Goal: Task Accomplishment & Management: Manage account settings

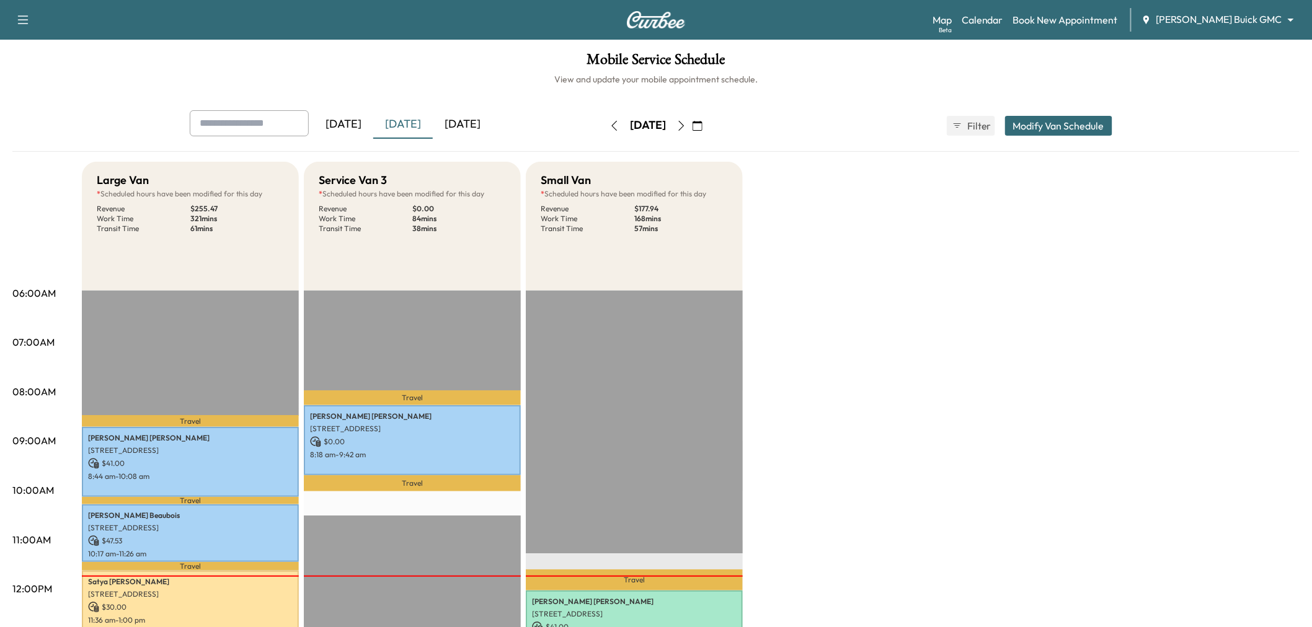
click at [686, 125] on icon "button" at bounding box center [681, 126] width 10 height 10
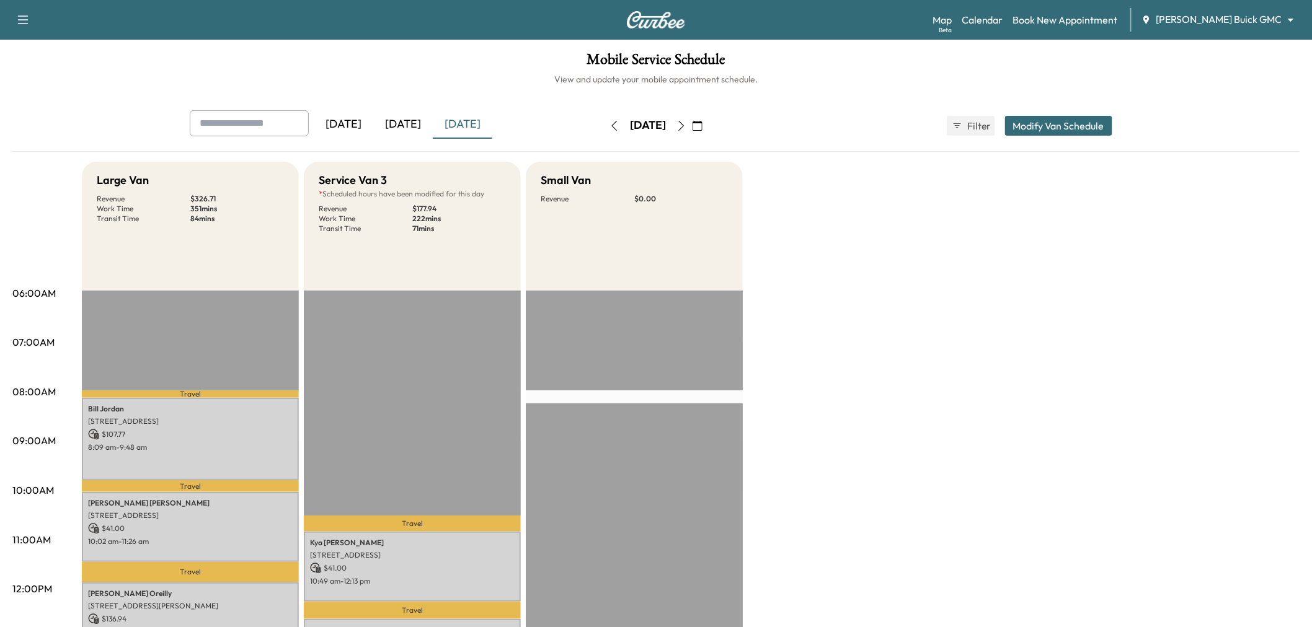
click at [686, 126] on icon "button" at bounding box center [681, 126] width 10 height 10
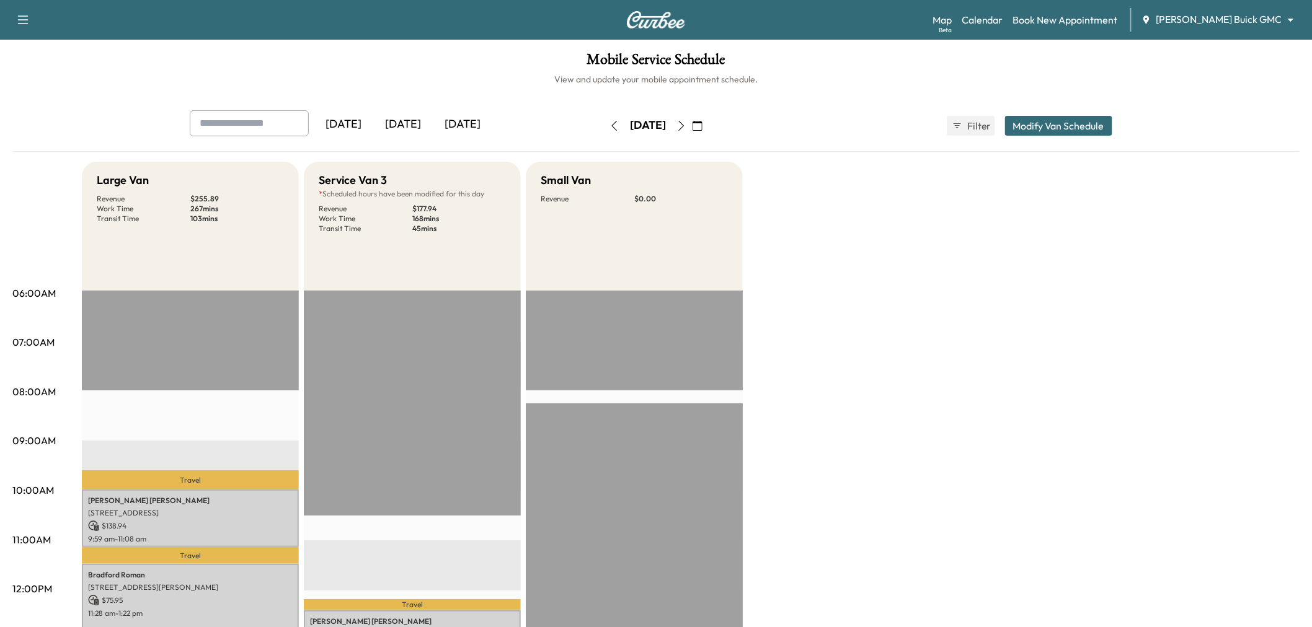
click at [692, 125] on button "button" at bounding box center [681, 126] width 21 height 20
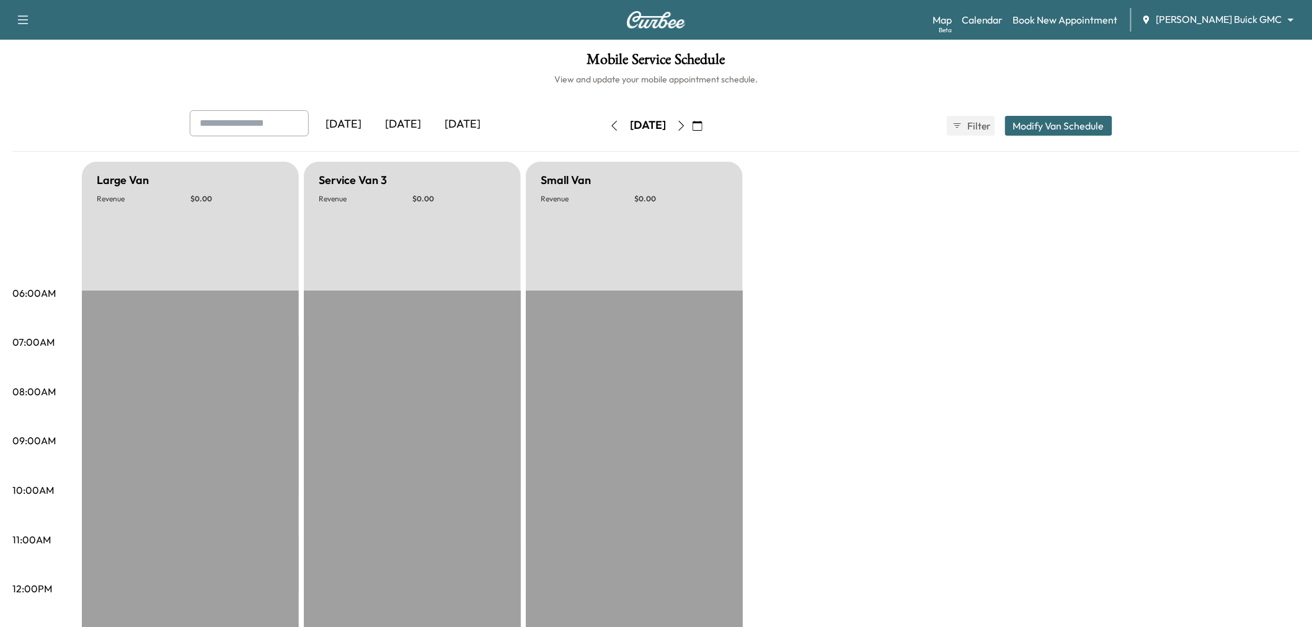
click at [692, 125] on button "button" at bounding box center [681, 126] width 21 height 20
click at [686, 126] on icon "button" at bounding box center [681, 126] width 10 height 10
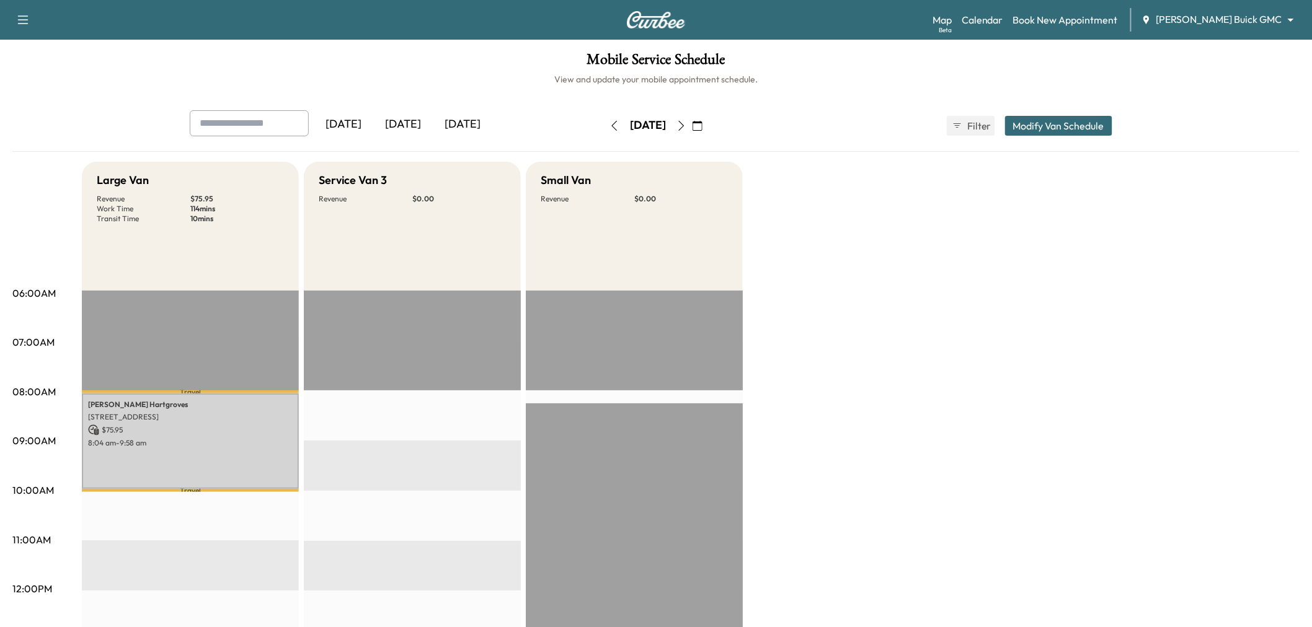
click at [887, 250] on div "Large Van Revenue $ 75.95 Work Time 114 mins Transit Time 10 mins Travel Jacob …" at bounding box center [691, 627] width 1218 height 930
click at [904, 276] on div "Large Van Revenue $ 75.95 Work Time 114 mins Transit Time 10 mins Travel Jacob …" at bounding box center [691, 627] width 1218 height 930
click at [609, 121] on icon "button" at bounding box center [614, 126] width 10 height 10
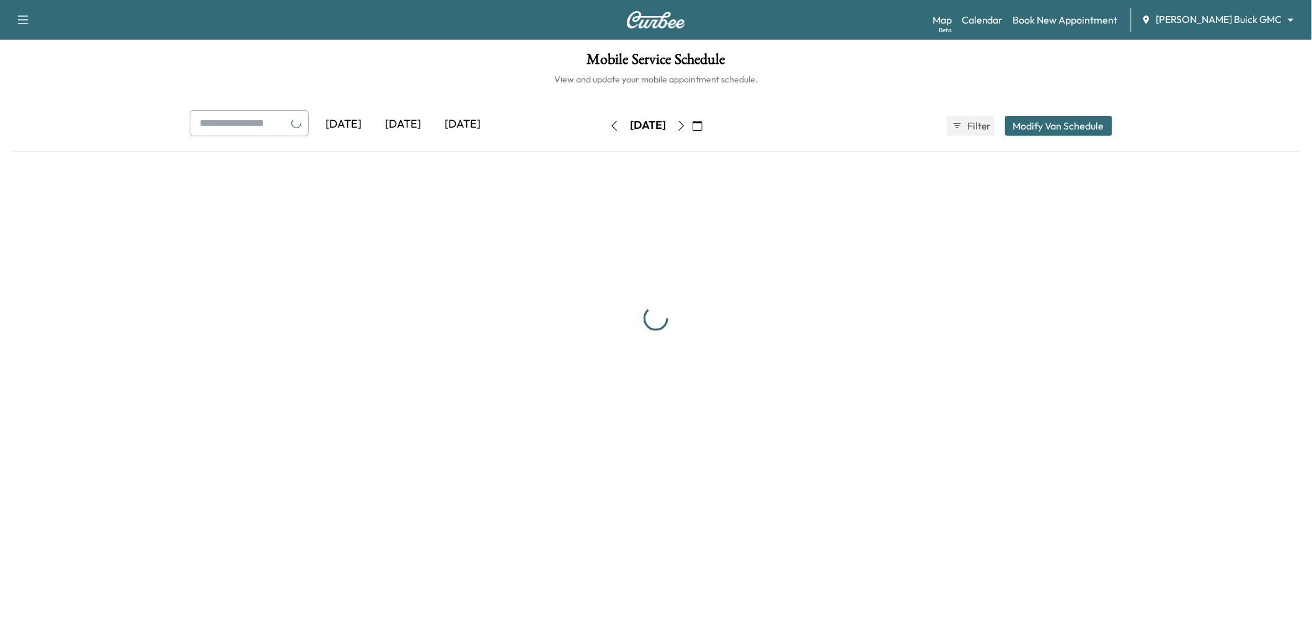
click at [609, 121] on icon "button" at bounding box center [614, 126] width 10 height 10
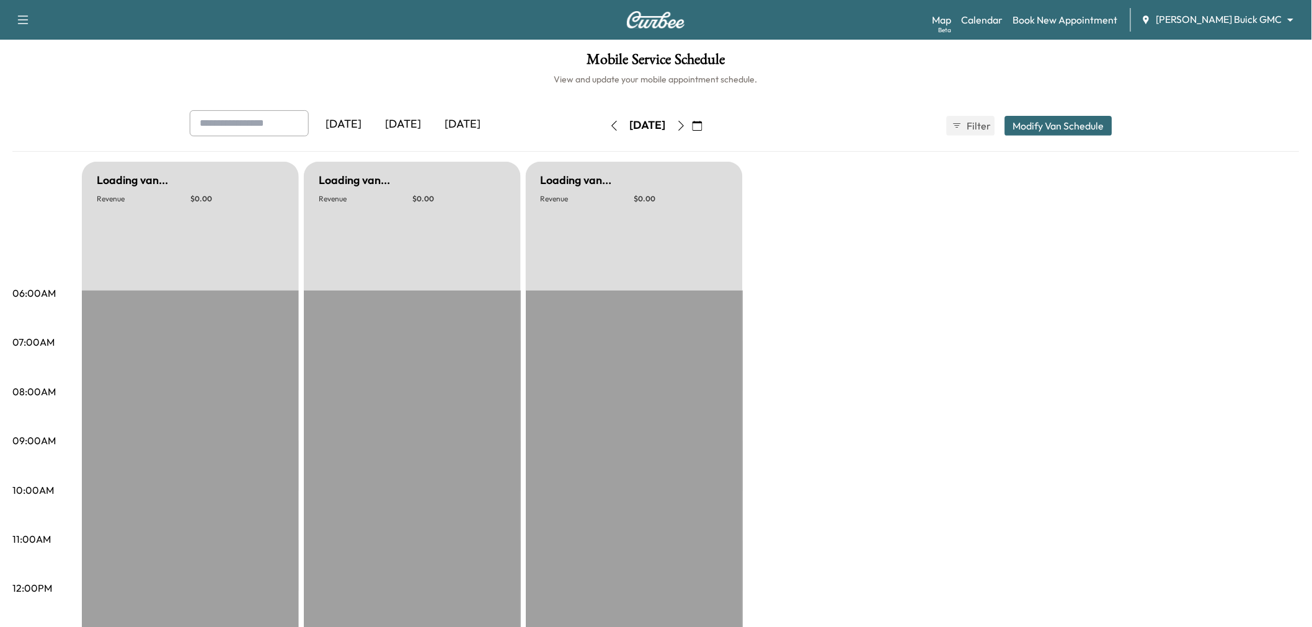
click at [609, 121] on icon "button" at bounding box center [614, 126] width 10 height 10
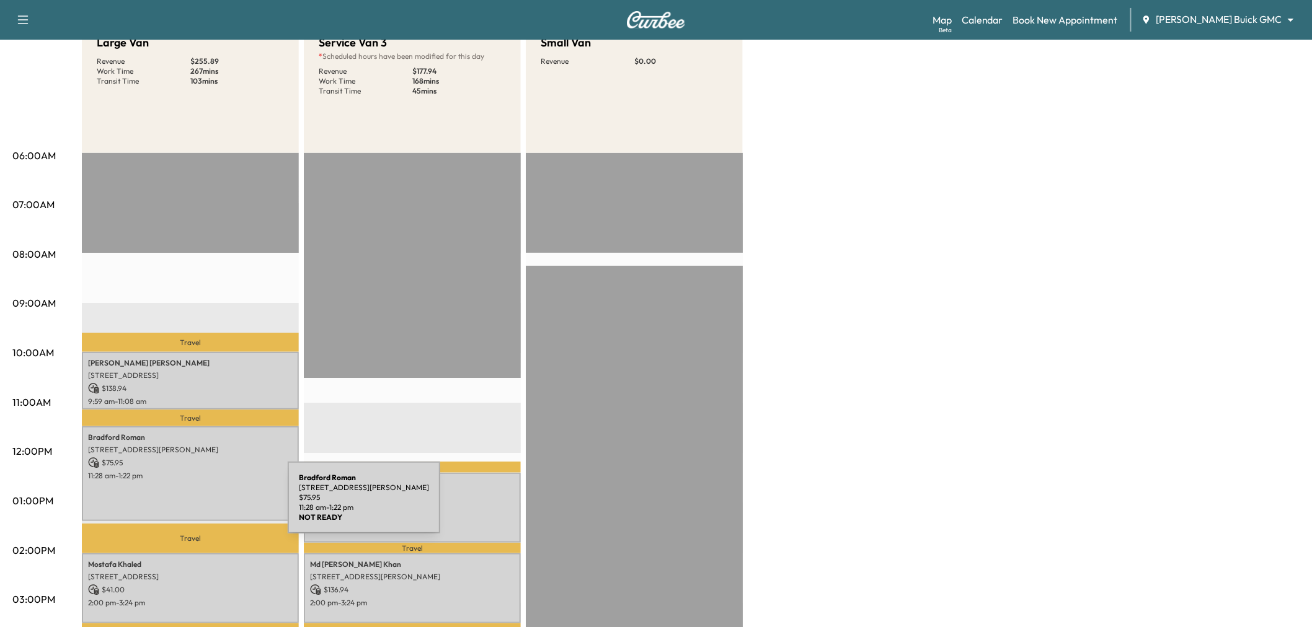
scroll to position [344, 0]
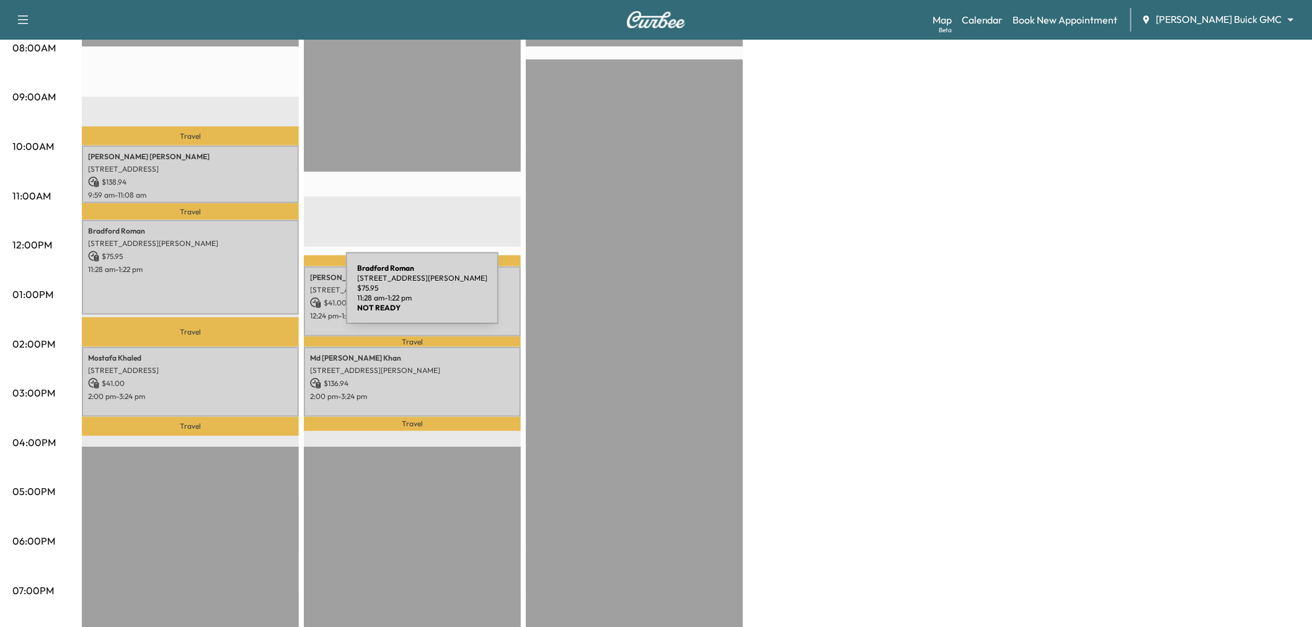
click at [253, 286] on div "Bradford Roman 8013 CANTERBURY TER, MCKINNEY, TX 75072, USA $ 75.95 11:28 am - …" at bounding box center [190, 267] width 217 height 95
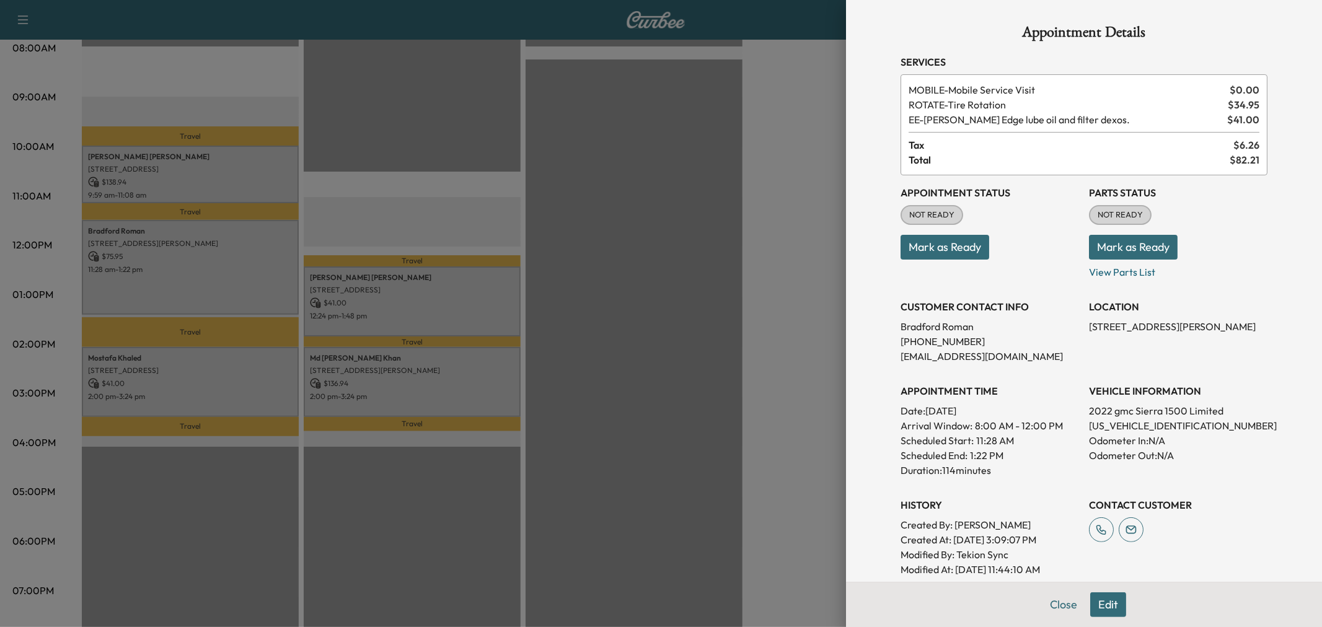
click at [1092, 601] on button "Edit" at bounding box center [1109, 605] width 36 height 25
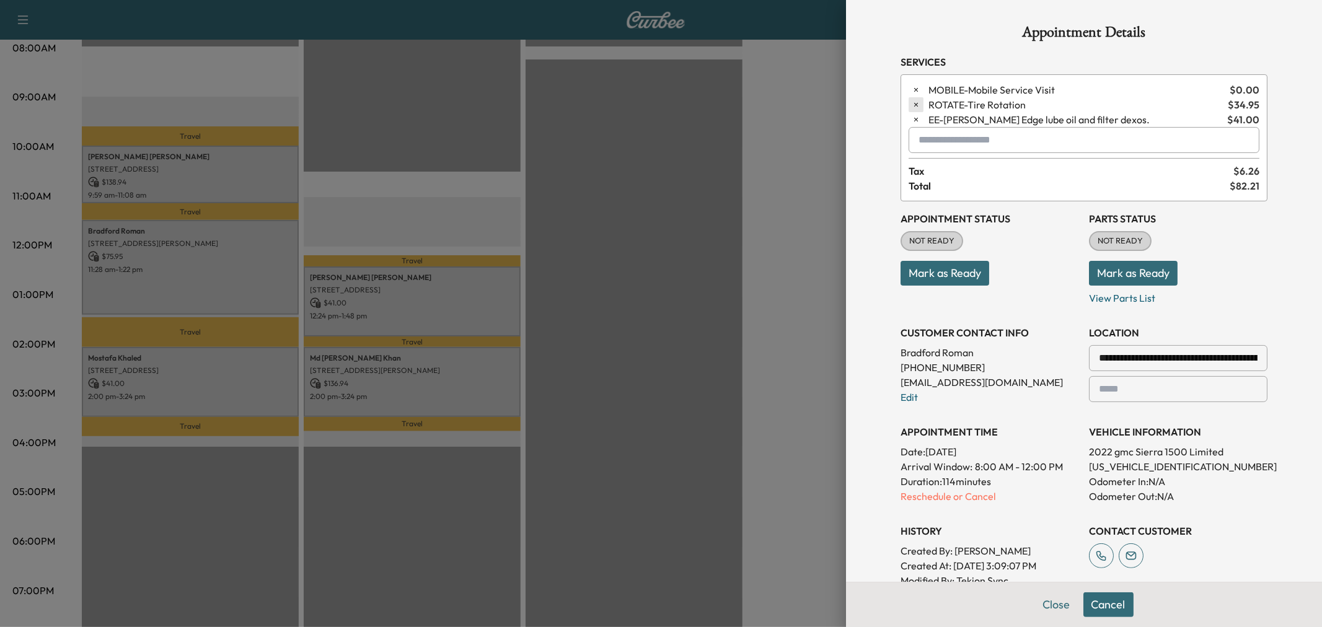
click at [912, 106] on icon "button" at bounding box center [916, 104] width 9 height 9
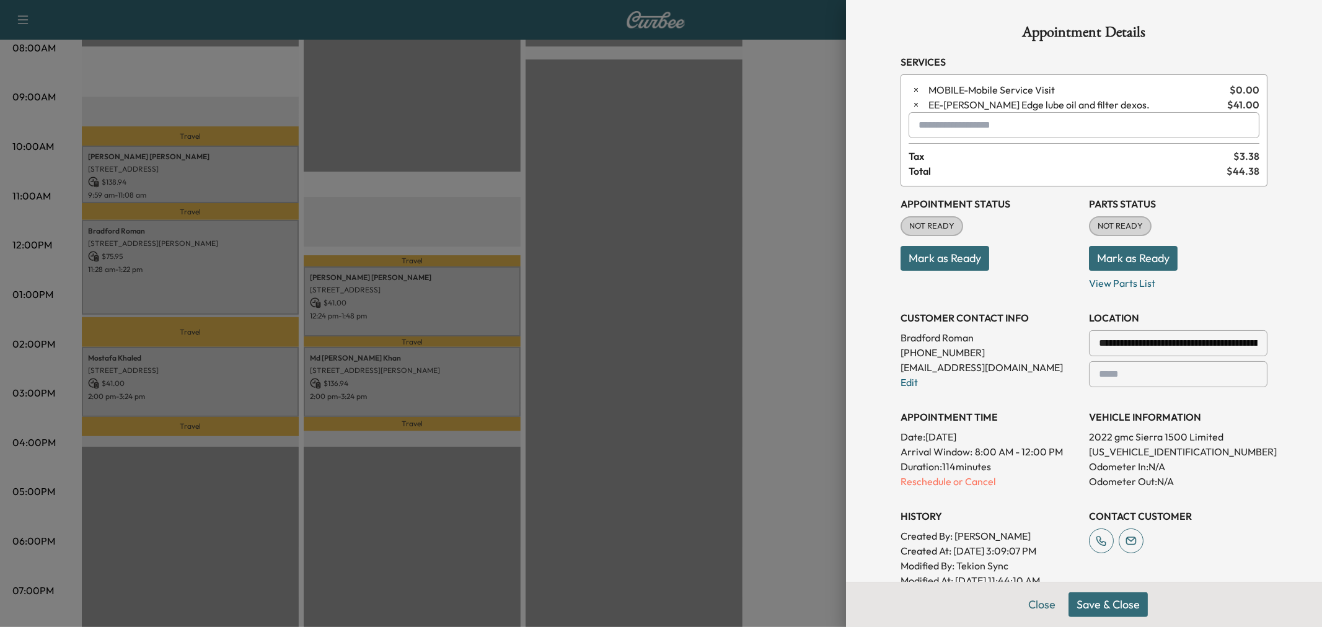
click at [1110, 608] on button "Save & Close" at bounding box center [1108, 605] width 79 height 25
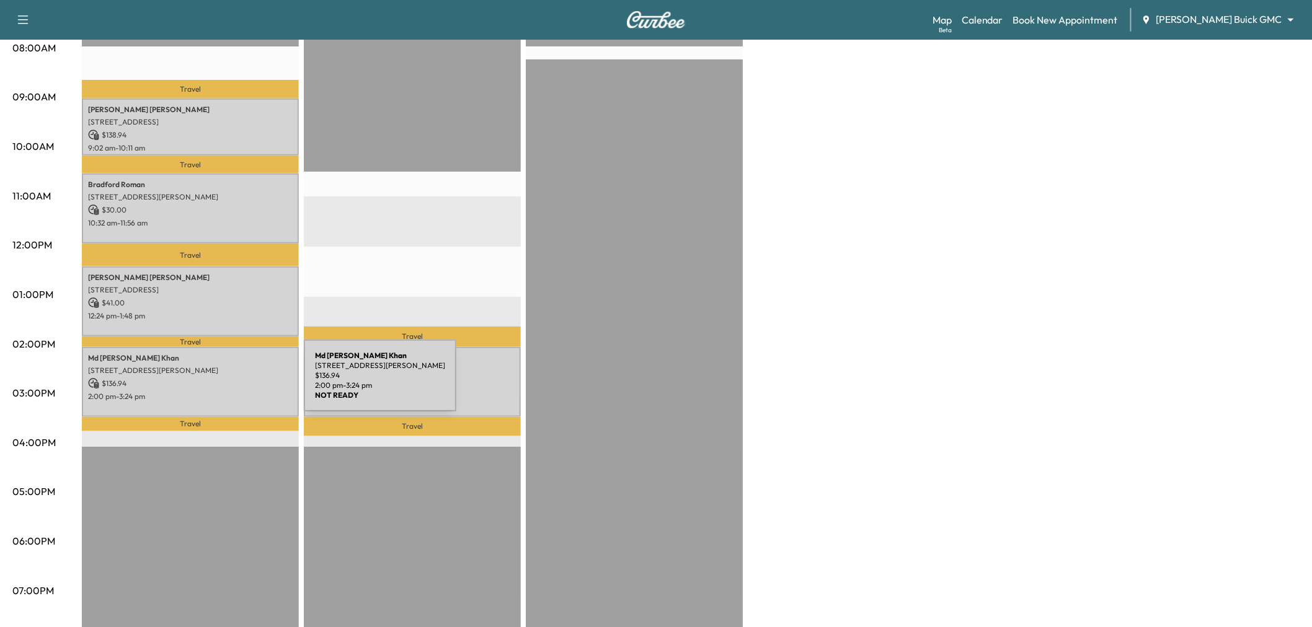
click at [211, 383] on div "Md Kamrul Khan 1134 Brandy Station, Richardson, TX 75080, USA $ 136.94 2:00 pm …" at bounding box center [190, 382] width 217 height 70
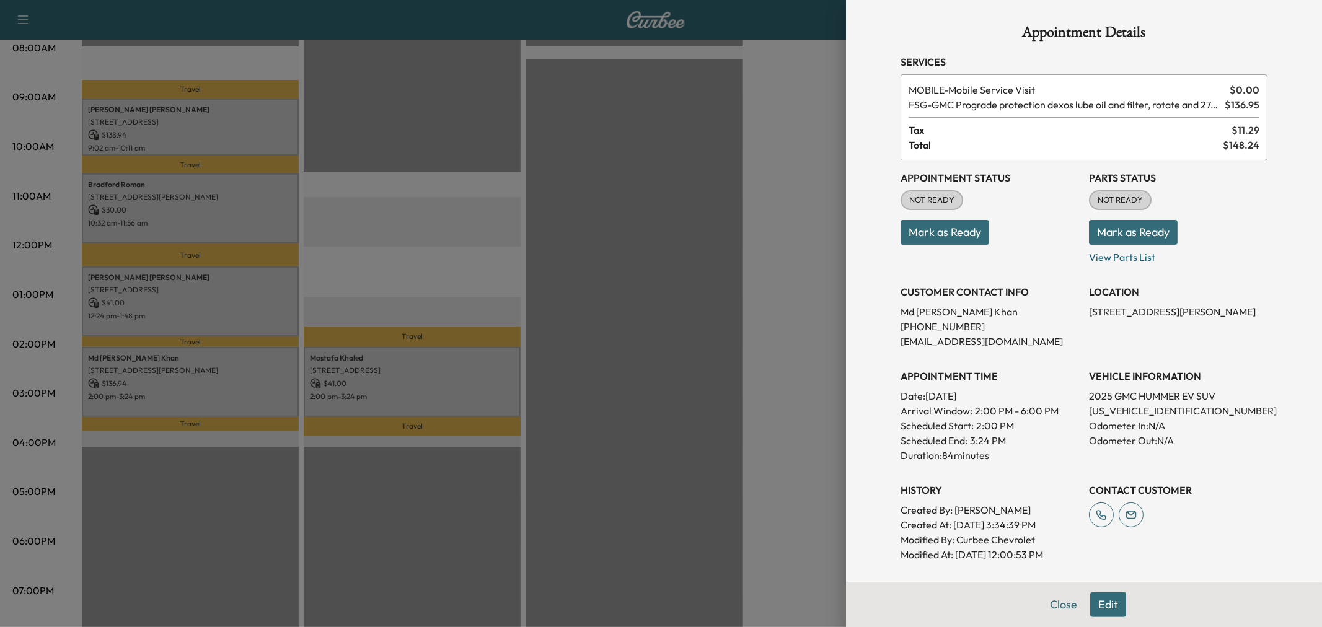
click at [211, 383] on div at bounding box center [661, 313] width 1322 height 627
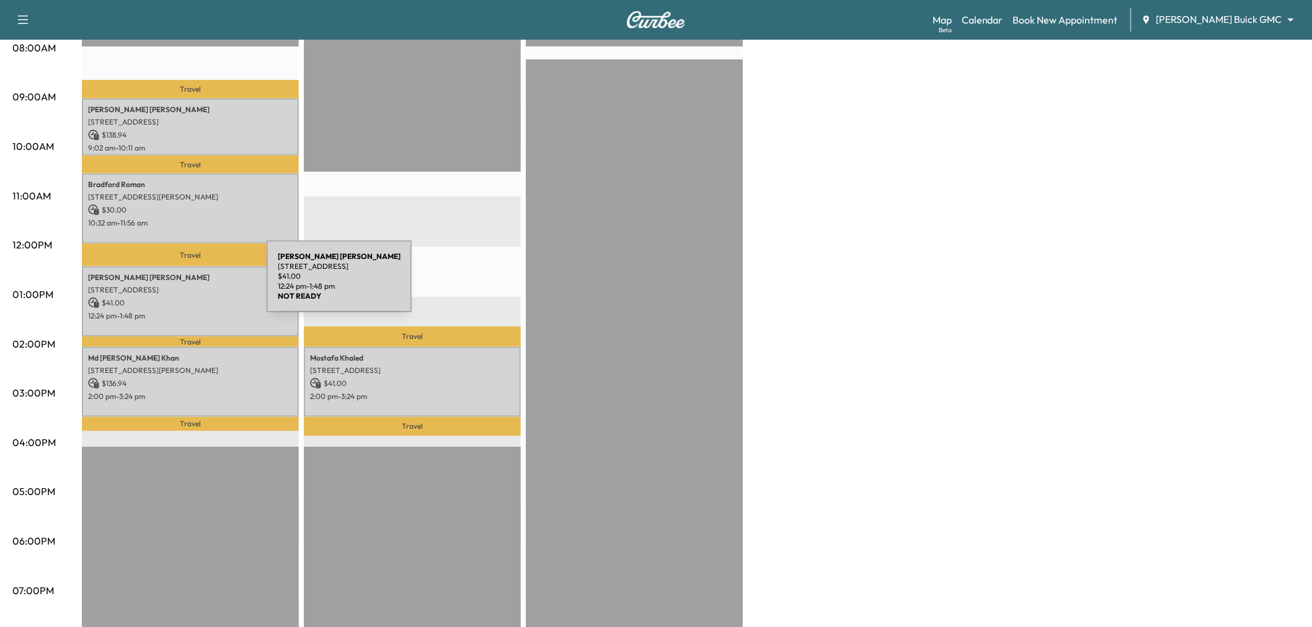
scroll to position [275, 0]
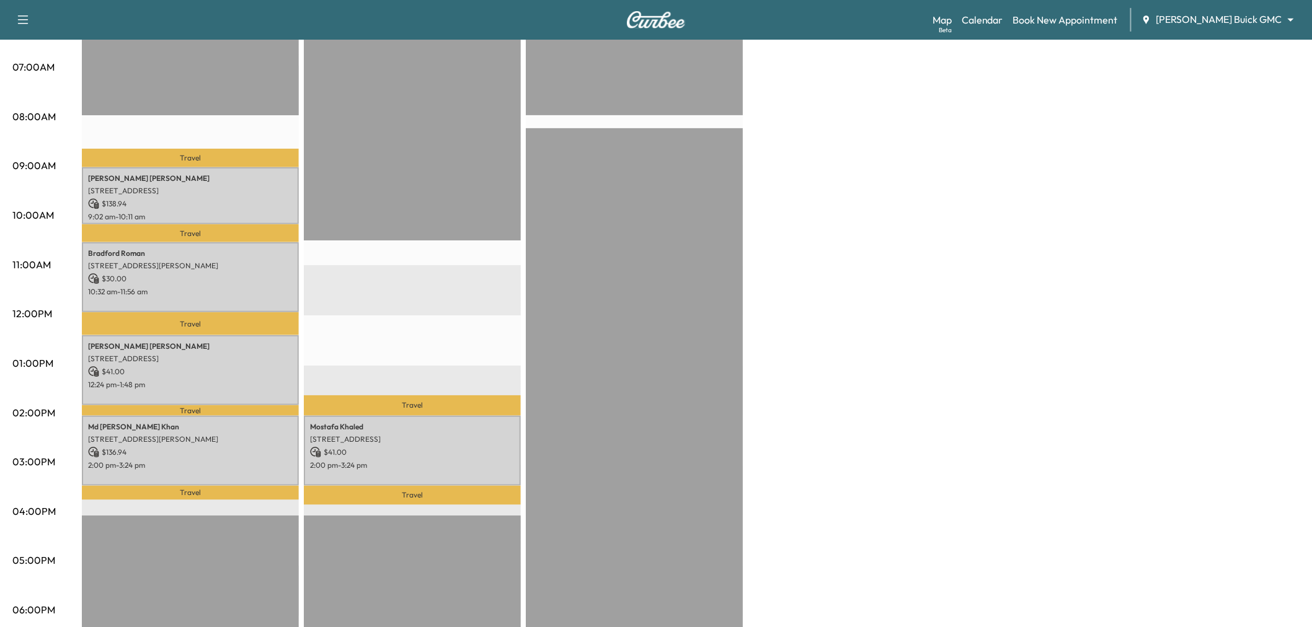
click at [175, 342] on p "Lori Stern" at bounding box center [190, 347] width 205 height 10
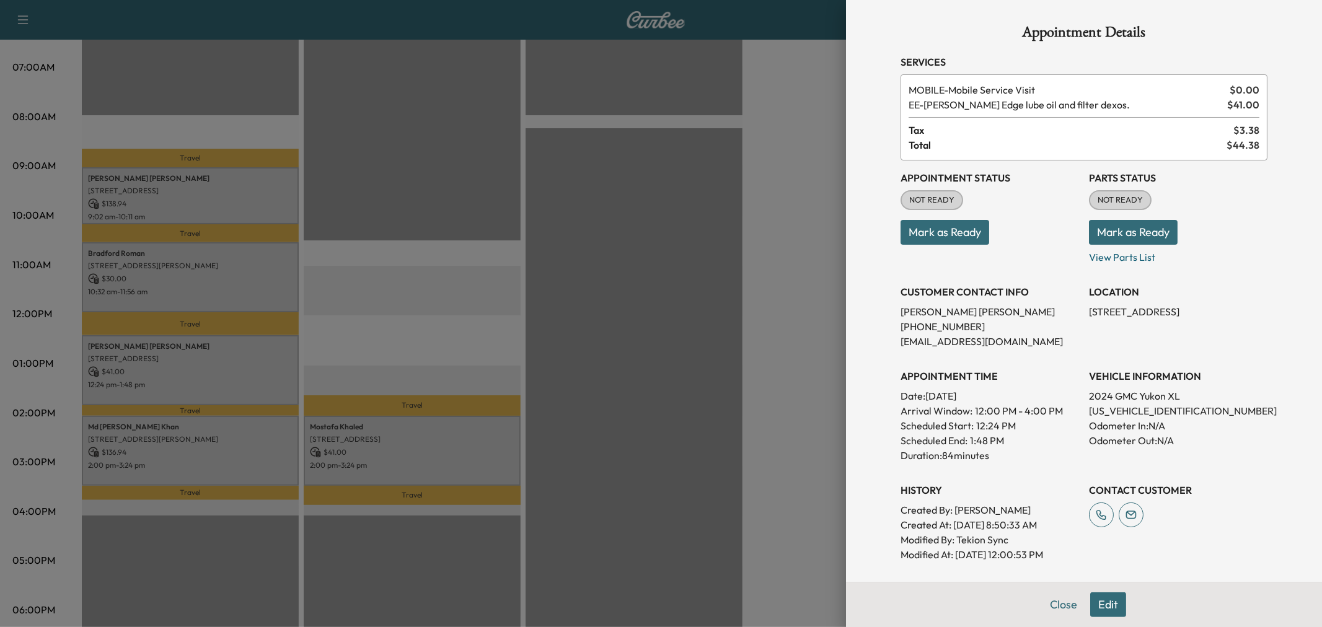
click at [175, 340] on div at bounding box center [661, 313] width 1322 height 627
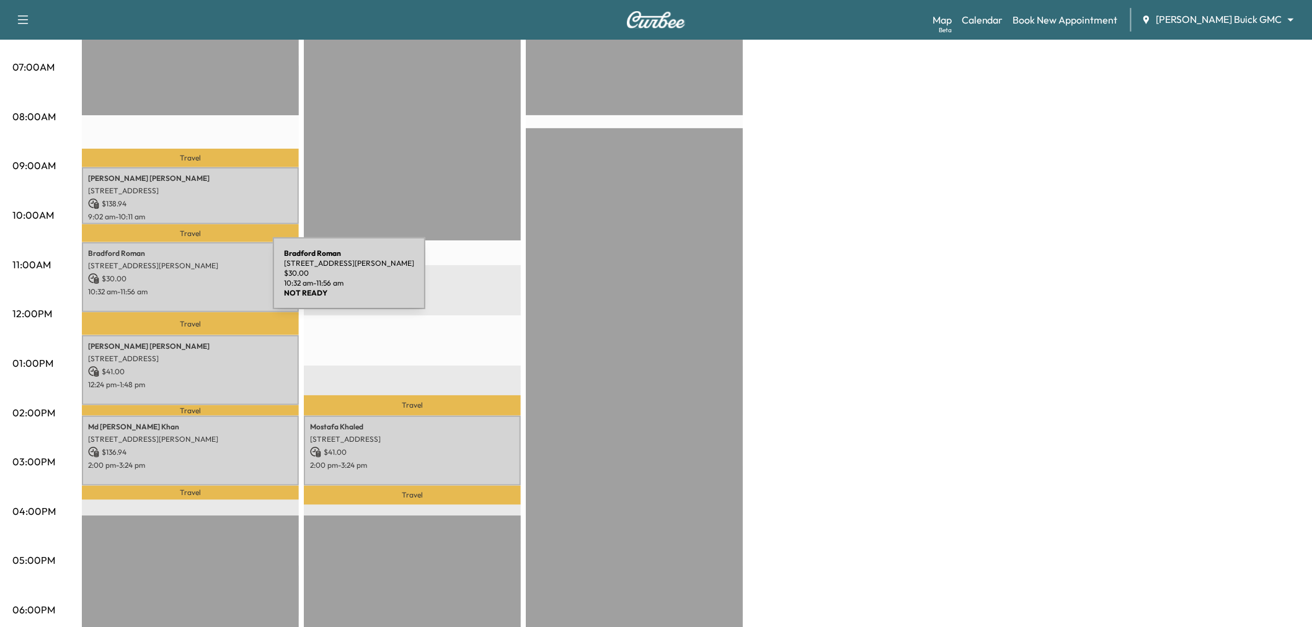
click at [179, 273] on p "$ 30.00" at bounding box center [190, 278] width 205 height 11
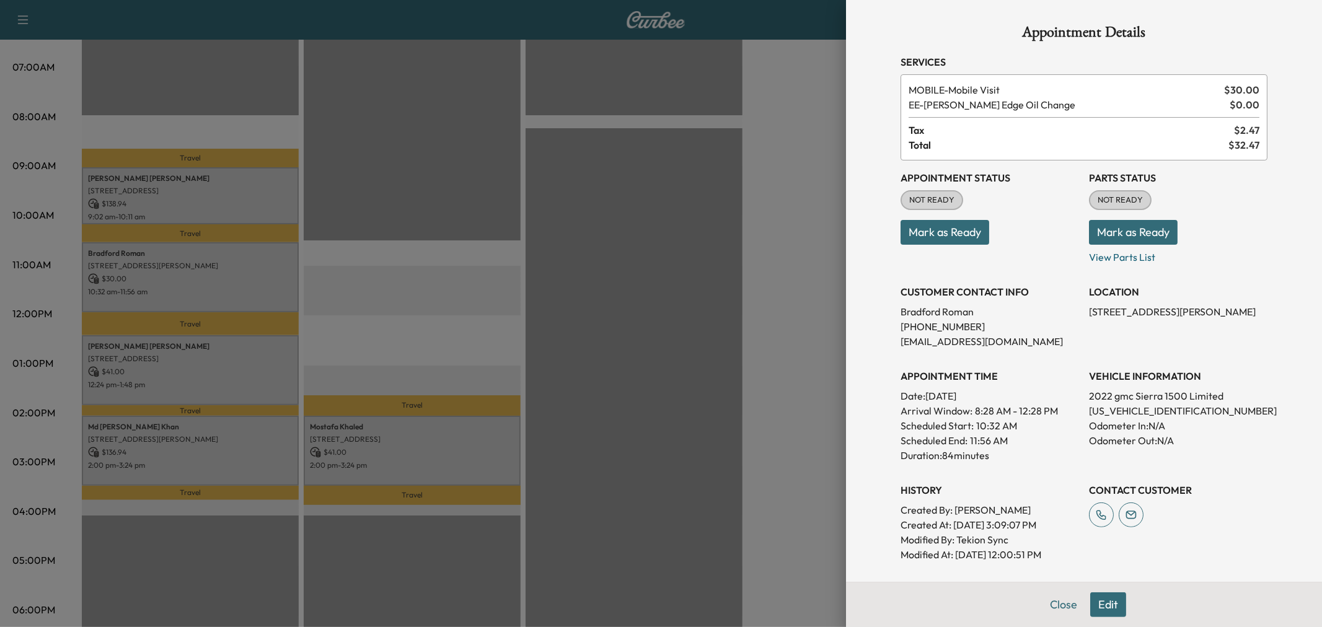
click at [179, 273] on div at bounding box center [661, 313] width 1322 height 627
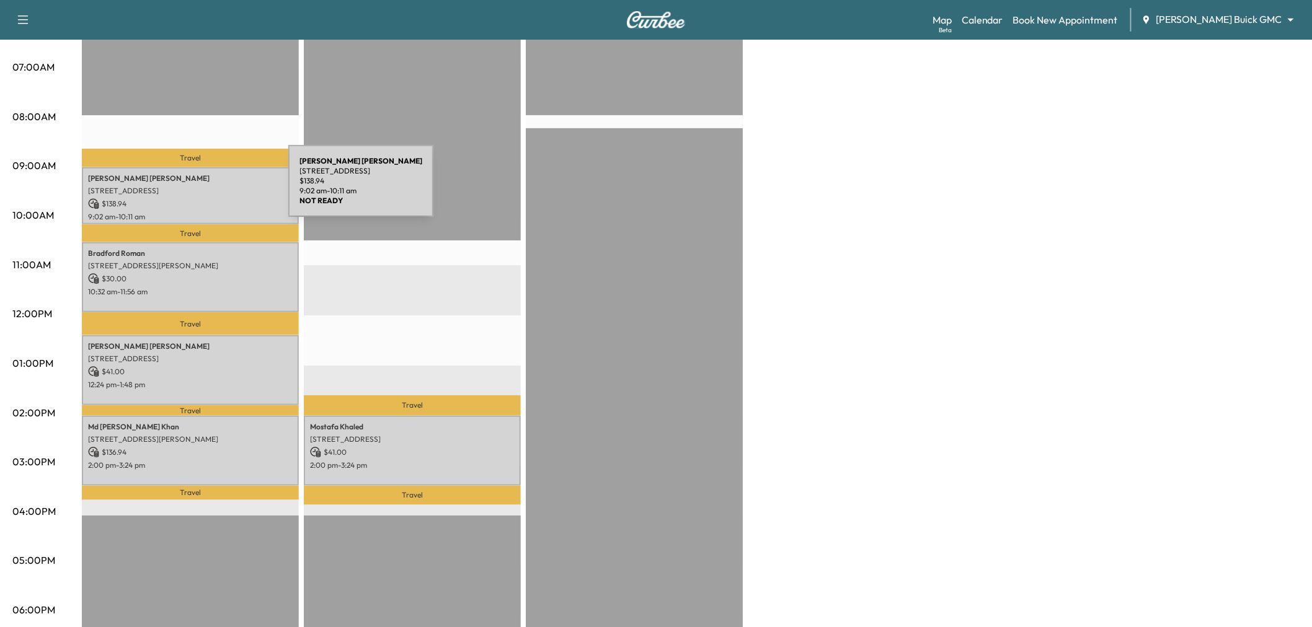
click at [195, 188] on p "2231 Rolling Vista Lane, Prosper, TX 75078, United States of America" at bounding box center [190, 191] width 205 height 10
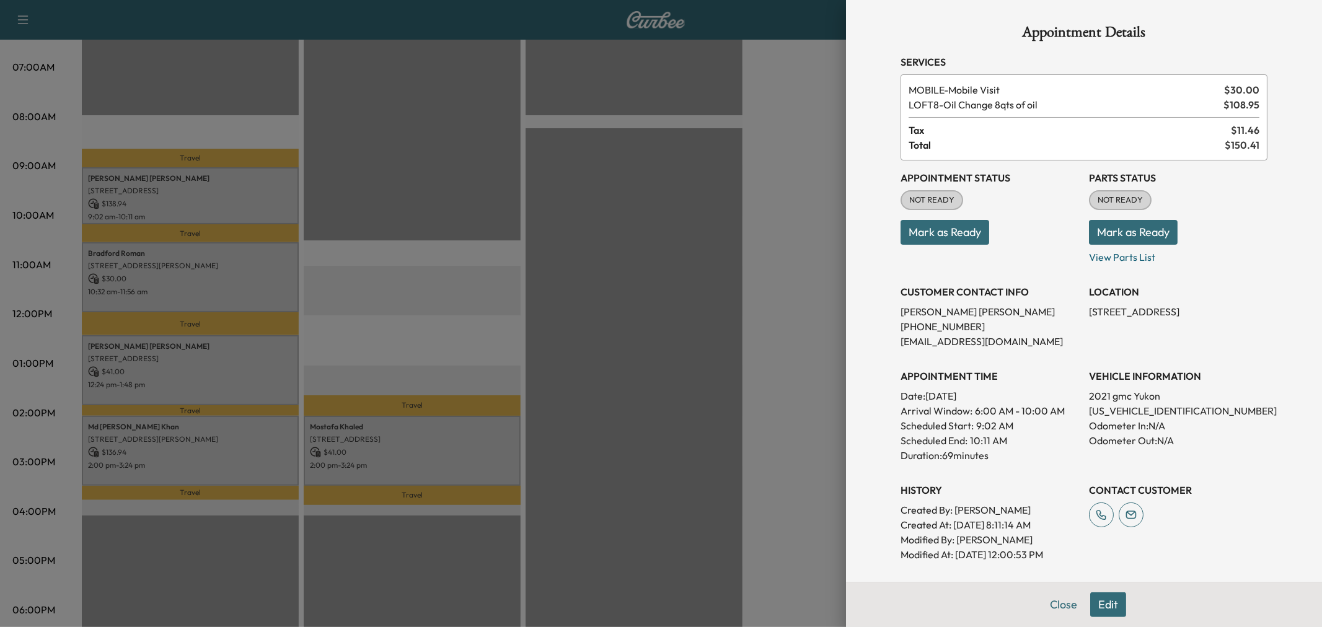
click at [195, 188] on div at bounding box center [661, 313] width 1322 height 627
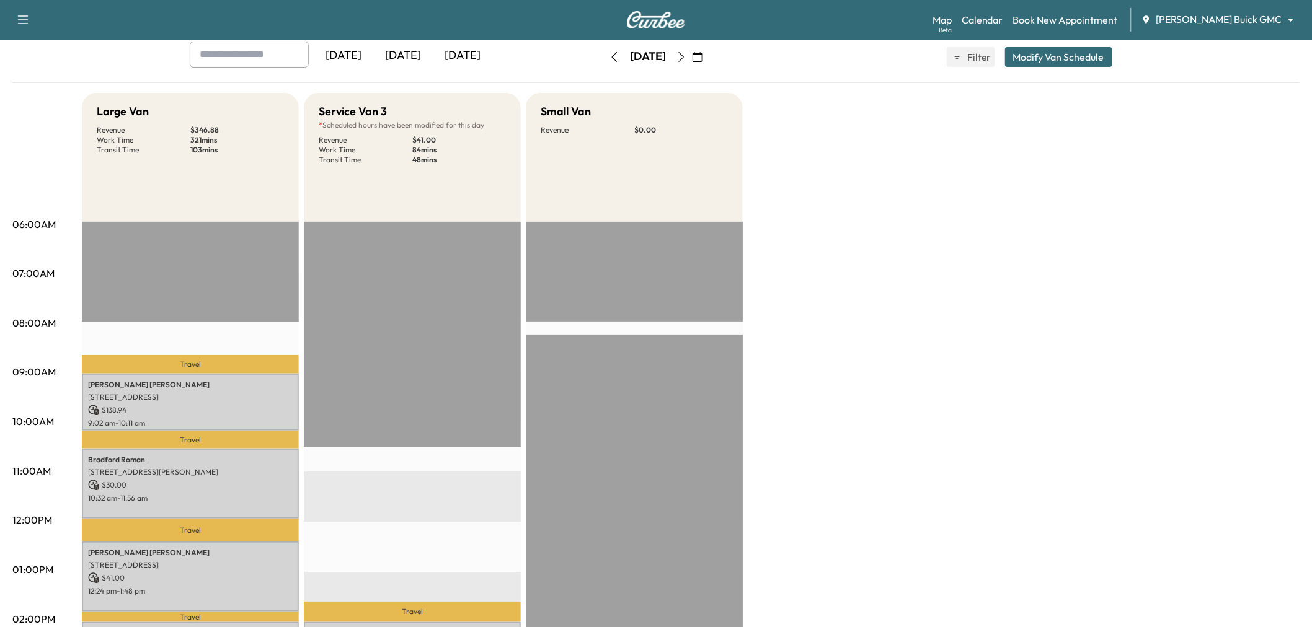
scroll to position [344, 0]
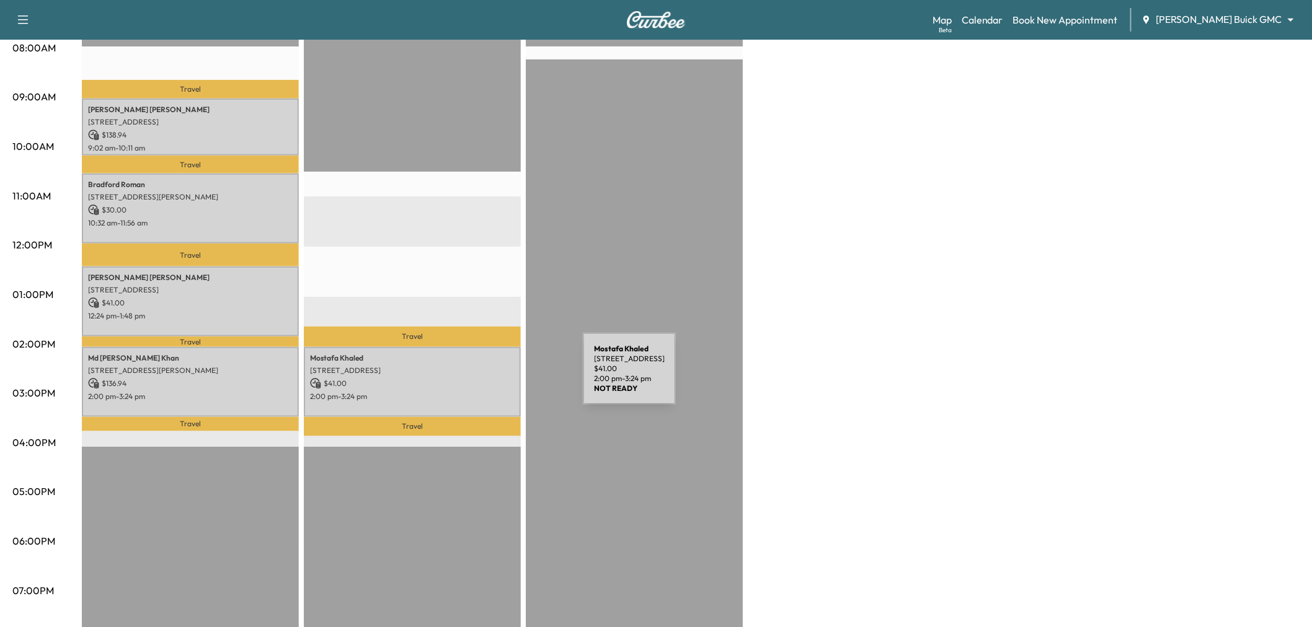
click at [486, 380] on p "$ 41.00" at bounding box center [412, 383] width 205 height 11
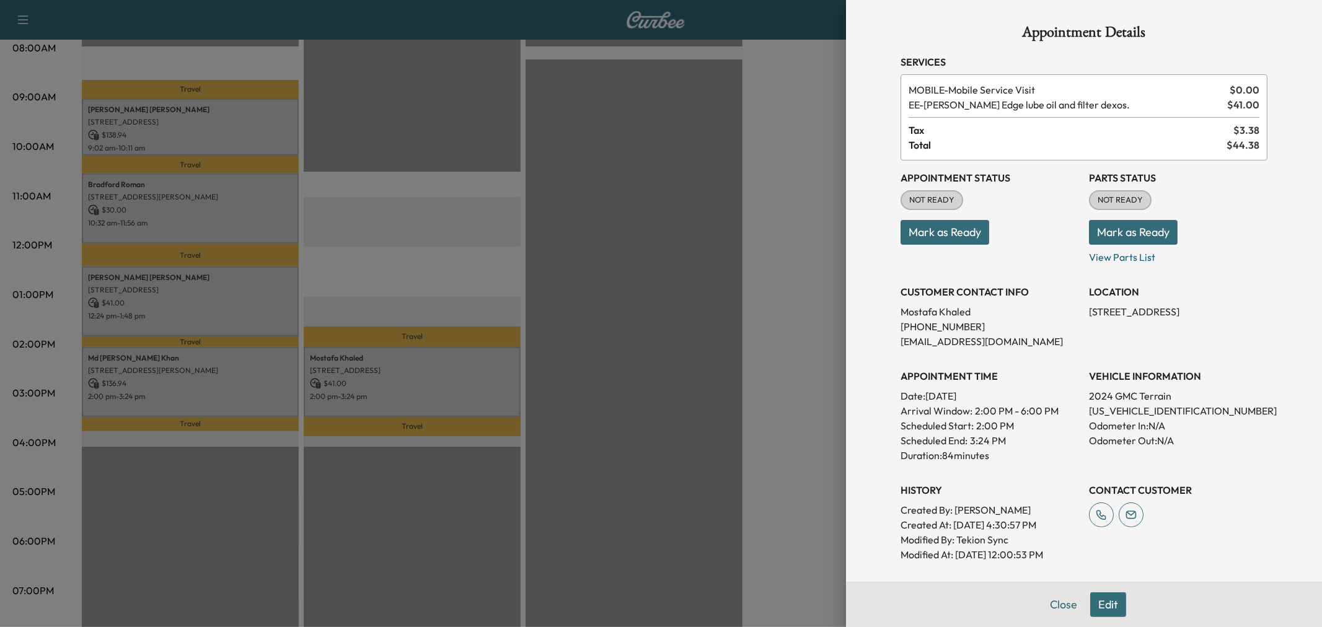
click at [598, 339] on div at bounding box center [661, 313] width 1322 height 627
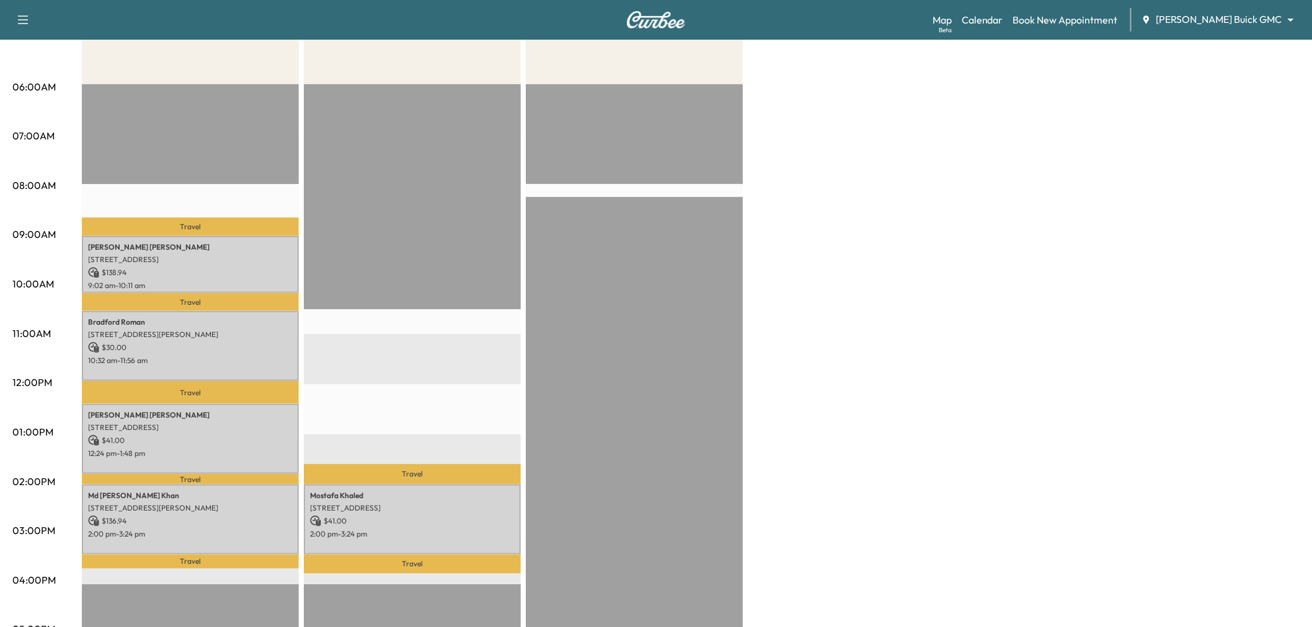
scroll to position [0, 0]
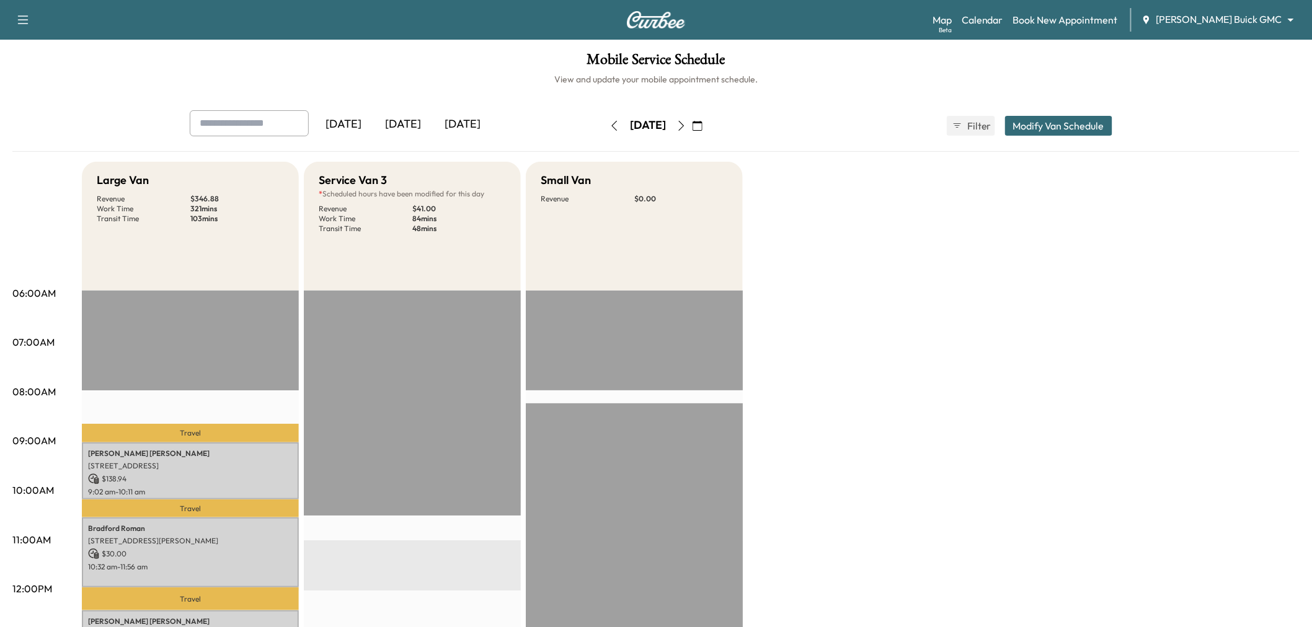
click at [609, 126] on icon "button" at bounding box center [614, 126] width 10 height 10
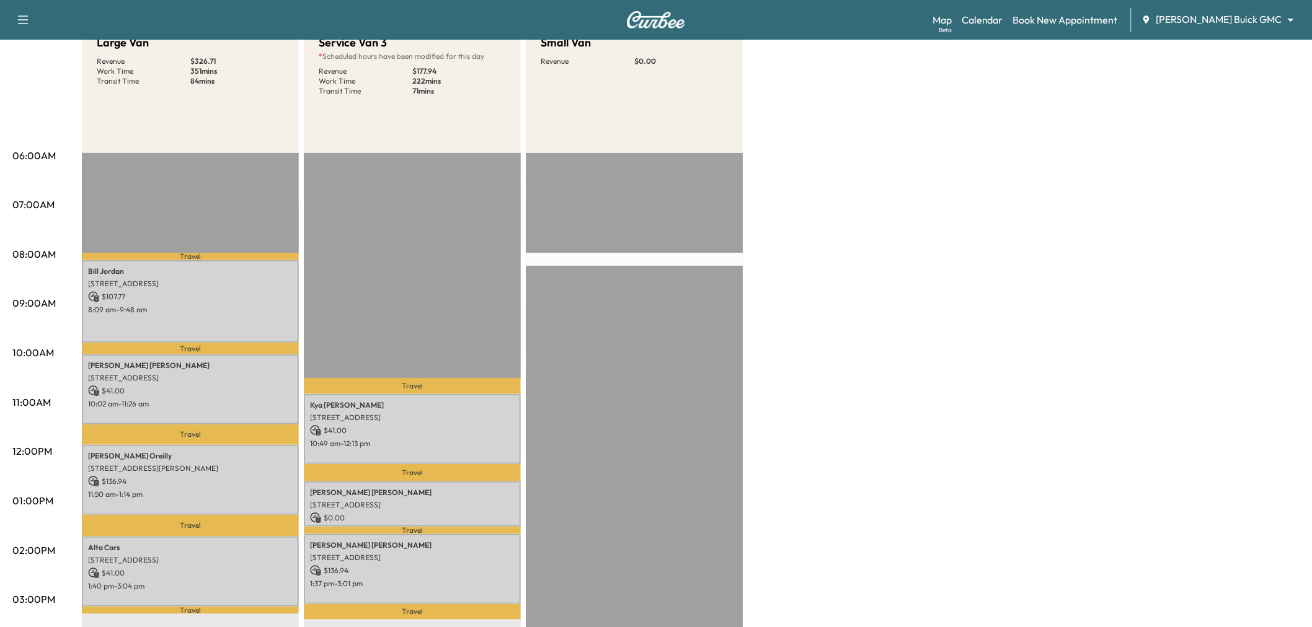
scroll to position [69, 0]
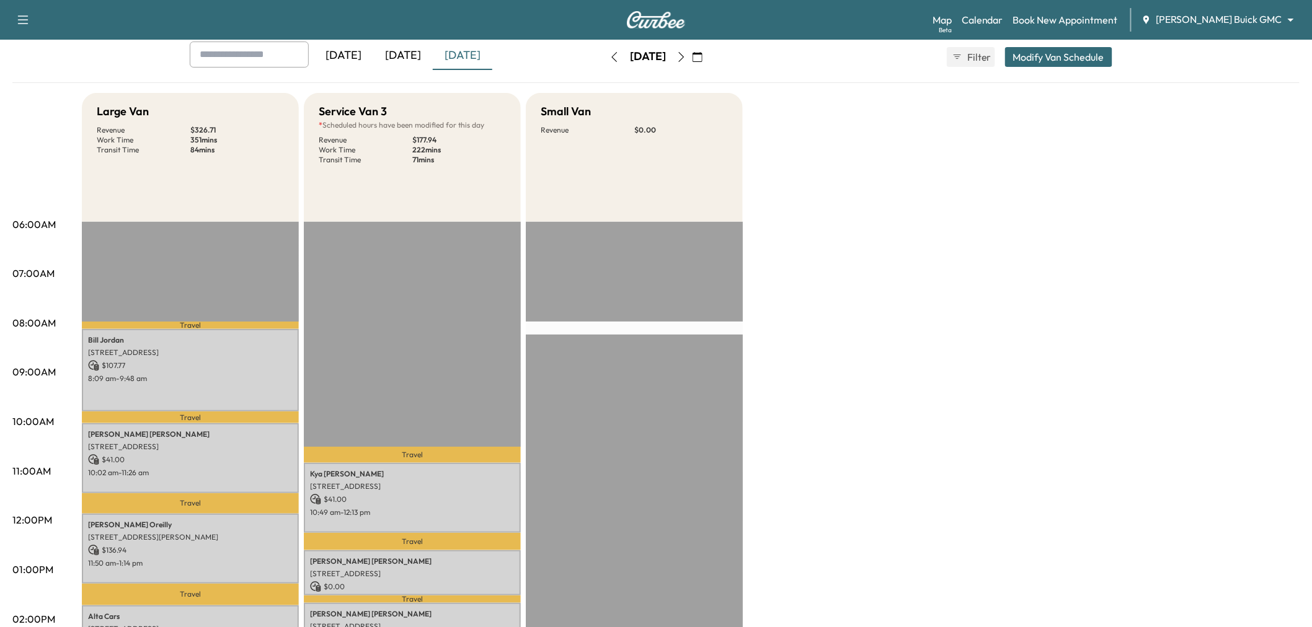
click at [686, 56] on icon "button" at bounding box center [681, 57] width 10 height 10
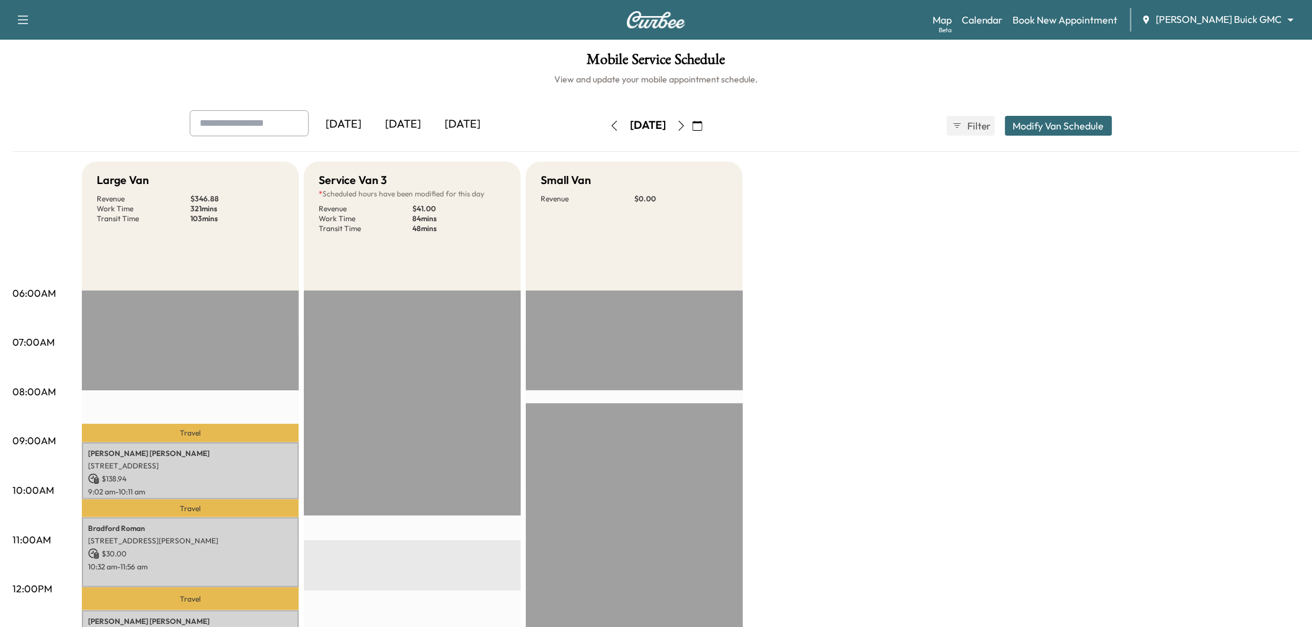
scroll to position [206, 0]
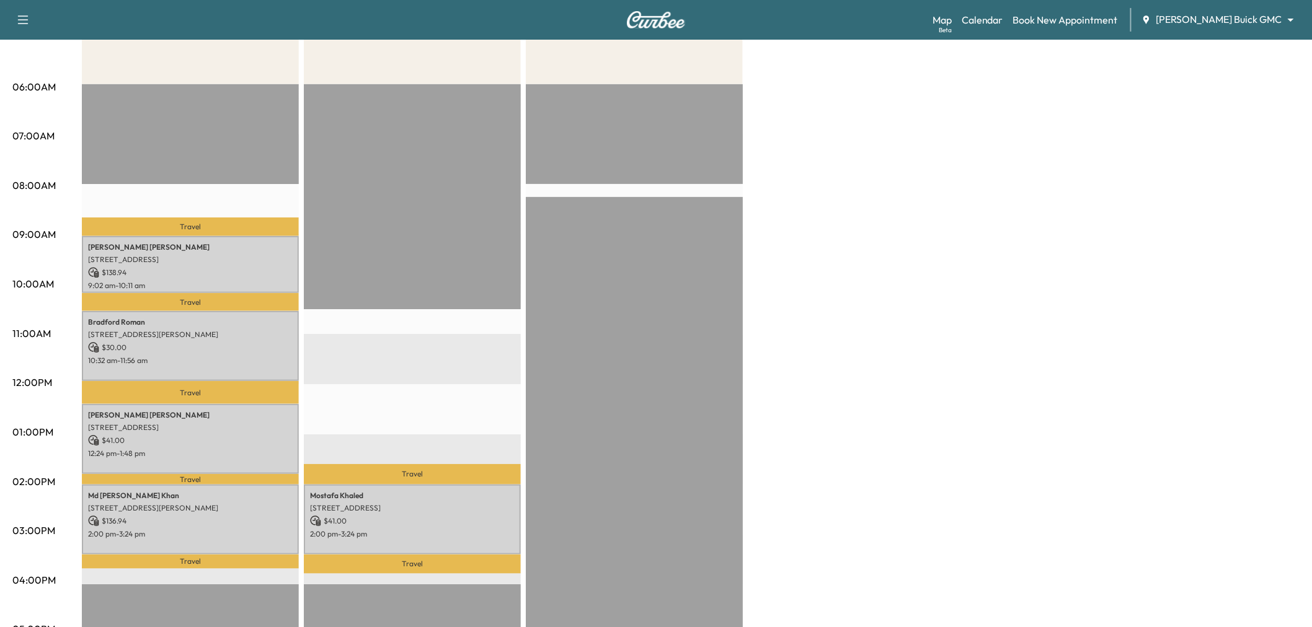
click at [921, 303] on div "Large Van Revenue $ 346.88 Work Time 321 mins Transit Time 103 mins Travel Bret…" at bounding box center [691, 420] width 1218 height 930
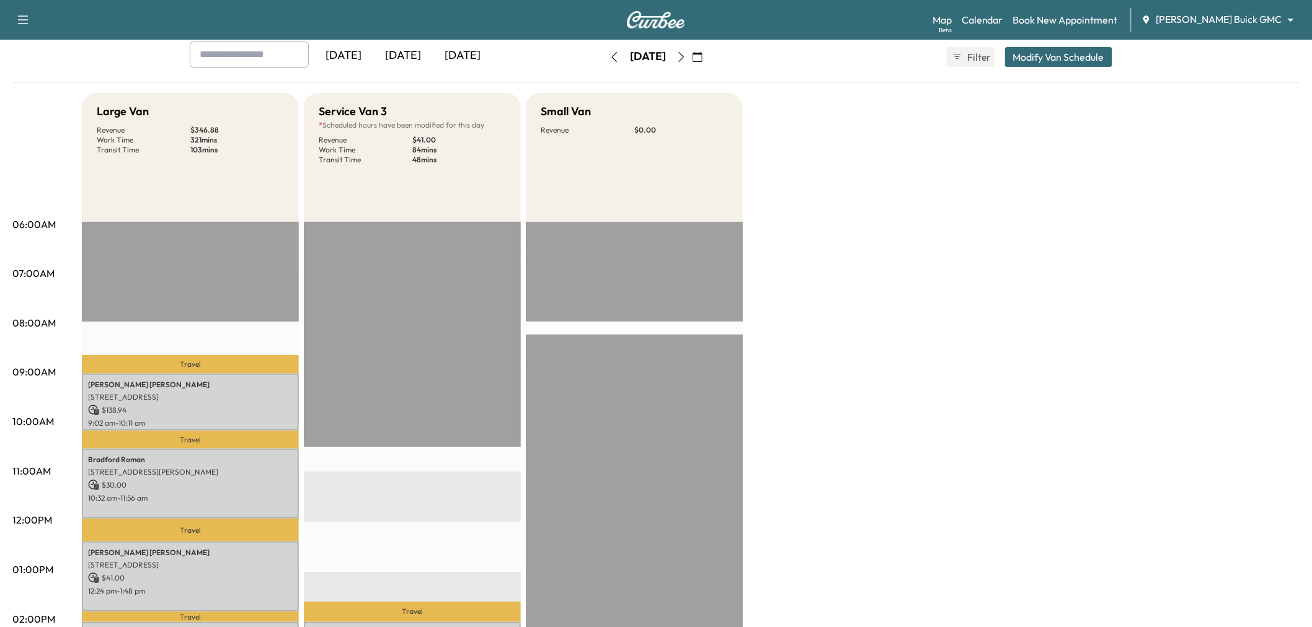
scroll to position [0, 0]
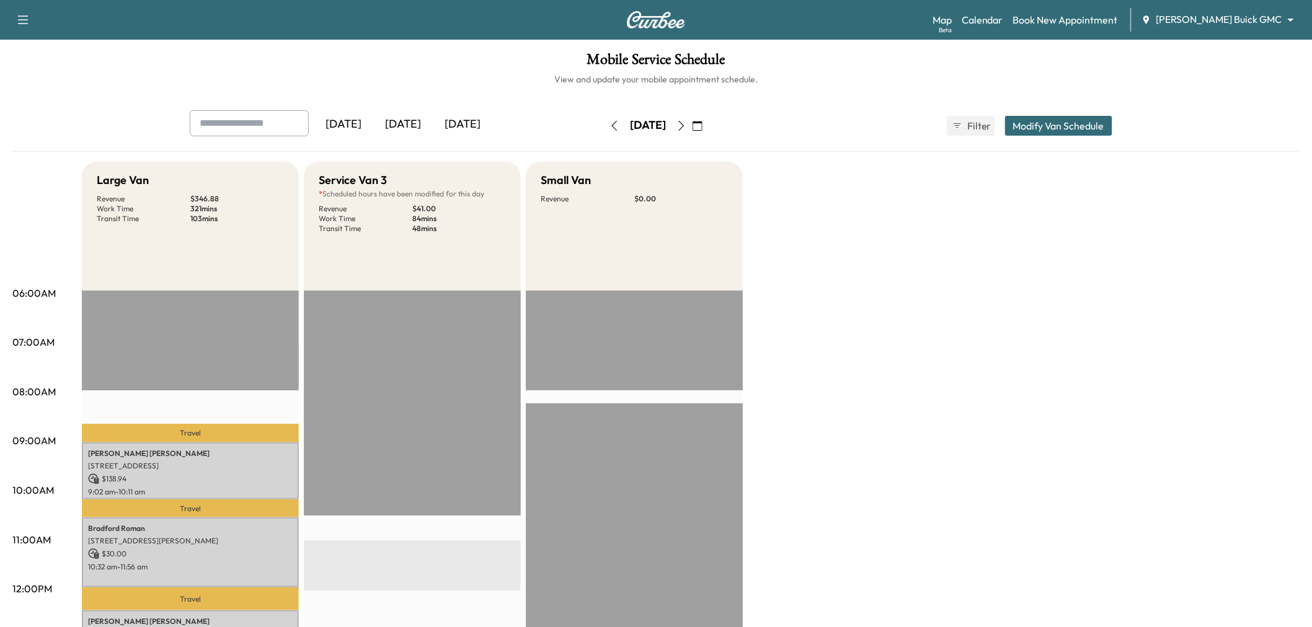
click at [405, 121] on div "[DATE]" at bounding box center [403, 124] width 60 height 29
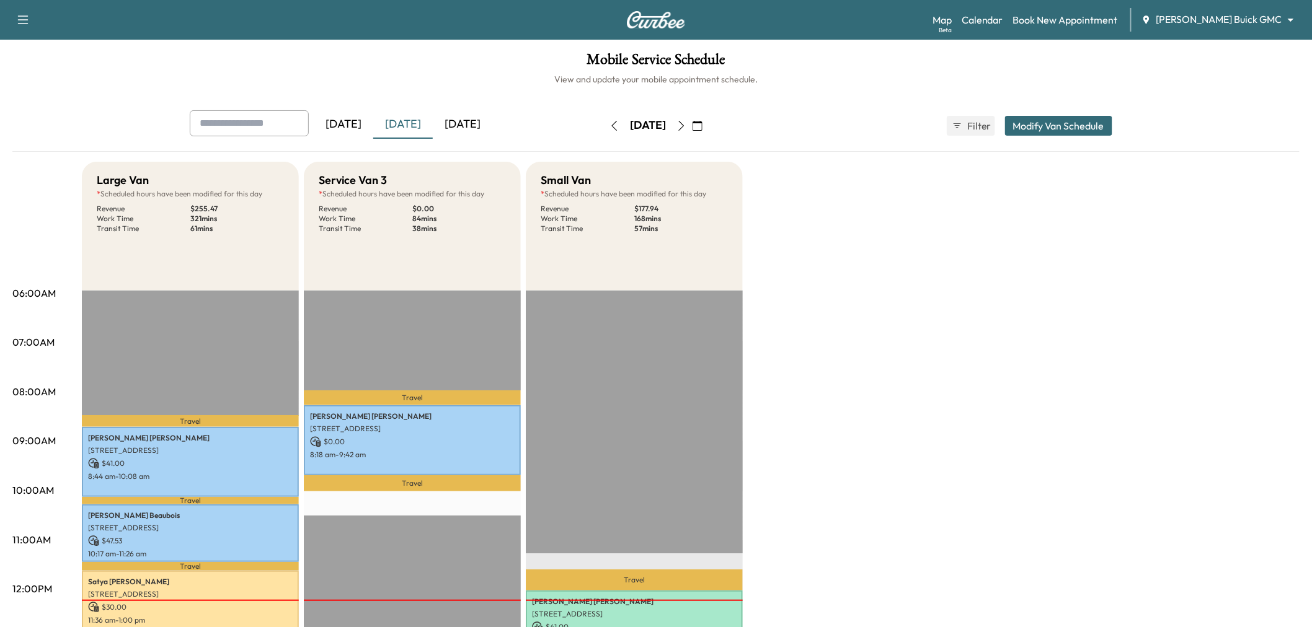
click at [686, 128] on icon "button" at bounding box center [681, 126] width 10 height 10
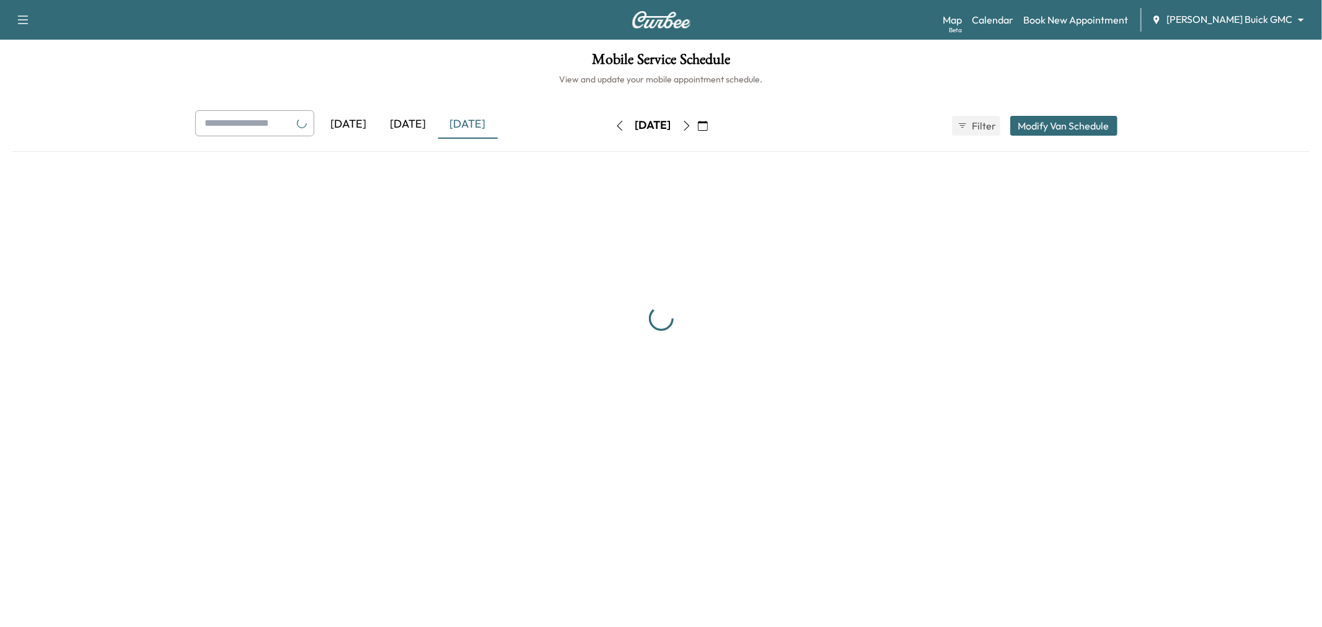
click at [692, 127] on icon "button" at bounding box center [687, 126] width 10 height 10
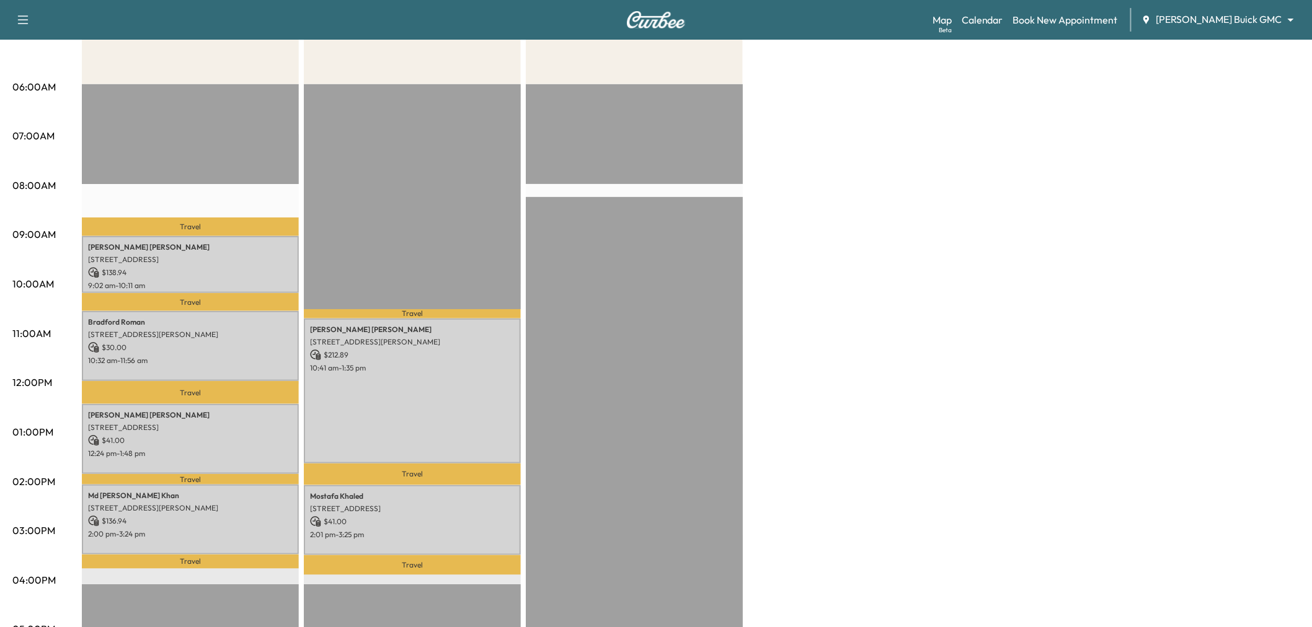
scroll to position [275, 0]
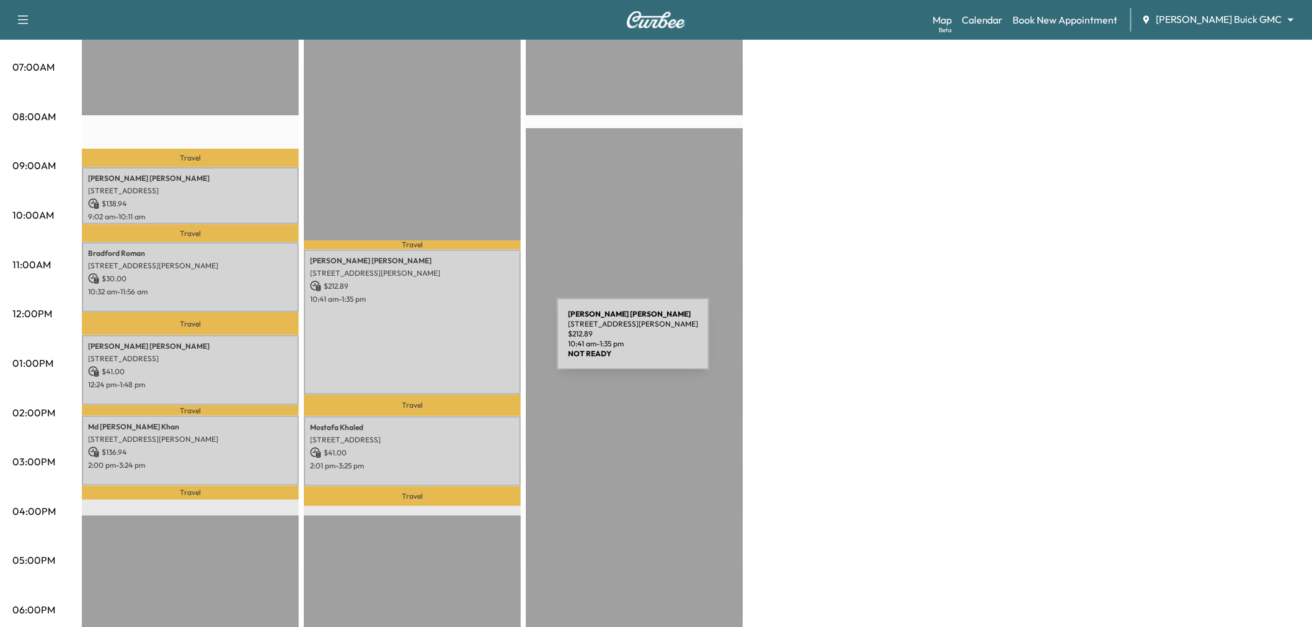
click at [462, 337] on div "Angelia Robinson 2595 Preston Rd, Frisco, TX 75034, USA $ 212.89 10:41 am - 1:3…" at bounding box center [412, 322] width 217 height 145
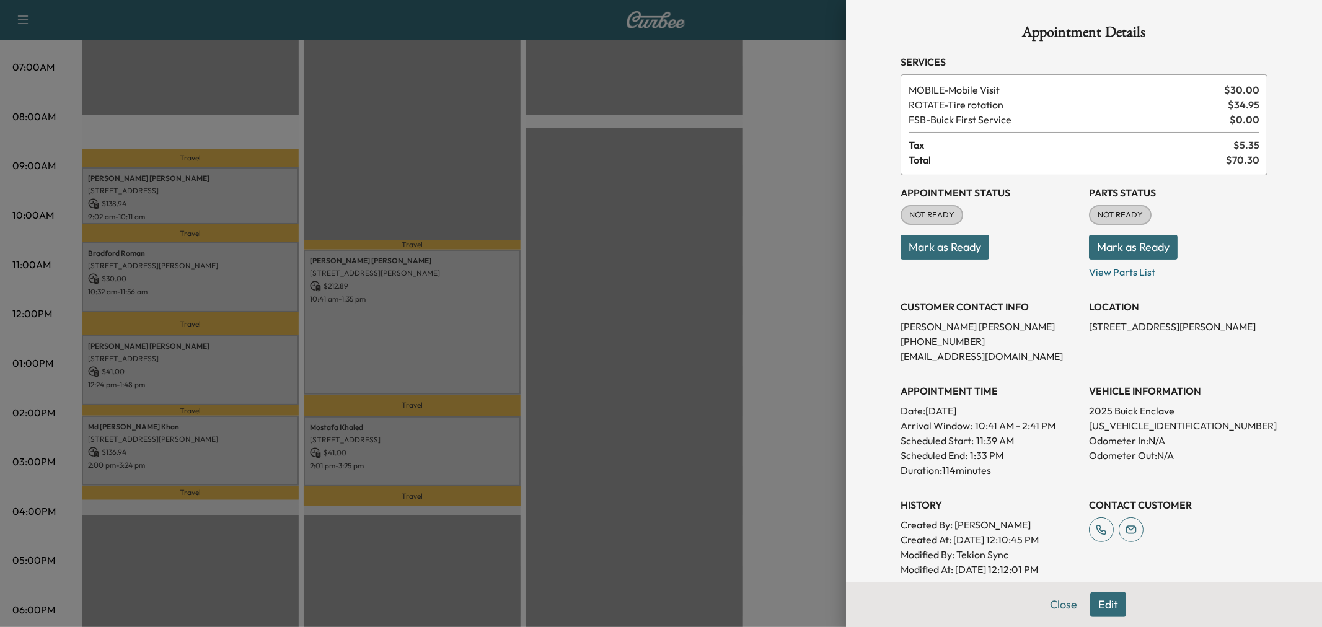
drag, startPoint x: 1094, startPoint y: 604, endPoint x: 1094, endPoint y: 596, distance: 8.7
click at [1094, 604] on button "Edit" at bounding box center [1109, 605] width 36 height 25
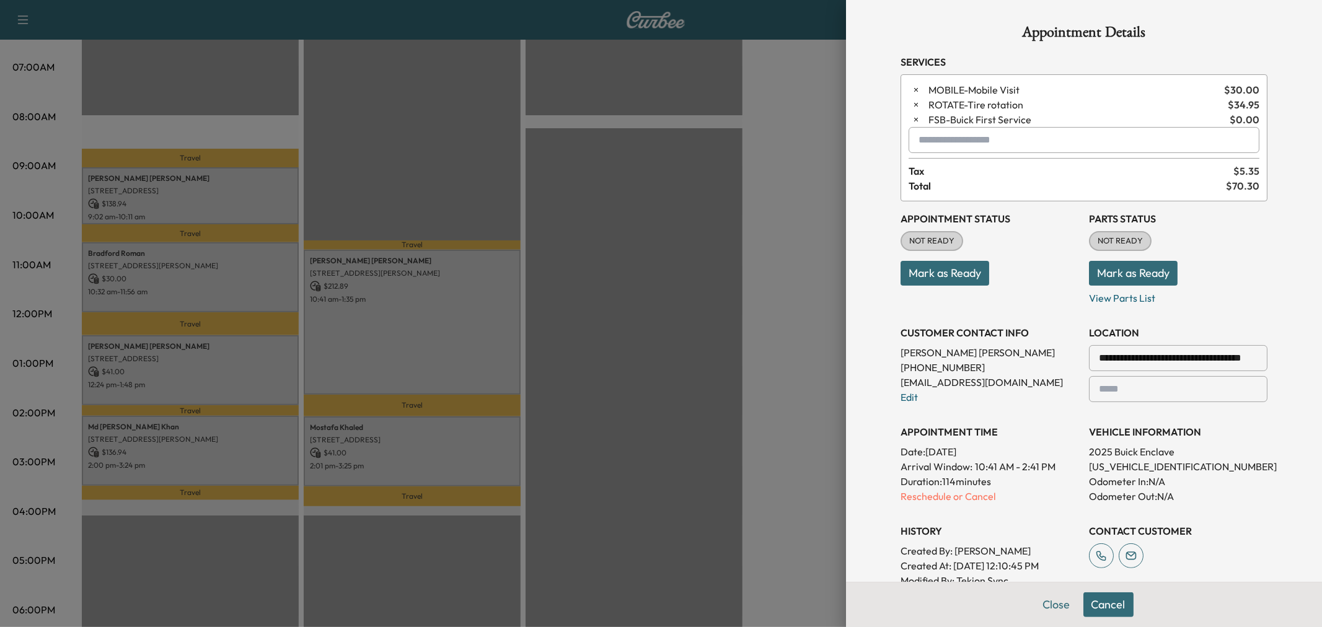
click at [833, 219] on div at bounding box center [661, 313] width 1322 height 627
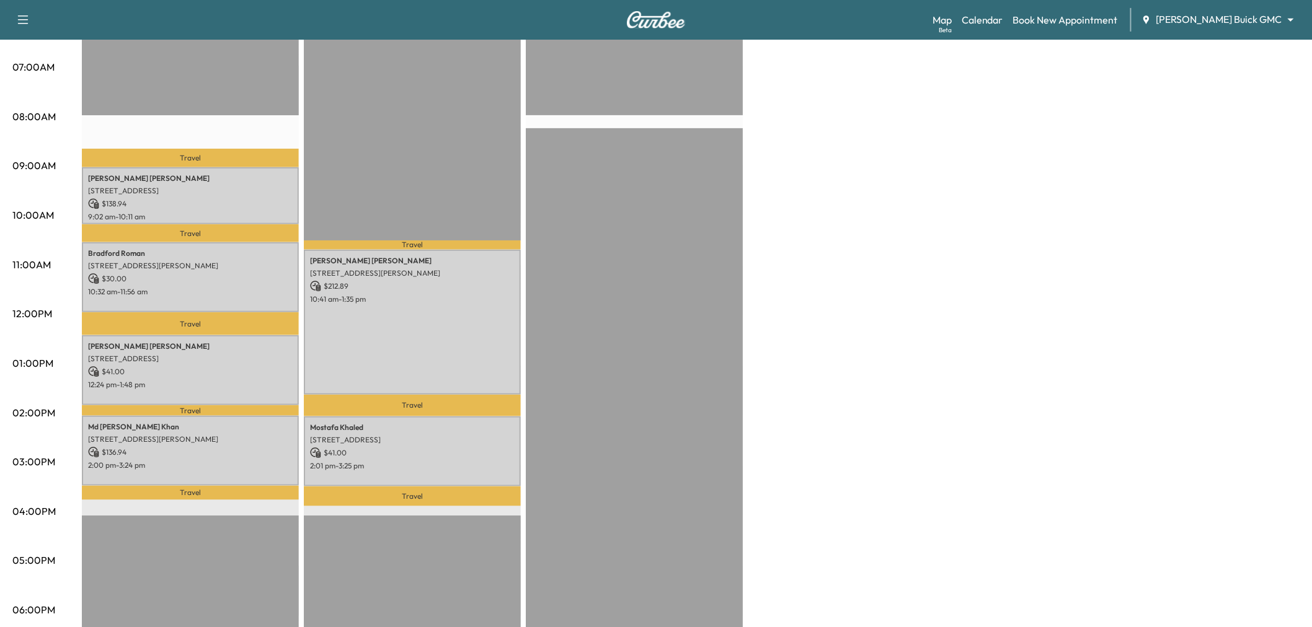
click at [802, 224] on div "Large Van Revenue $ 346.88 Work Time 321 mins Transit Time 103 mins Travel Bret…" at bounding box center [691, 352] width 1218 height 930
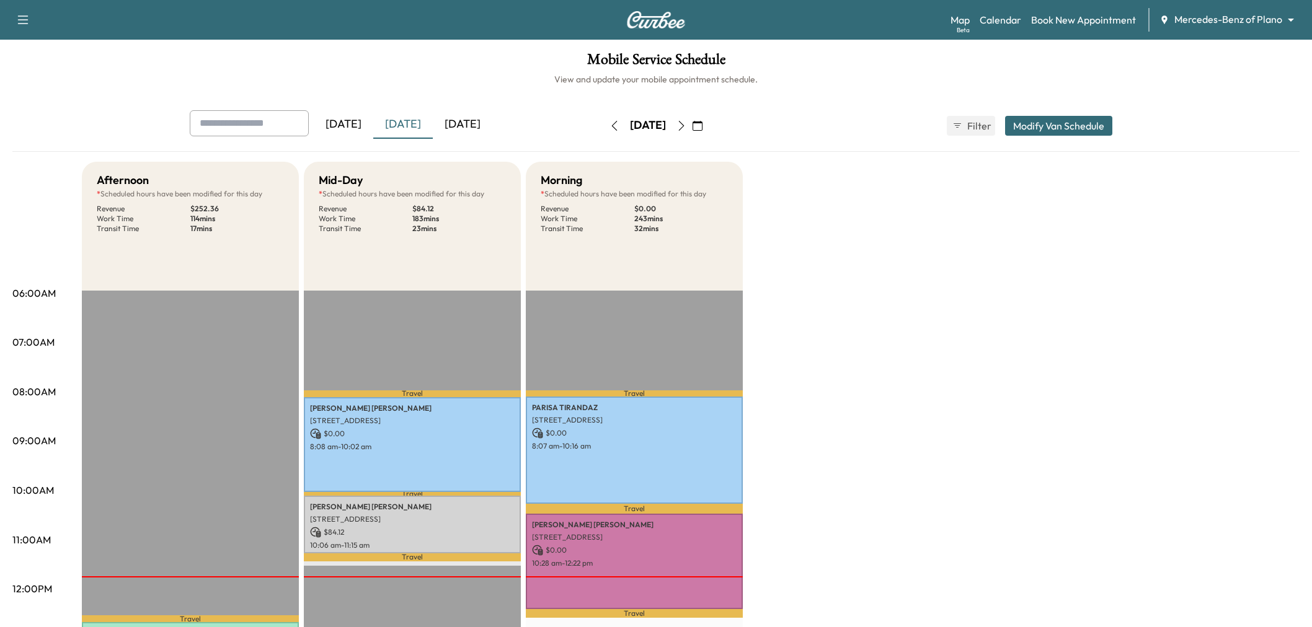
scroll to position [69, 0]
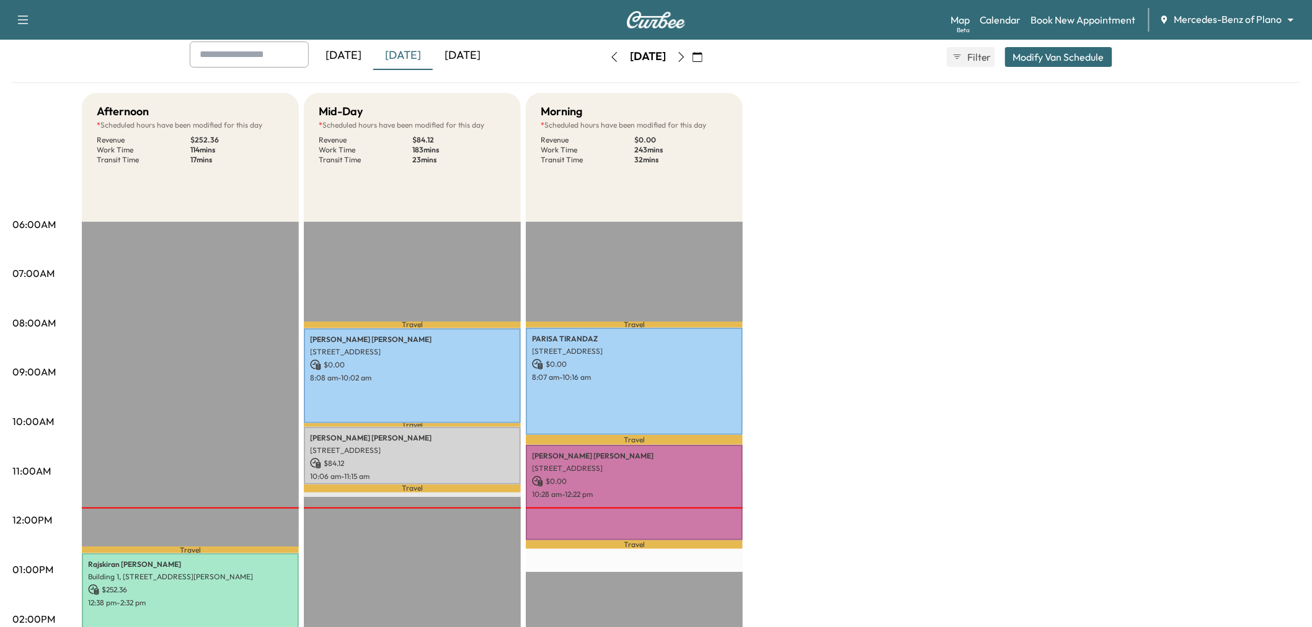
click at [686, 56] on icon "button" at bounding box center [681, 57] width 10 height 10
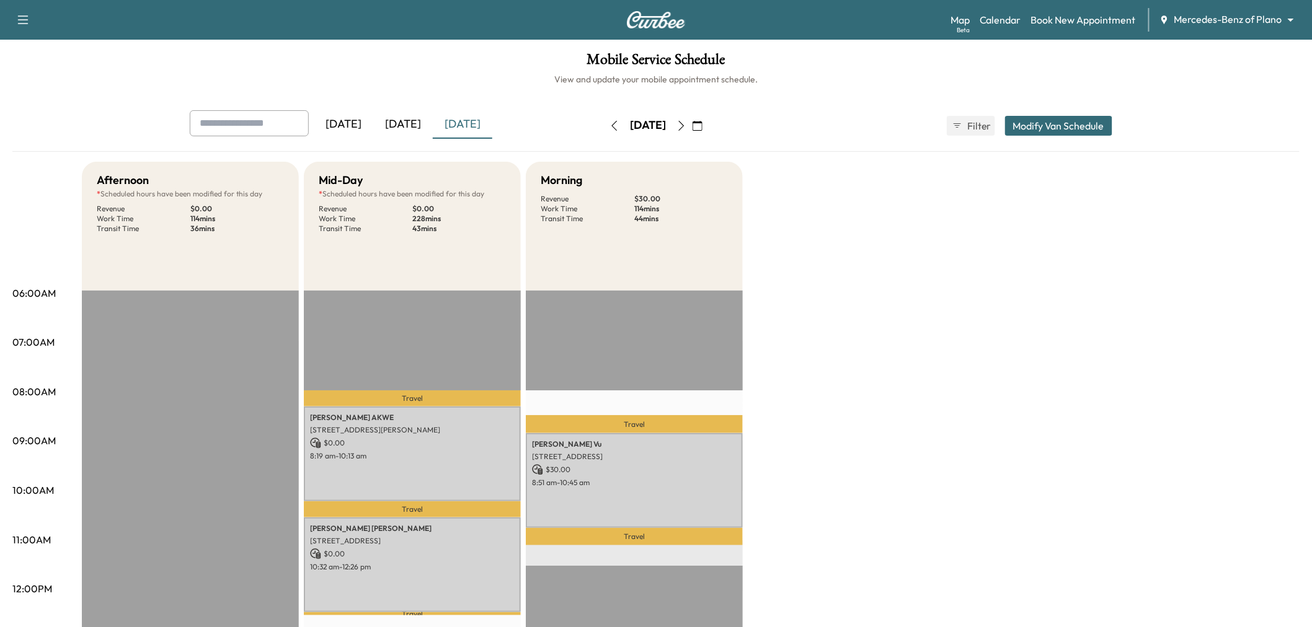
click at [686, 128] on icon "button" at bounding box center [681, 126] width 10 height 10
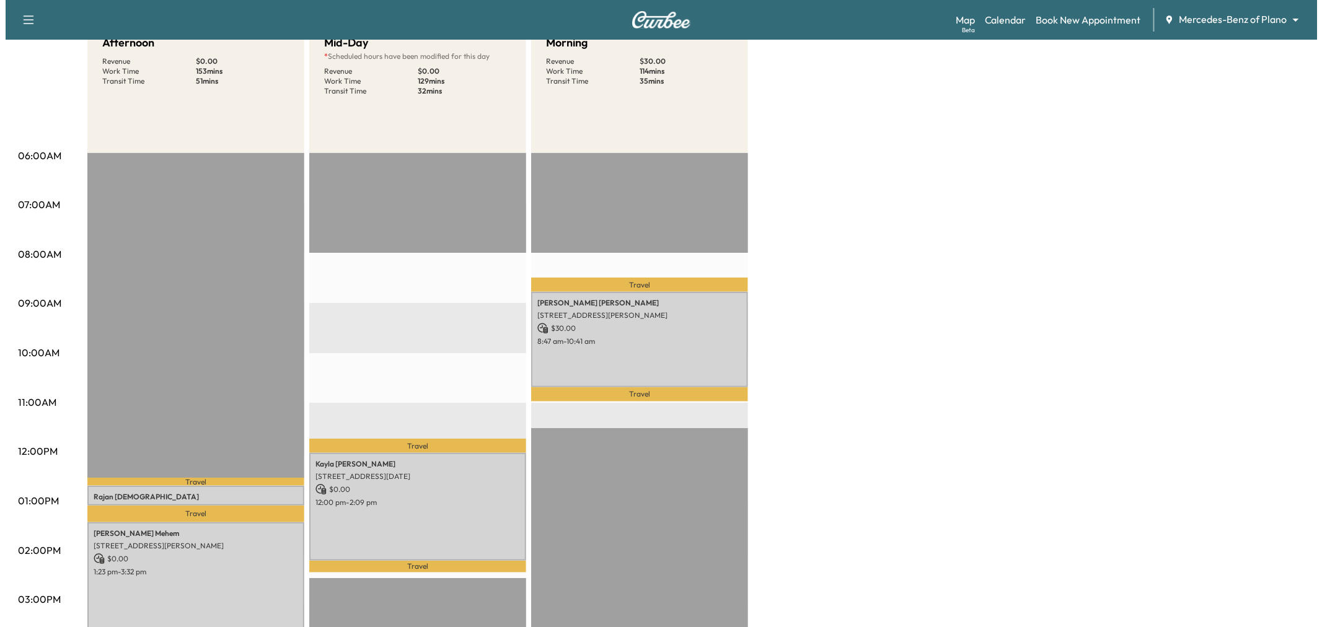
scroll to position [275, 0]
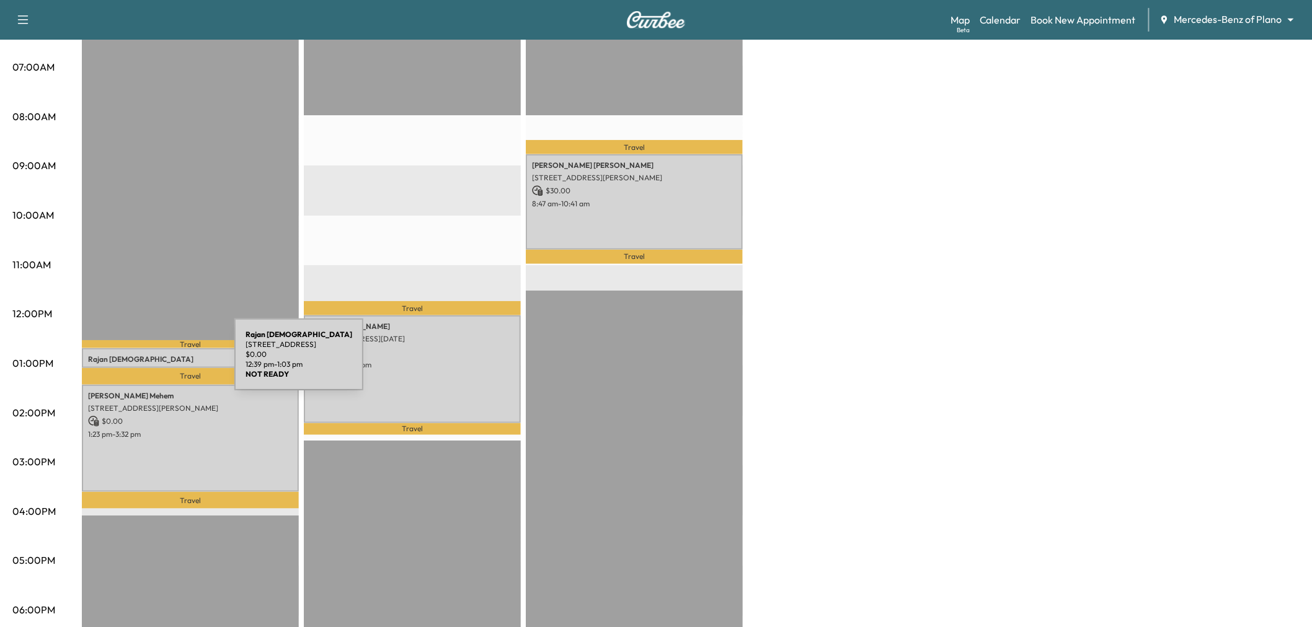
click at [141, 367] on p "[STREET_ADDRESS]" at bounding box center [190, 372] width 205 height 10
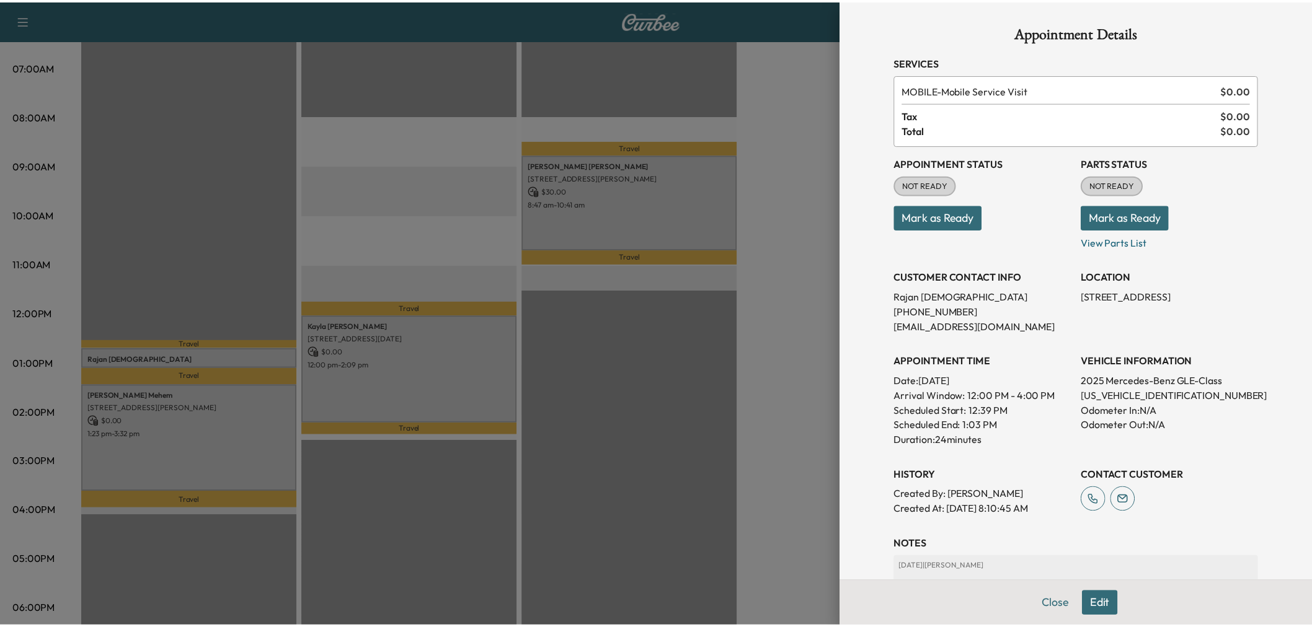
scroll to position [176, 0]
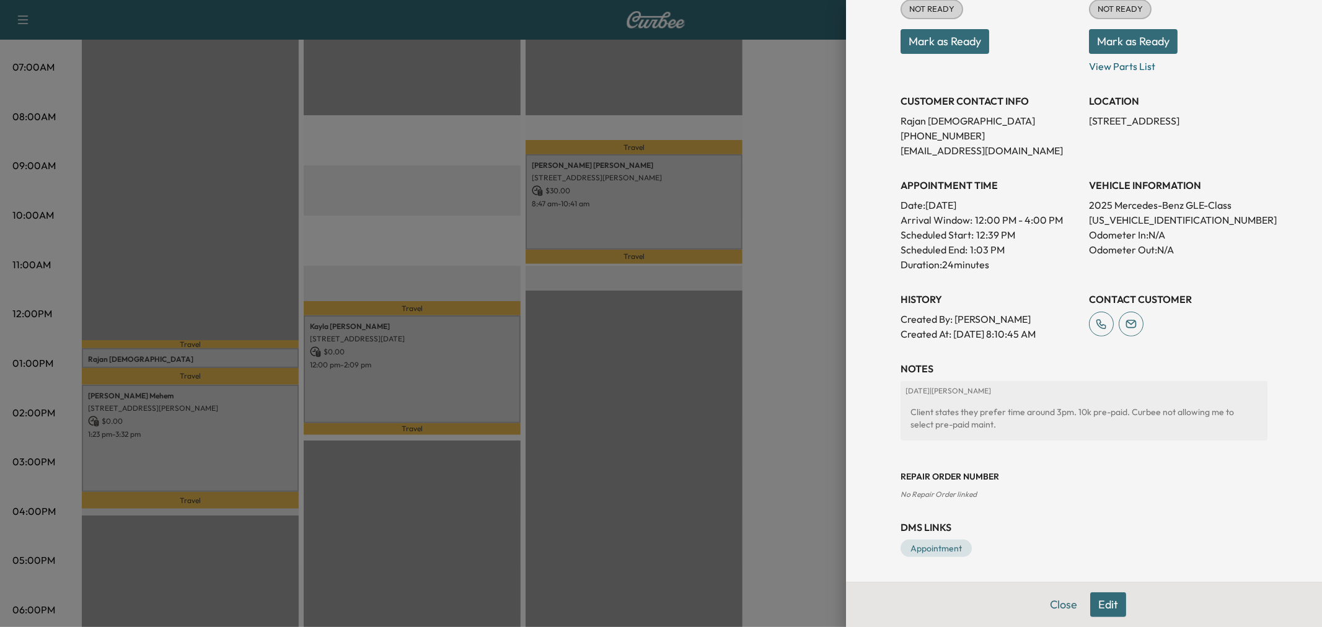
click at [438, 403] on div at bounding box center [661, 313] width 1322 height 627
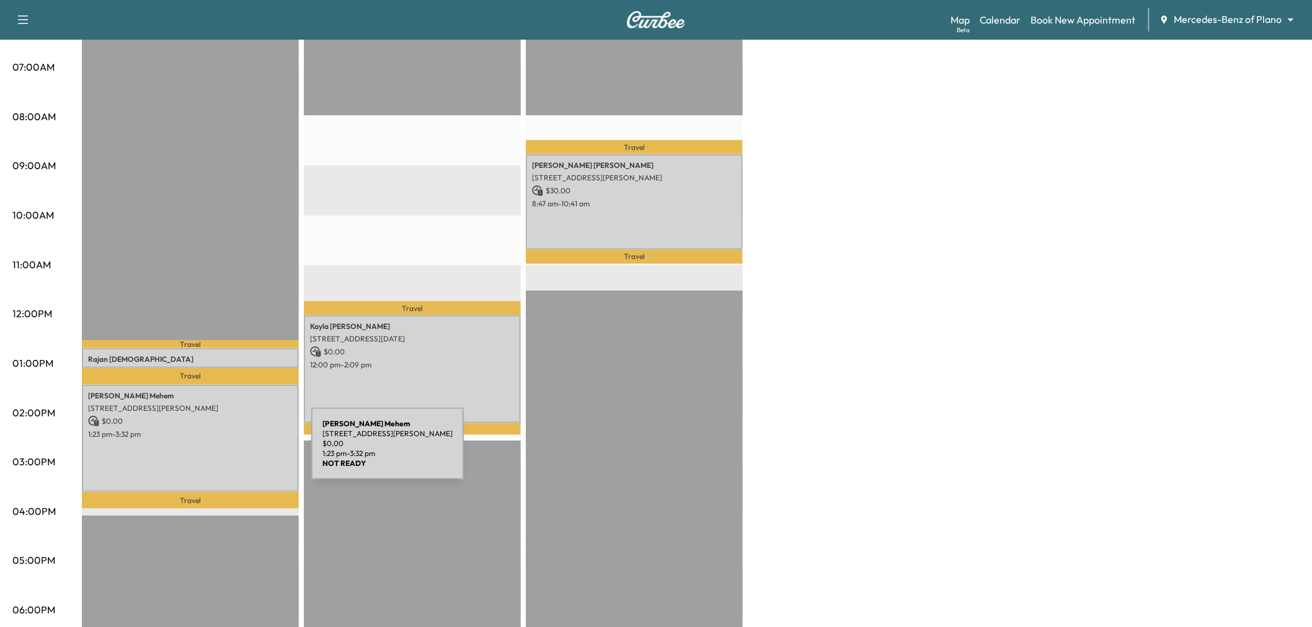
click at [156, 442] on div "[PERSON_NAME] [STREET_ADDRESS][PERSON_NAME] $ 0.00 1:23 pm - 3:32 pm" at bounding box center [190, 439] width 217 height 108
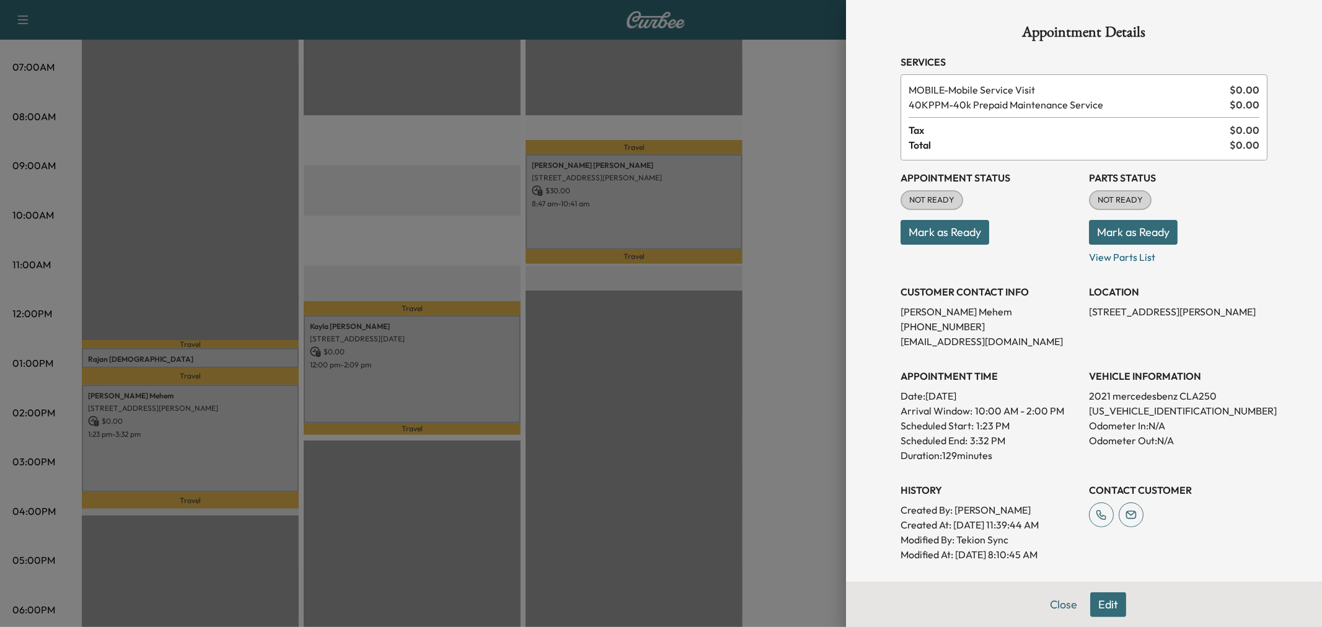
click at [684, 434] on div at bounding box center [661, 313] width 1322 height 627
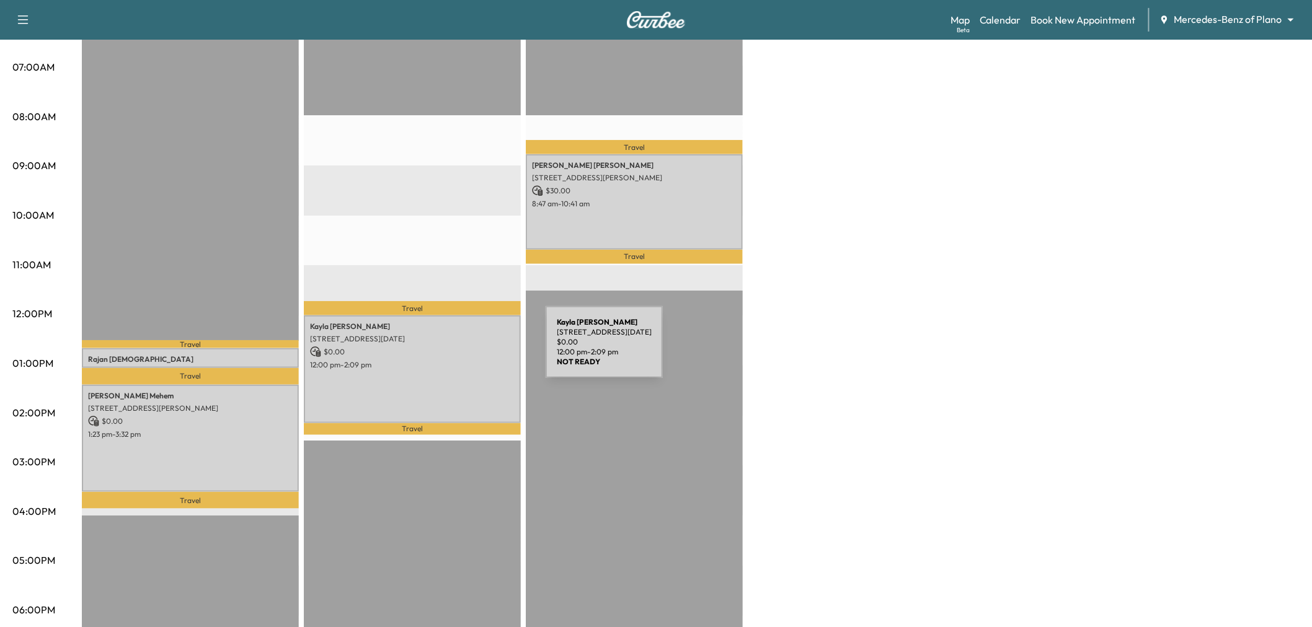
click at [453, 351] on p "$ 0.00" at bounding box center [412, 352] width 205 height 11
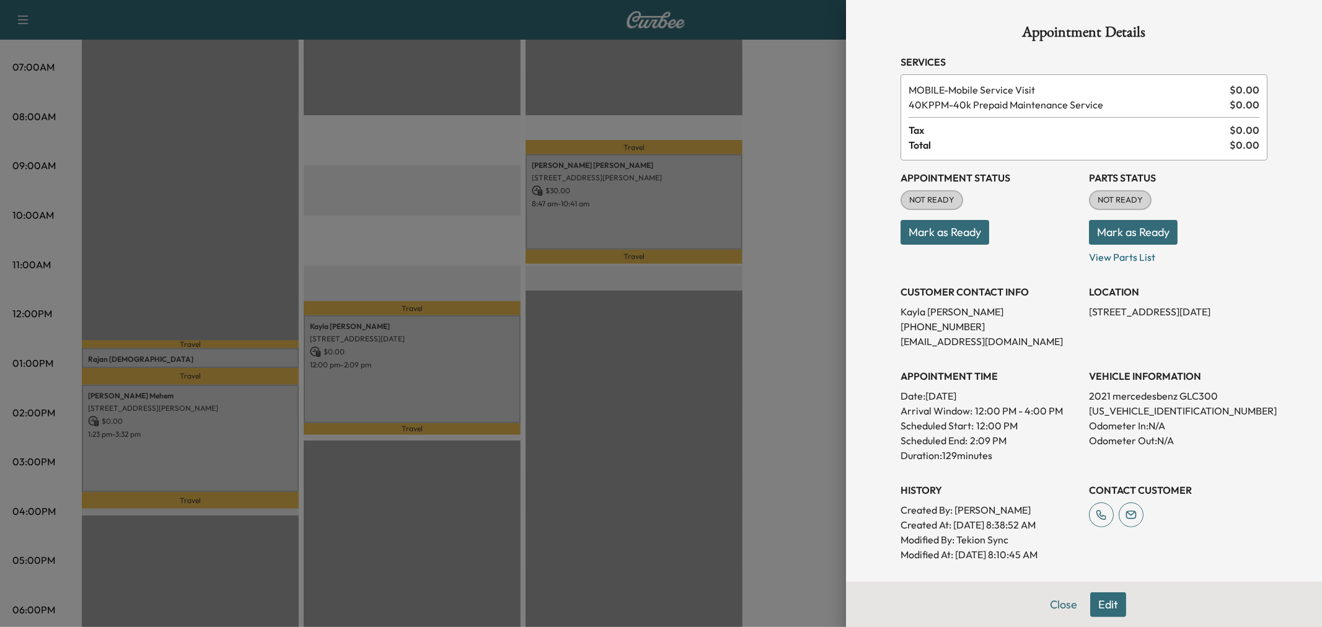
click at [244, 447] on div at bounding box center [661, 313] width 1322 height 627
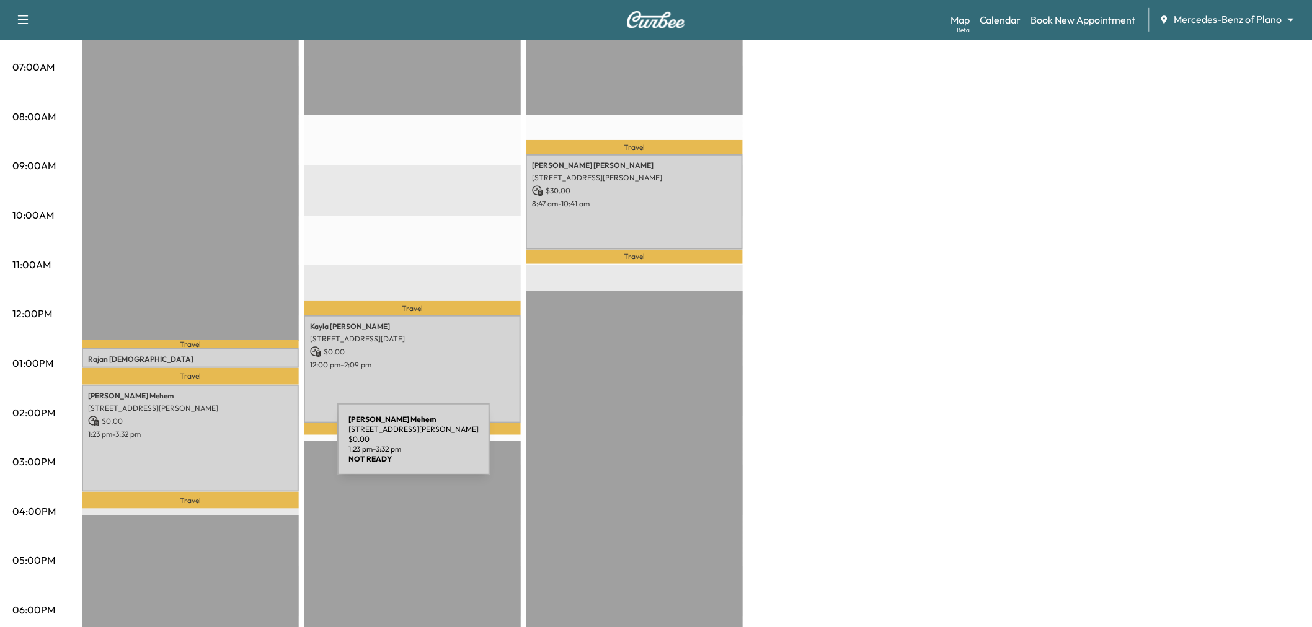
click at [244, 447] on div "[PERSON_NAME] [STREET_ADDRESS][PERSON_NAME] $ 0.00 1:23 pm - 3:32 pm" at bounding box center [190, 439] width 217 height 108
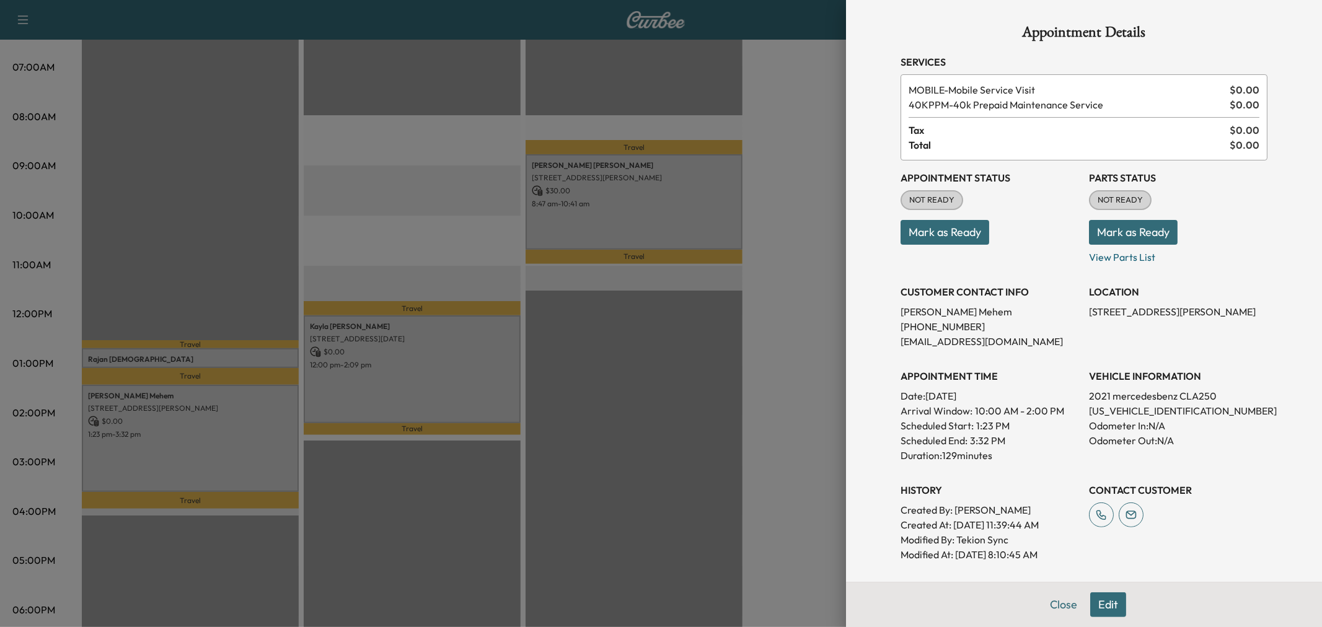
click at [244, 448] on div at bounding box center [661, 313] width 1322 height 627
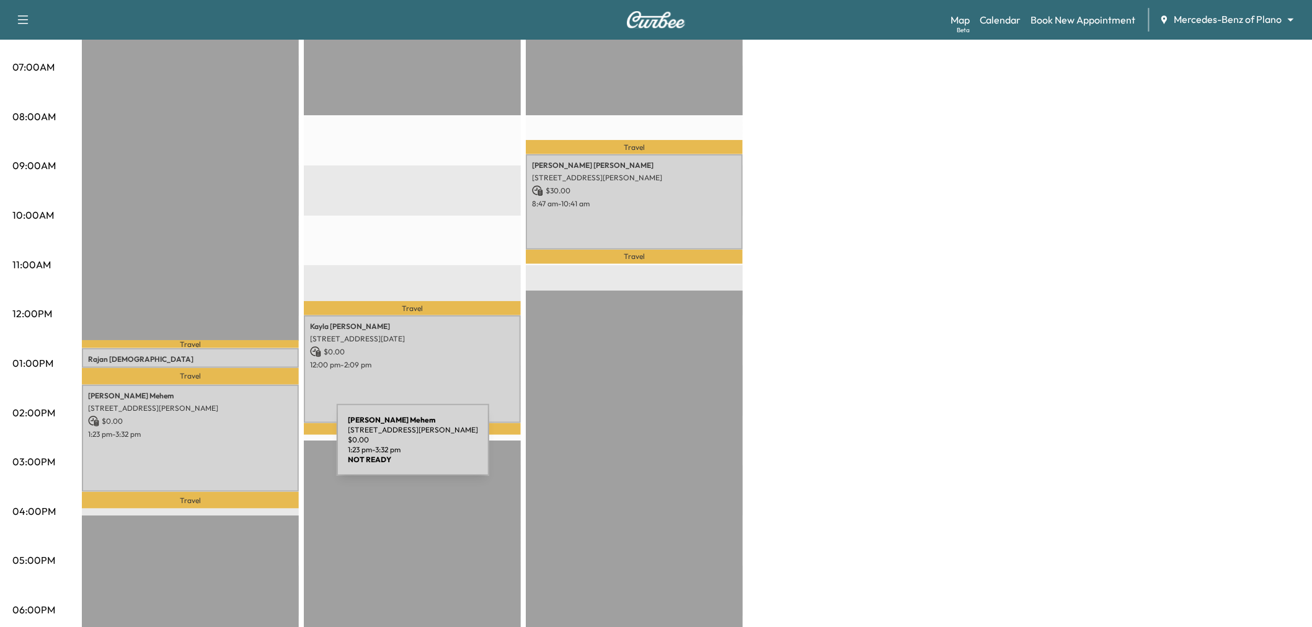
click at [244, 448] on div "[PERSON_NAME] [STREET_ADDRESS][PERSON_NAME] $ 0.00 1:23 pm - 3:32 pm" at bounding box center [190, 439] width 217 height 108
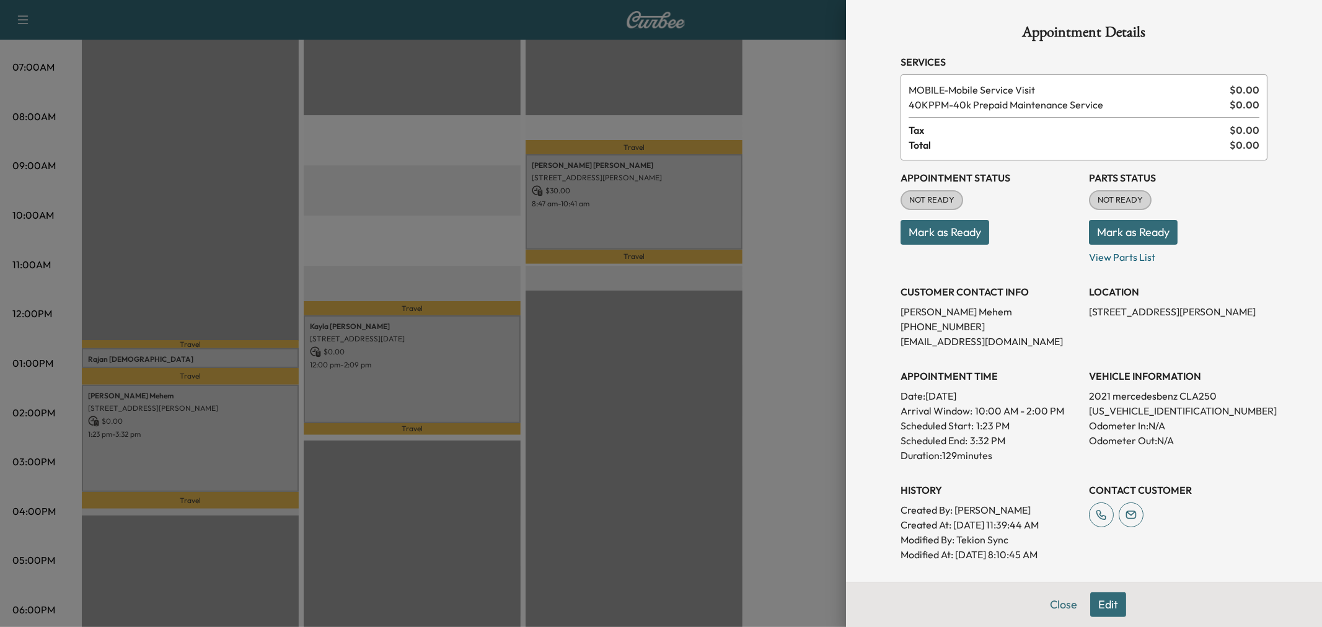
click at [1091, 604] on button "Edit" at bounding box center [1109, 605] width 36 height 25
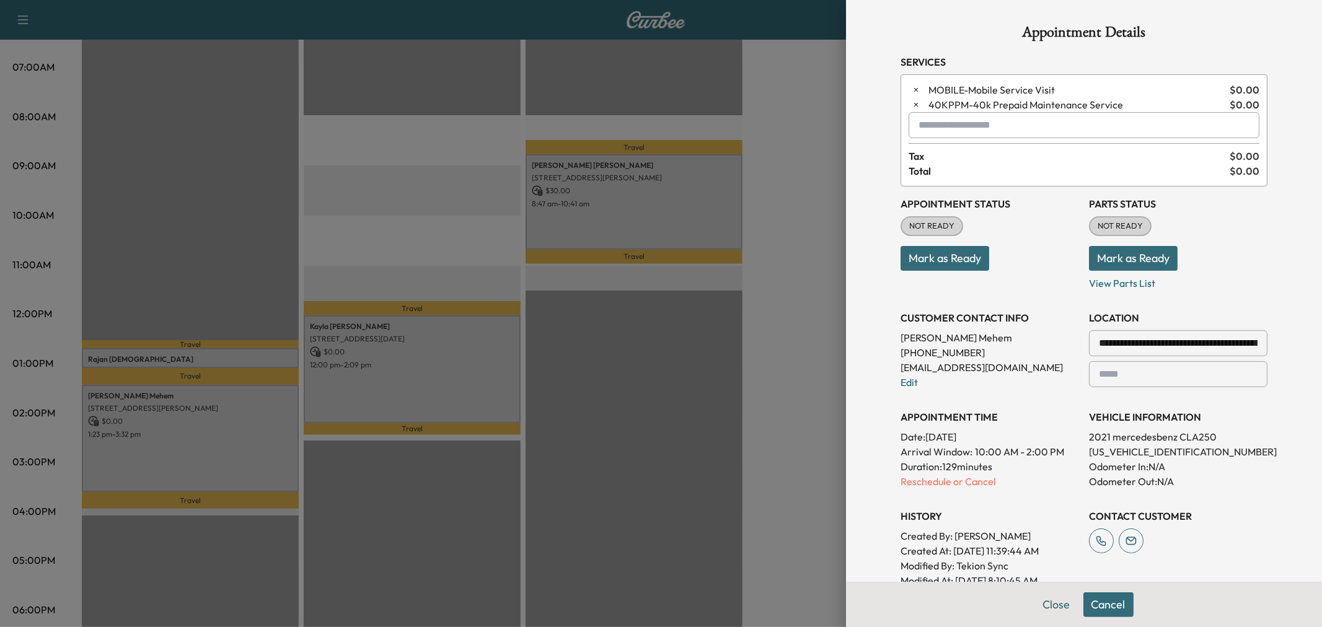
click at [986, 130] on input "text" at bounding box center [1084, 125] width 351 height 26
click at [777, 361] on div at bounding box center [661, 313] width 1322 height 627
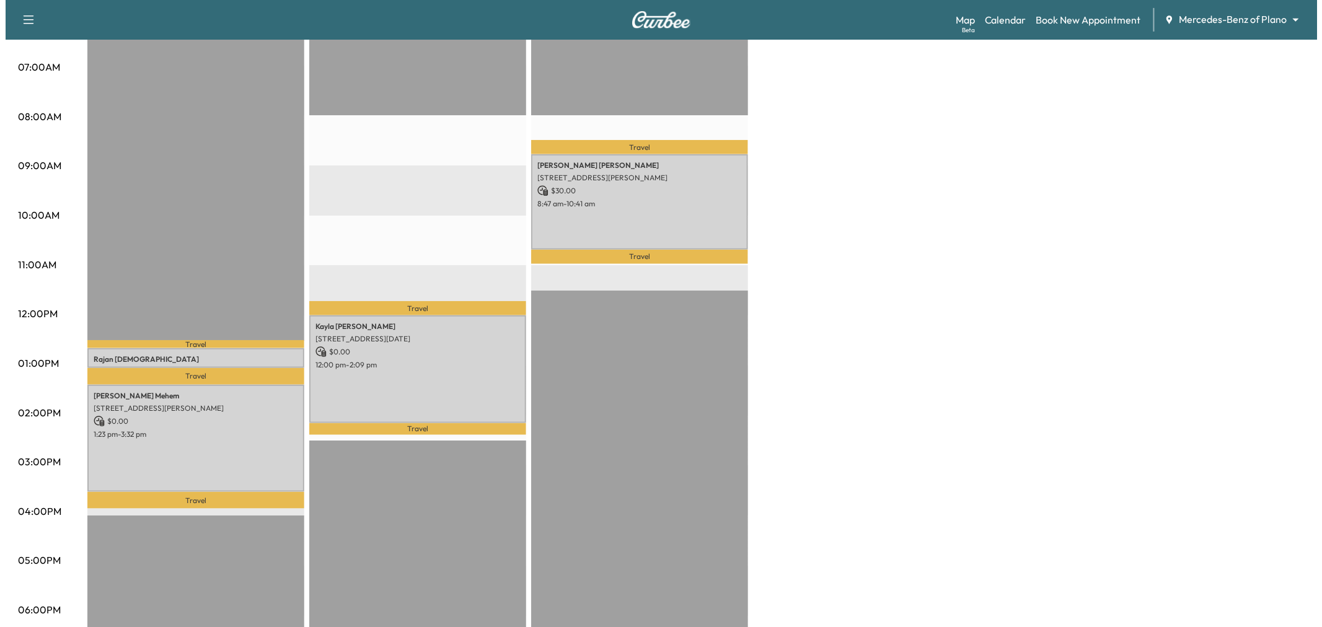
scroll to position [0, 0]
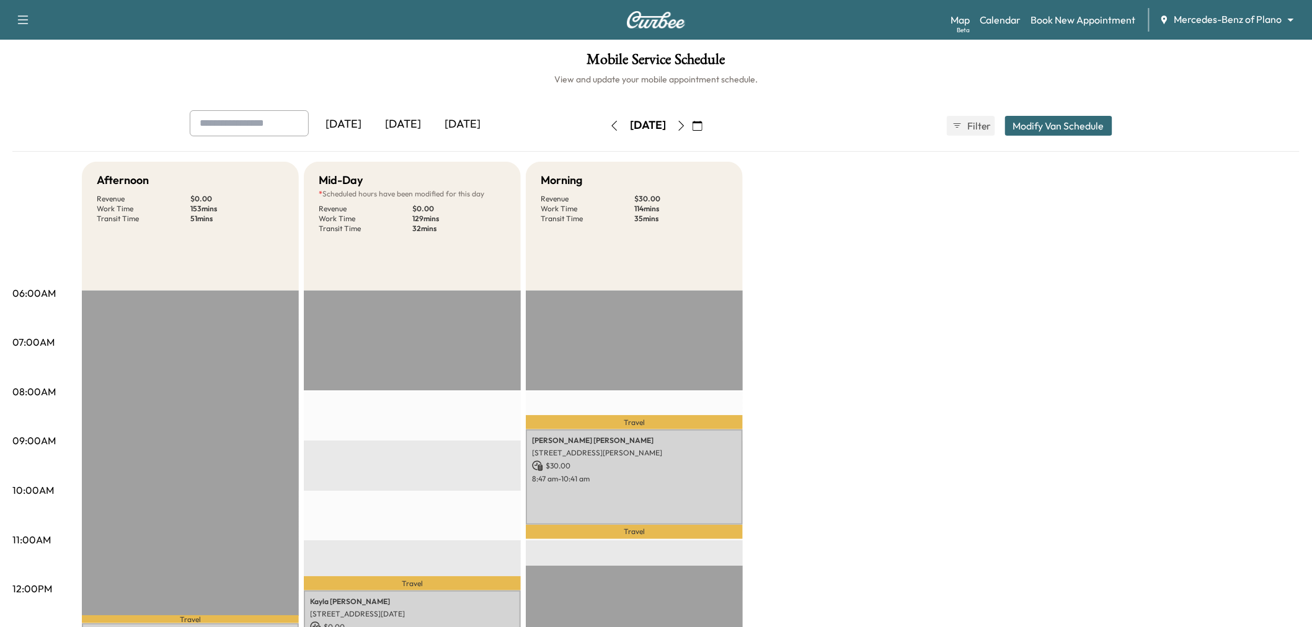
click at [1057, 122] on button "Modify Van Schedule" at bounding box center [1058, 126] width 107 height 20
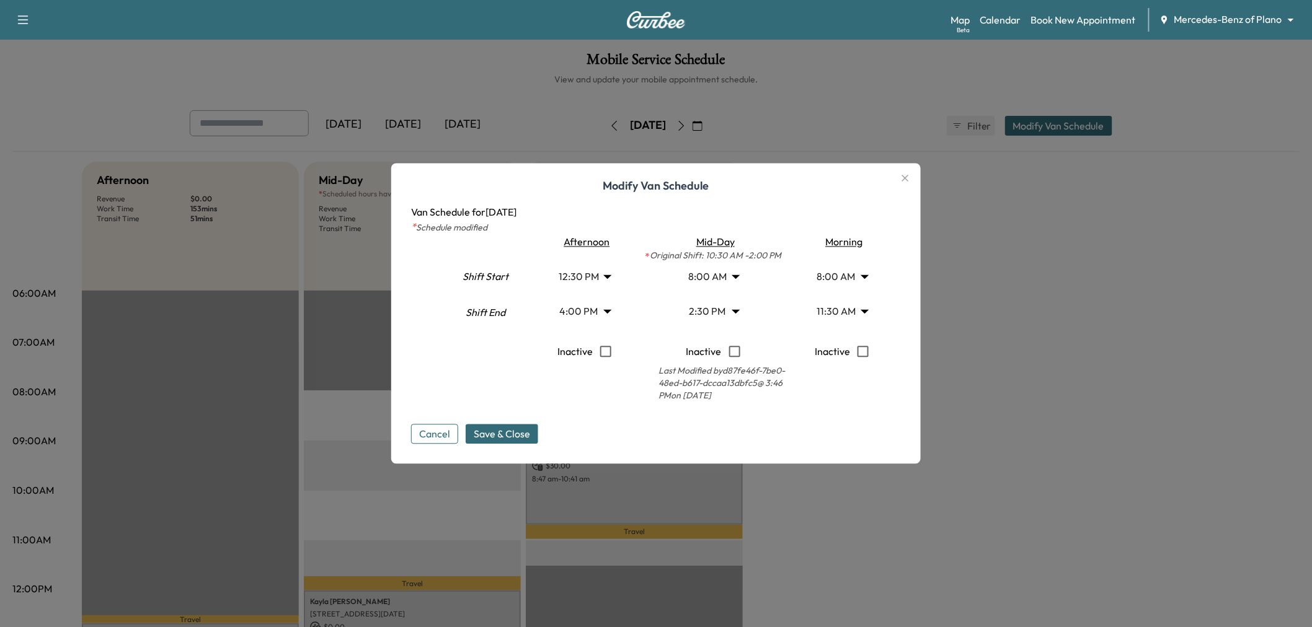
click at [601, 310] on body "Support Log Out Map Beta Calendar Book New Appointment Mercedes-Benz of Plano *…" at bounding box center [656, 313] width 1312 height 627
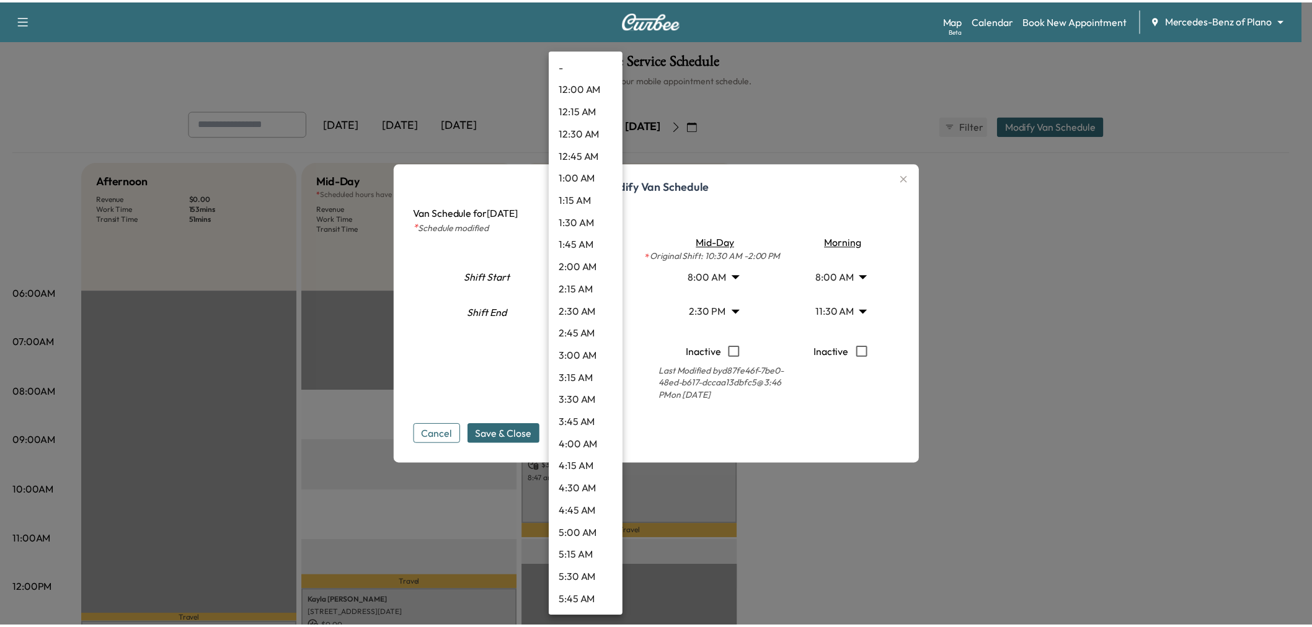
scroll to position [1182, 0]
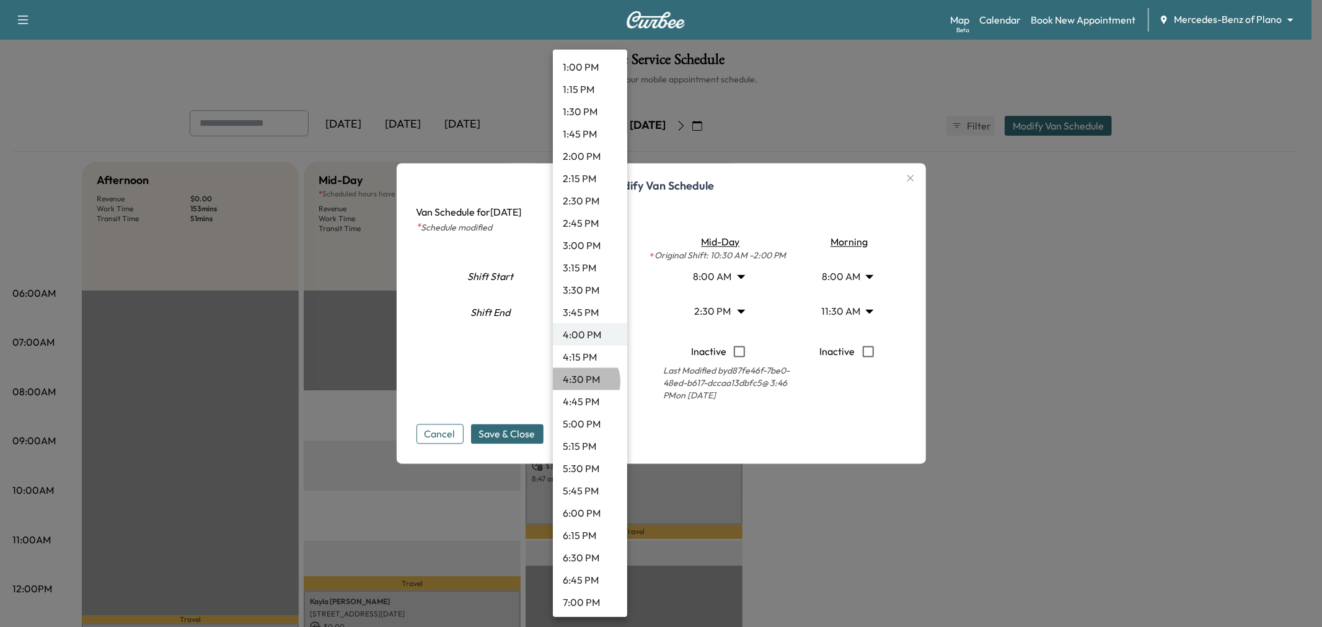
click at [583, 381] on li "4:30 PM" at bounding box center [590, 379] width 74 height 22
type input "****"
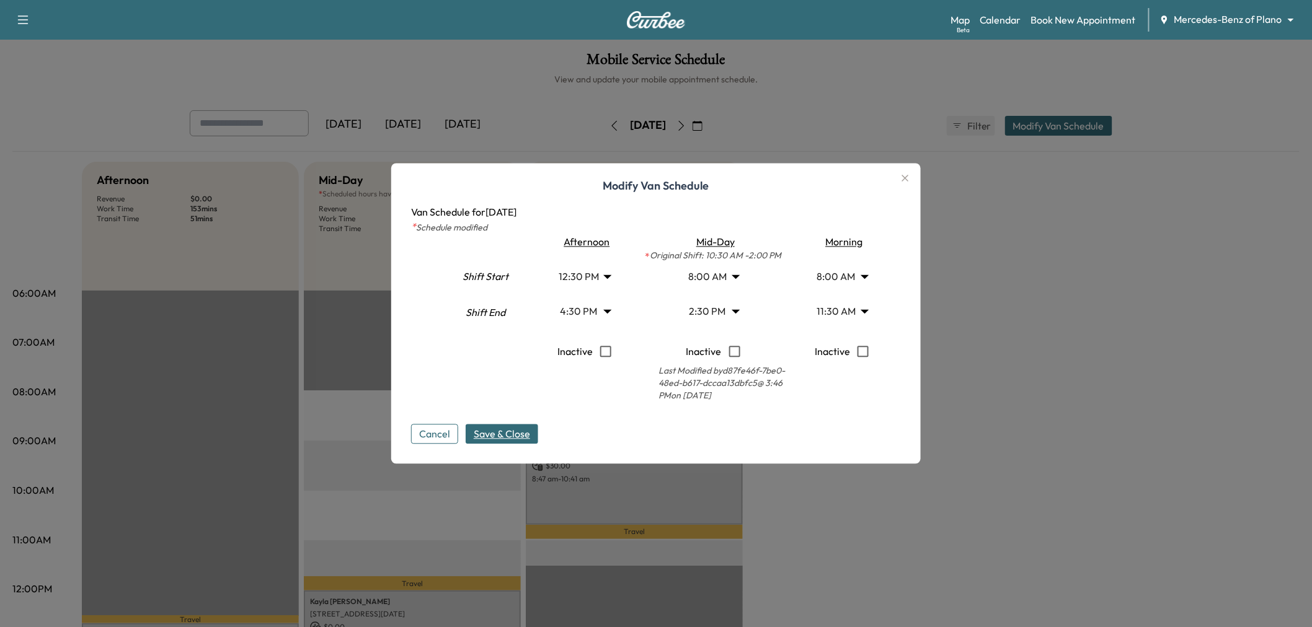
click at [516, 431] on span "Save & Close" at bounding box center [502, 434] width 56 height 15
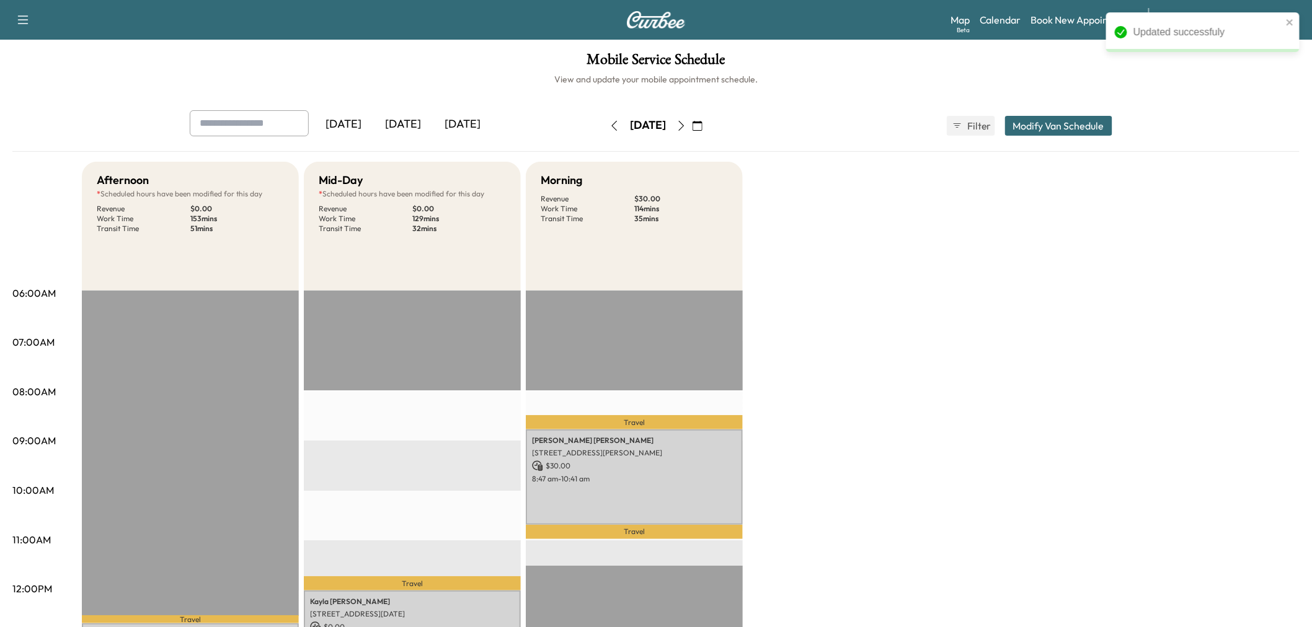
scroll to position [206, 0]
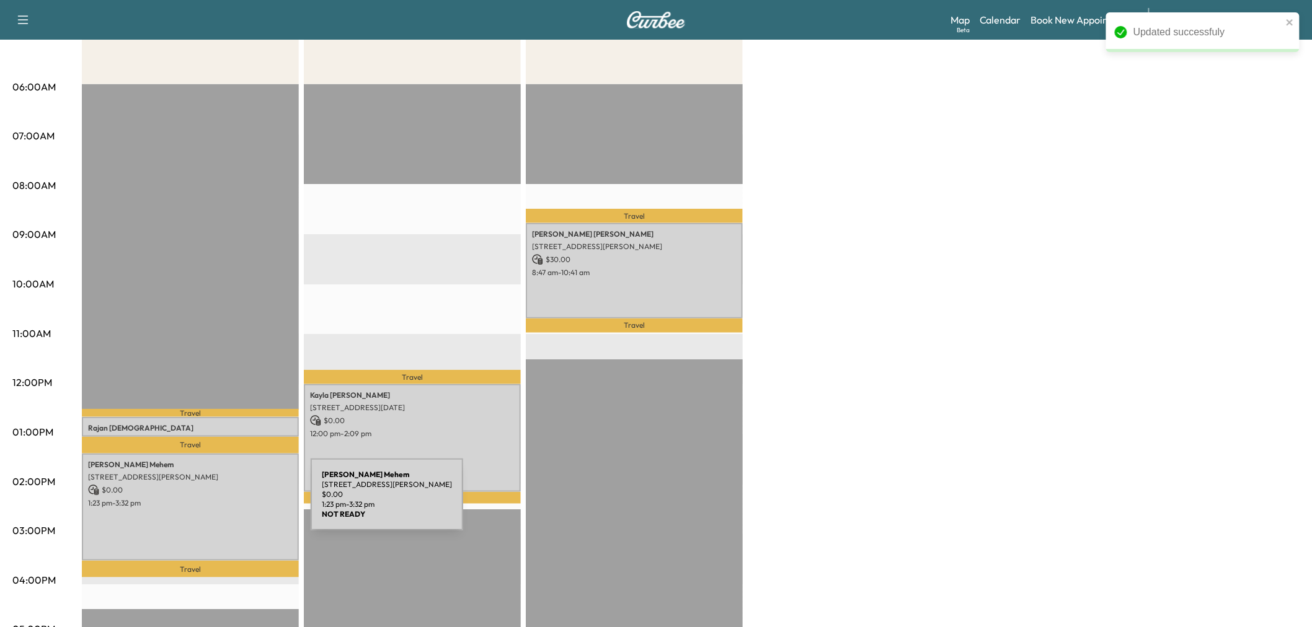
click at [217, 508] on div "[PERSON_NAME] [STREET_ADDRESS][PERSON_NAME] $ 0.00 1:23 pm - 3:32 pm" at bounding box center [190, 508] width 217 height 108
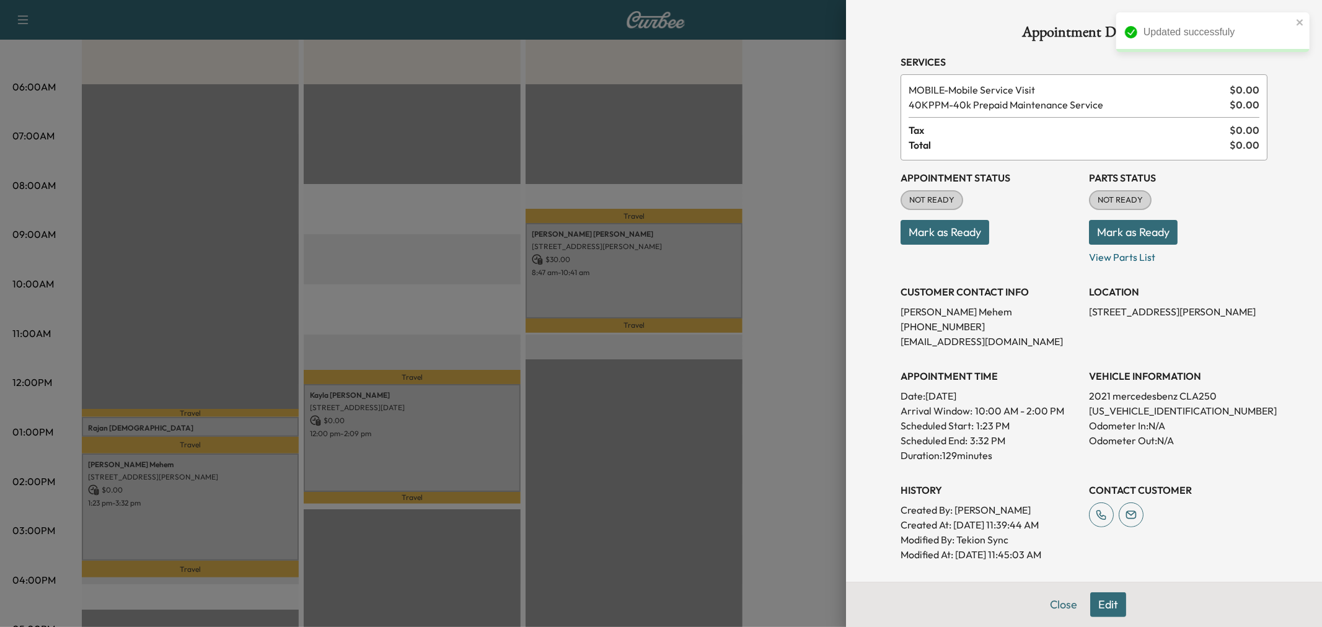
click at [1095, 603] on button "Edit" at bounding box center [1109, 605] width 36 height 25
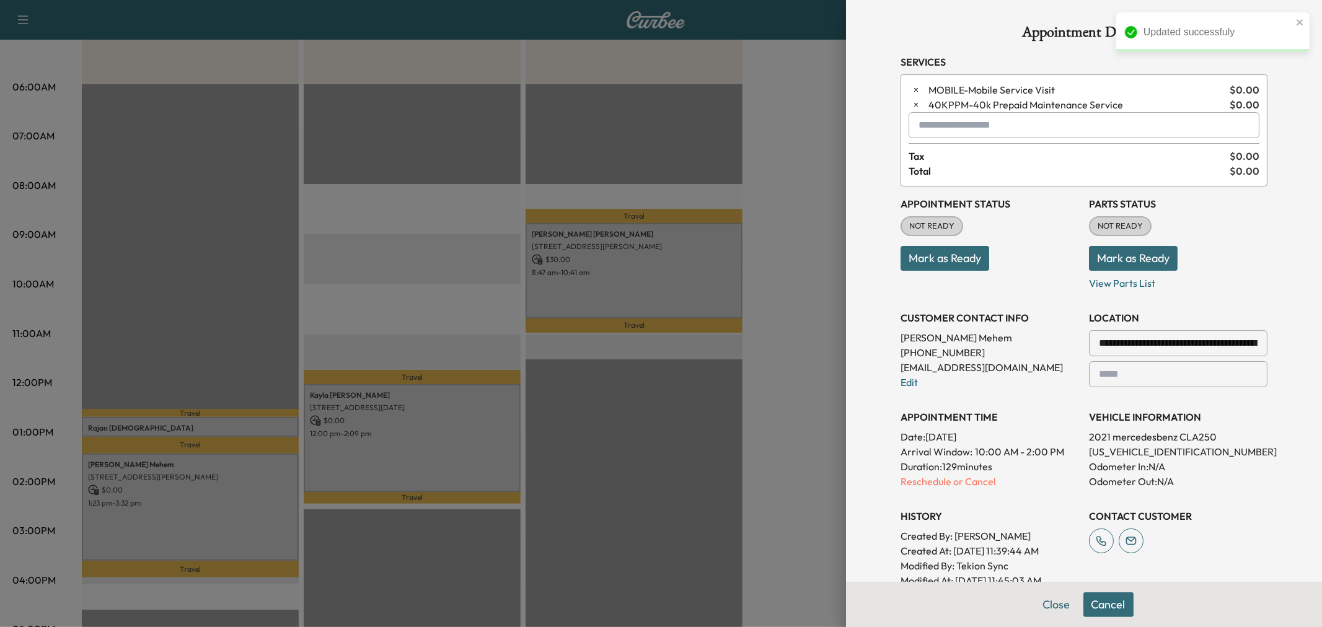
click at [999, 133] on input "text" at bounding box center [1084, 125] width 351 height 26
click at [991, 157] on p "MIDDAY - Mid-Day Appointment" at bounding box center [1040, 157] width 270 height 17
type input "**********"
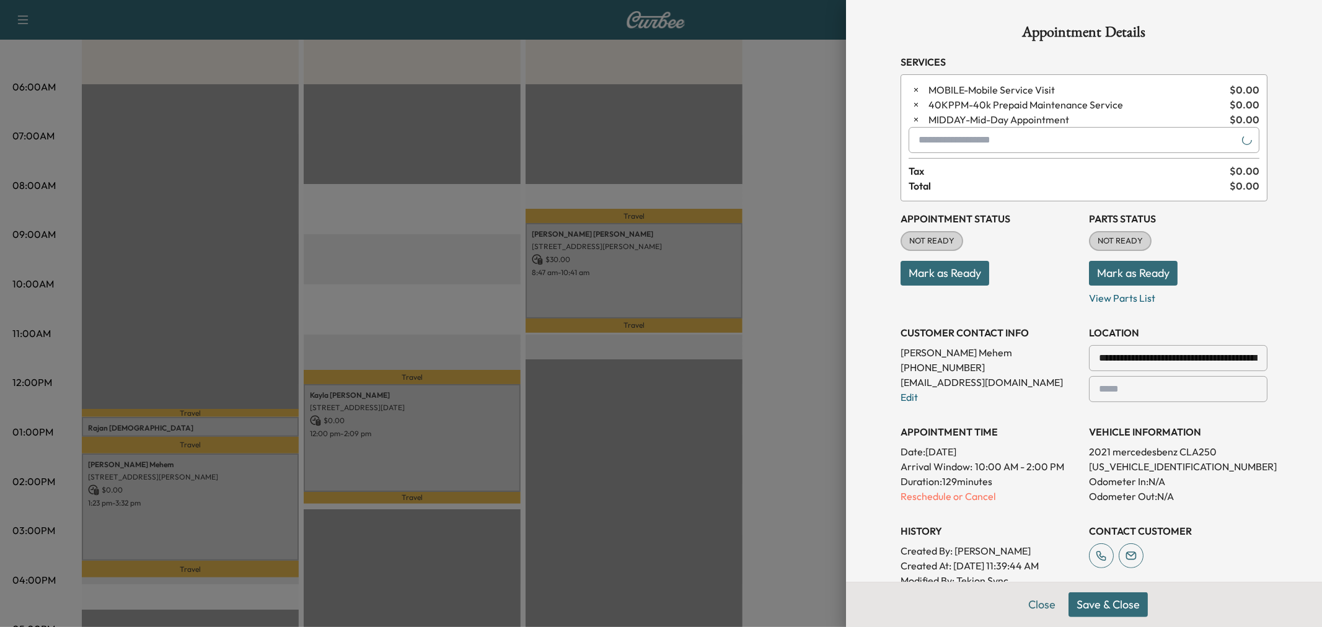
click at [1091, 605] on button "Save & Close" at bounding box center [1108, 605] width 79 height 25
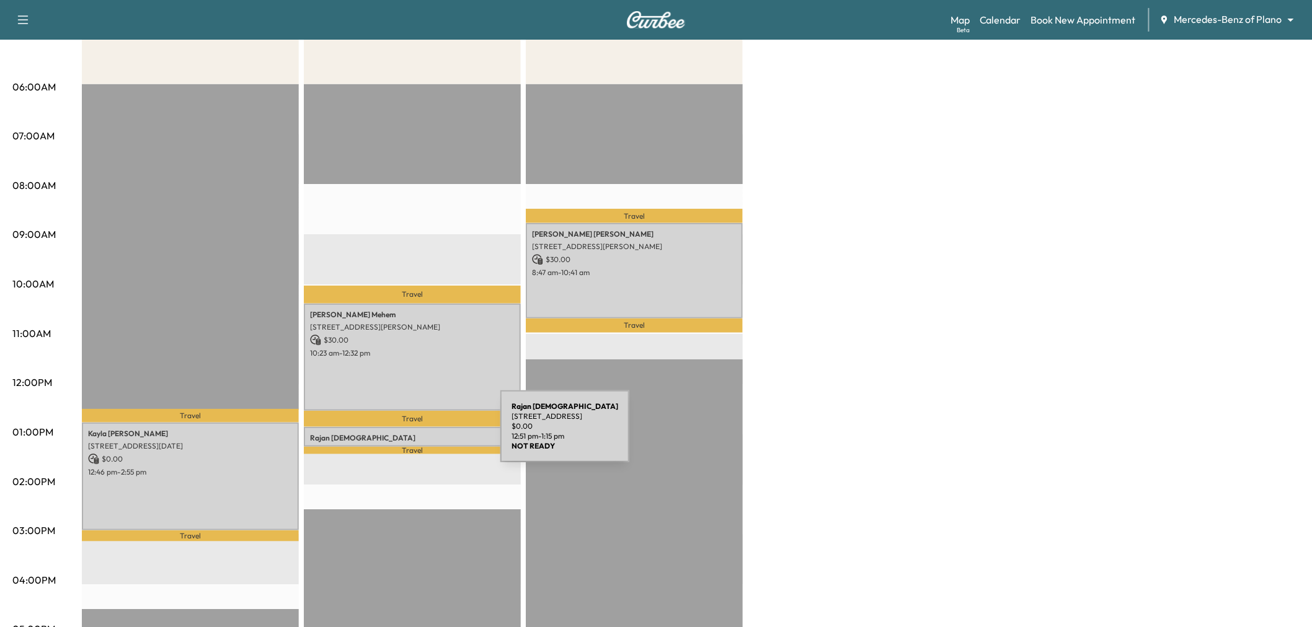
click at [407, 434] on p "[PERSON_NAME]" at bounding box center [412, 438] width 205 height 10
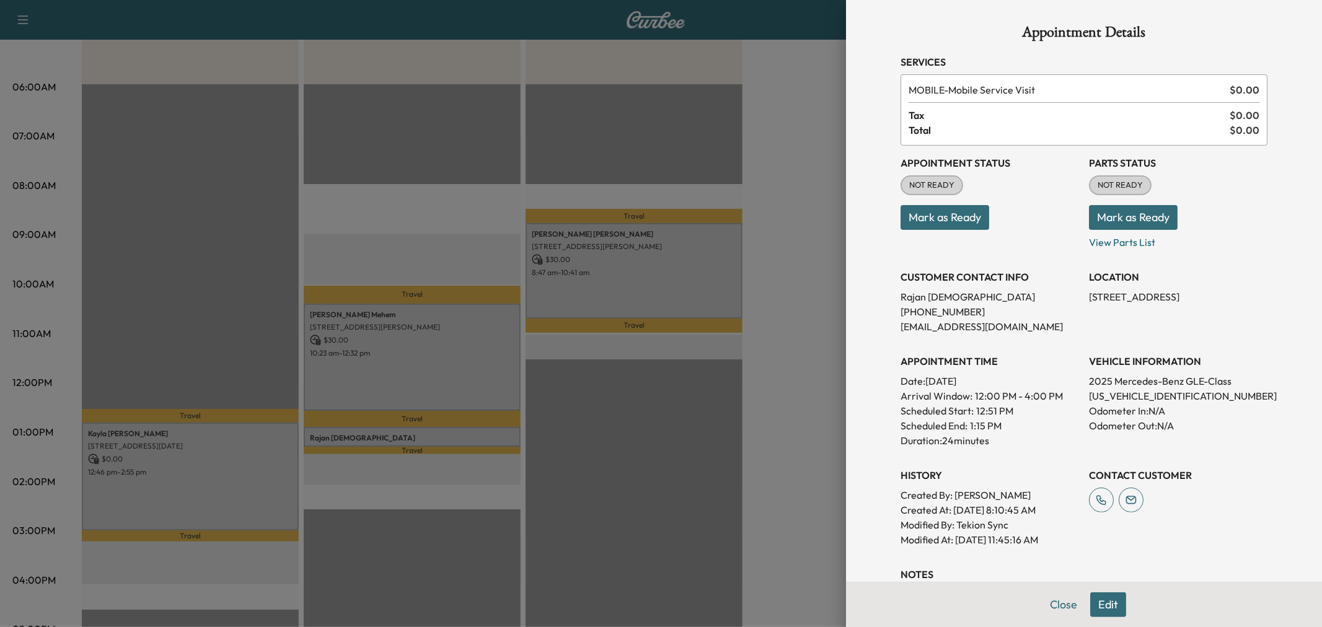
click at [220, 480] on div at bounding box center [661, 313] width 1322 height 627
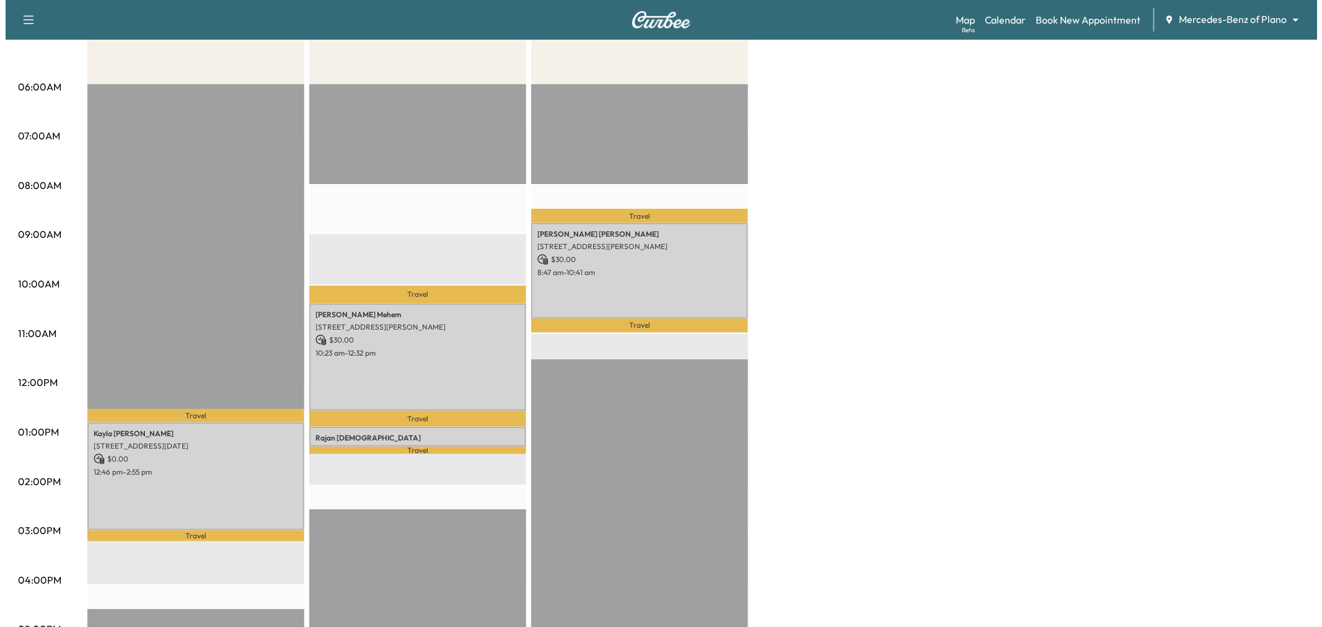
scroll to position [69, 0]
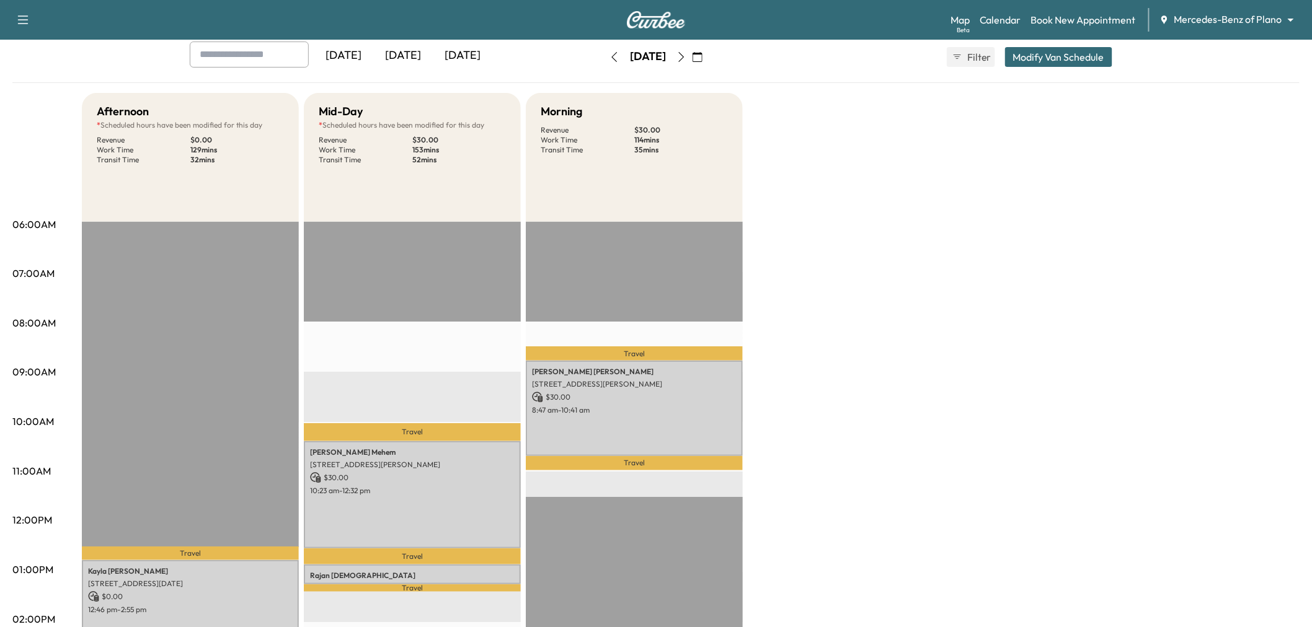
click at [1071, 44] on div "[DATE] [DATE] [DATE] [DATE] September 2025 S M T W T F S 31 1 2 3 4 5 6 7 8 9 1…" at bounding box center [656, 57] width 952 height 31
click at [1068, 54] on button "Modify Van Schedule" at bounding box center [1058, 57] width 107 height 20
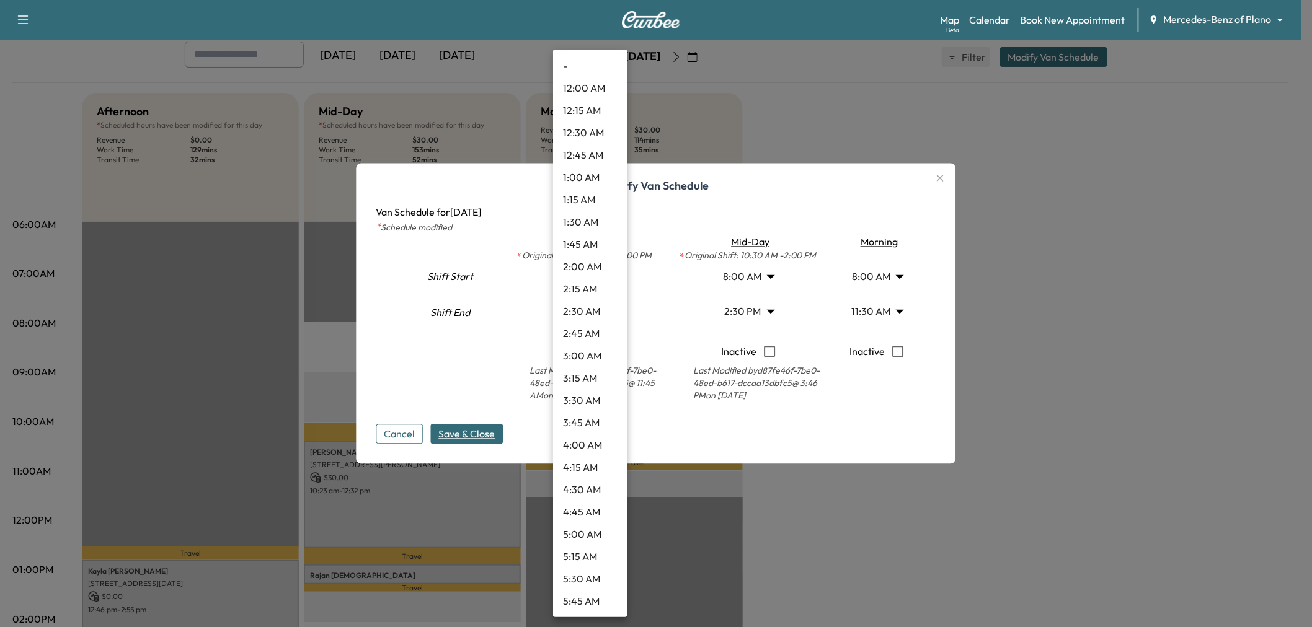
click at [592, 270] on body "Support Log Out Map Beta Calendar Book New Appointment Mercedes-Benz of Plano *…" at bounding box center [656, 244] width 1312 height 627
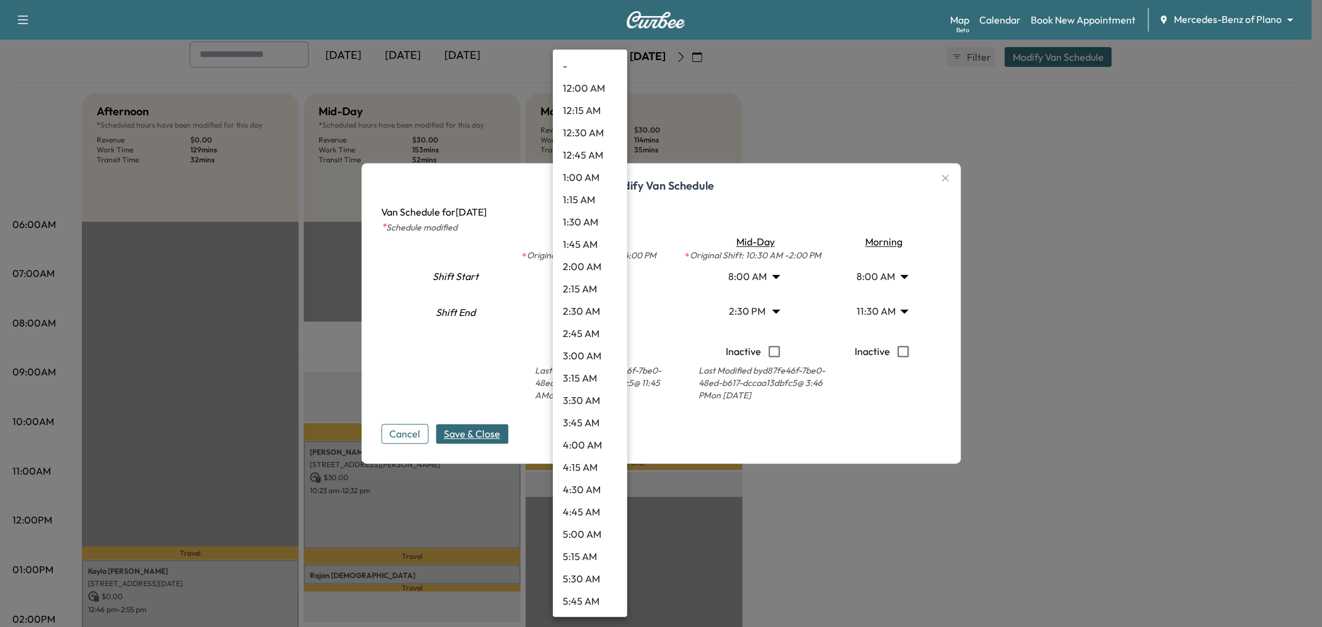
scroll to position [870, 0]
click at [591, 370] on li "1:00 PM" at bounding box center [590, 379] width 74 height 22
type input "**"
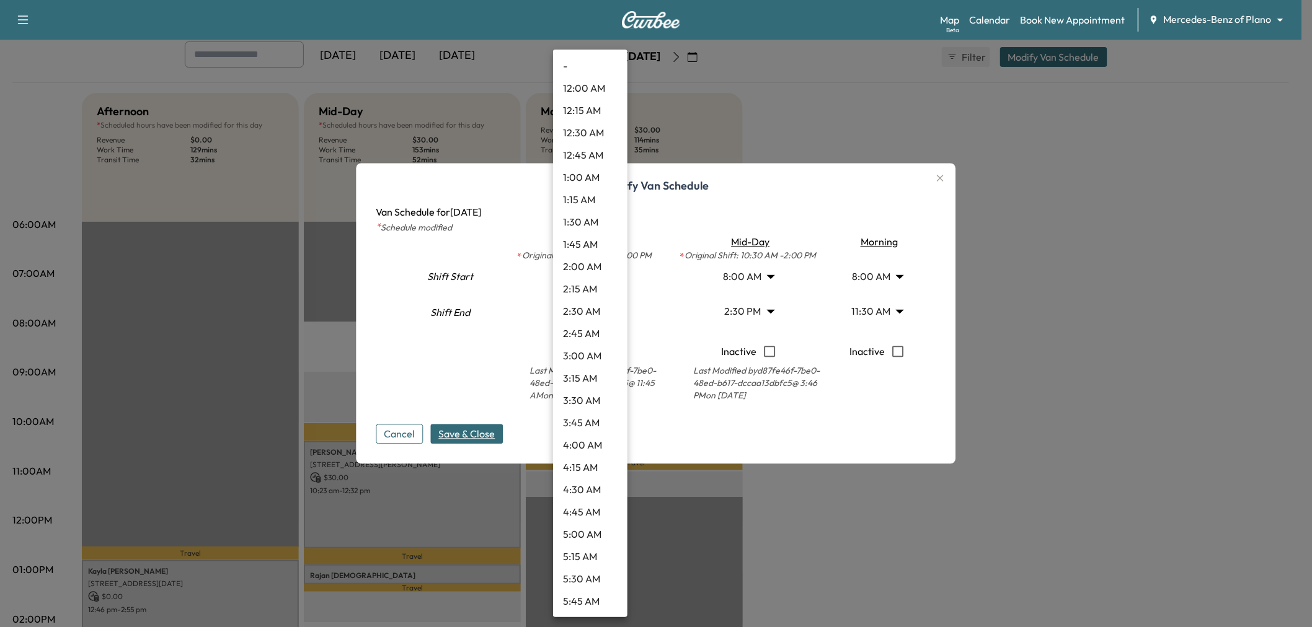
click at [596, 310] on body "Support Log Out Map Beta Calendar Book New Appointment Mercedes-Benz of Plano *…" at bounding box center [656, 244] width 1312 height 627
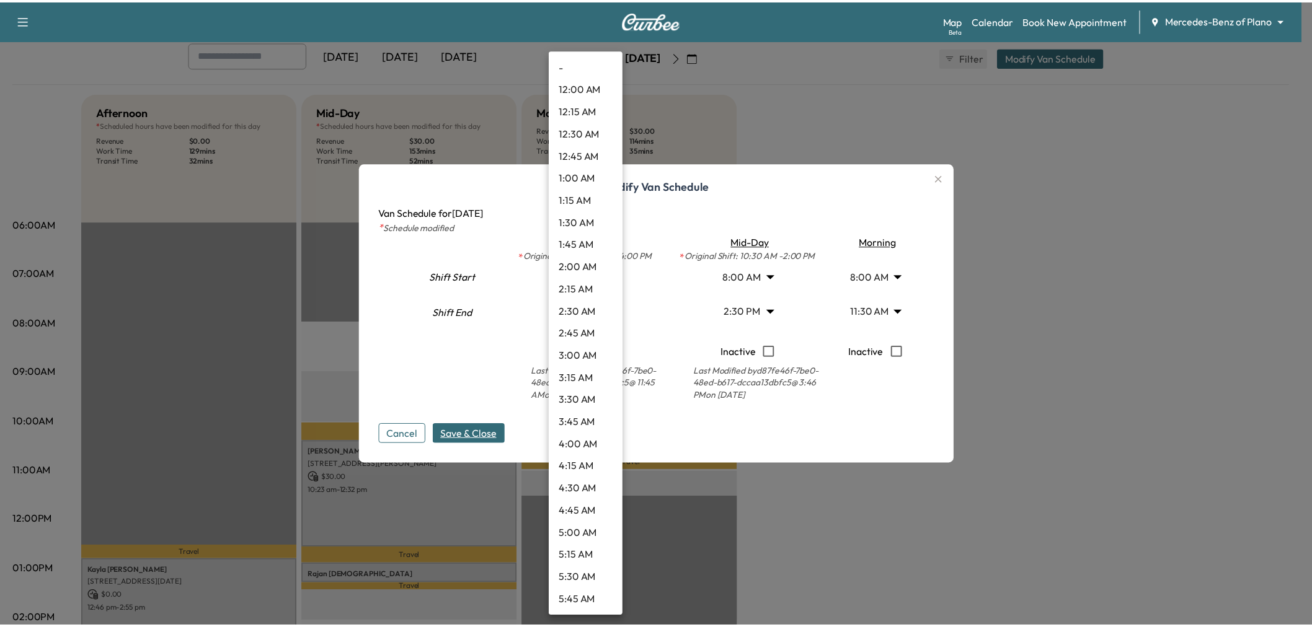
scroll to position [1226, 0]
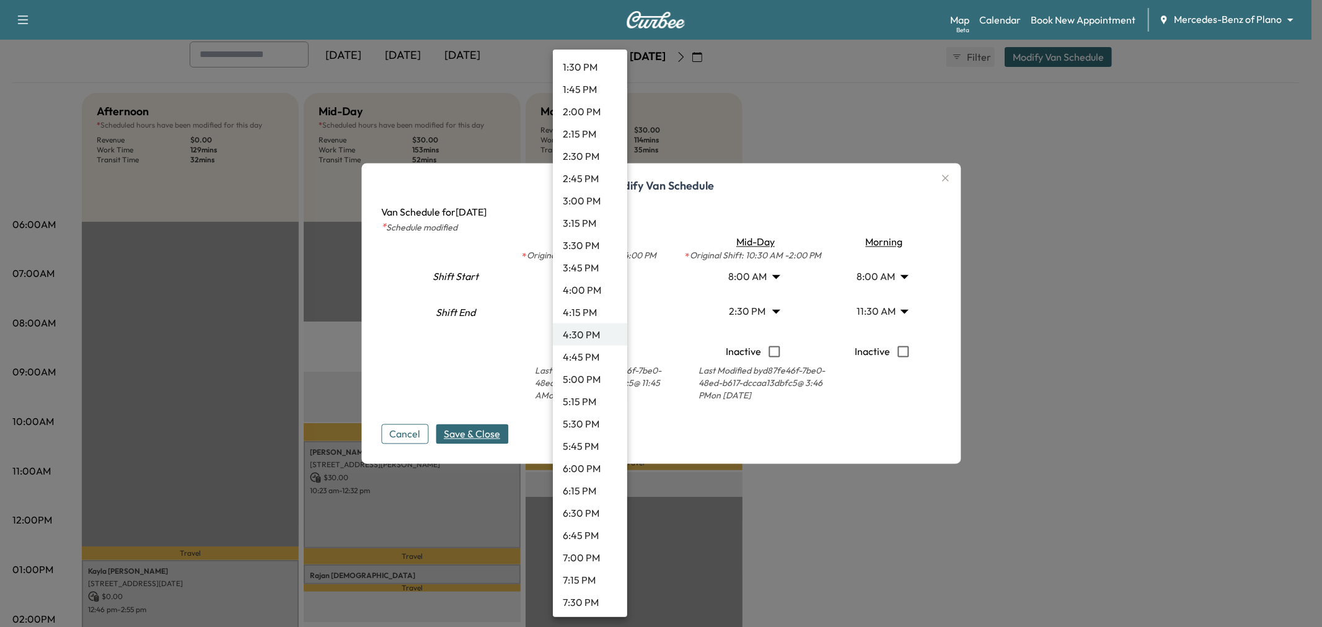
click at [589, 267] on li "3:45 PM" at bounding box center [590, 268] width 74 height 22
type input "*****"
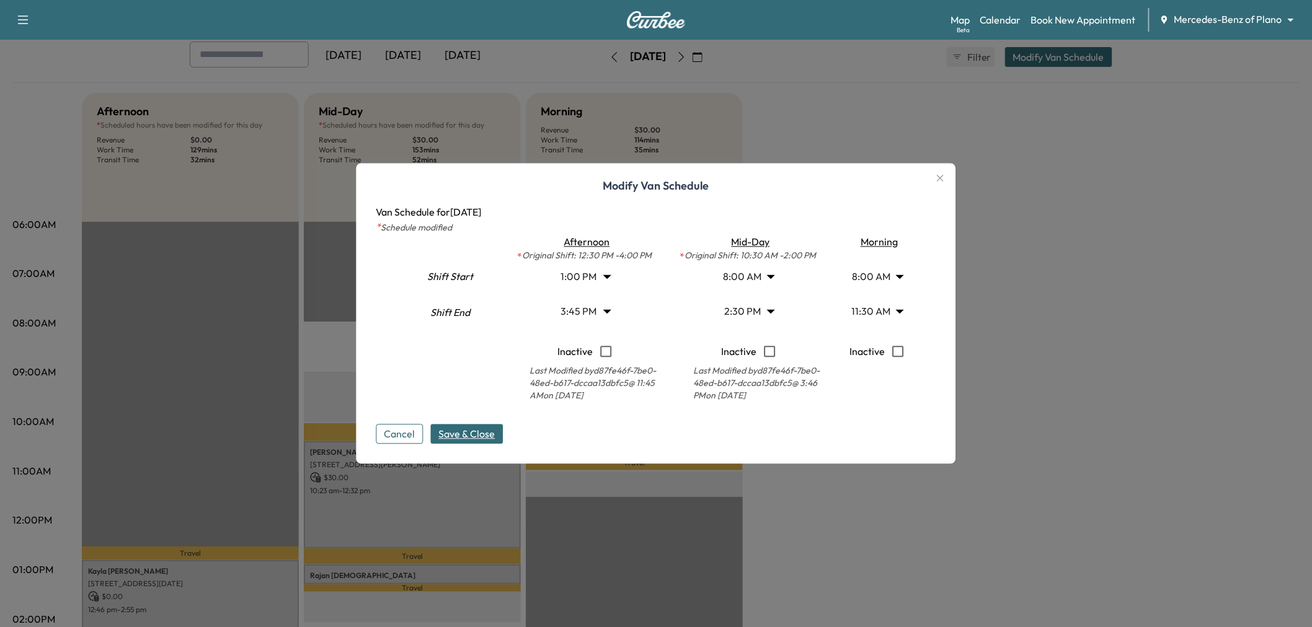
click at [491, 425] on button "Save & Close" at bounding box center [467, 435] width 73 height 20
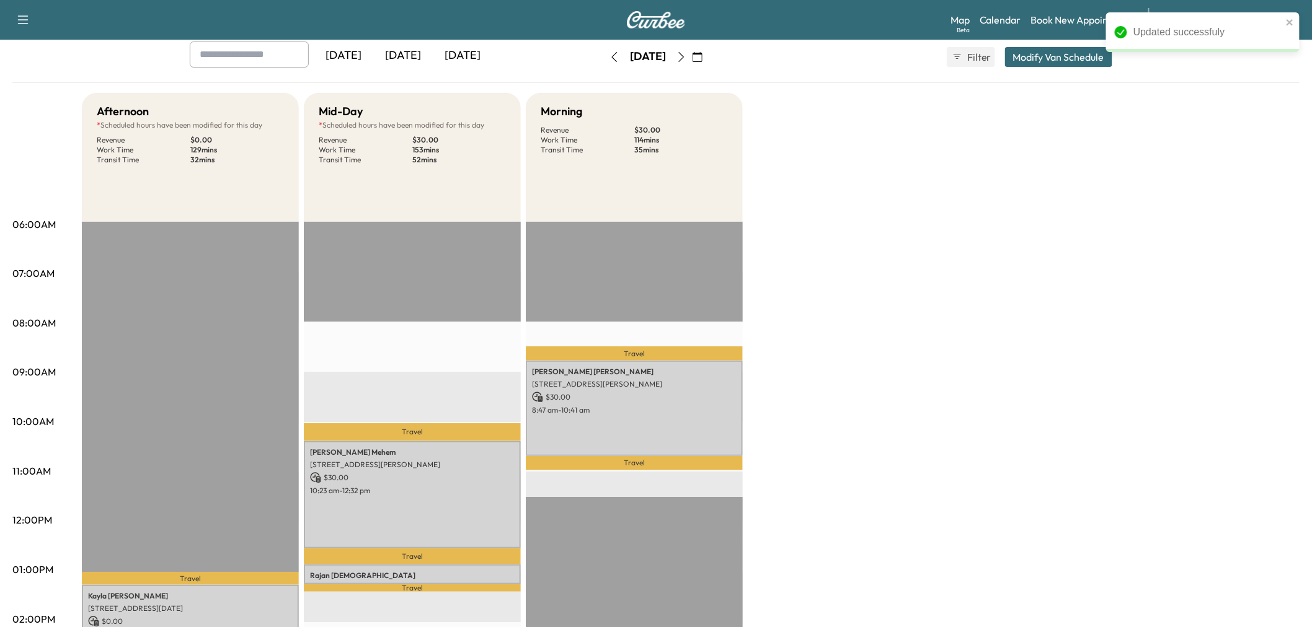
click at [890, 420] on div "Afternoon * Scheduled hours have been modified for this day Revenue $ 0.00 Work…" at bounding box center [691, 558] width 1218 height 930
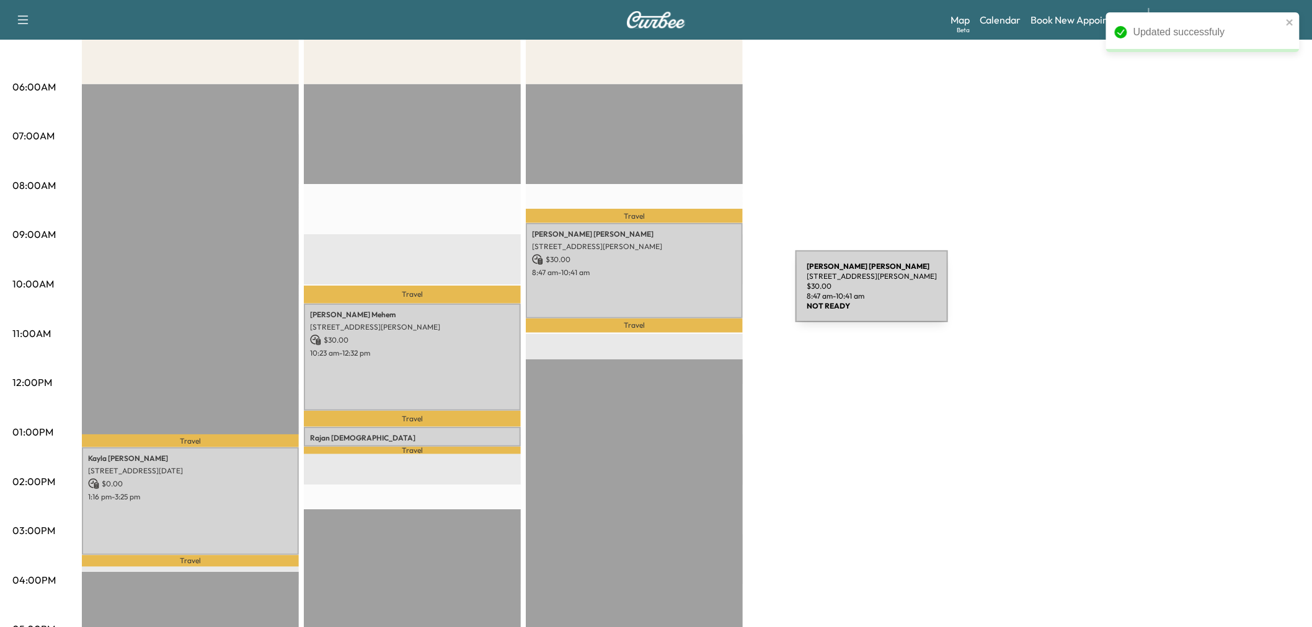
click at [702, 294] on div "[PERSON_NAME] [STREET_ADDRESS][PERSON_NAME] $ 30.00 8:47 am - 10:41 am" at bounding box center [634, 270] width 217 height 95
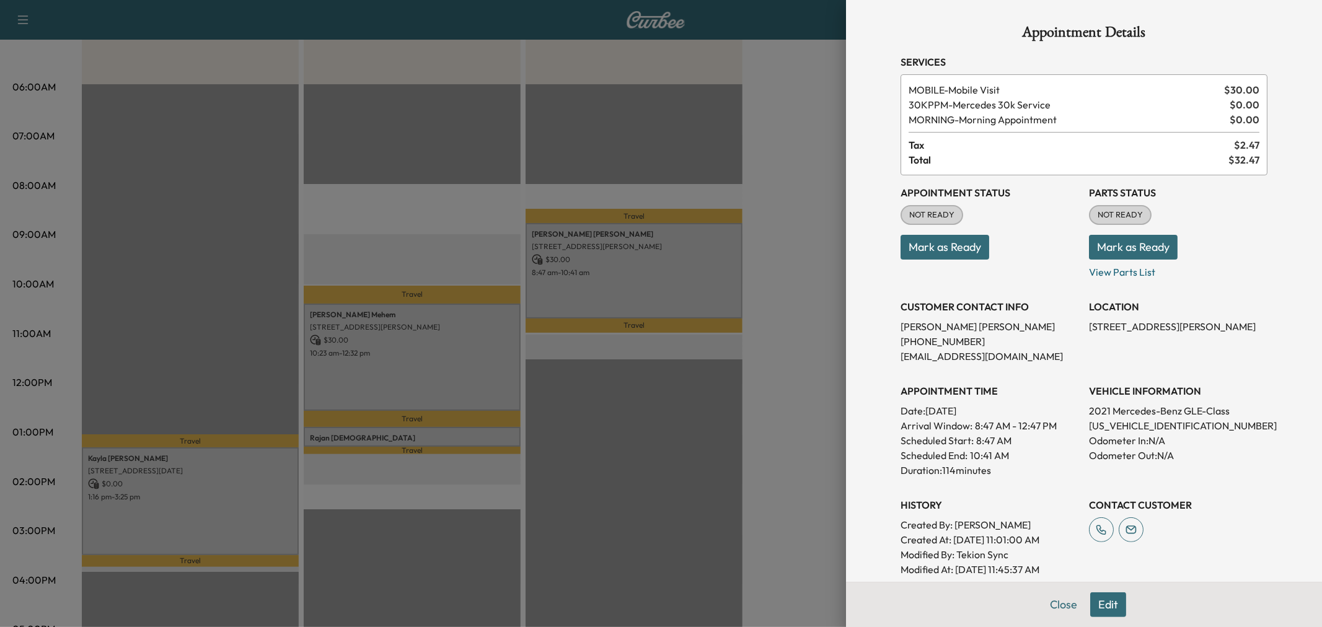
click at [803, 304] on div at bounding box center [661, 313] width 1322 height 627
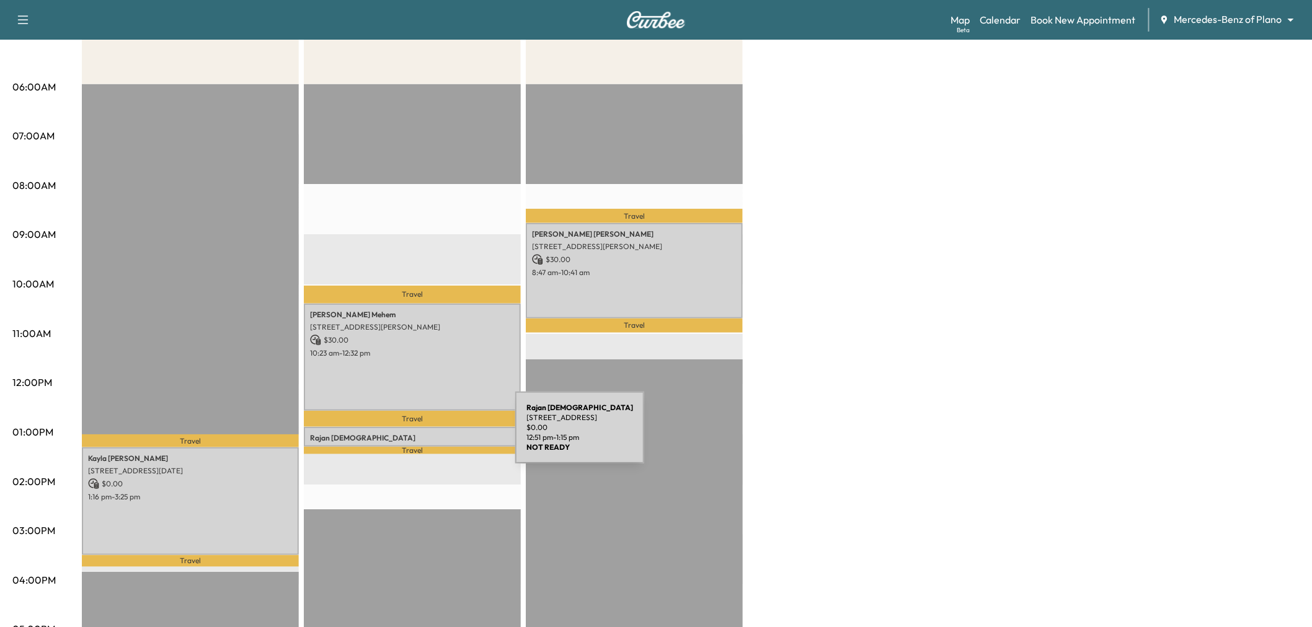
click at [422, 435] on p "[PERSON_NAME]" at bounding box center [412, 438] width 205 height 10
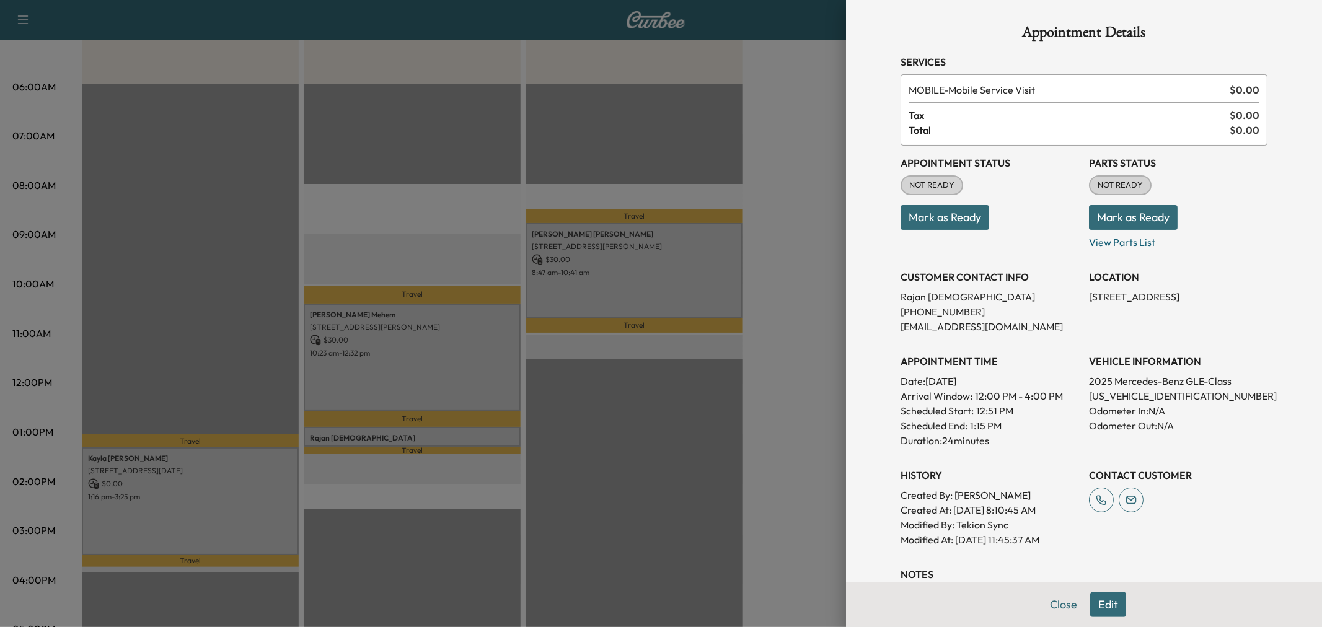
click at [791, 346] on div at bounding box center [661, 313] width 1322 height 627
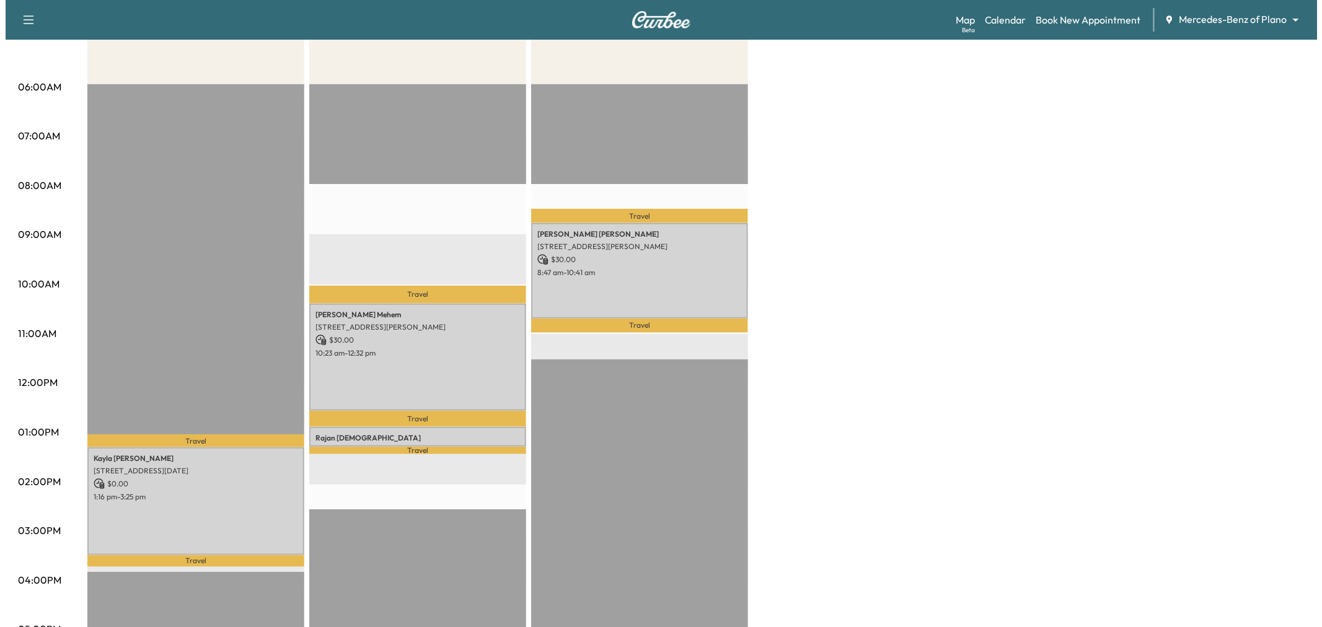
scroll to position [0, 0]
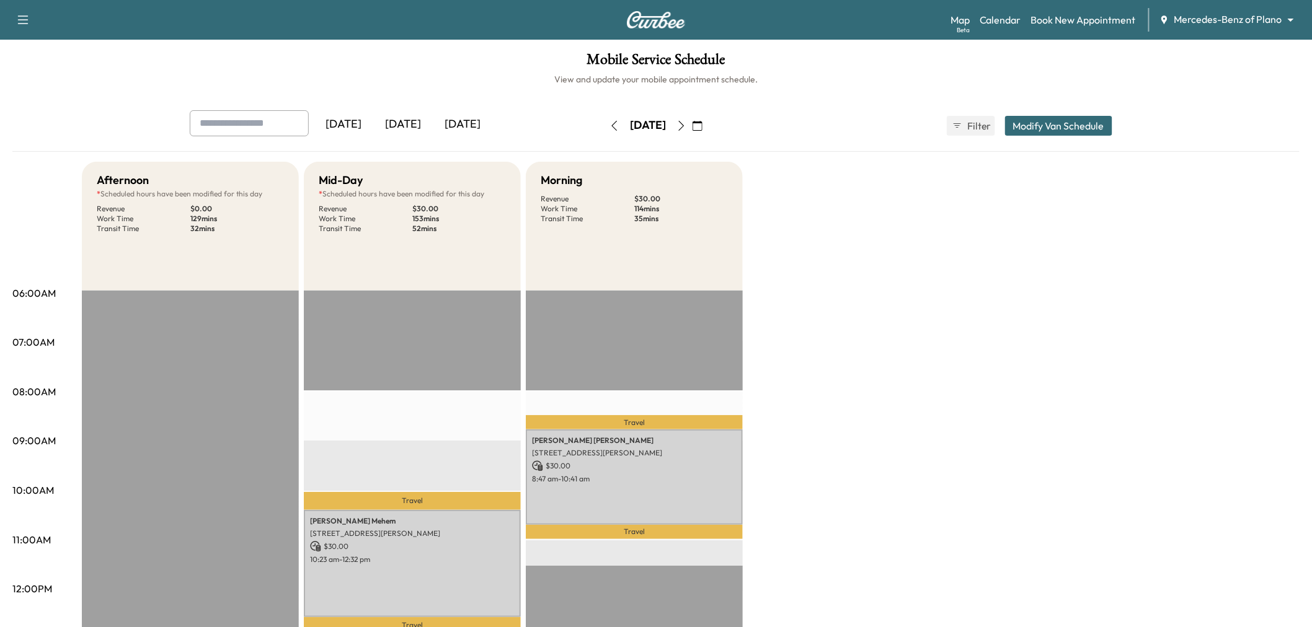
click at [1085, 122] on button "Modify Van Schedule" at bounding box center [1058, 126] width 107 height 20
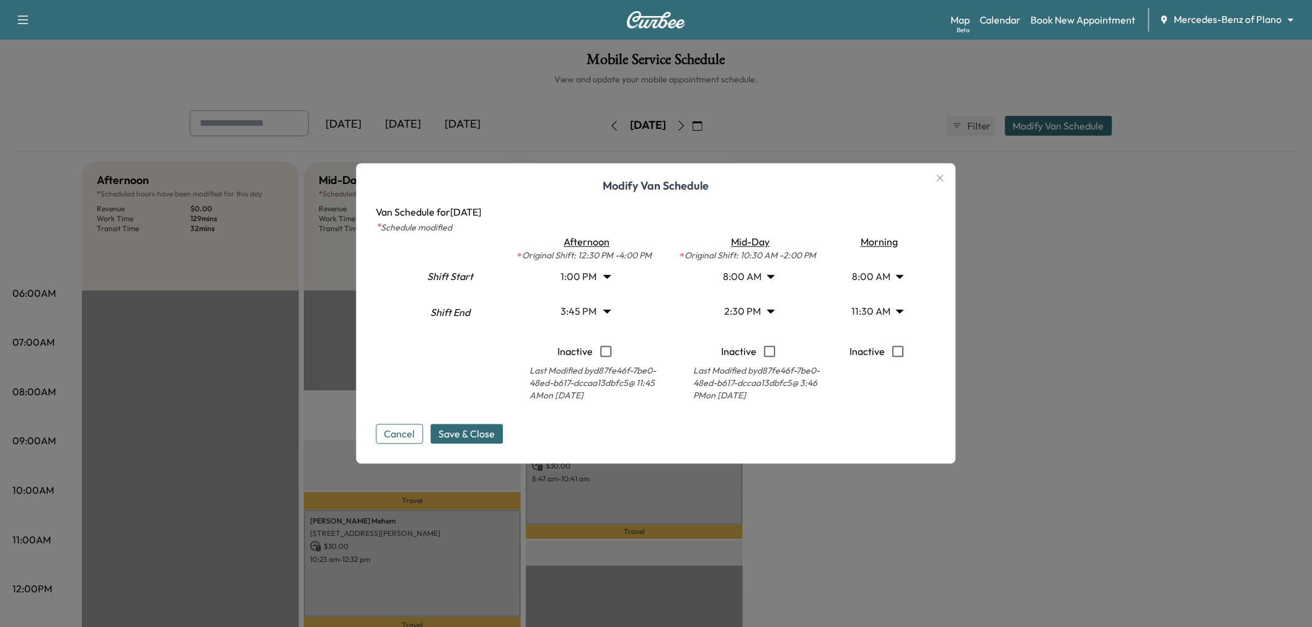
click at [743, 306] on body "Support Log Out Map Beta Calendar Book New Appointment Mercedes-Benz of Plano *…" at bounding box center [656, 313] width 1312 height 627
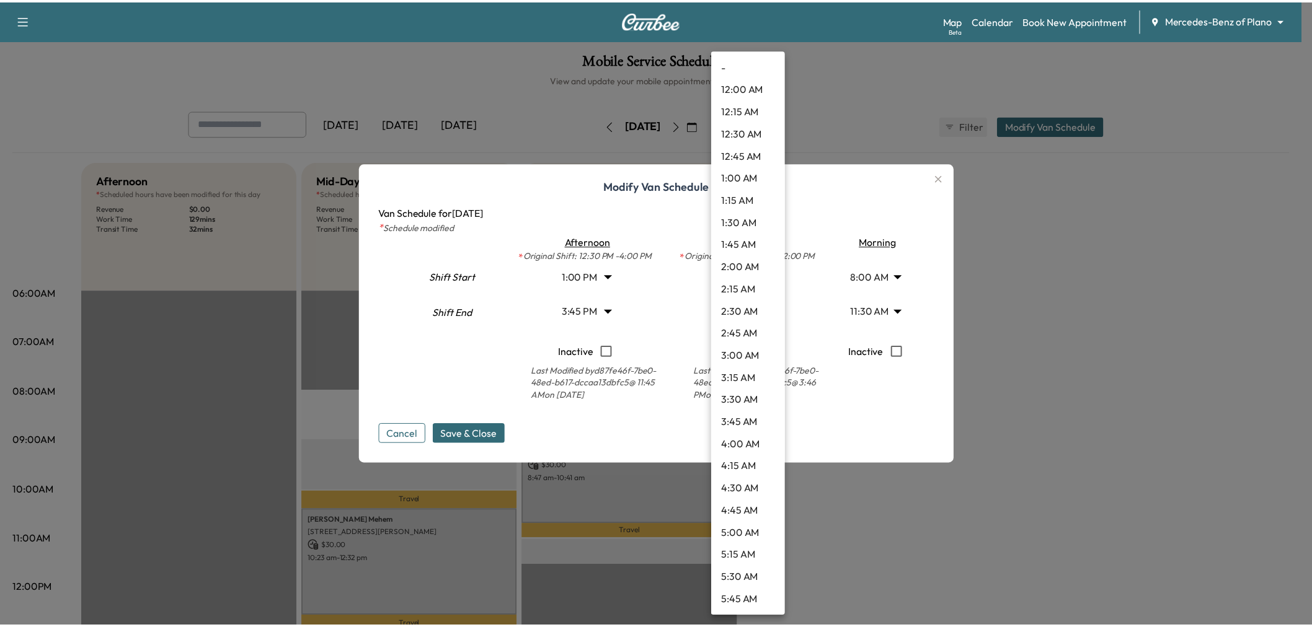
scroll to position [1048, 0]
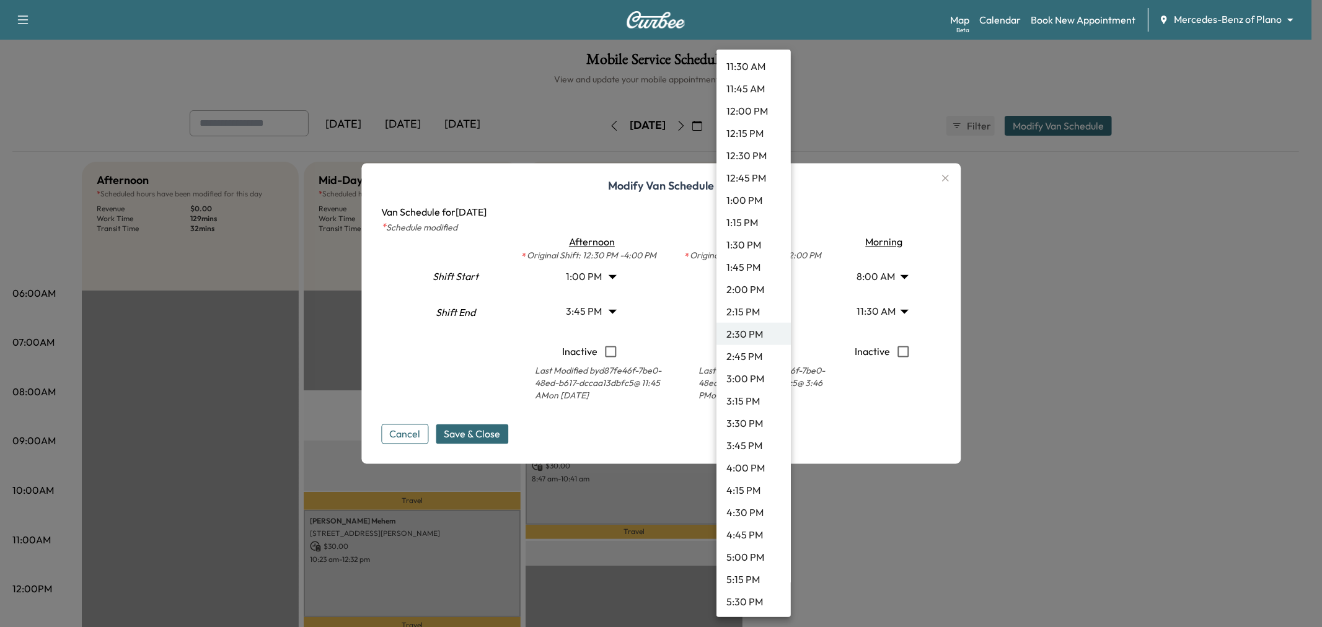
click at [751, 291] on li "2:00 PM" at bounding box center [754, 289] width 74 height 22
type input "**"
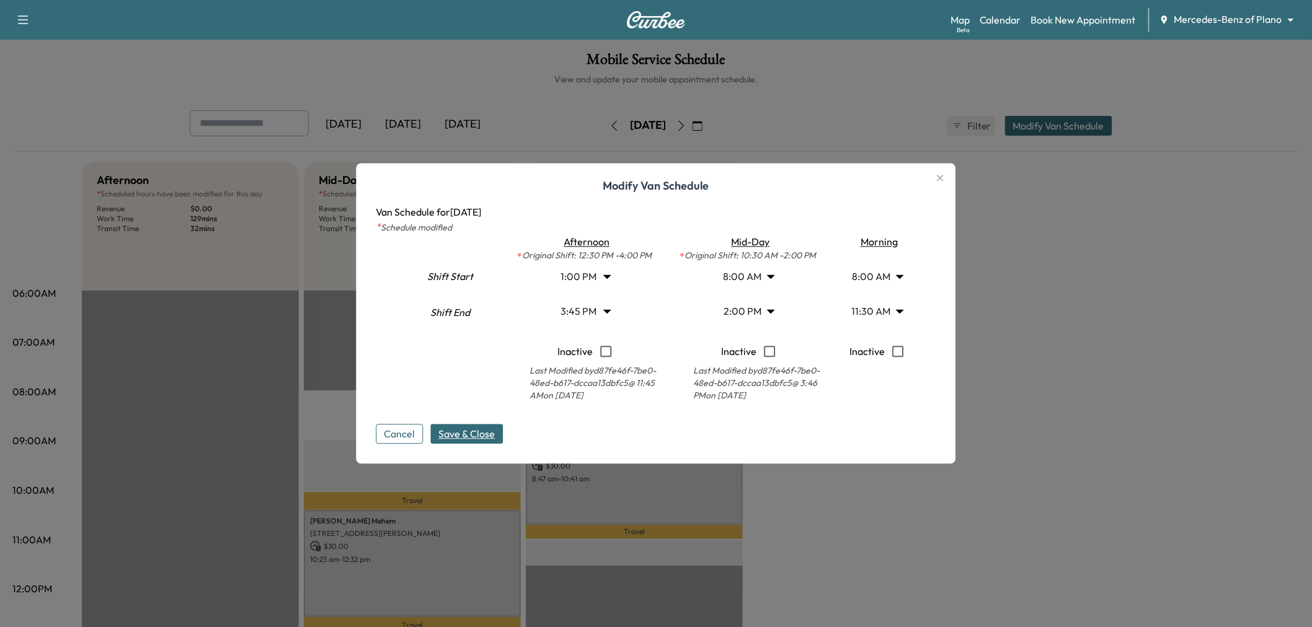
click at [479, 440] on span "Save & Close" at bounding box center [467, 434] width 56 height 15
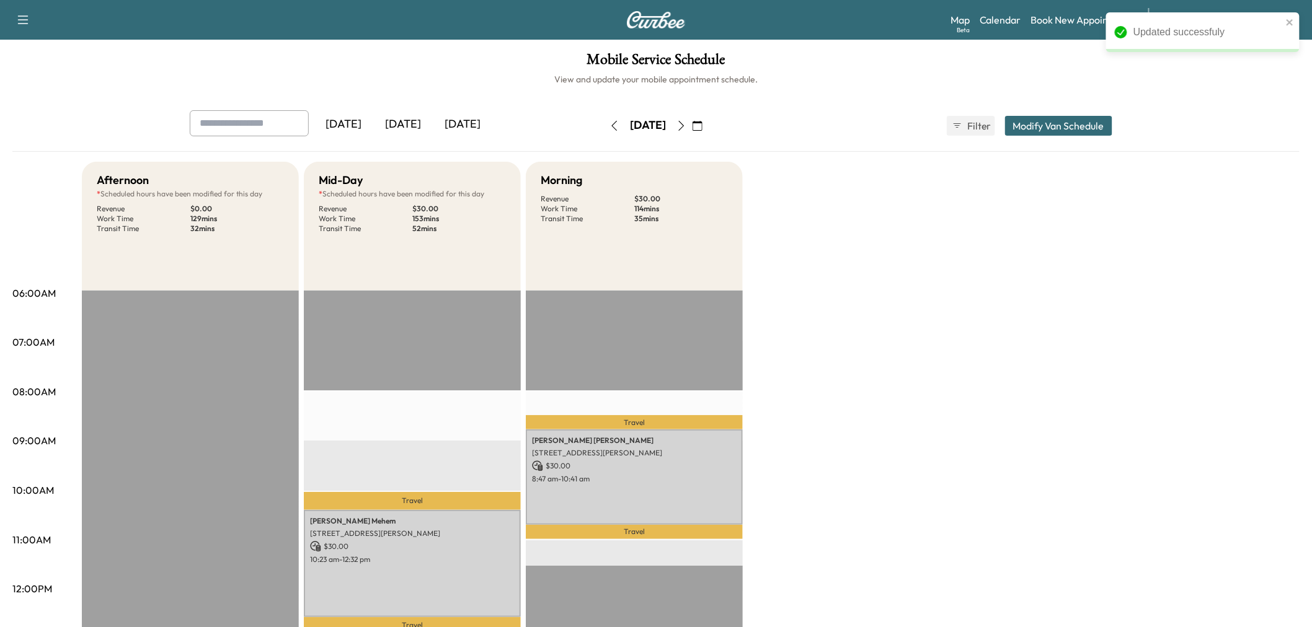
click at [865, 428] on div "Afternoon * Scheduled hours have been modified for this day Revenue $ 0.00 Work…" at bounding box center [691, 627] width 1218 height 930
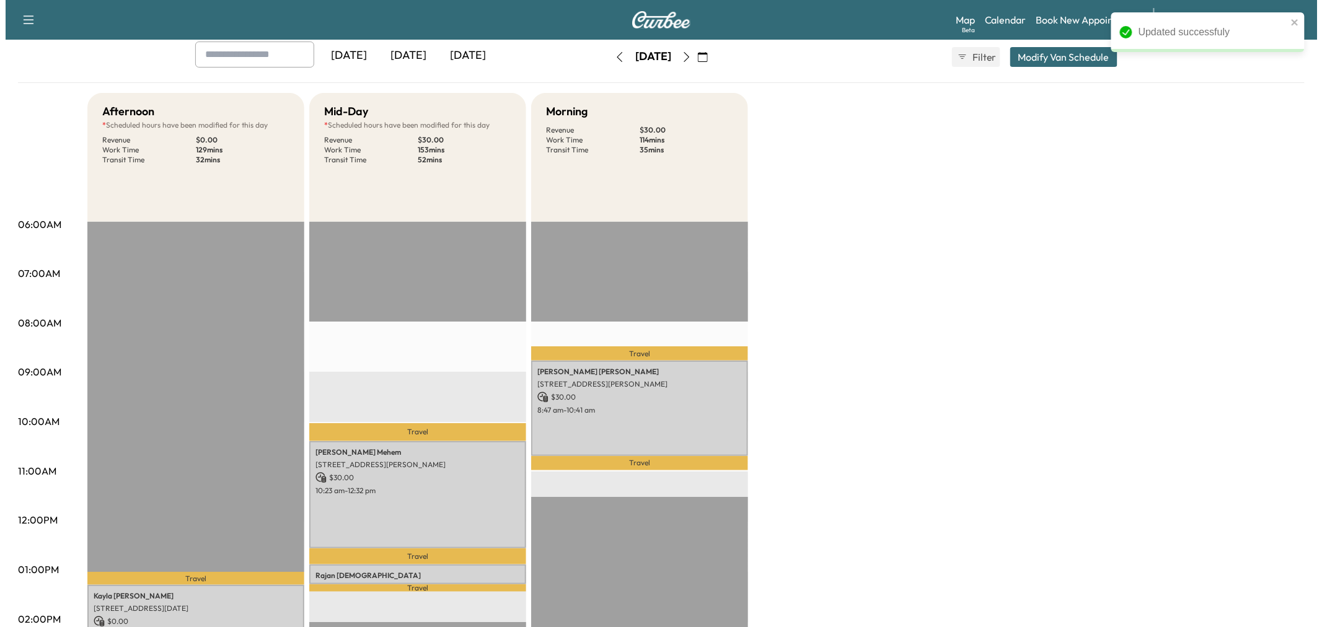
scroll to position [0, 0]
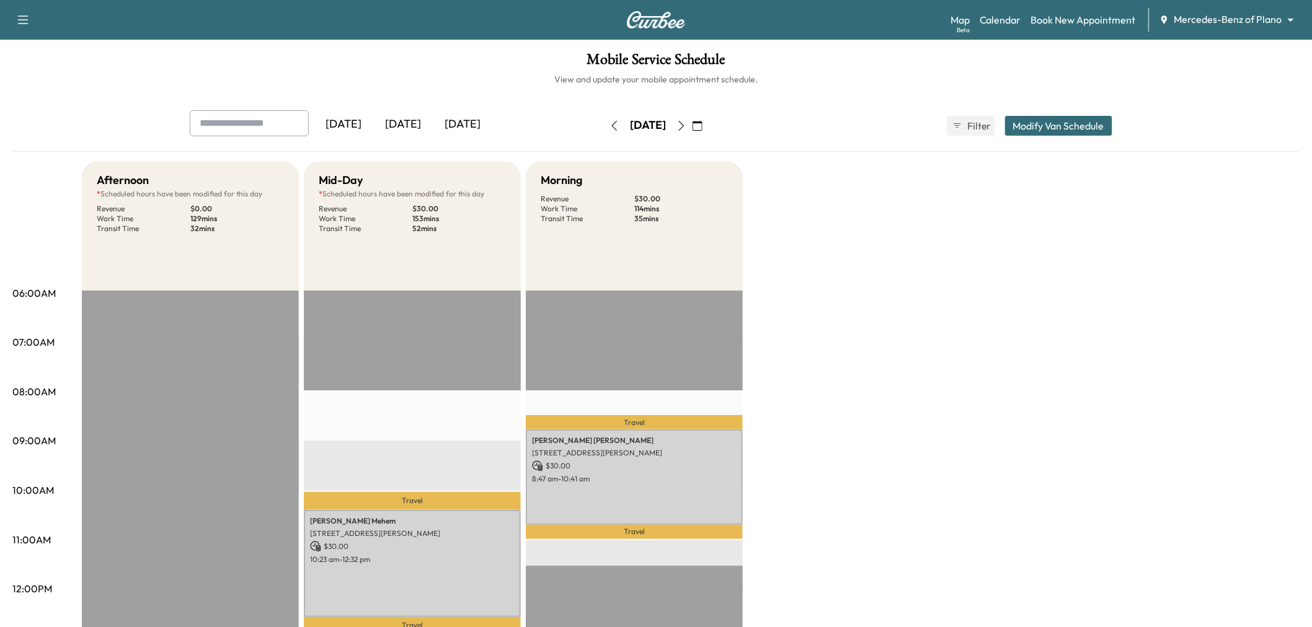
click at [1089, 132] on button "Modify Van Schedule" at bounding box center [1058, 126] width 107 height 20
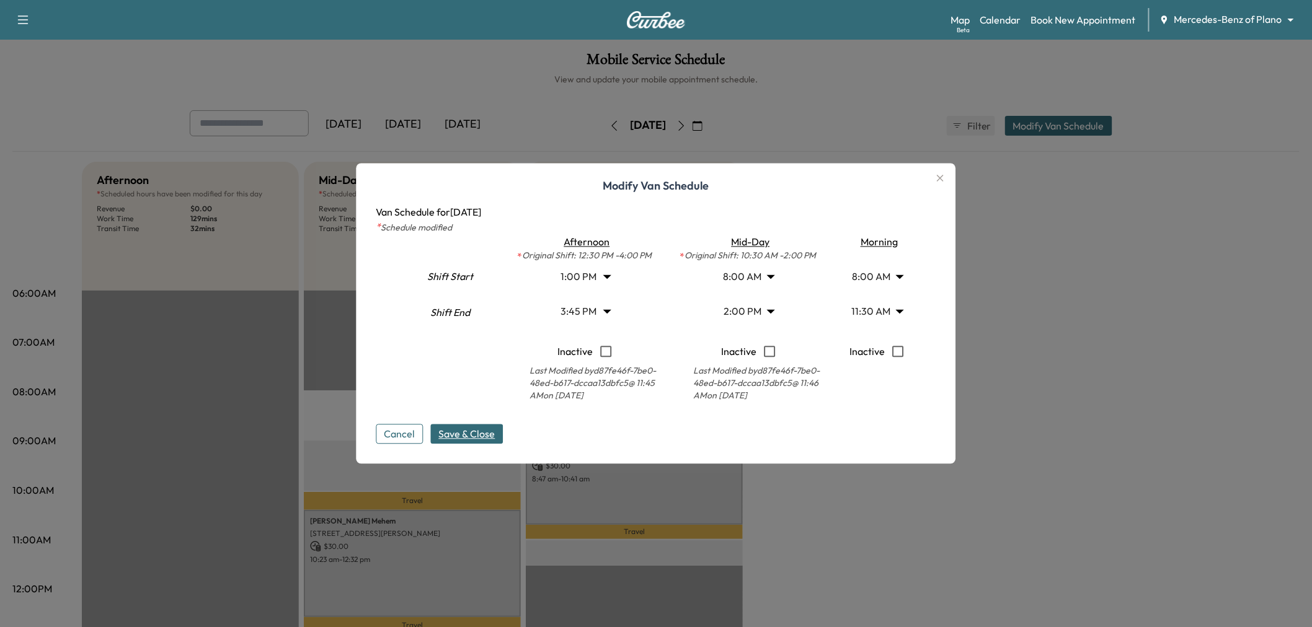
click at [884, 312] on body "Support Log Out Map Beta Calendar Book New Appointment Mercedes-Benz of Plano *…" at bounding box center [656, 313] width 1312 height 627
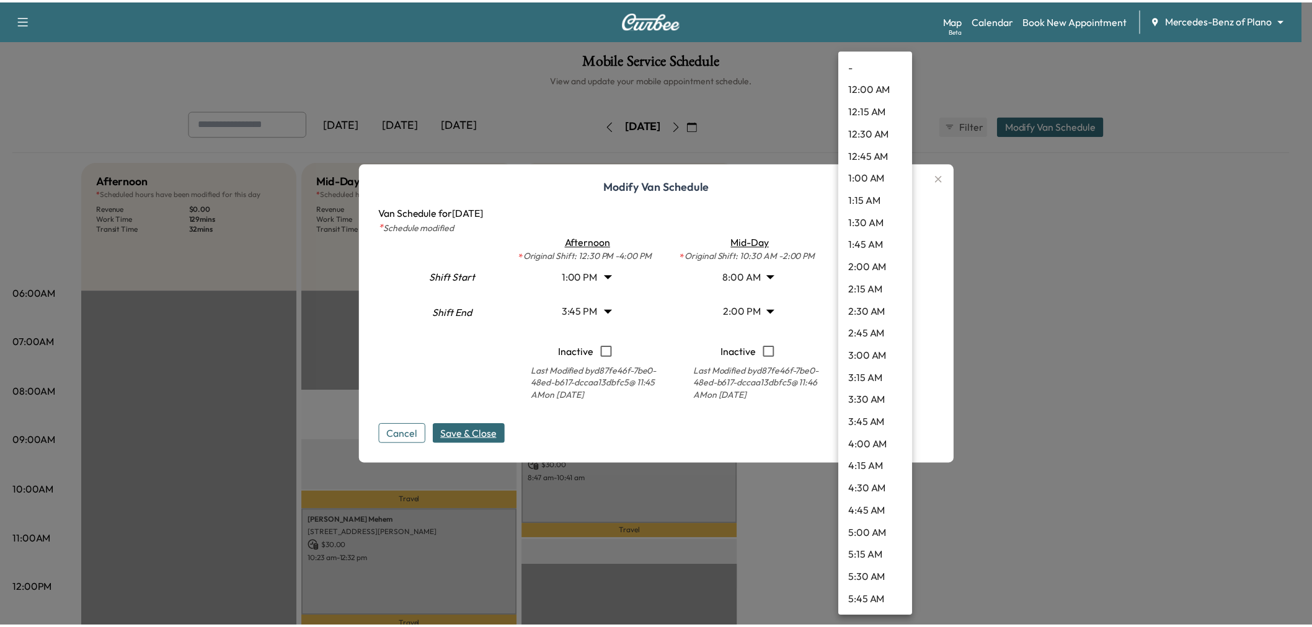
scroll to position [780, 0]
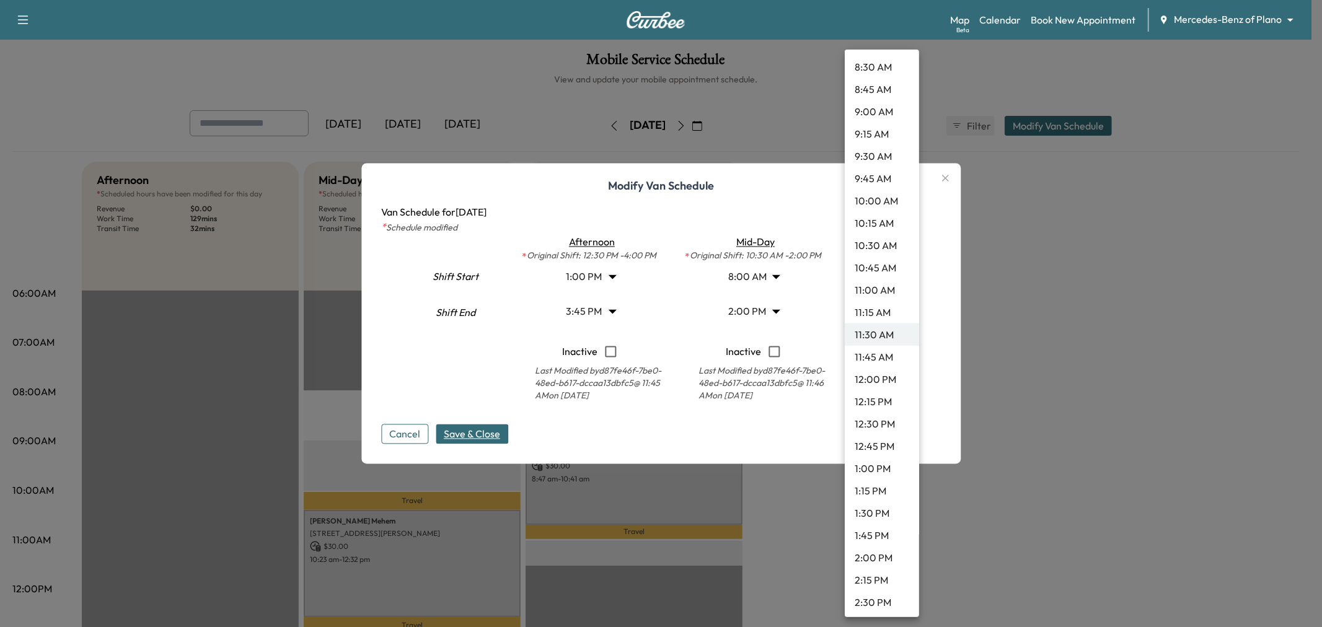
click at [878, 290] on li "11:00 AM" at bounding box center [882, 290] width 74 height 22
type input "**"
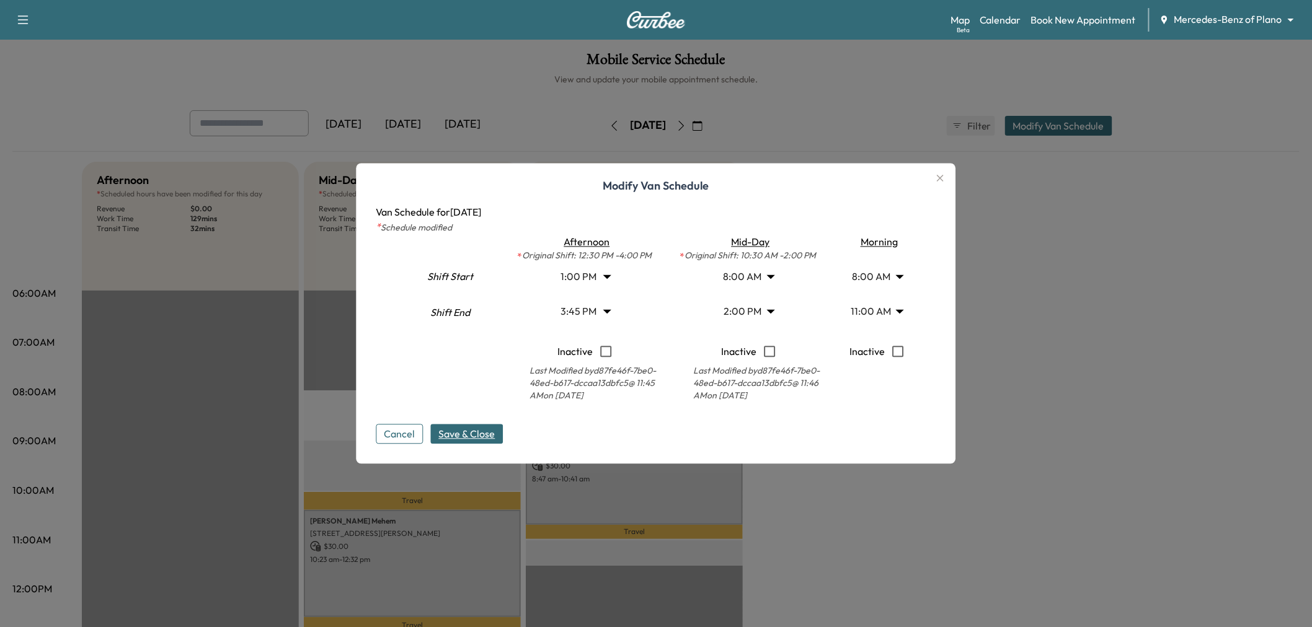
click at [482, 435] on span "Save & Close" at bounding box center [467, 434] width 56 height 15
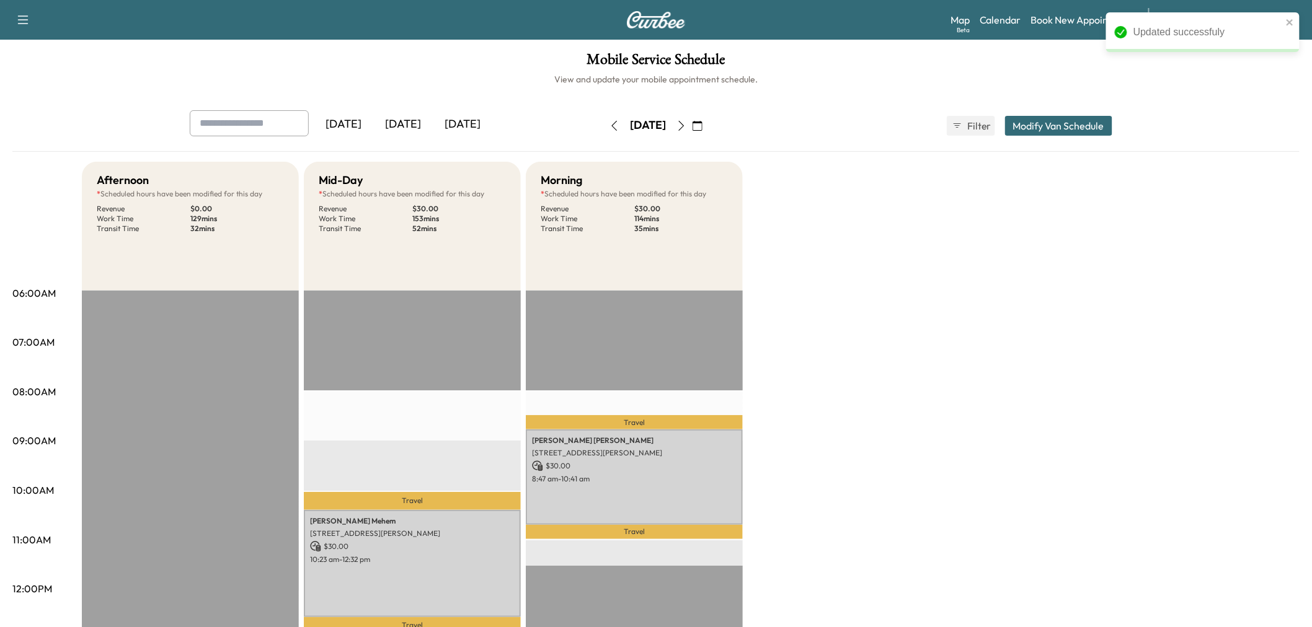
click at [878, 431] on div "Afternoon * Scheduled hours have been modified for this day Revenue $ 0.00 Work…" at bounding box center [691, 627] width 1218 height 930
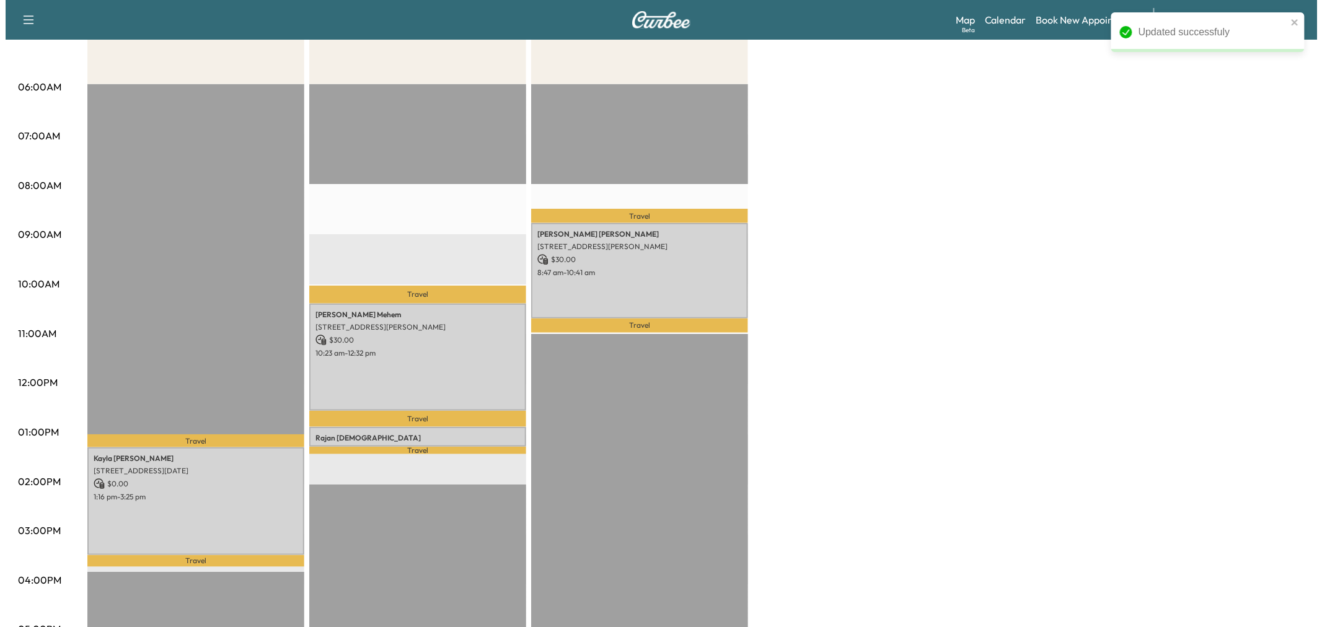
scroll to position [69, 0]
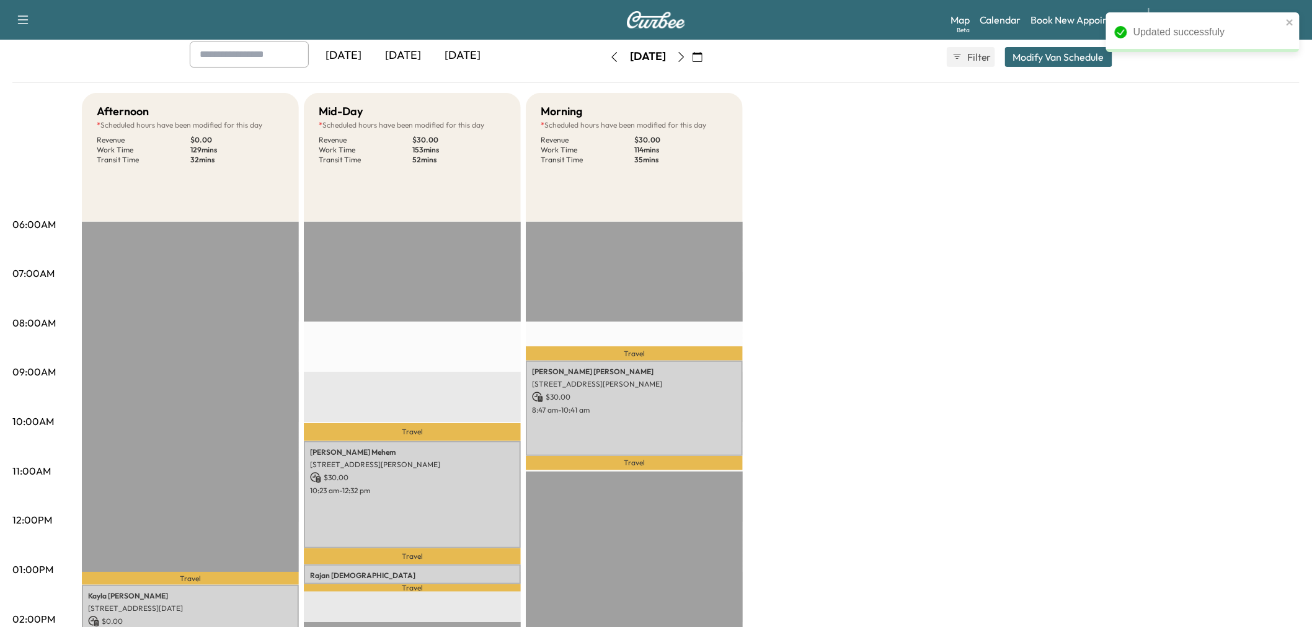
click at [1051, 58] on button "Modify Van Schedule" at bounding box center [1058, 57] width 107 height 20
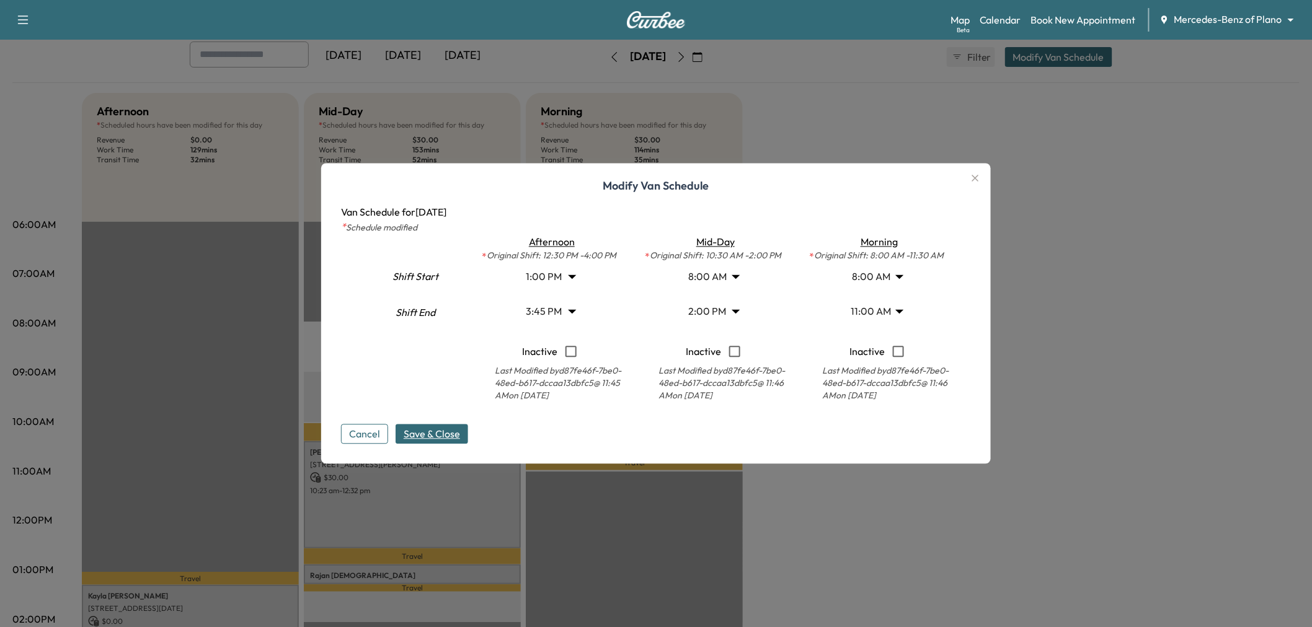
click at [723, 311] on body "Support Log Out Map Beta Calendar Book New Appointment Mercedes-Benz of Plano *…" at bounding box center [656, 244] width 1312 height 627
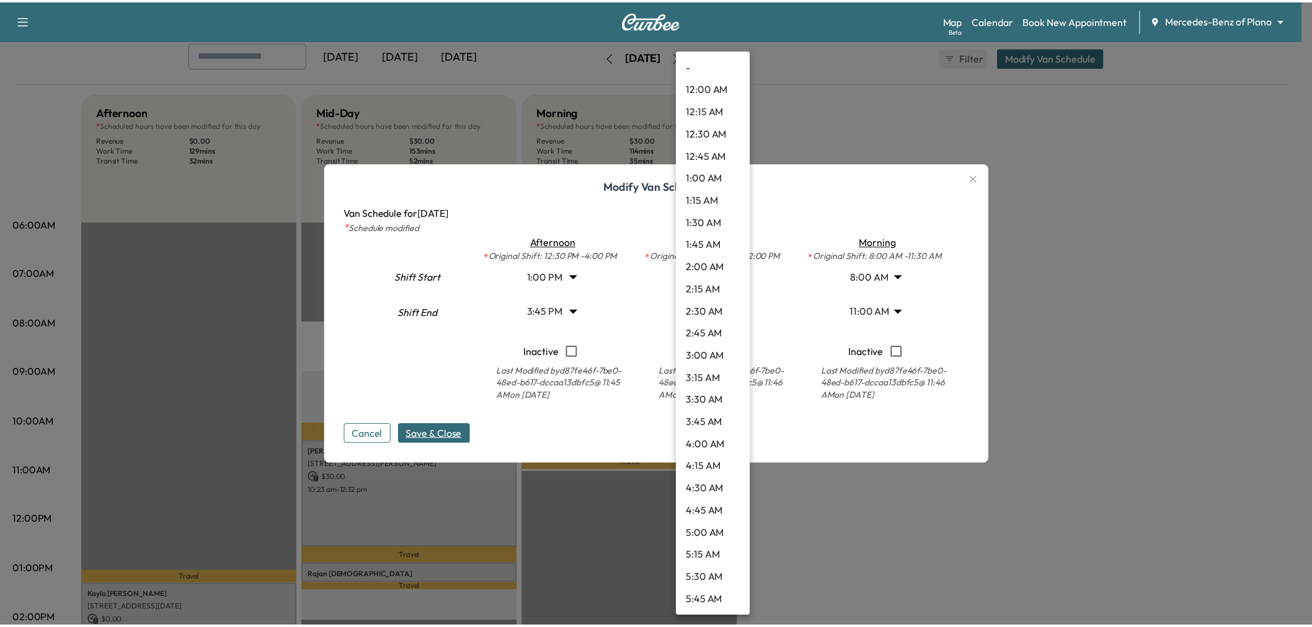
scroll to position [1003, 0]
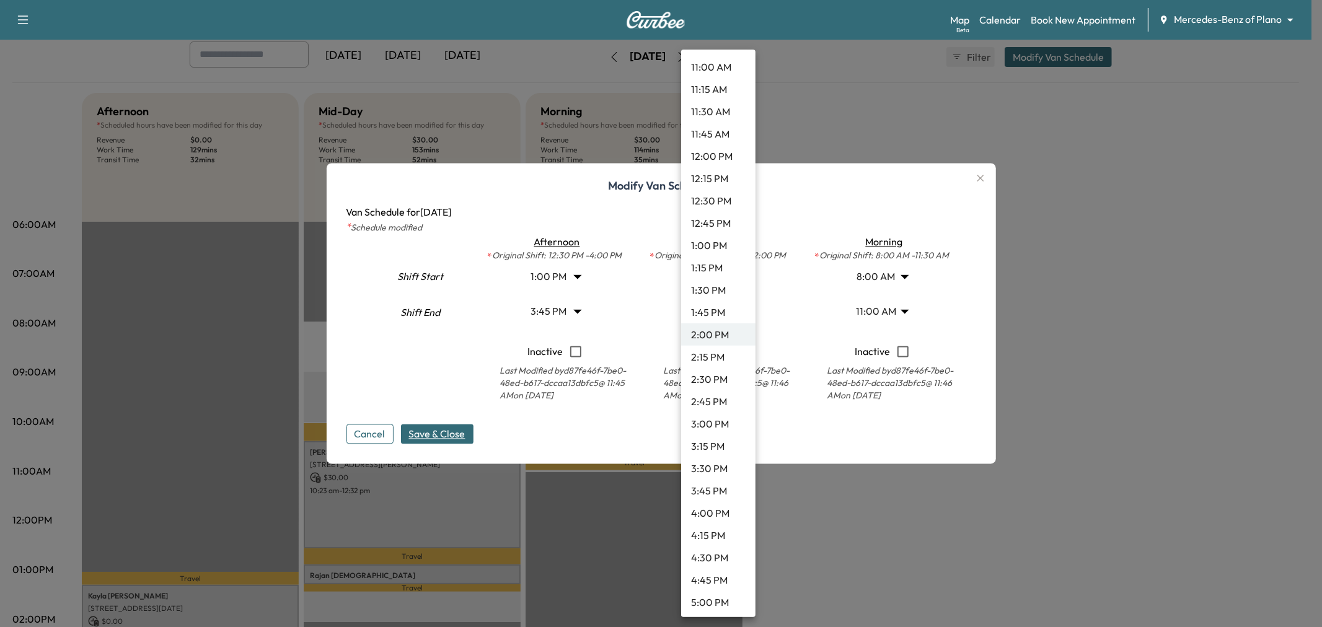
click at [711, 288] on li "1:30 PM" at bounding box center [718, 290] width 74 height 22
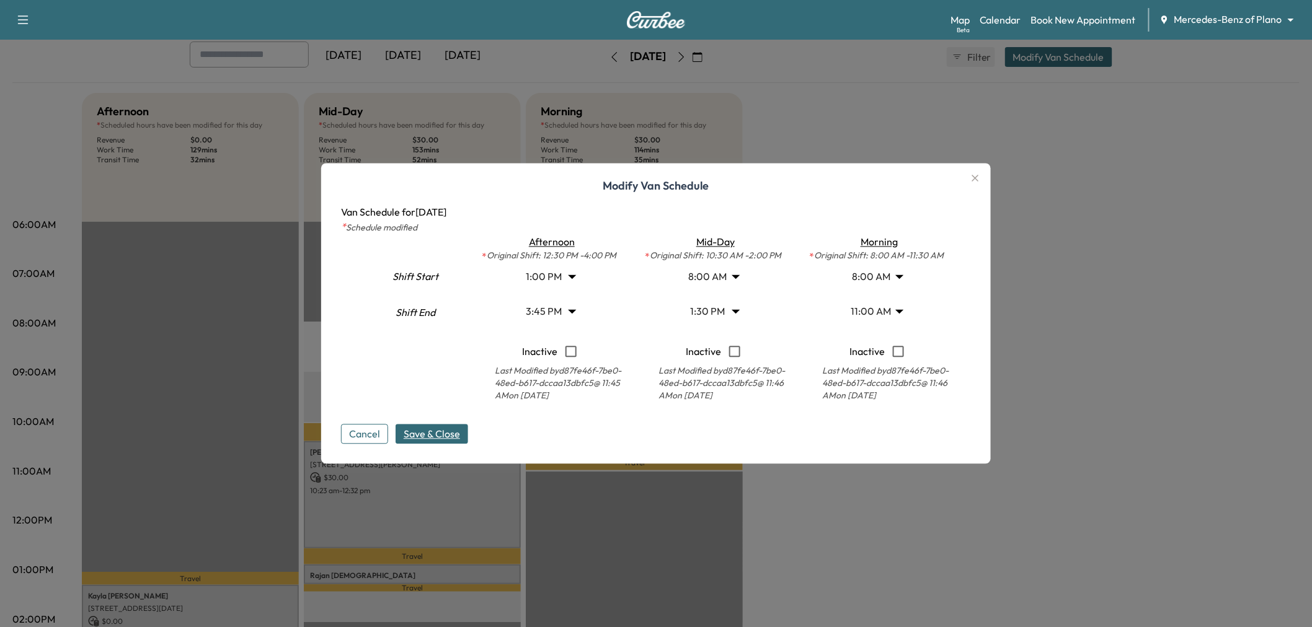
click at [438, 435] on span "Save & Close" at bounding box center [432, 434] width 56 height 15
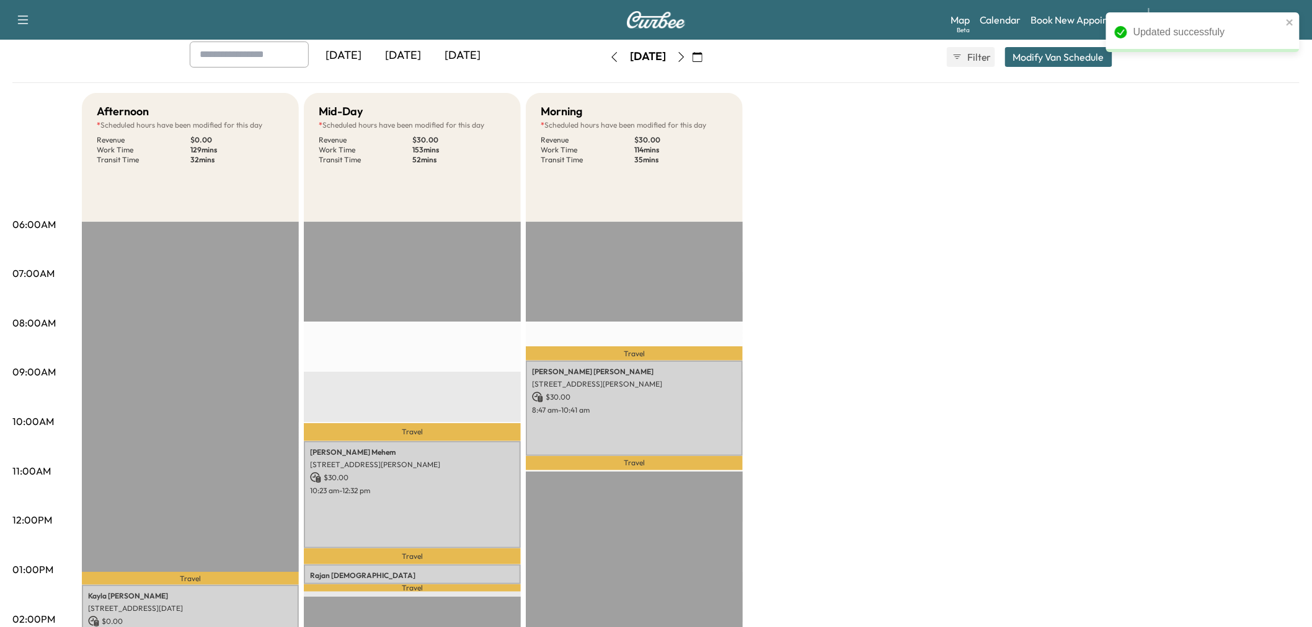
click at [970, 458] on div "Afternoon * Scheduled hours have been modified for this day Revenue $ 0.00 Work…" at bounding box center [691, 558] width 1218 height 930
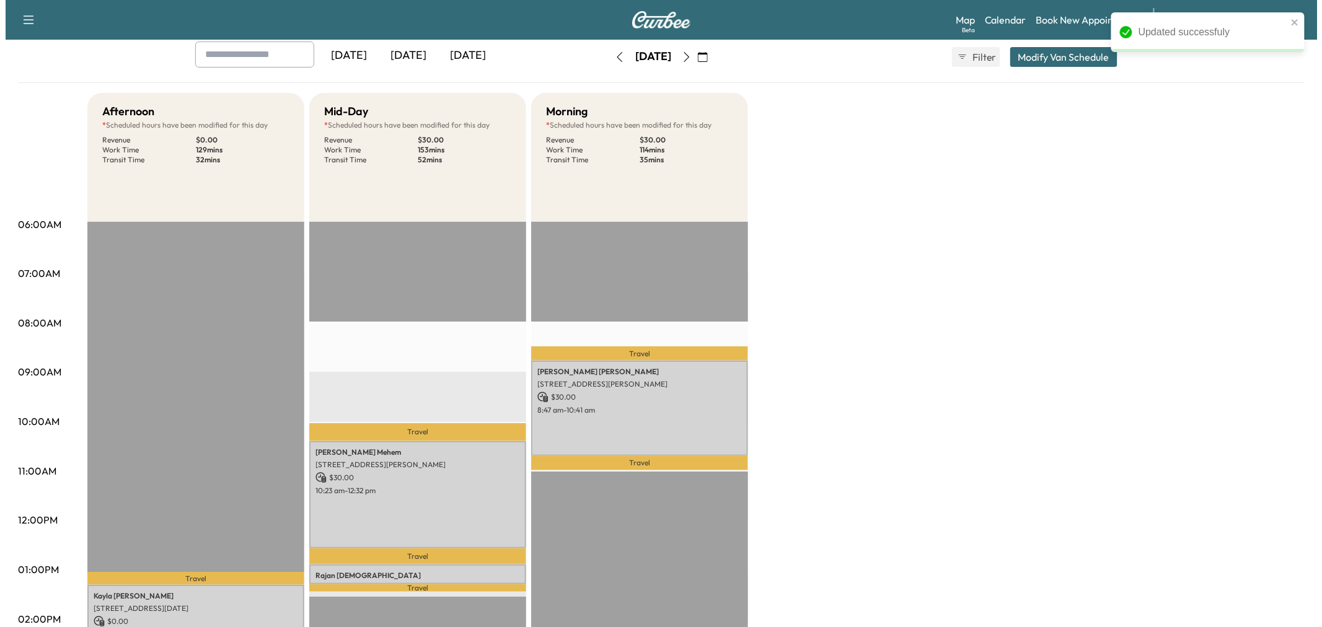
scroll to position [138, 0]
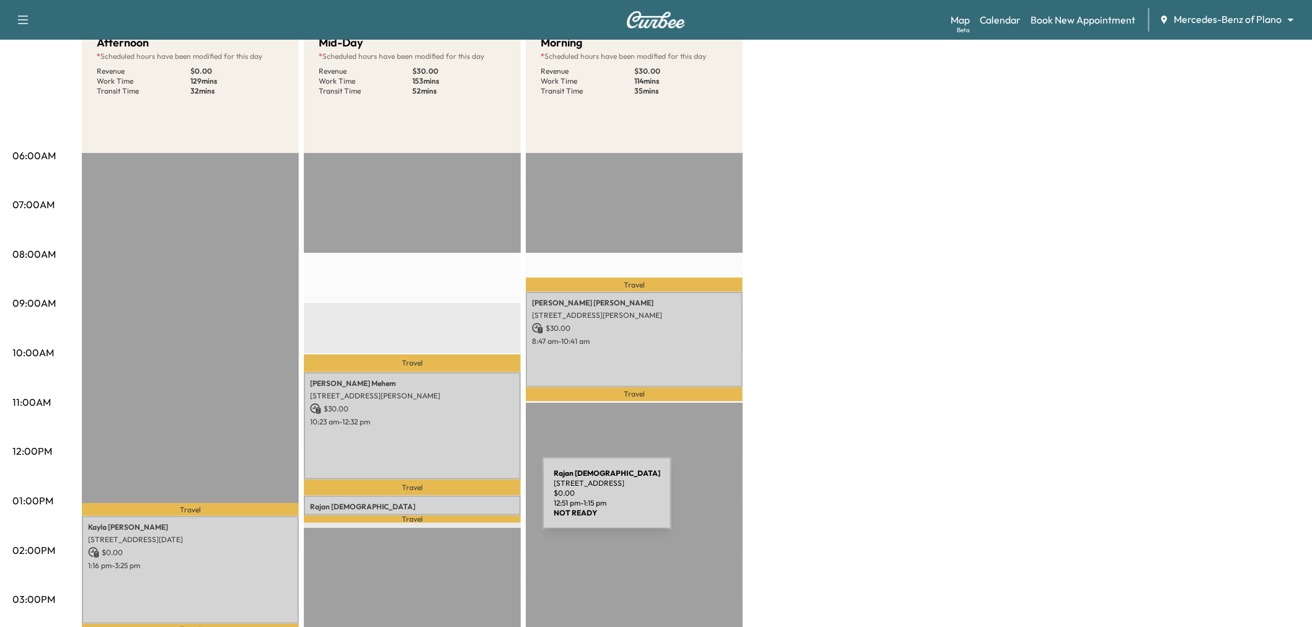
click at [449, 502] on p "[PERSON_NAME]" at bounding box center [412, 507] width 205 height 10
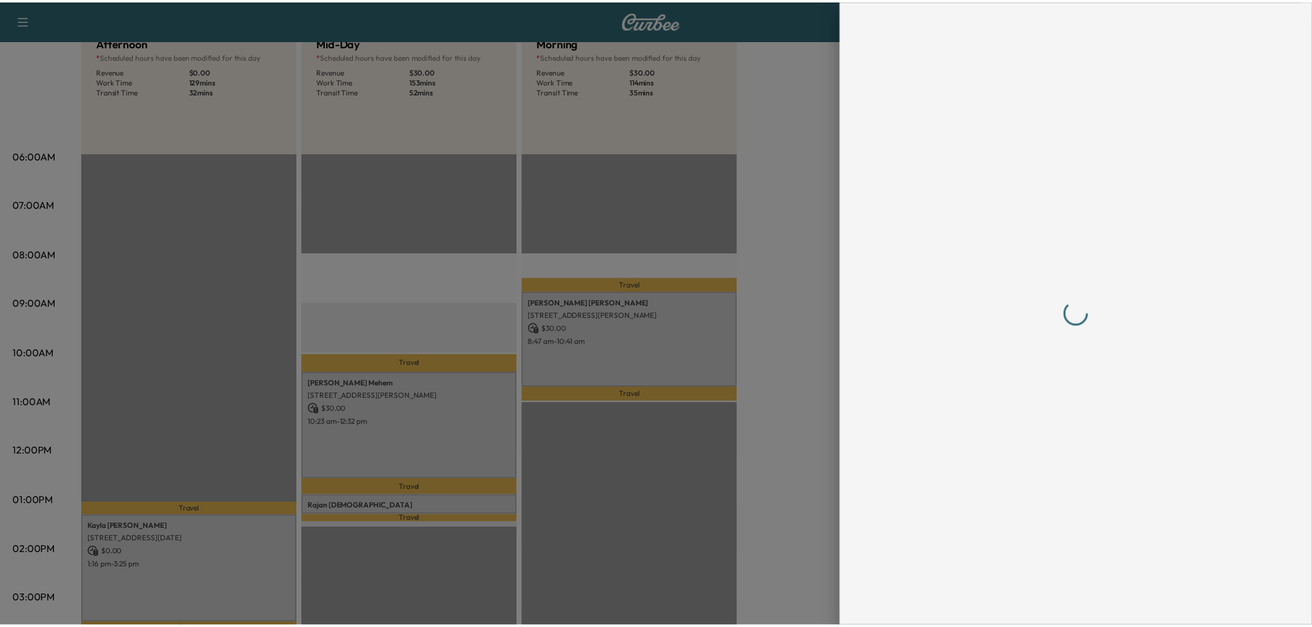
scroll to position [0, 0]
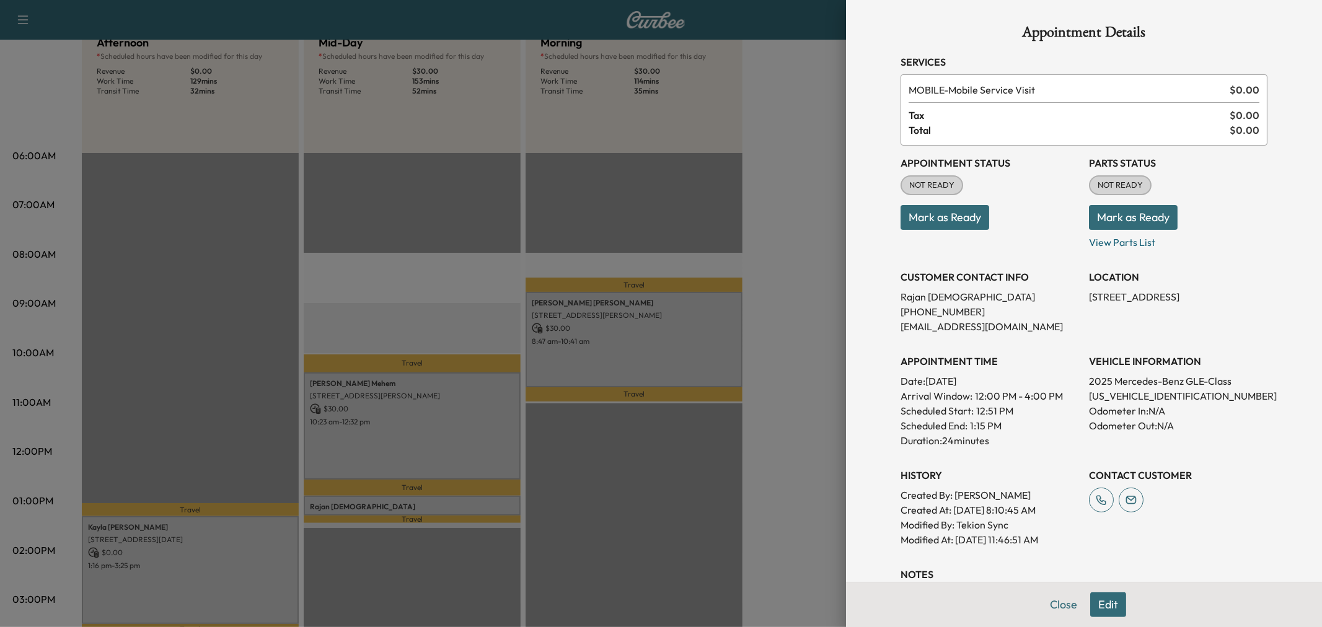
click at [767, 211] on div at bounding box center [661, 313] width 1322 height 627
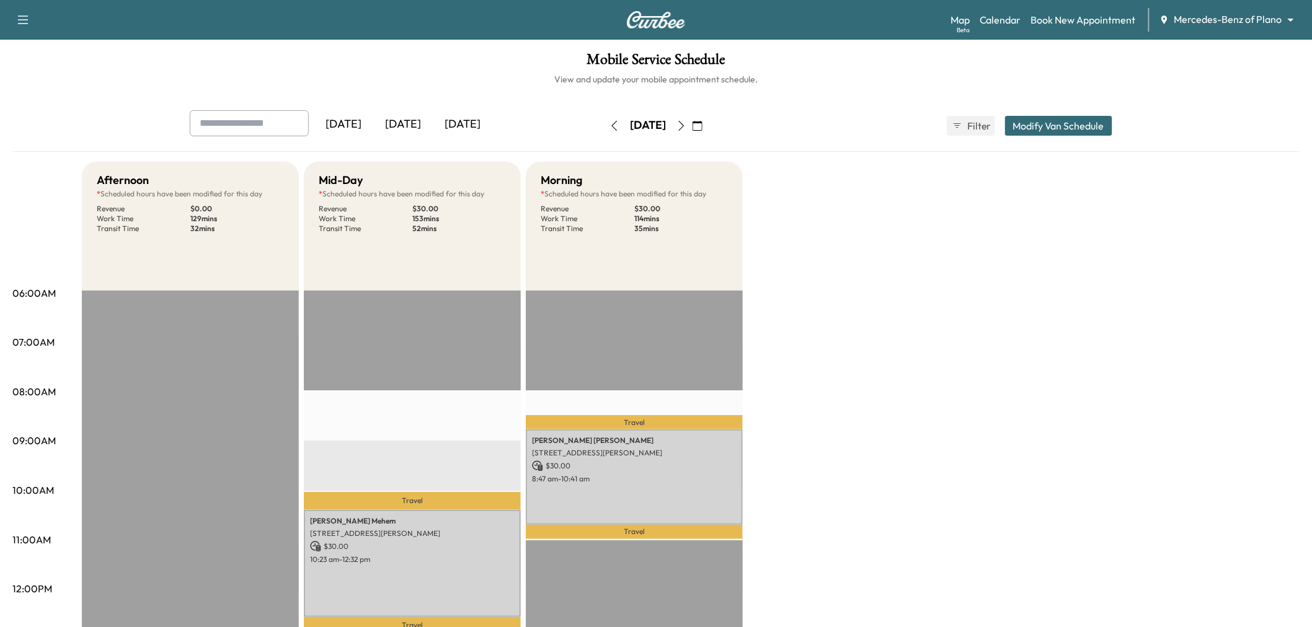
click at [686, 122] on icon "button" at bounding box center [681, 126] width 10 height 10
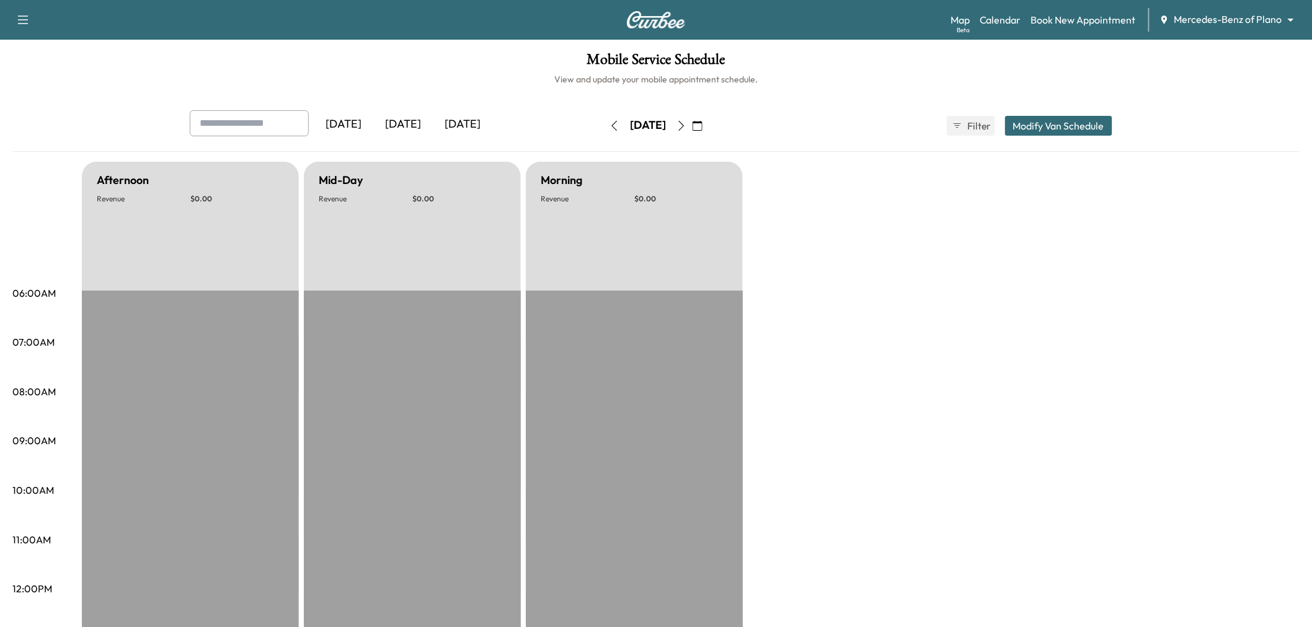
click at [686, 127] on icon "button" at bounding box center [681, 126] width 10 height 10
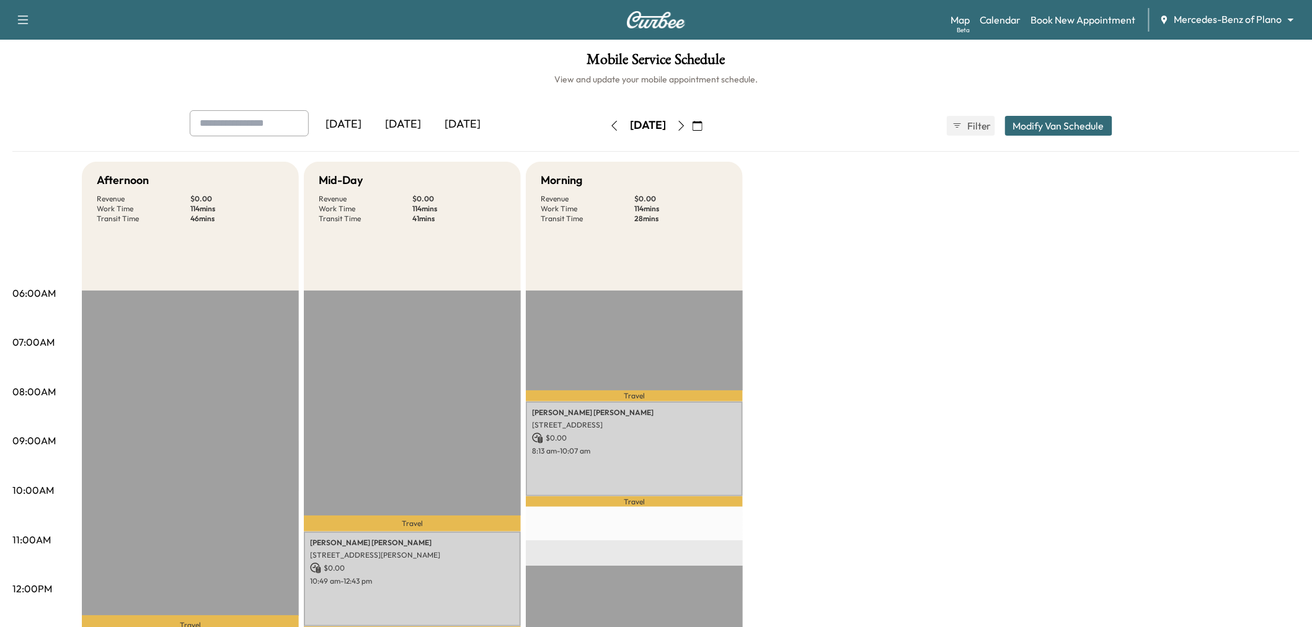
click at [686, 130] on icon "button" at bounding box center [681, 126] width 10 height 10
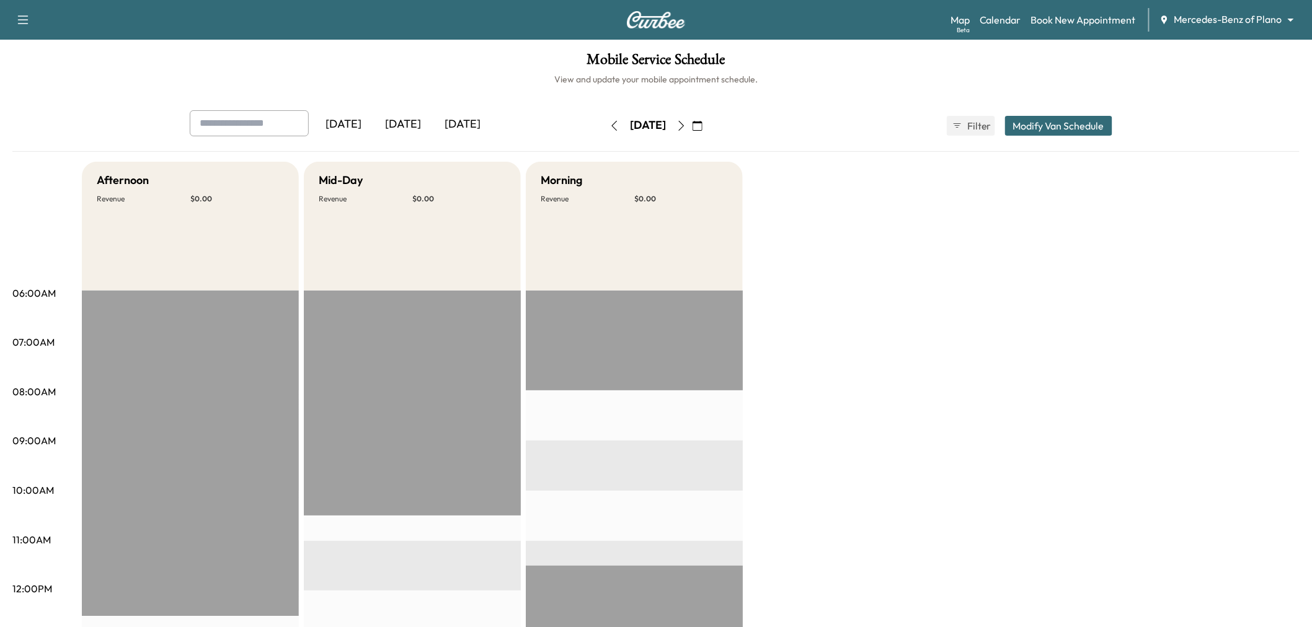
click at [604, 125] on button "button" at bounding box center [614, 126] width 21 height 20
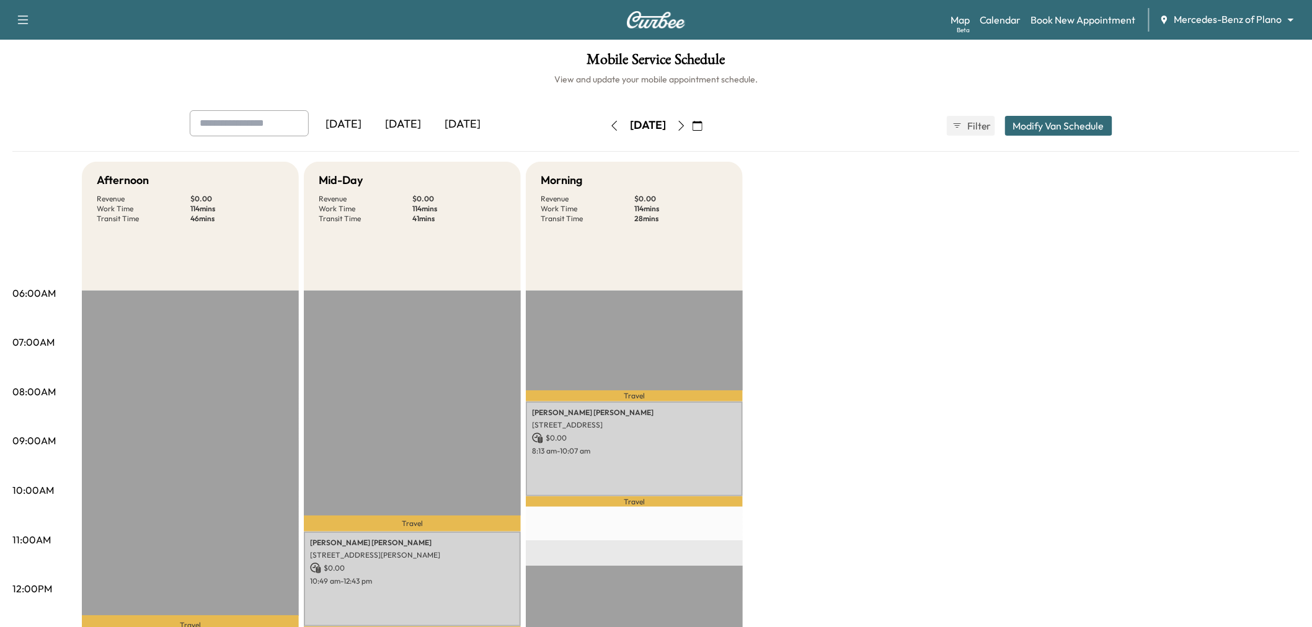
click at [1084, 136] on div "[DATE] [DATE] [DATE] [DATE] September 2025 S M T W T F S 31 1 2 3 4 5 6 7 8 9 1…" at bounding box center [656, 125] width 952 height 31
click at [1070, 126] on button "Modify Van Schedule" at bounding box center [1058, 126] width 107 height 20
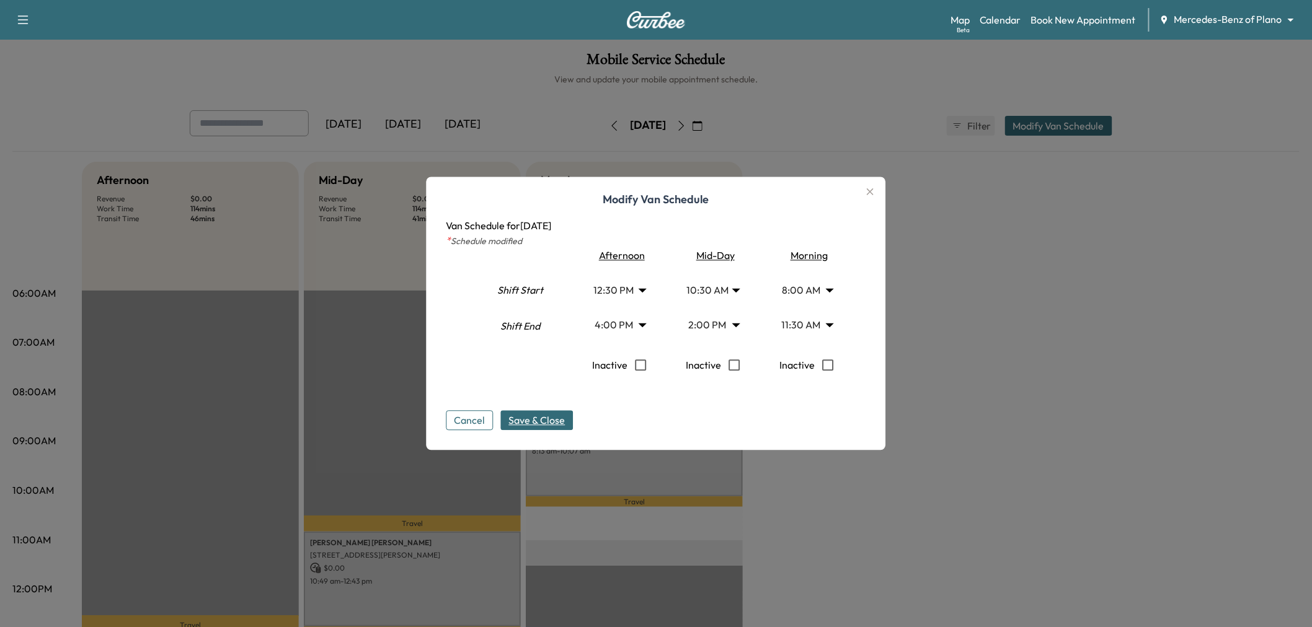
click at [710, 327] on body "Support Log Out Map Beta Calendar Book New Appointment Mercedes-Benz of Plano *…" at bounding box center [656, 313] width 1312 height 627
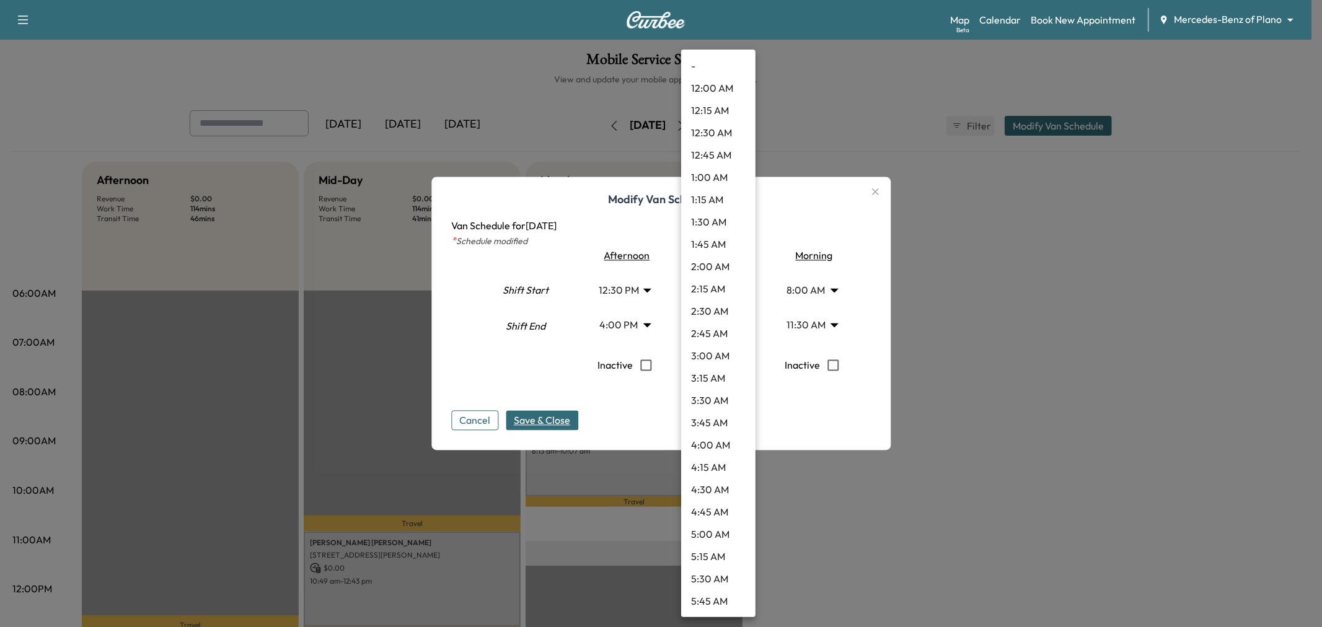
scroll to position [1003, 0]
click at [714, 270] on li "1:15 PM" at bounding box center [718, 268] width 74 height 22
type input "*****"
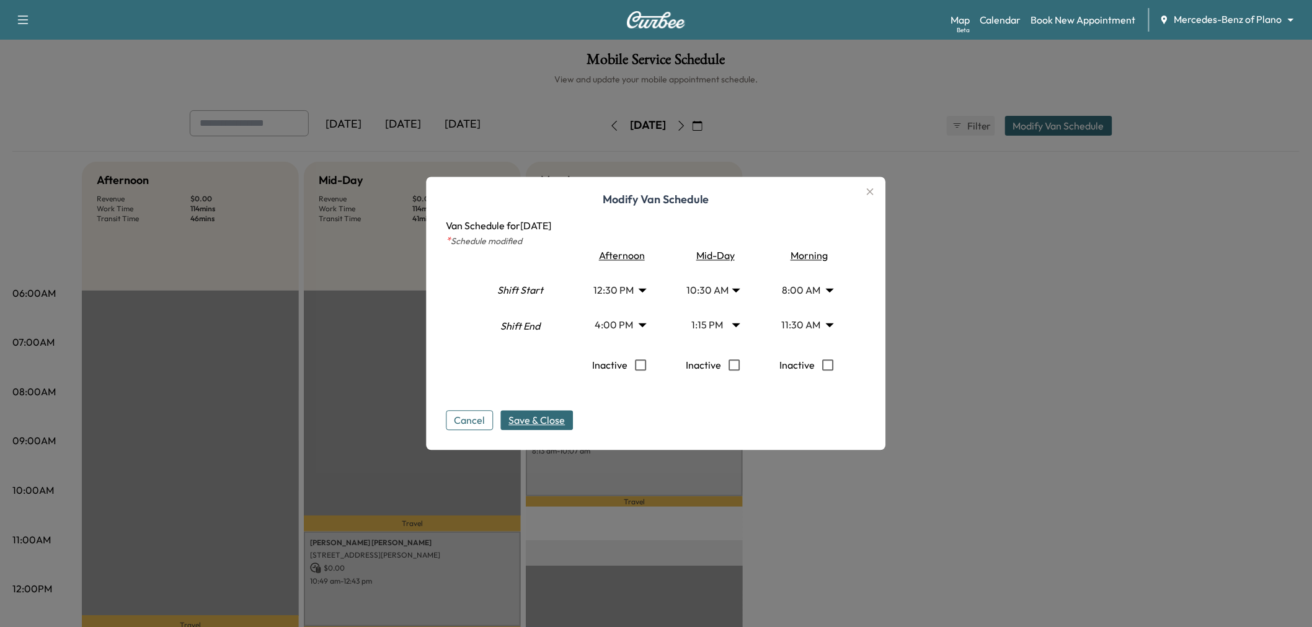
click at [635, 293] on body "Support Log Out Map Beta Calendar Book New Appointment Mercedes-Benz of Plano *…" at bounding box center [656, 313] width 1312 height 627
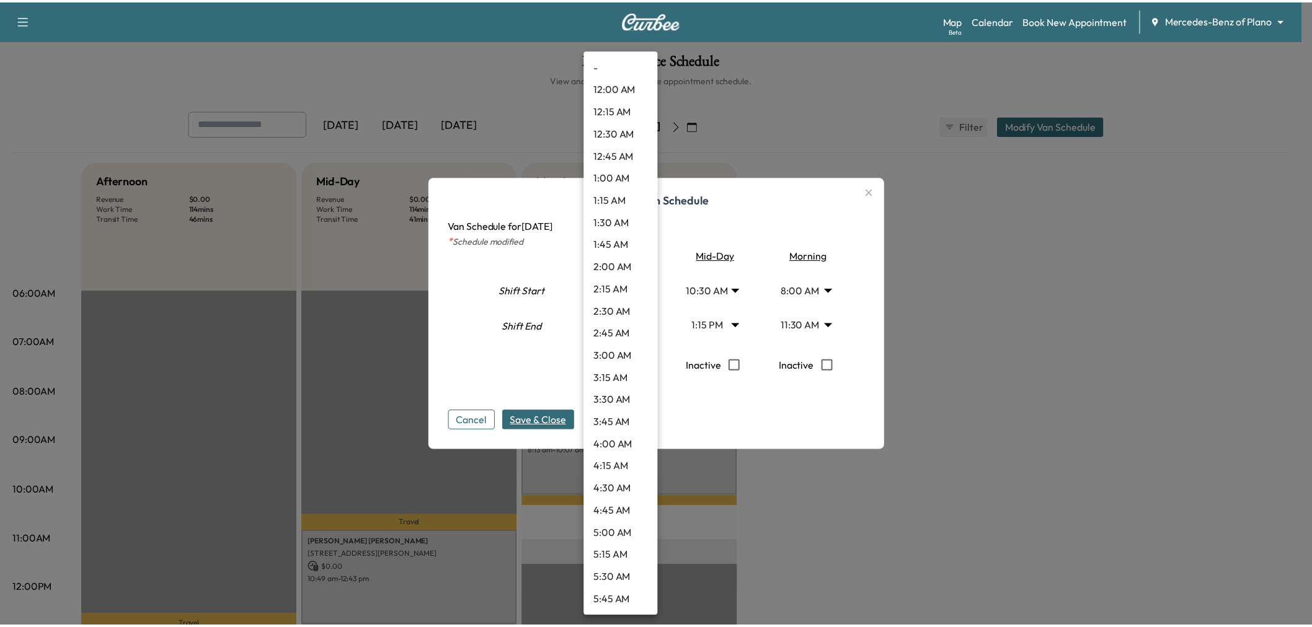
scroll to position [870, 0]
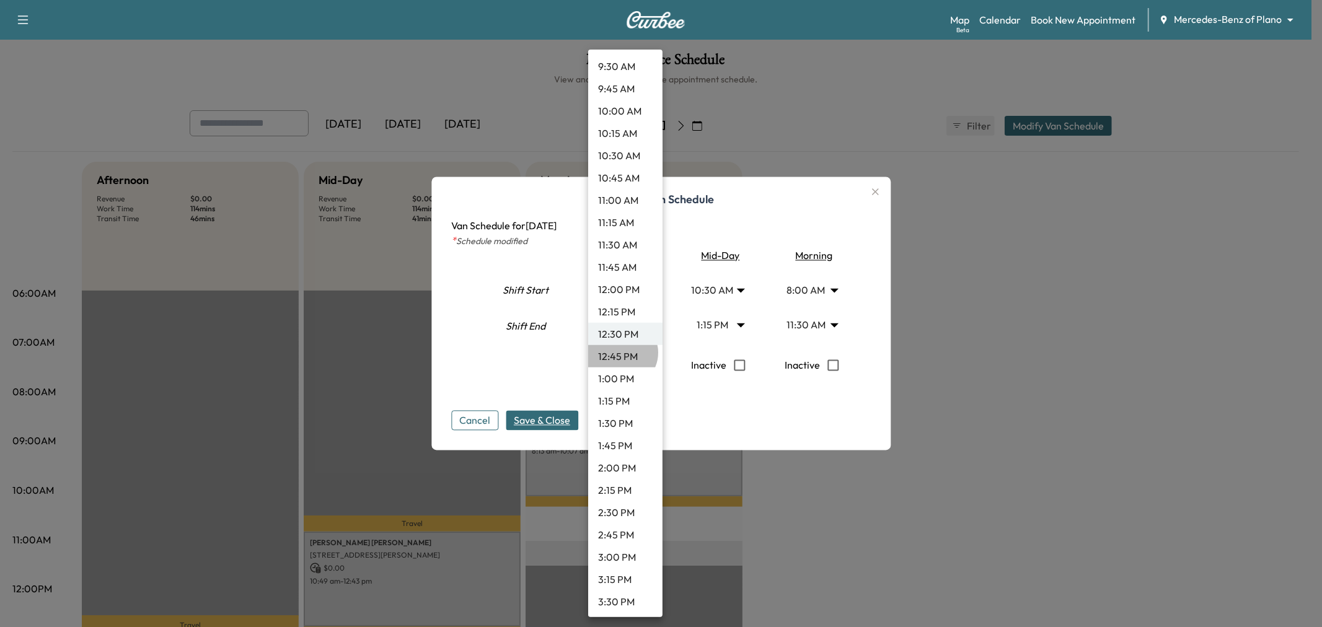
click at [621, 352] on li "12:45 PM" at bounding box center [625, 356] width 74 height 22
type input "*****"
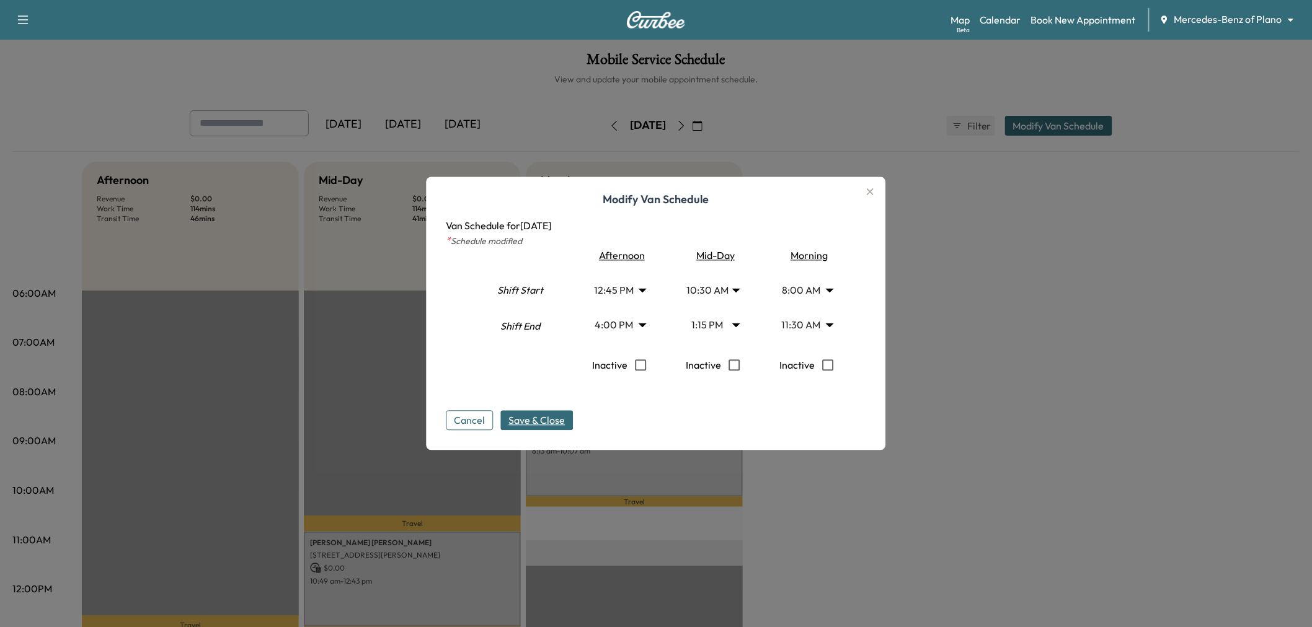
click at [563, 420] on span "Save & Close" at bounding box center [537, 421] width 56 height 15
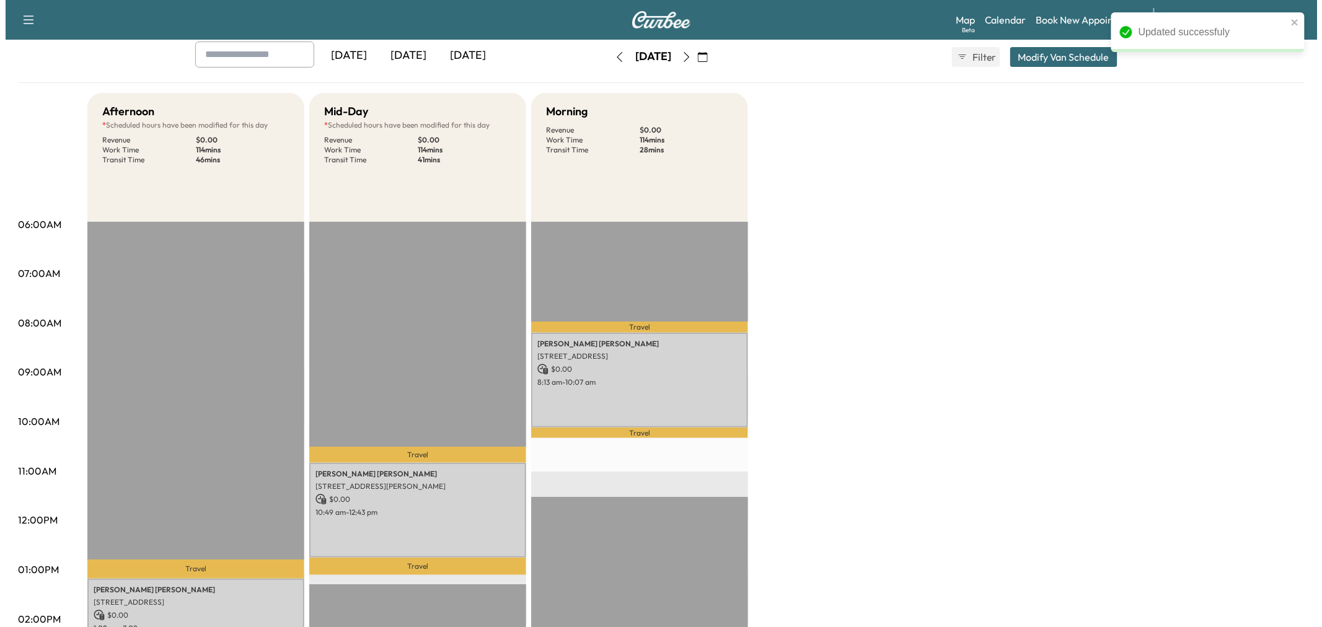
scroll to position [0, 0]
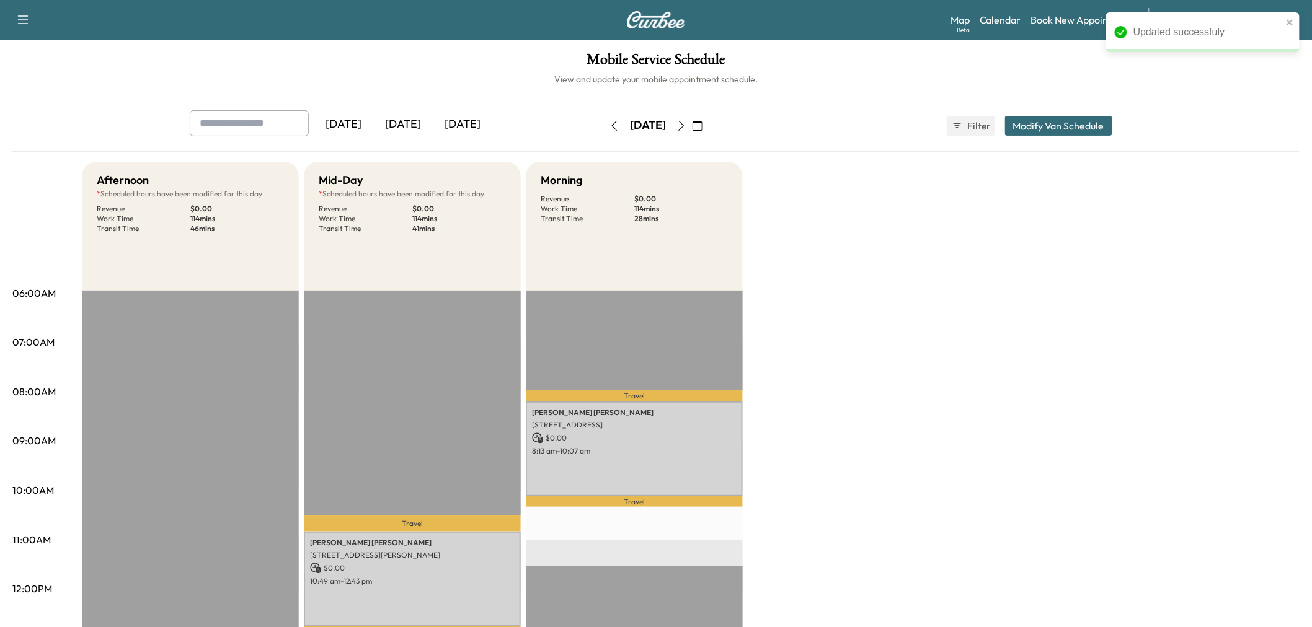
click at [1055, 126] on button "Modify Van Schedule" at bounding box center [1058, 126] width 107 height 20
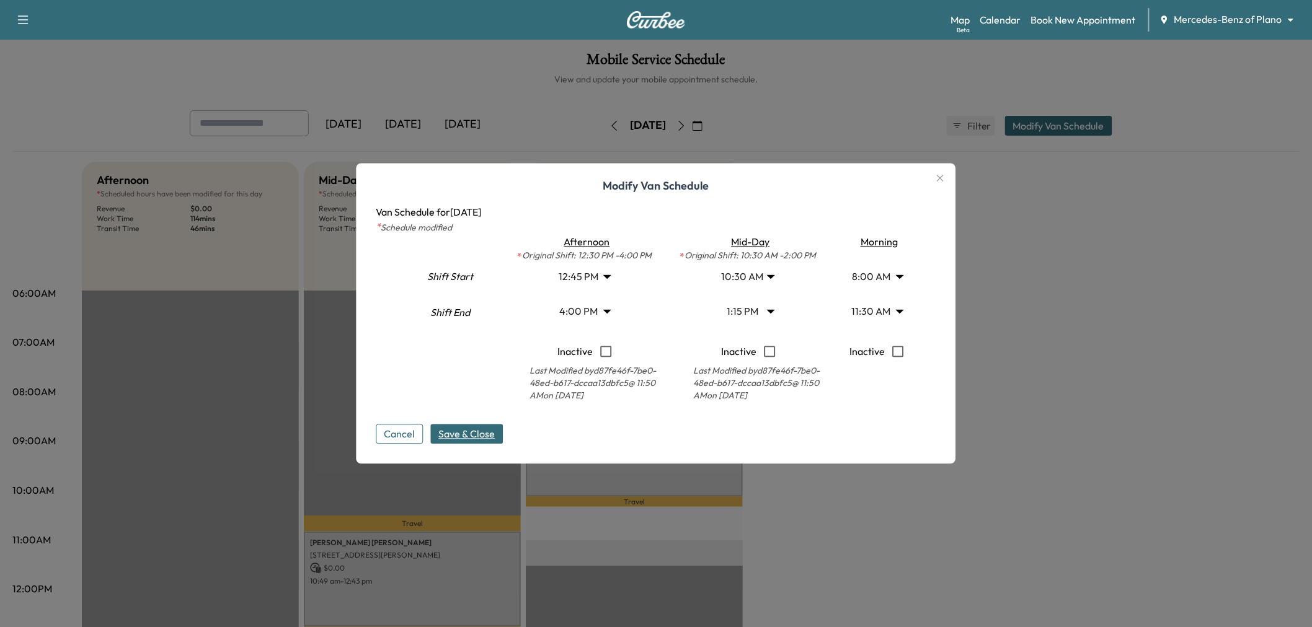
click at [885, 313] on body "Updated successfuly Support Log Out Map Beta Calendar Book New Appointment Merc…" at bounding box center [656, 313] width 1312 height 627
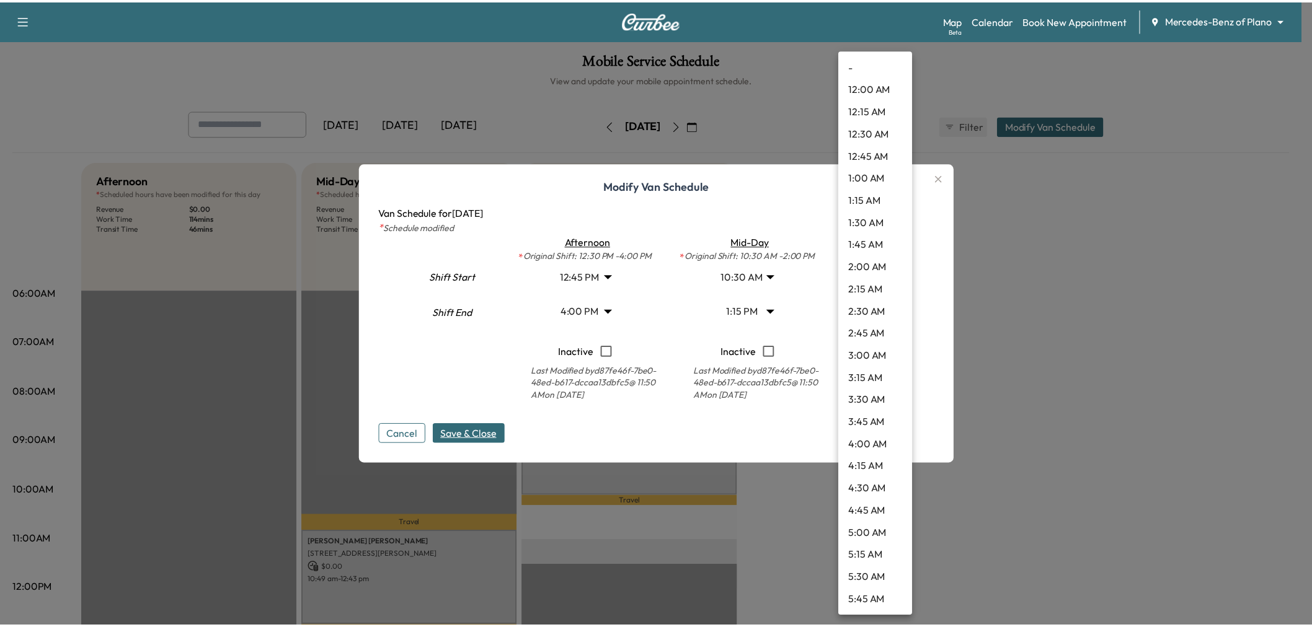
scroll to position [780, 0]
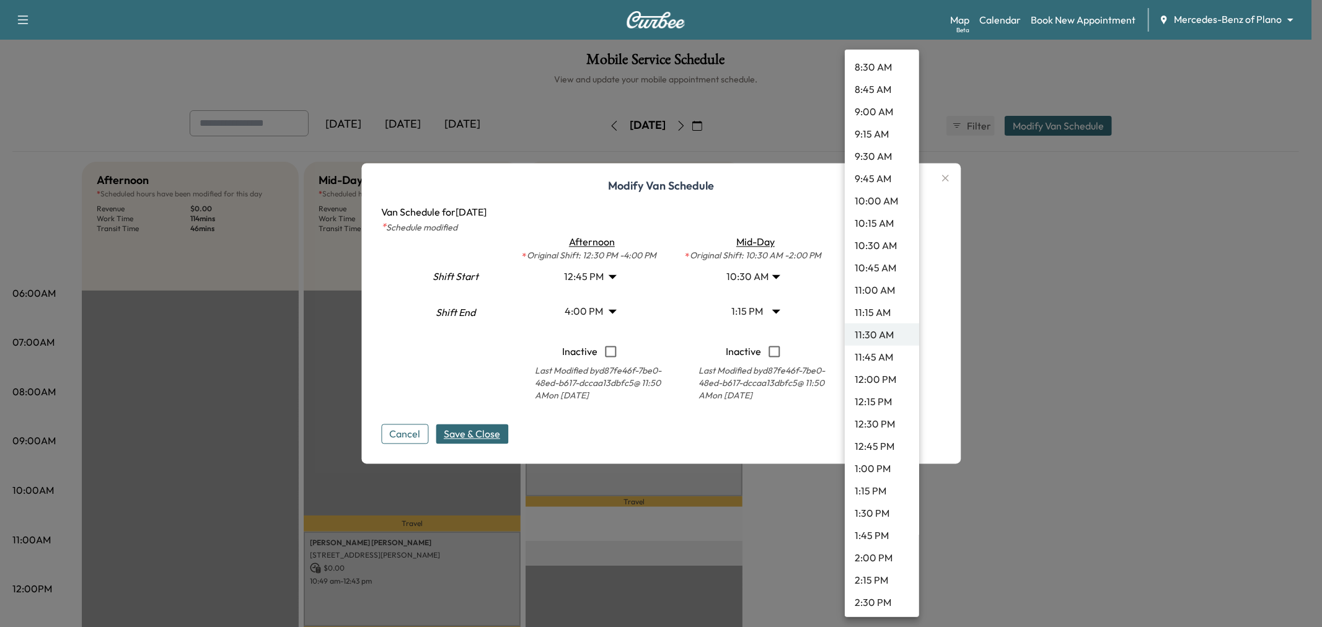
click at [887, 243] on li "10:30 AM" at bounding box center [882, 245] width 74 height 22
type input "****"
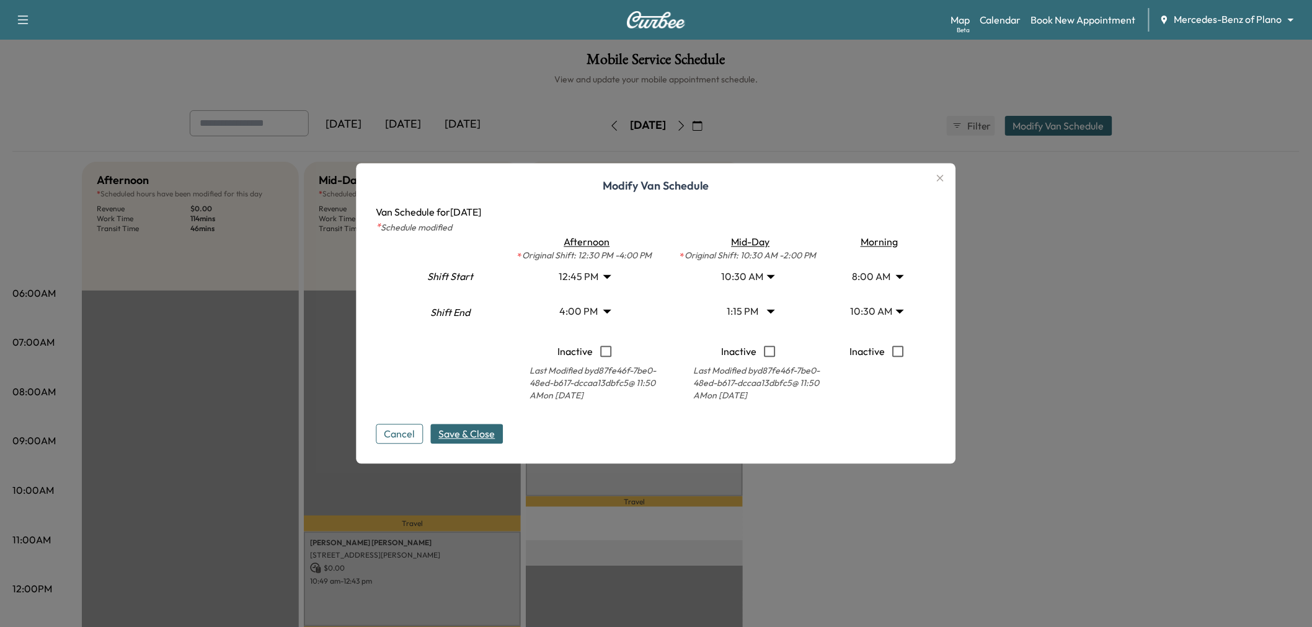
click at [472, 446] on div "Modify Van Schedule Van Schedule for [DATE] * Schedule modified Shift Start Shi…" at bounding box center [656, 314] width 600 height 301
click at [491, 431] on span "Save & Close" at bounding box center [467, 434] width 56 height 15
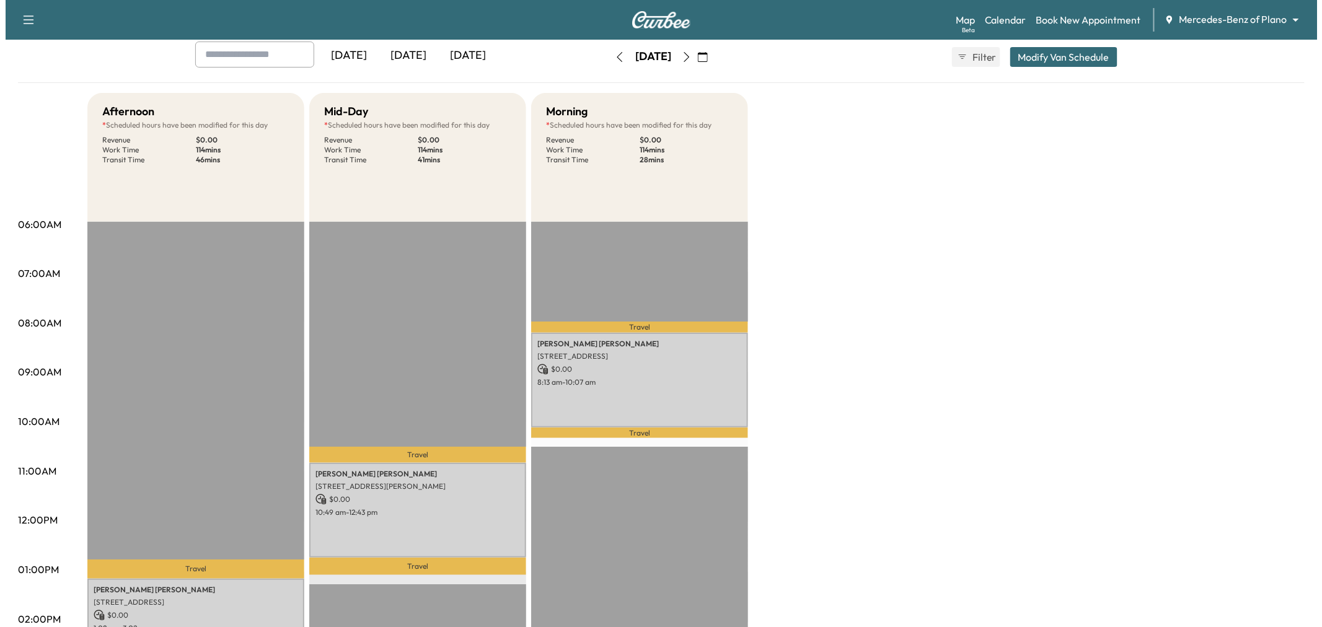
scroll to position [0, 0]
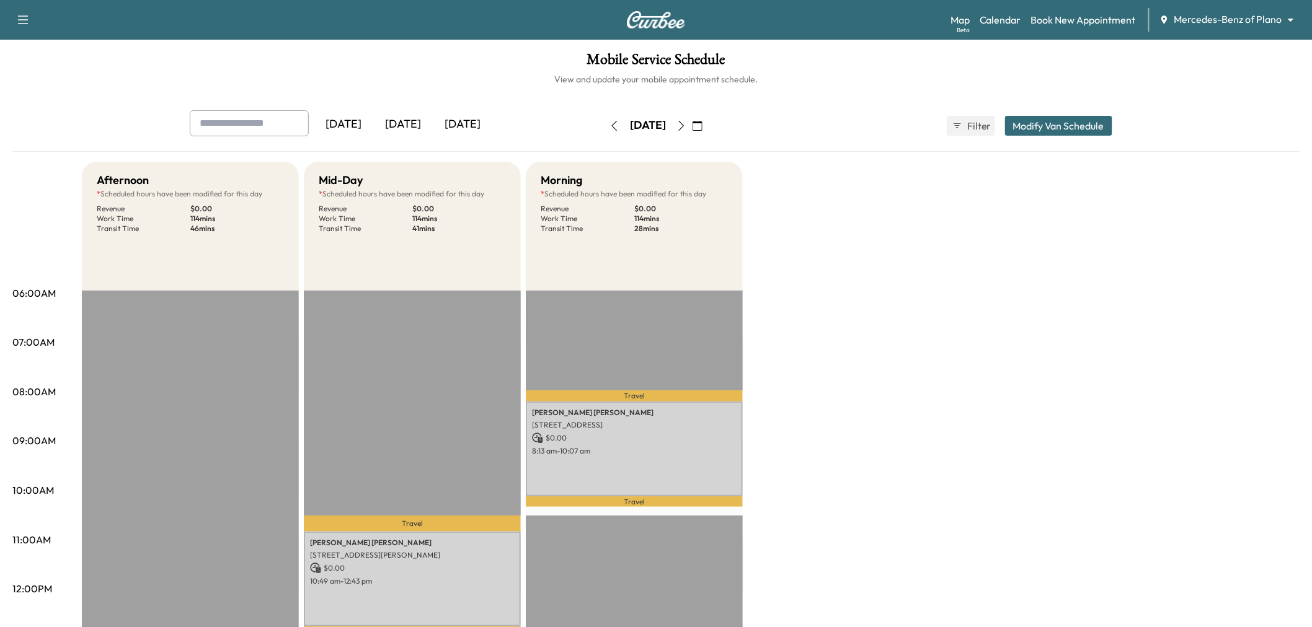
click at [1055, 132] on button "Modify Van Schedule" at bounding box center [1058, 126] width 107 height 20
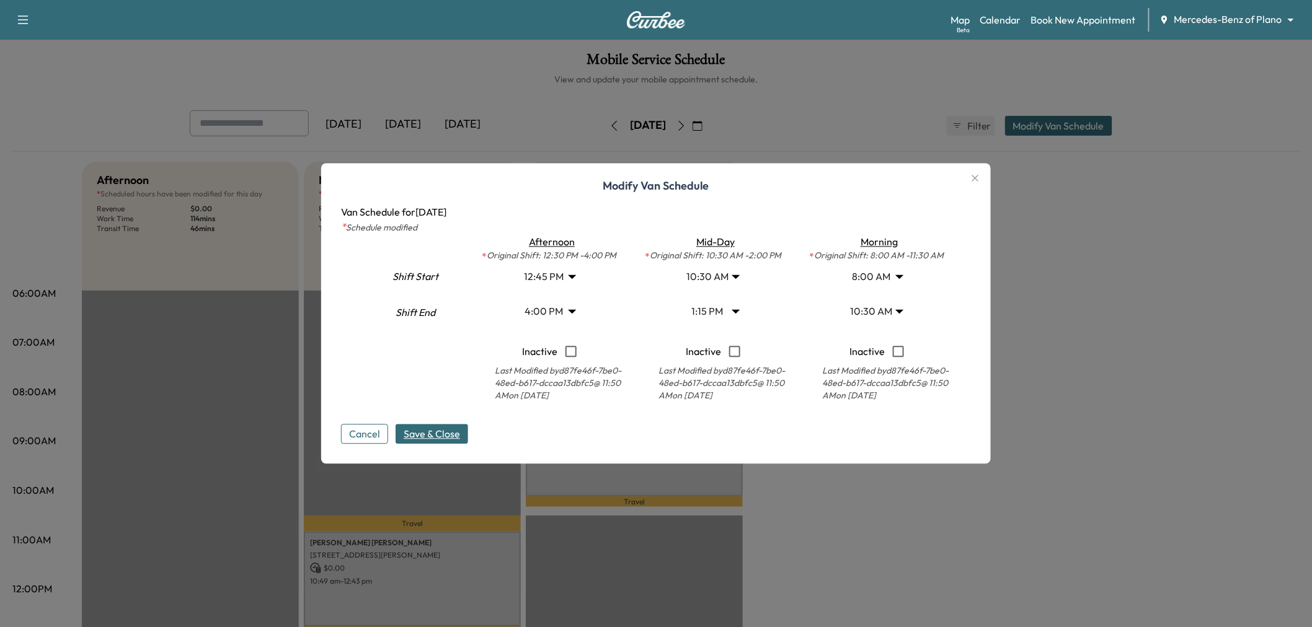
click at [730, 281] on body "Support Log Out Map Beta Calendar Book New Appointment Mercedes-Benz of Plano *…" at bounding box center [656, 313] width 1312 height 627
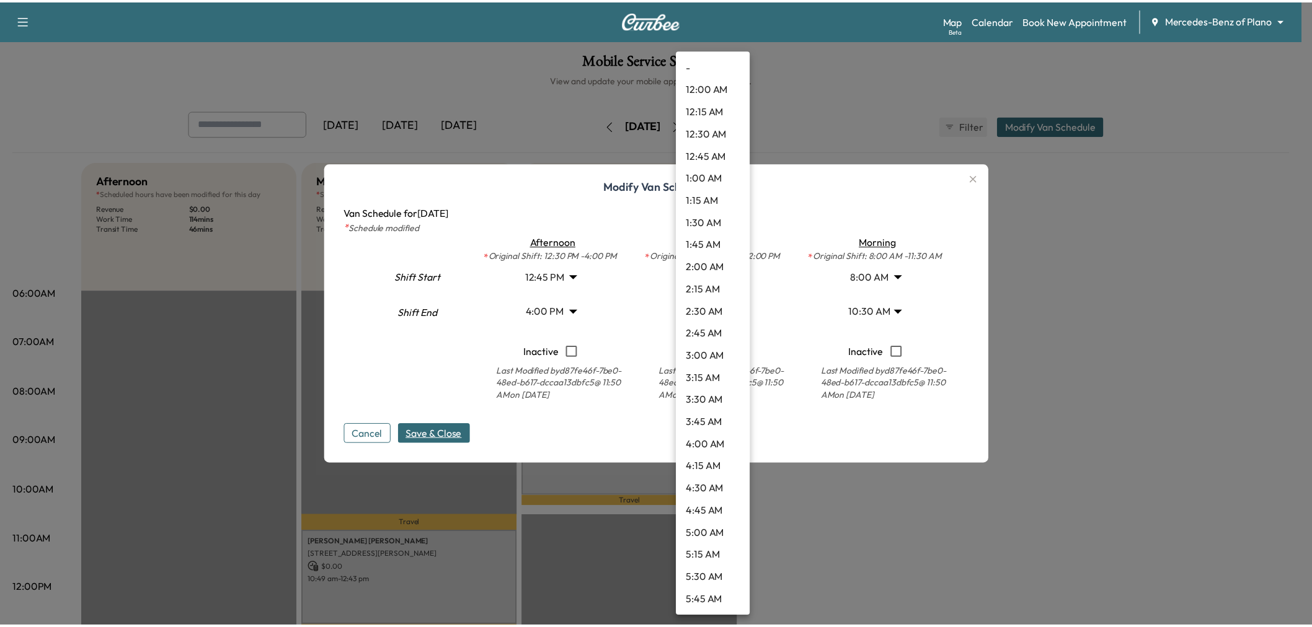
scroll to position [691, 0]
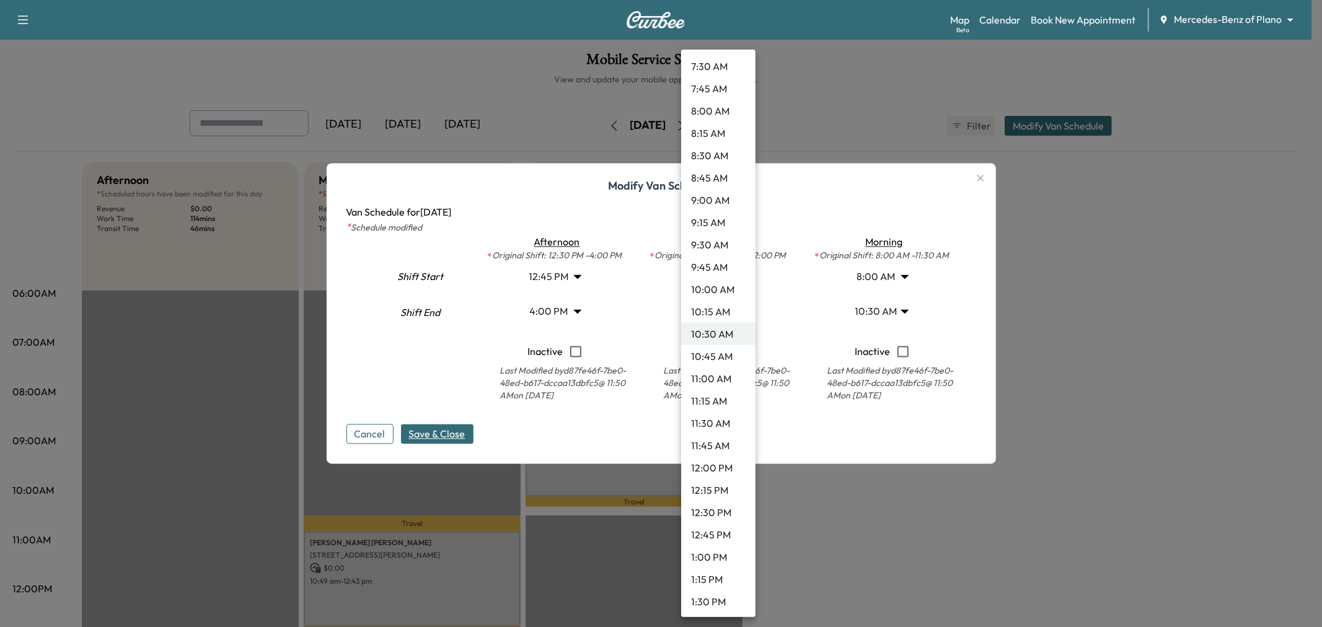
click at [719, 107] on li "8:00 AM" at bounding box center [718, 111] width 74 height 22
type input "*"
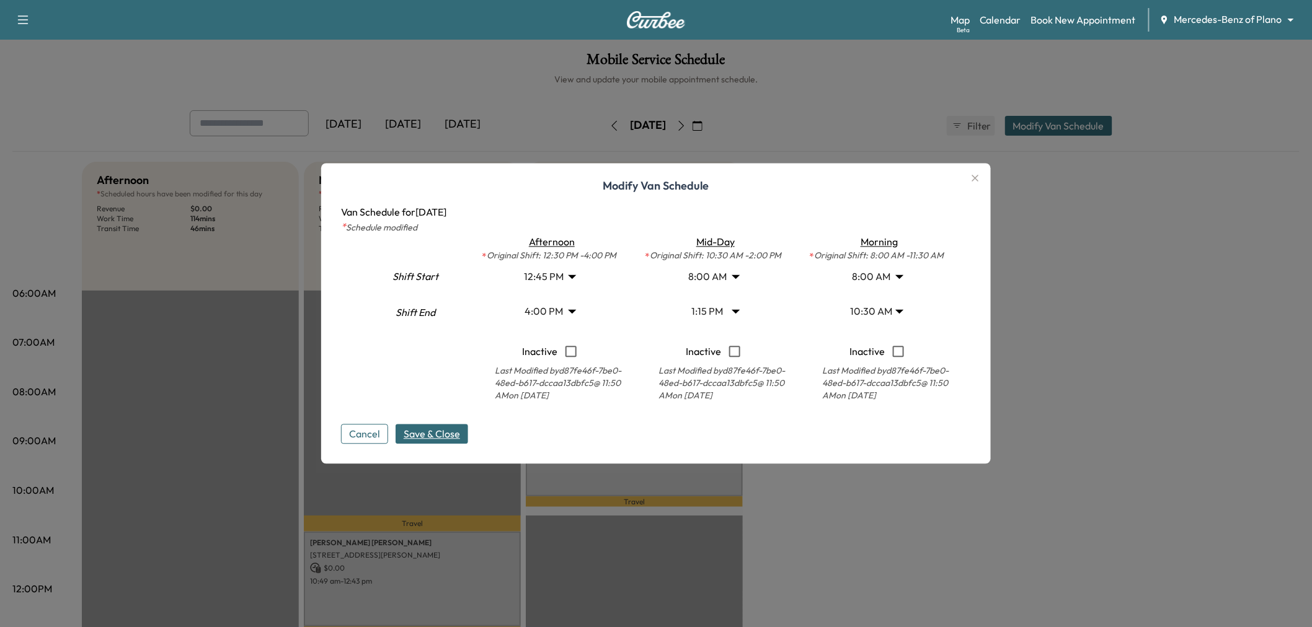
click at [430, 435] on span "Save & Close" at bounding box center [432, 434] width 56 height 15
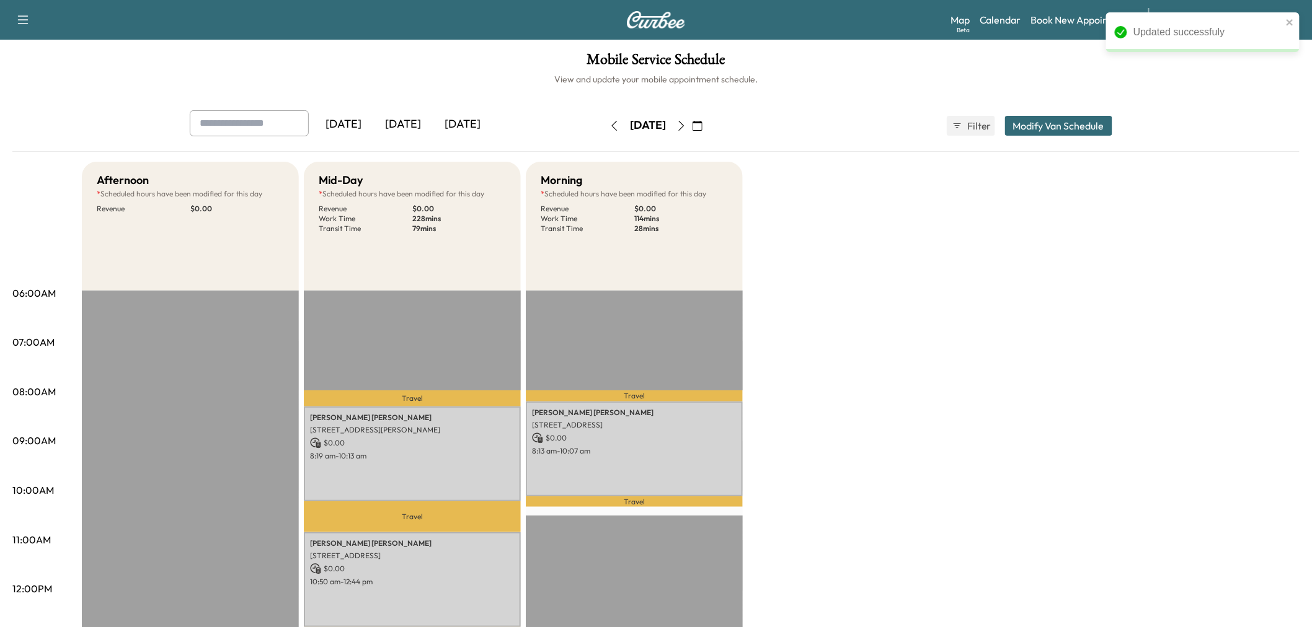
click at [889, 353] on div "Afternoon * Scheduled hours have been modified for this day Revenue $ 0.00 EST …" at bounding box center [691, 627] width 1218 height 930
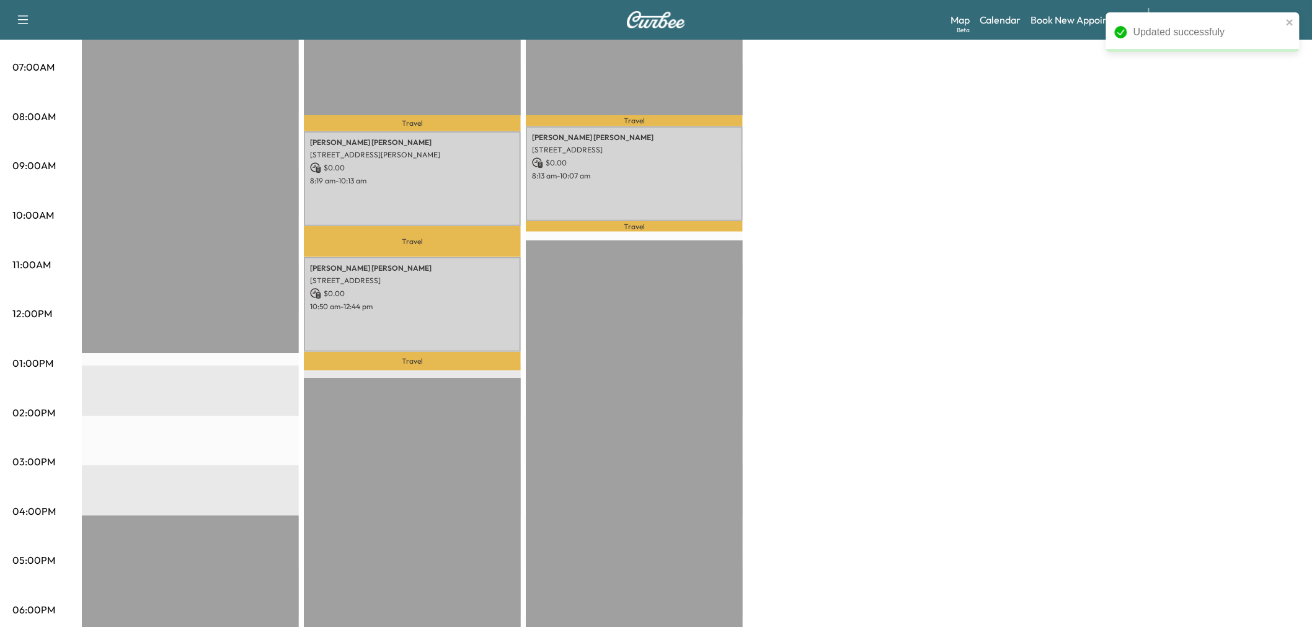
scroll to position [206, 0]
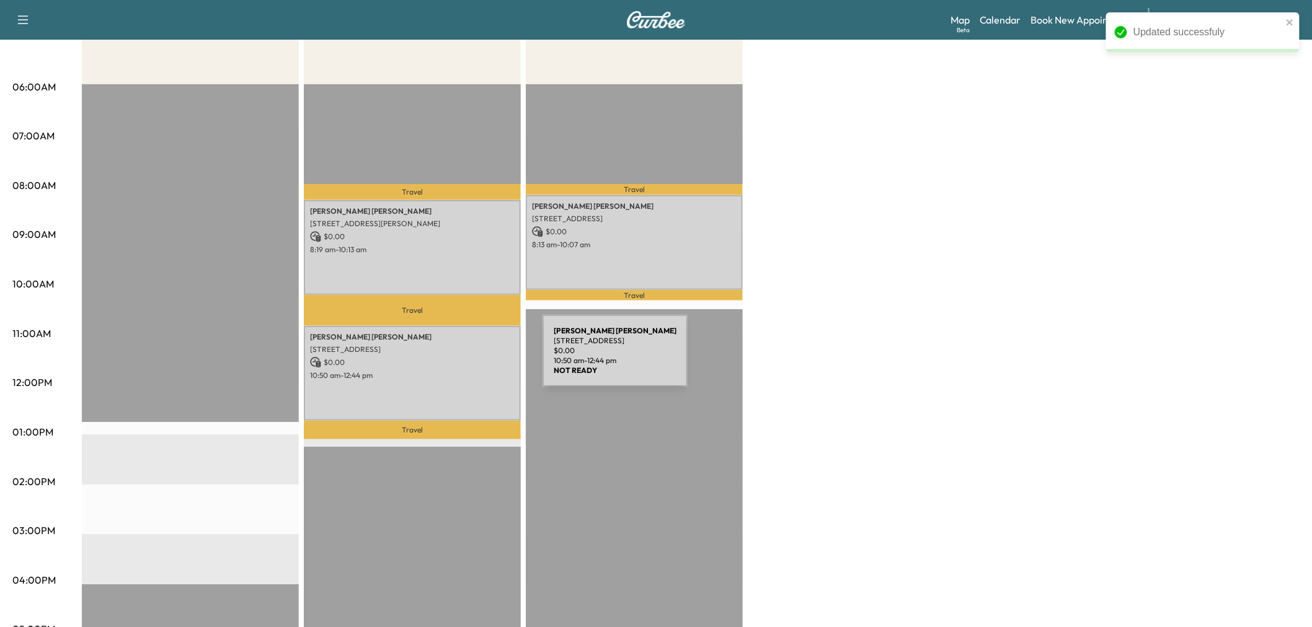
click at [449, 360] on p "$ 0.00" at bounding box center [412, 362] width 205 height 11
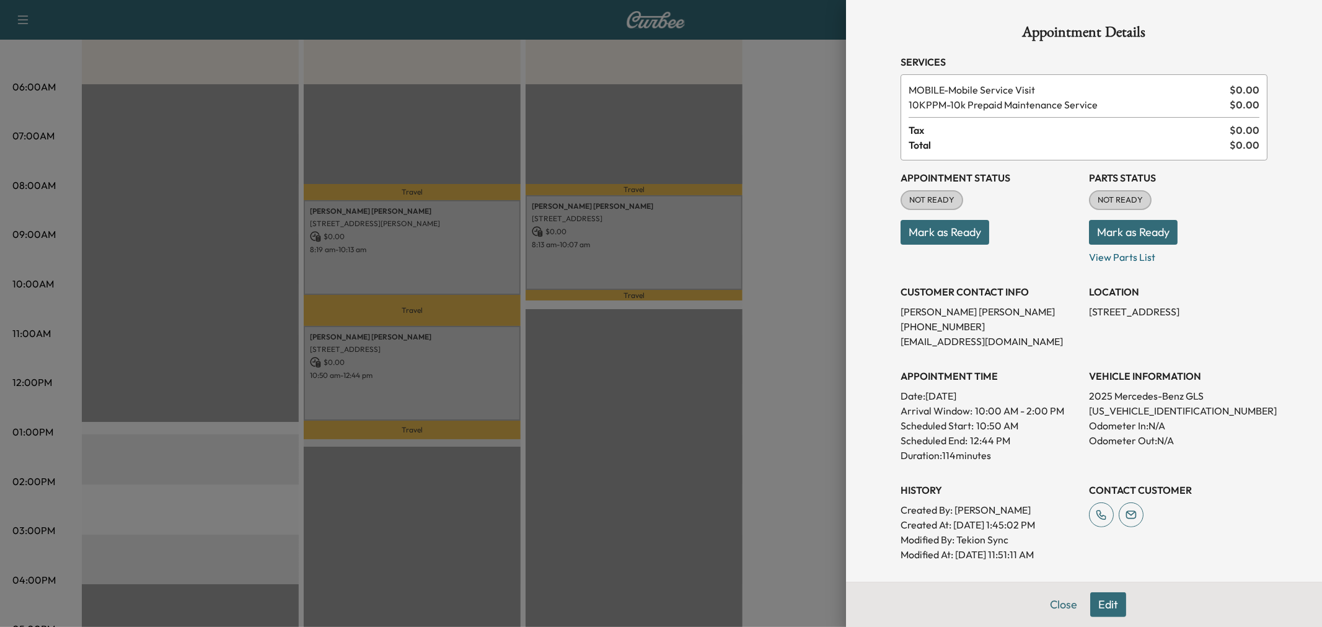
click at [424, 253] on div at bounding box center [661, 313] width 1322 height 627
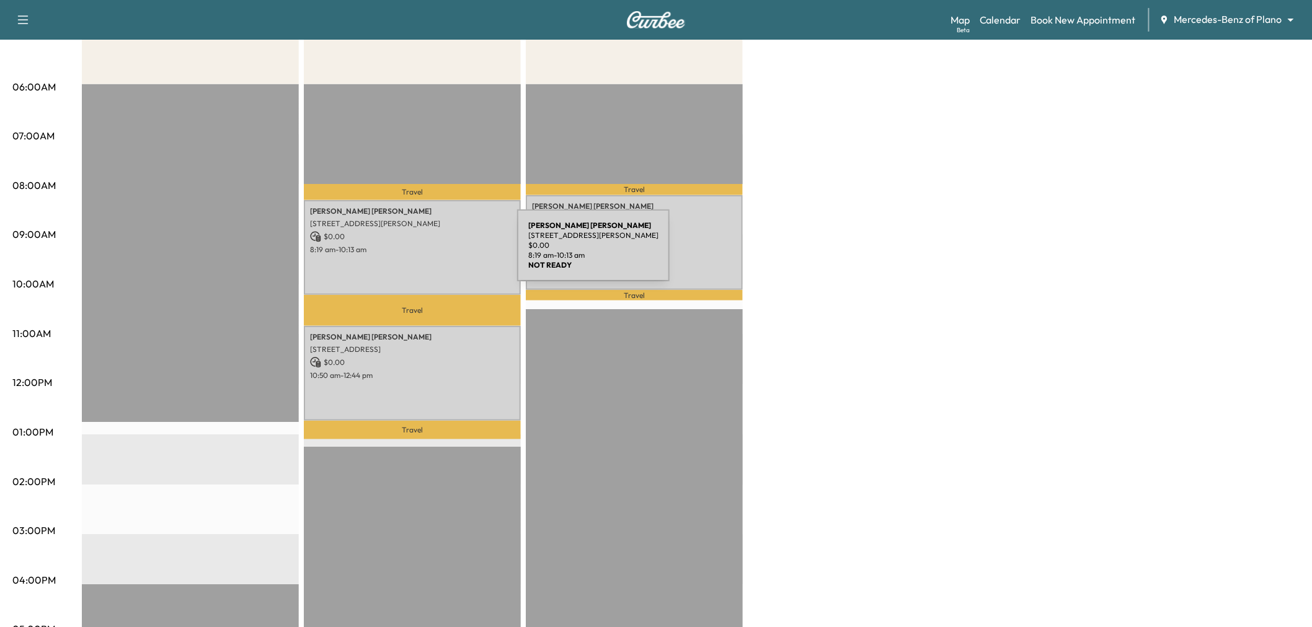
click at [424, 253] on div "[PERSON_NAME] [STREET_ADDRESS][PERSON_NAME] $ 0.00 8:19 am - 10:13 am" at bounding box center [412, 247] width 217 height 95
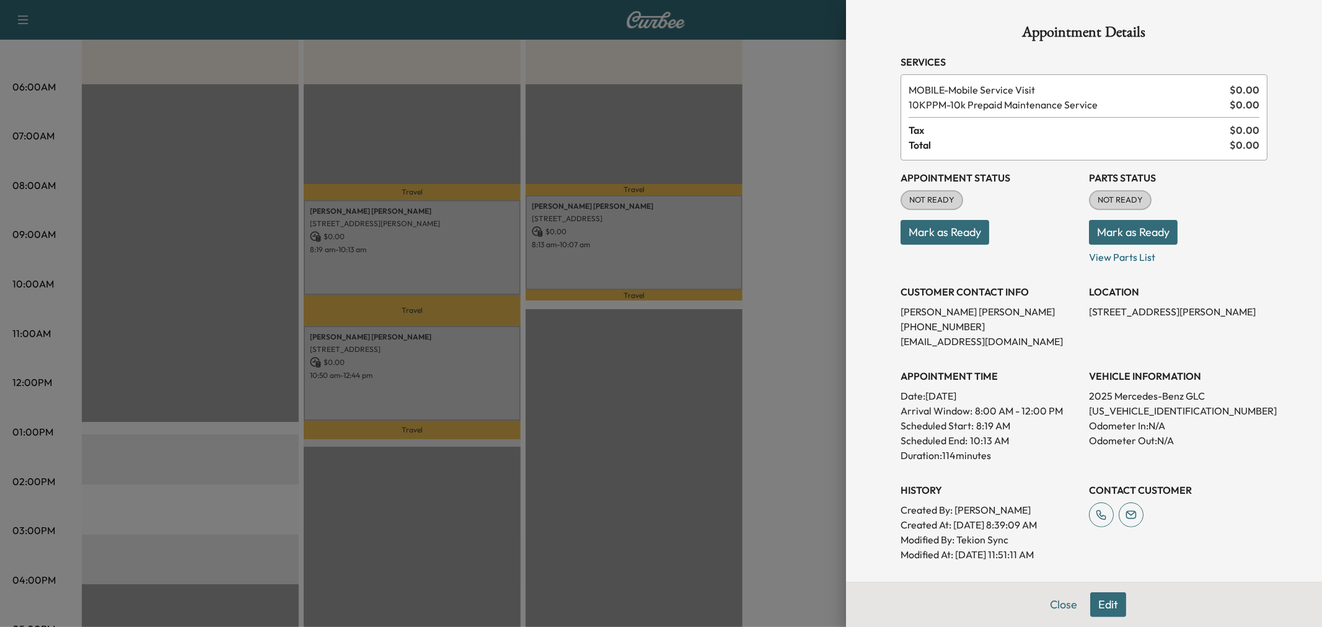
click at [573, 262] on div at bounding box center [661, 313] width 1322 height 627
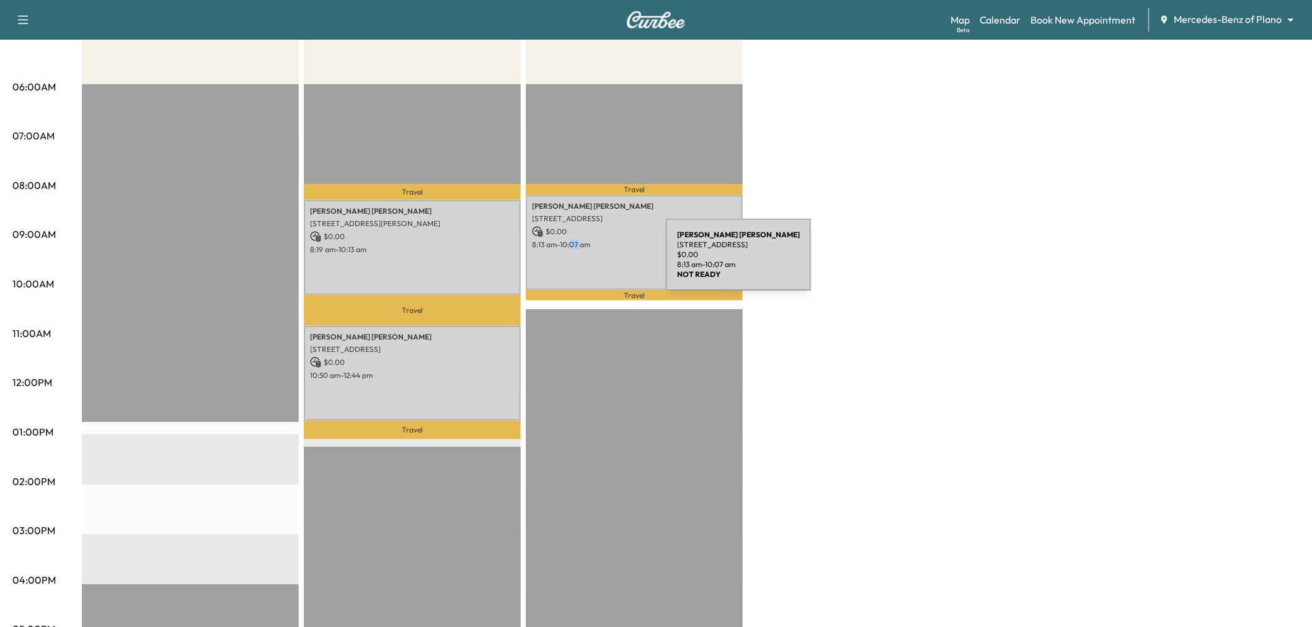
click at [573, 262] on div "[PERSON_NAME] [STREET_ADDRESS] $ 0.00 8:13 am - 10:07 am" at bounding box center [634, 242] width 217 height 95
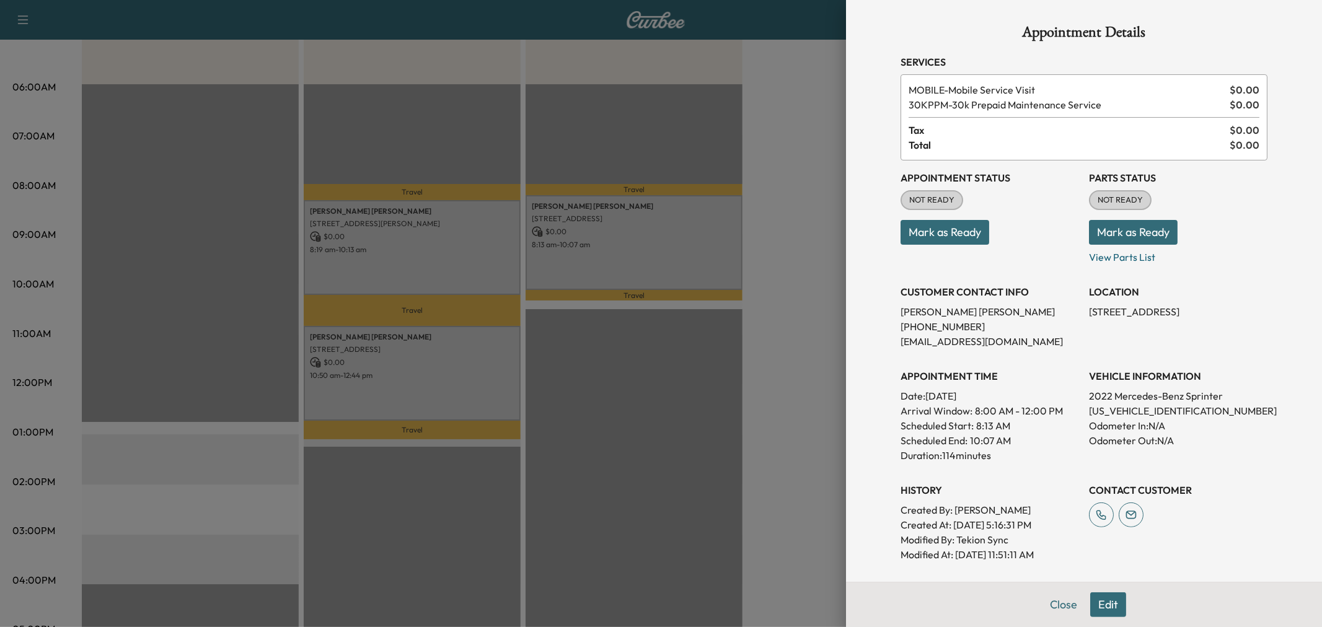
click at [490, 264] on div at bounding box center [661, 313] width 1322 height 627
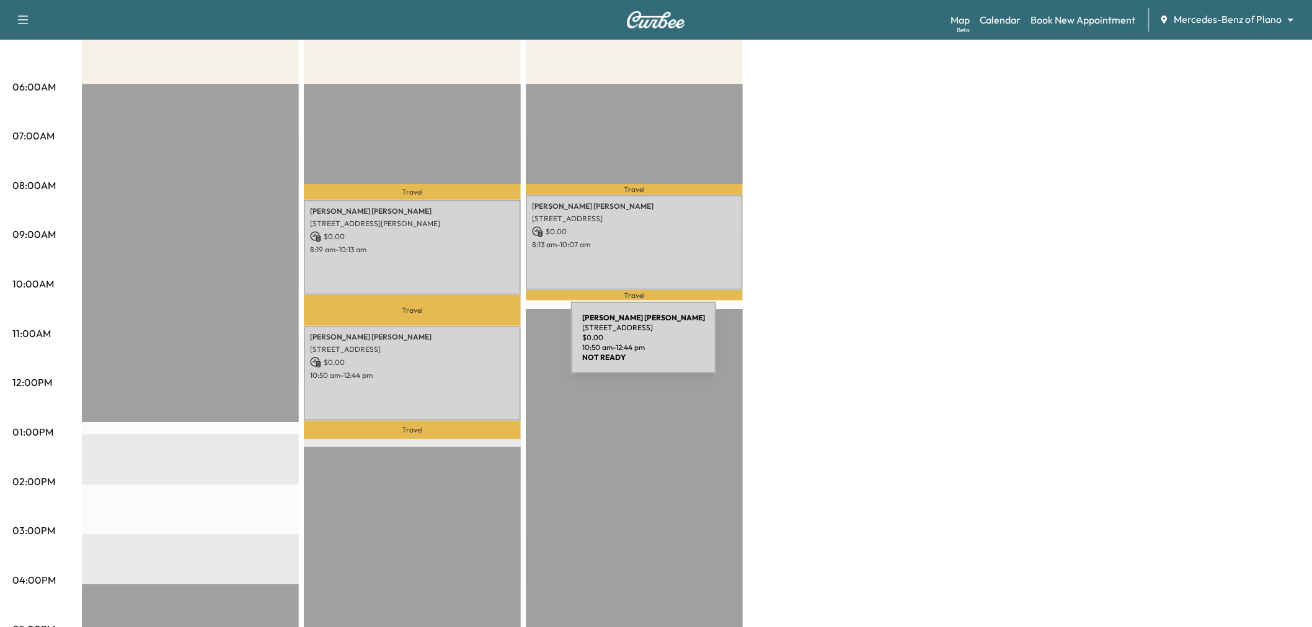
click at [478, 345] on p "[STREET_ADDRESS]" at bounding box center [412, 350] width 205 height 10
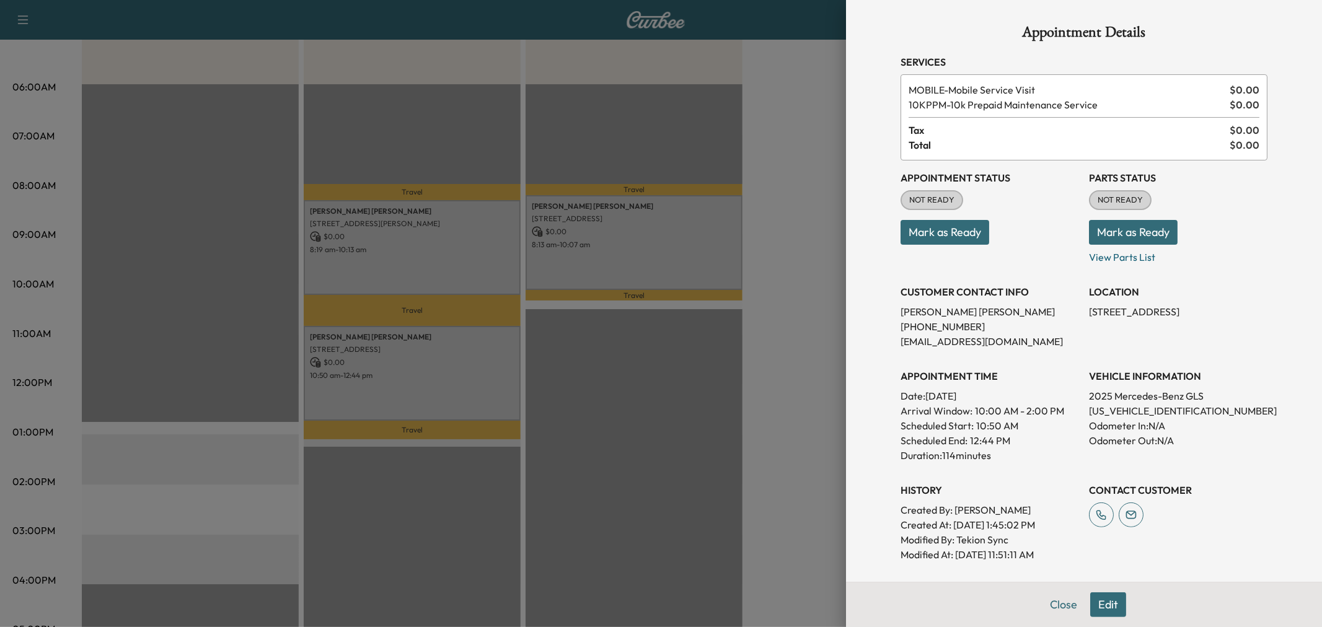
click at [484, 366] on div at bounding box center [661, 313] width 1322 height 627
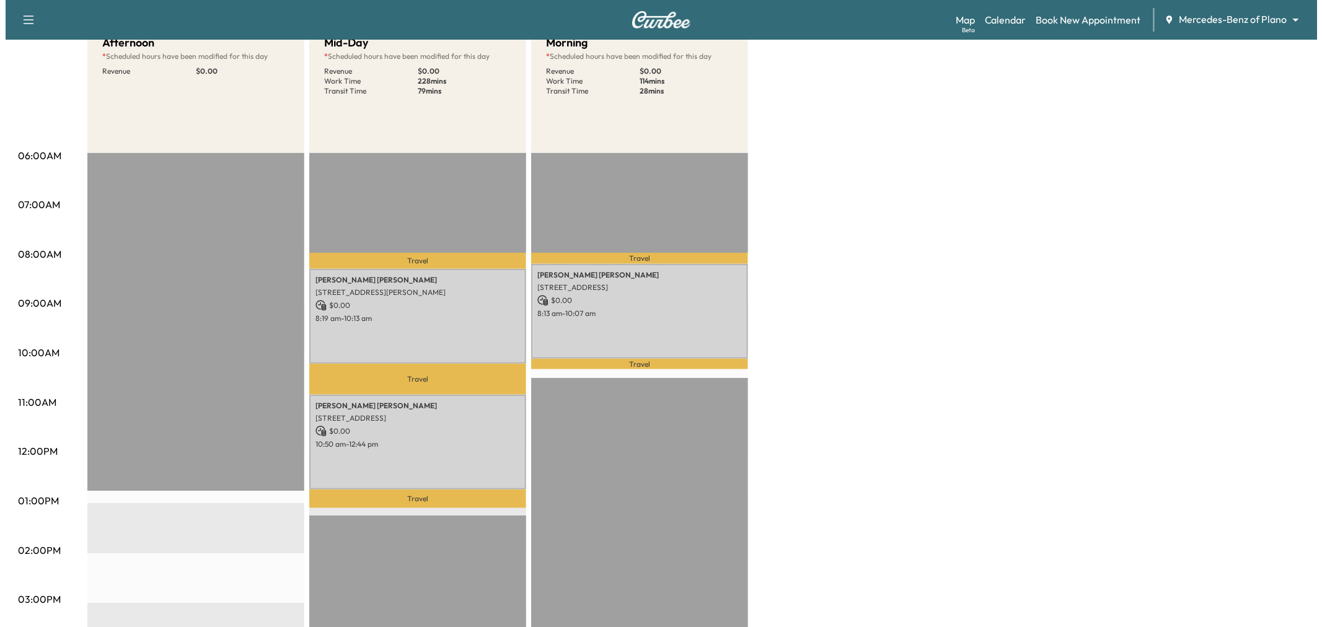
scroll to position [69, 0]
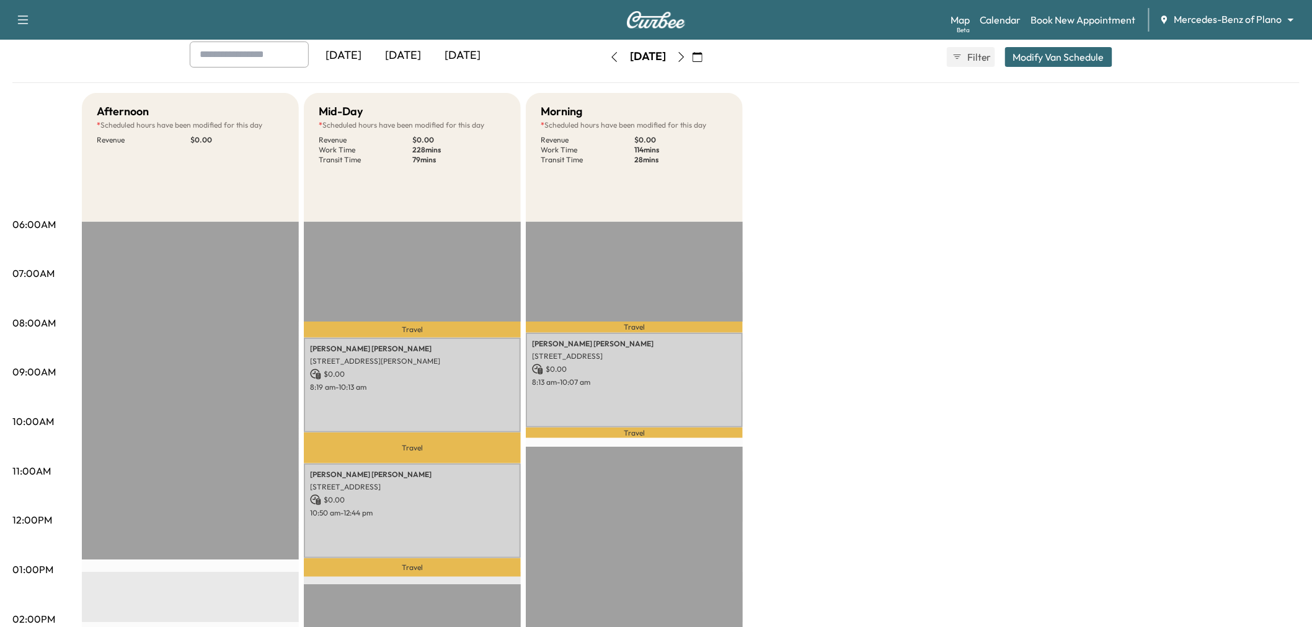
click at [1060, 56] on button "Modify Van Schedule" at bounding box center [1058, 57] width 107 height 20
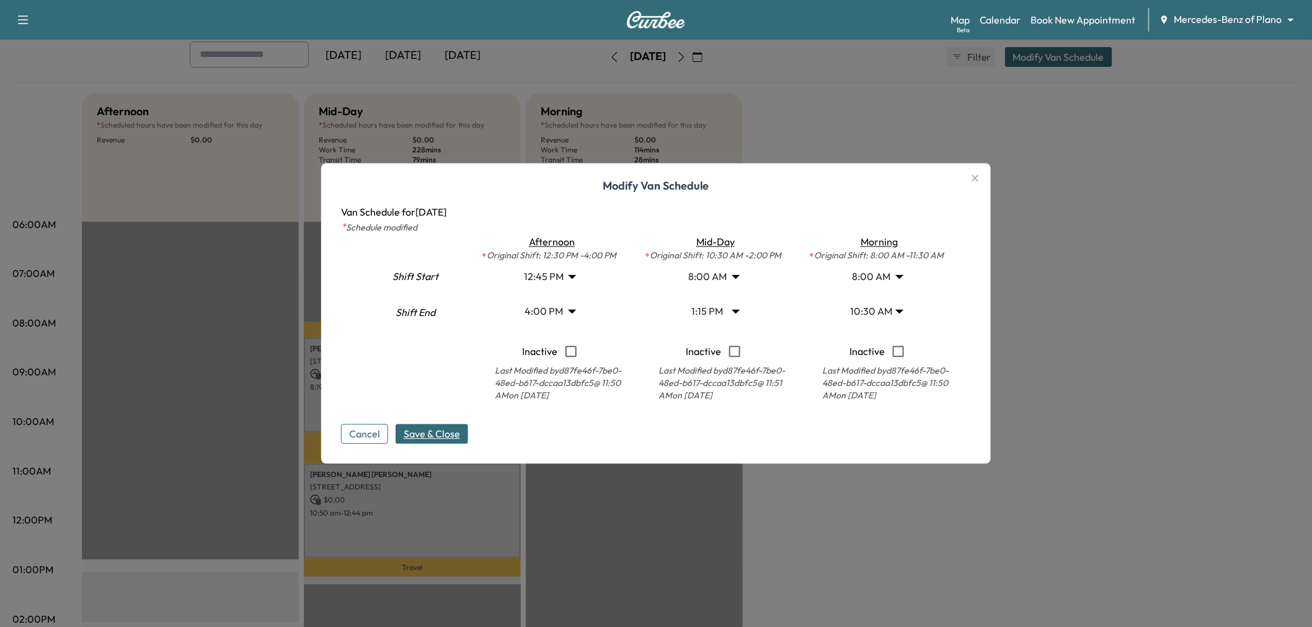
click at [572, 277] on body "Support Log Out Map Beta Calendar Book New Appointment Mercedes-Benz of Plano *…" at bounding box center [656, 244] width 1312 height 627
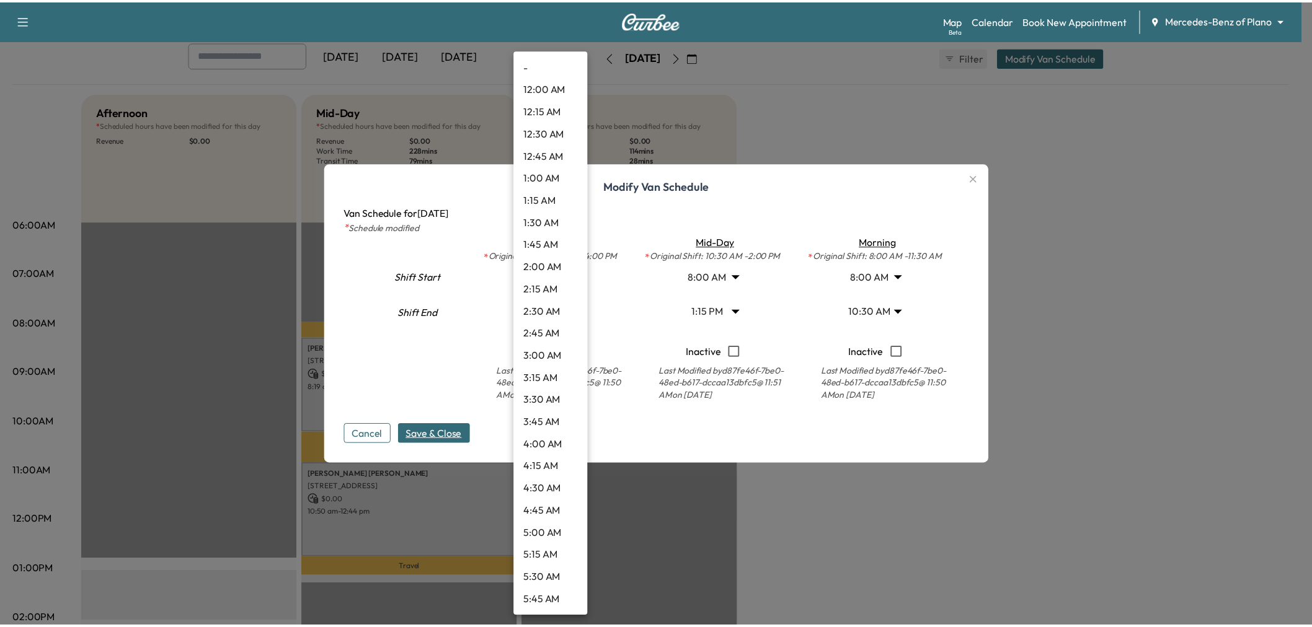
scroll to position [892, 0]
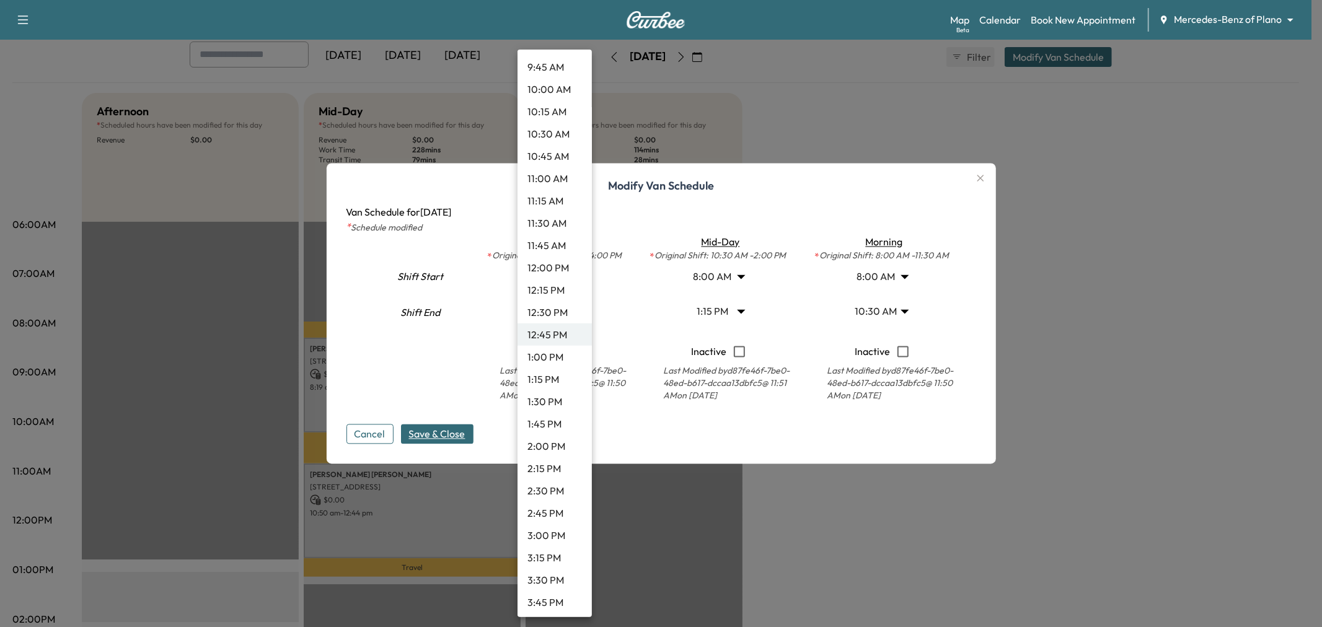
click at [555, 355] on li "1:00 PM" at bounding box center [555, 357] width 74 height 22
type input "**"
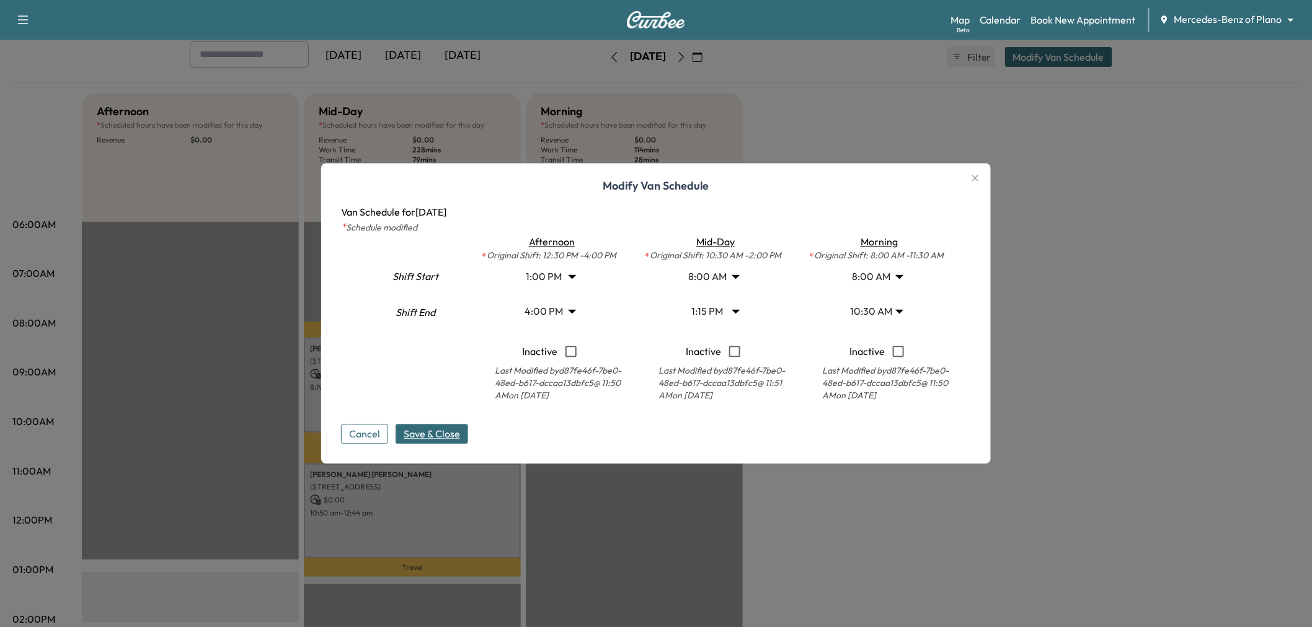
click at [448, 435] on span "Save & Close" at bounding box center [432, 434] width 56 height 15
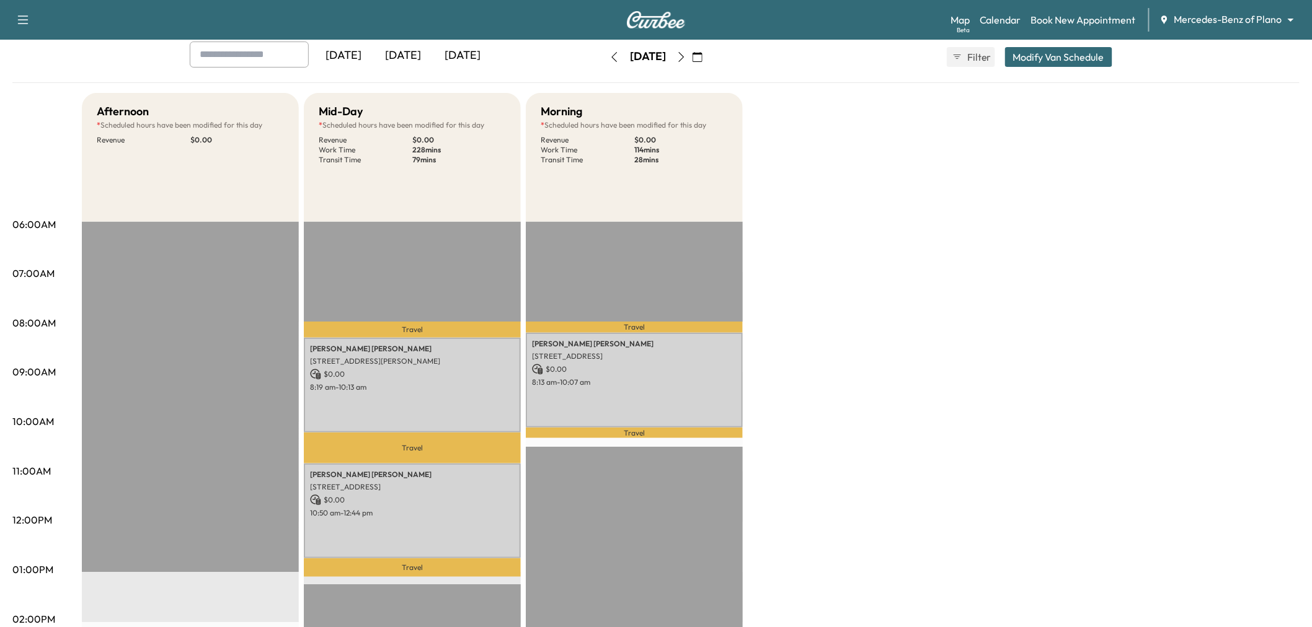
click at [996, 443] on div "Afternoon * Scheduled hours have been modified for this day Revenue $ 0.00 EST …" at bounding box center [691, 558] width 1218 height 930
click at [1043, 218] on div "Afternoon * Scheduled hours have been modified for this day Revenue $ 0.00 EST …" at bounding box center [691, 558] width 1218 height 930
click at [964, 348] on div "Afternoon * Scheduled hours have been modified for this day Revenue $ 0.00 EST …" at bounding box center [691, 558] width 1218 height 930
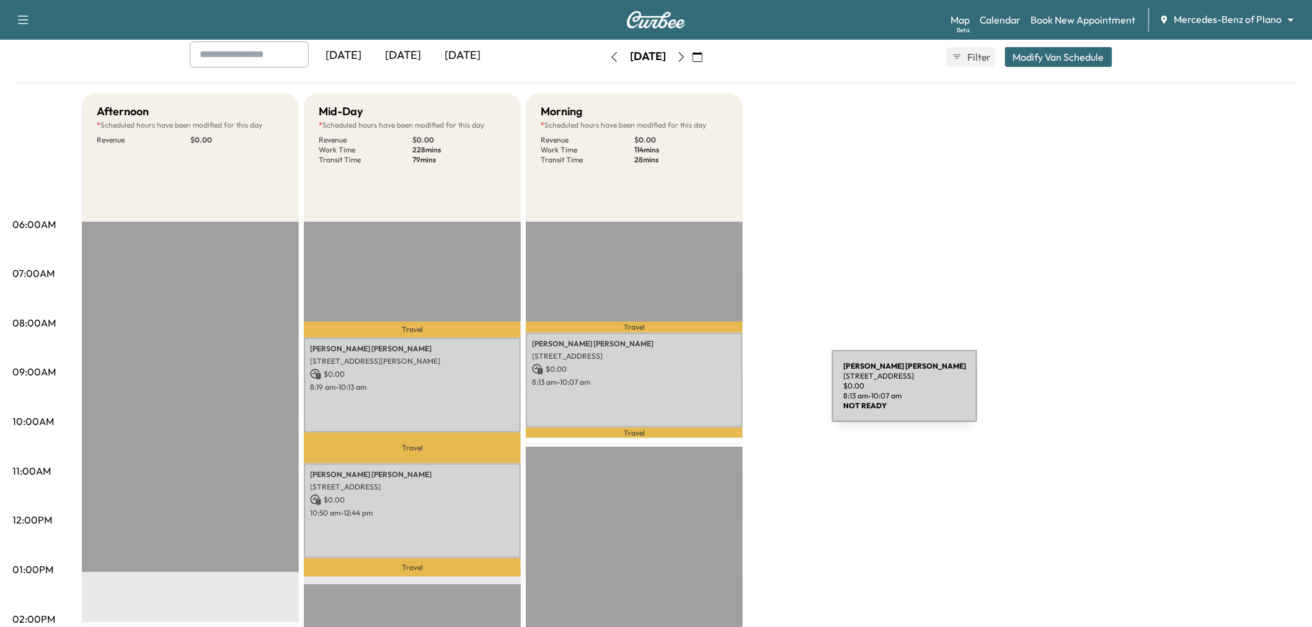
scroll to position [206, 0]
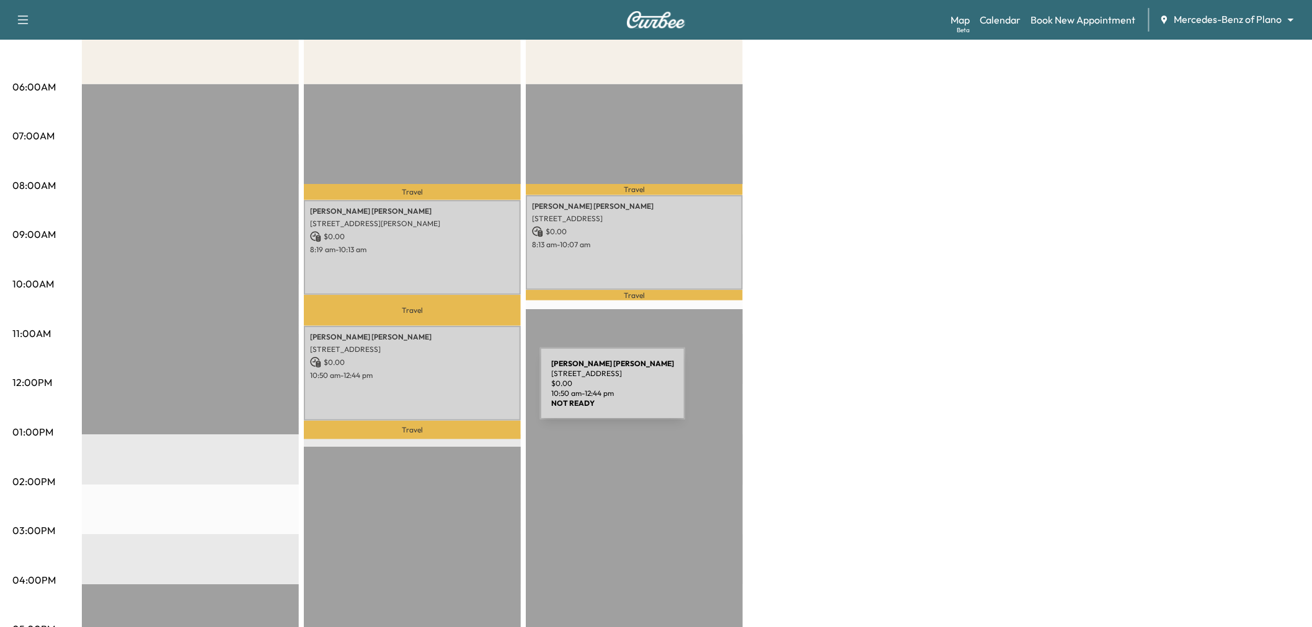
click at [447, 391] on div "[PERSON_NAME] [STREET_ADDRESS] $ 0.00 10:50 am - 12:44 pm" at bounding box center [412, 373] width 217 height 95
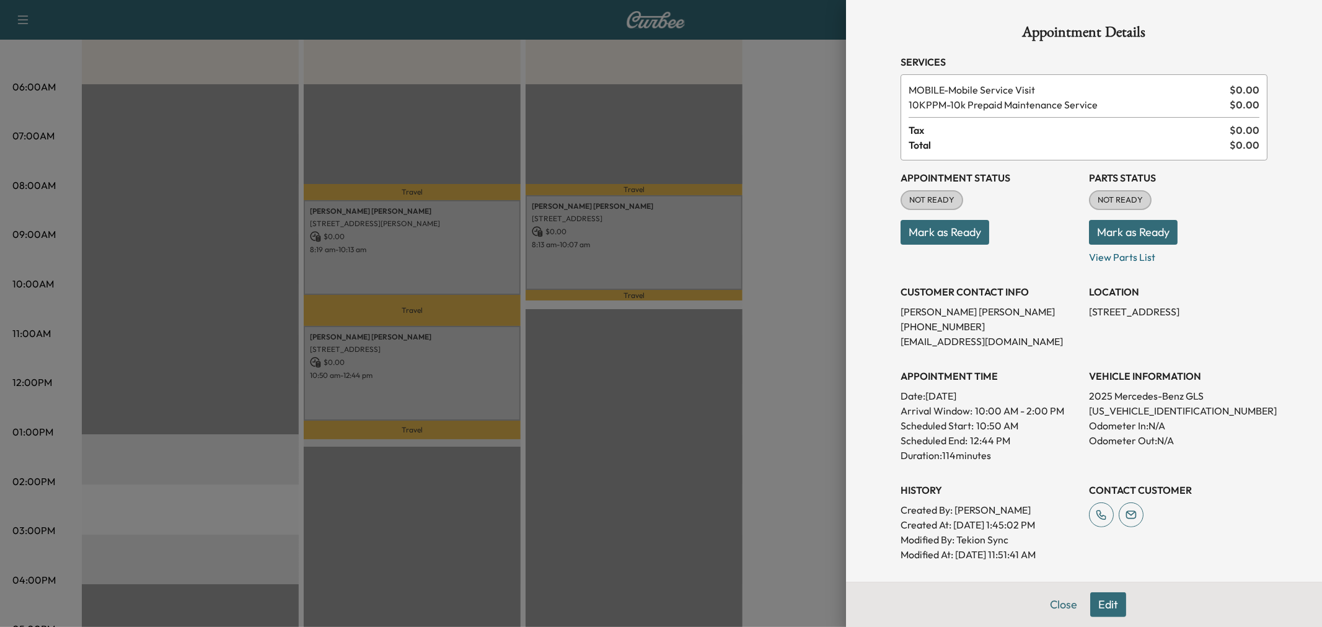
click at [448, 270] on div at bounding box center [661, 313] width 1322 height 627
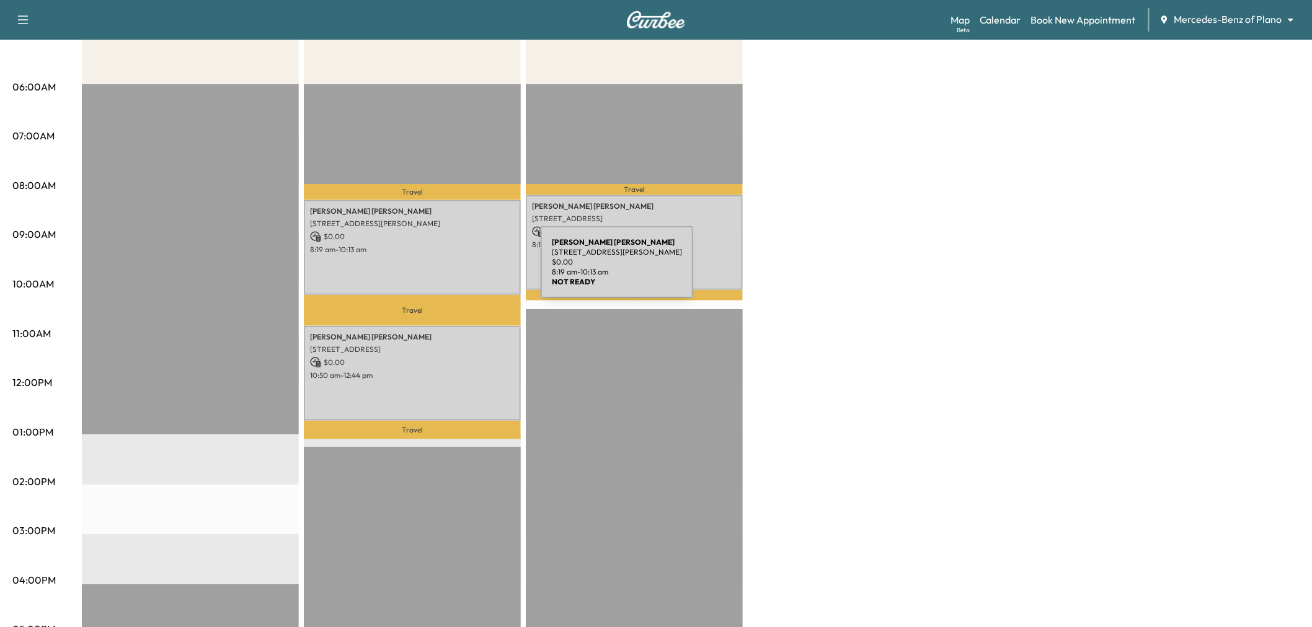
click at [448, 270] on div "[PERSON_NAME] [STREET_ADDRESS][PERSON_NAME] $ 0.00 8:19 am - 10:13 am" at bounding box center [412, 247] width 217 height 95
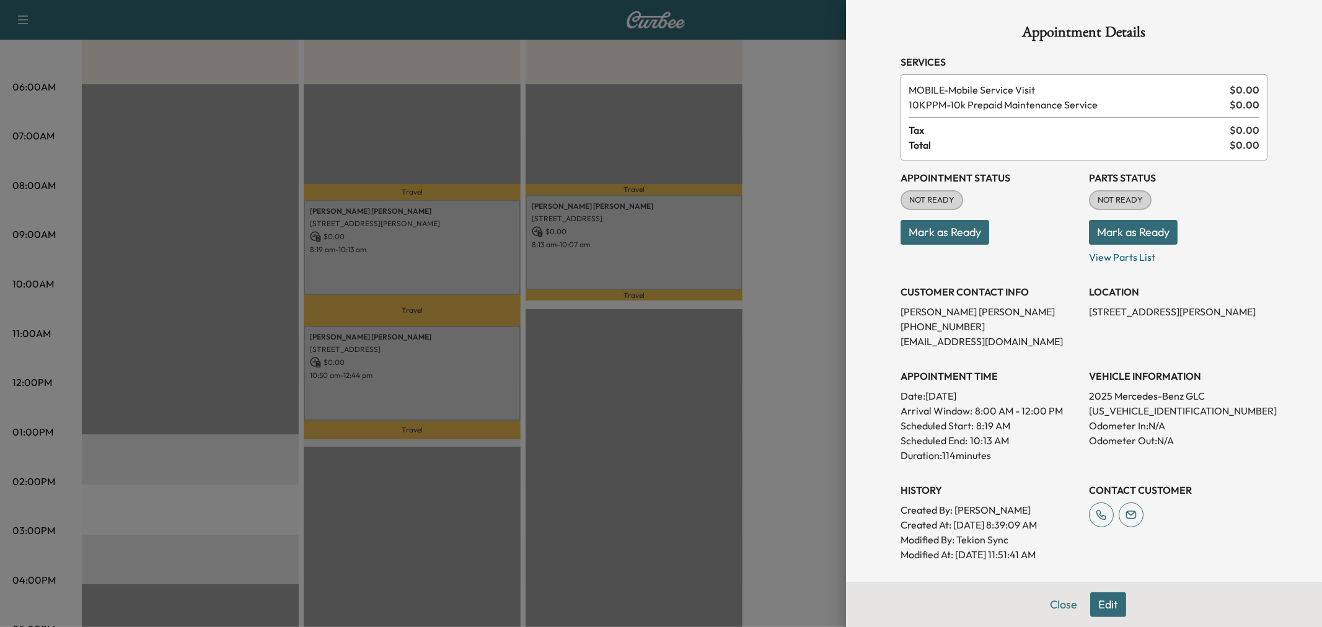
click at [480, 244] on div at bounding box center [661, 313] width 1322 height 627
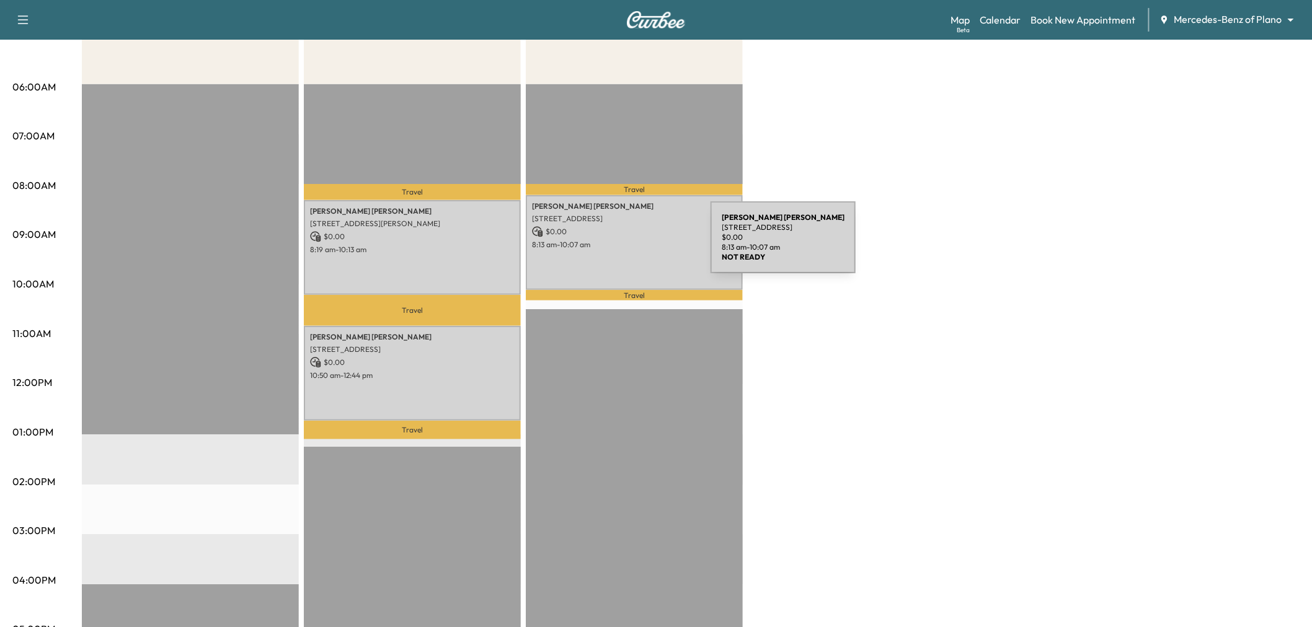
click at [631, 244] on p "8:13 am - 10:07 am" at bounding box center [634, 245] width 205 height 10
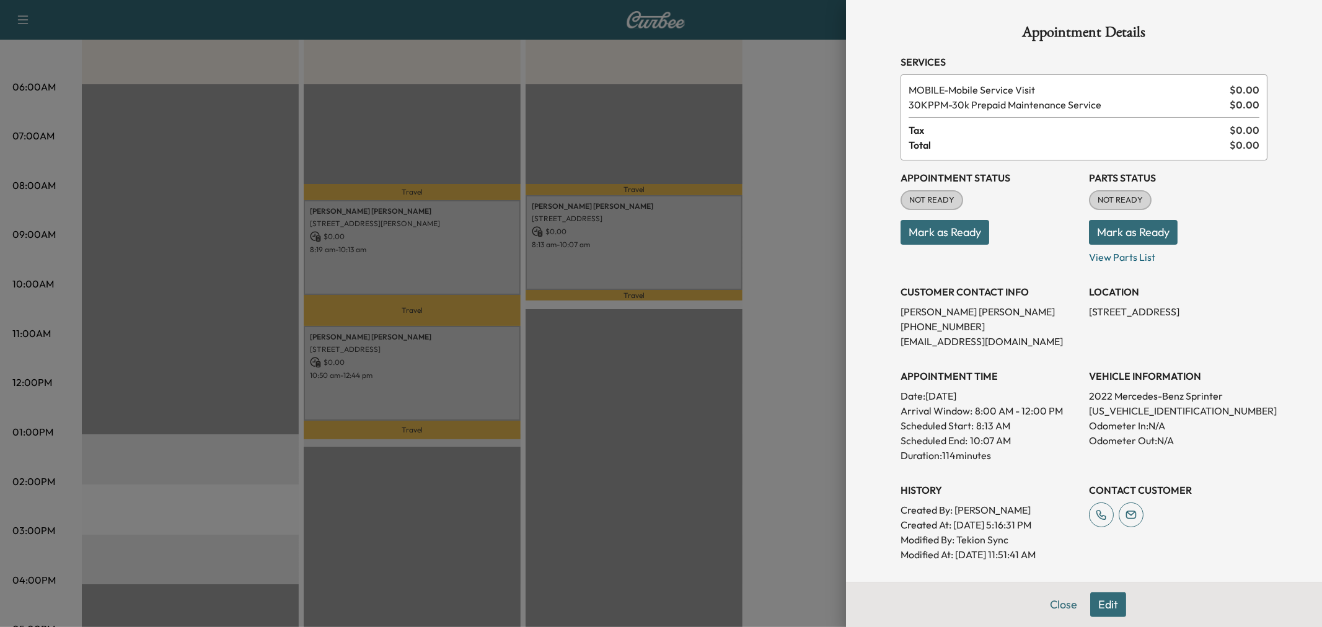
click at [631, 244] on div at bounding box center [661, 313] width 1322 height 627
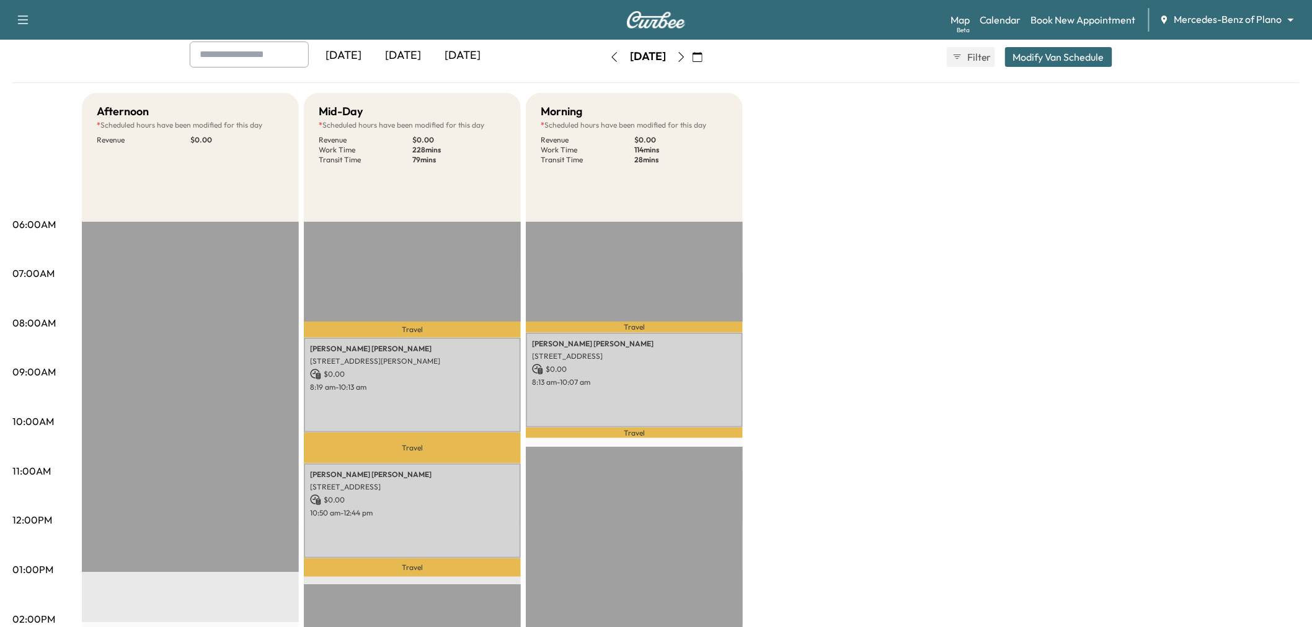
scroll to position [0, 0]
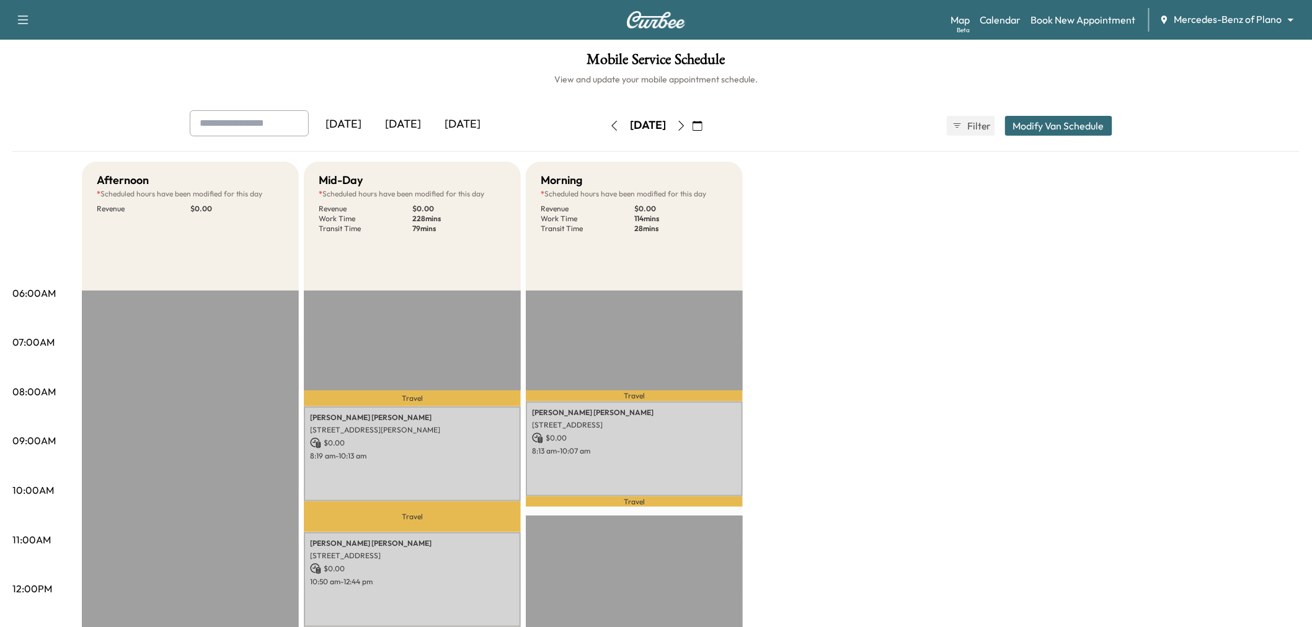
click at [609, 125] on icon "button" at bounding box center [614, 126] width 10 height 10
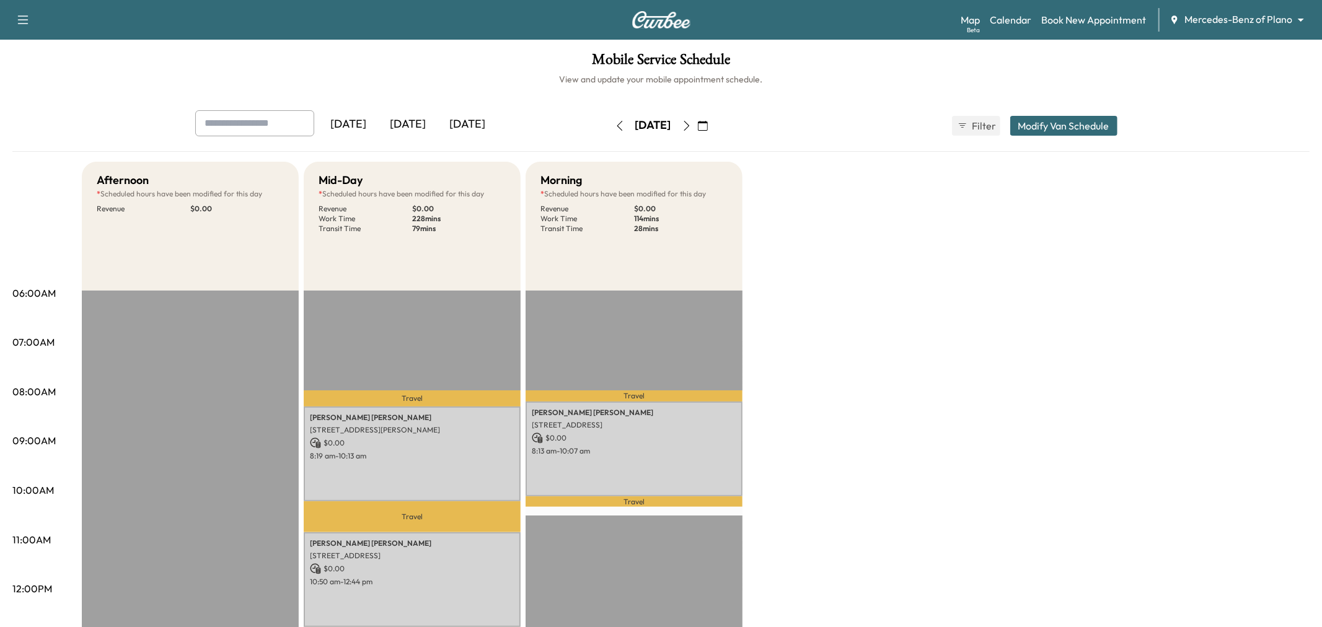
click at [615, 125] on icon "button" at bounding box center [620, 126] width 10 height 10
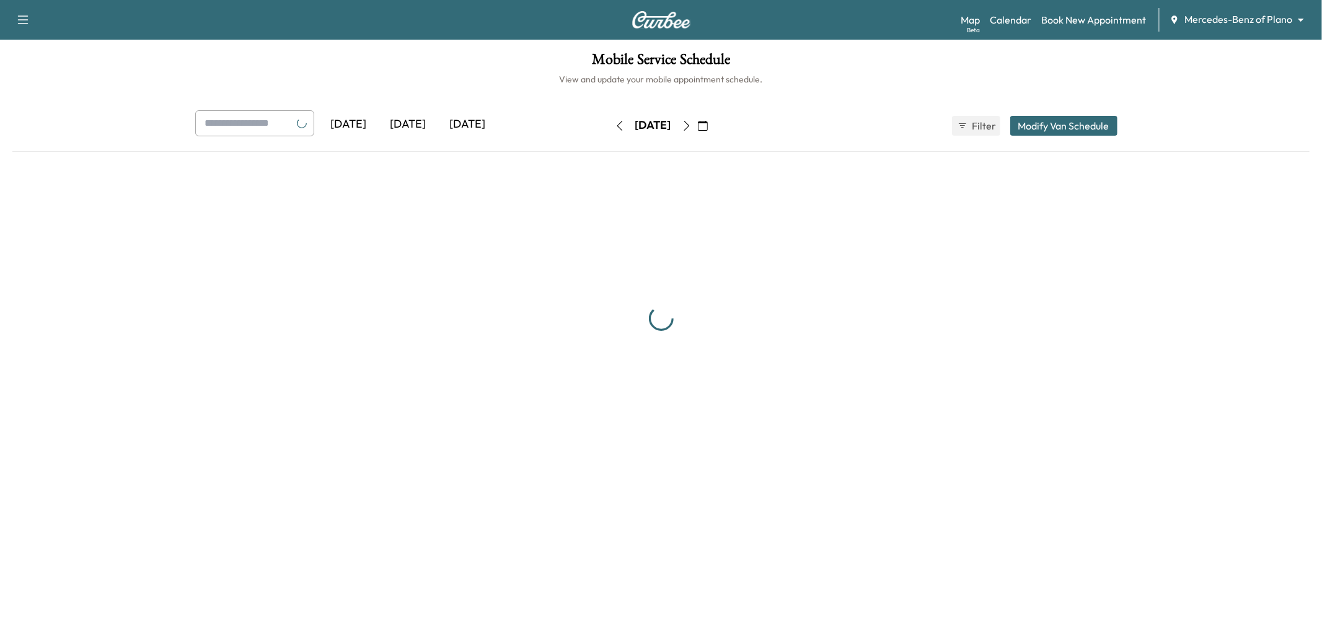
click at [615, 125] on icon "button" at bounding box center [620, 126] width 10 height 10
click at [609, 125] on button "button" at bounding box center [619, 126] width 21 height 20
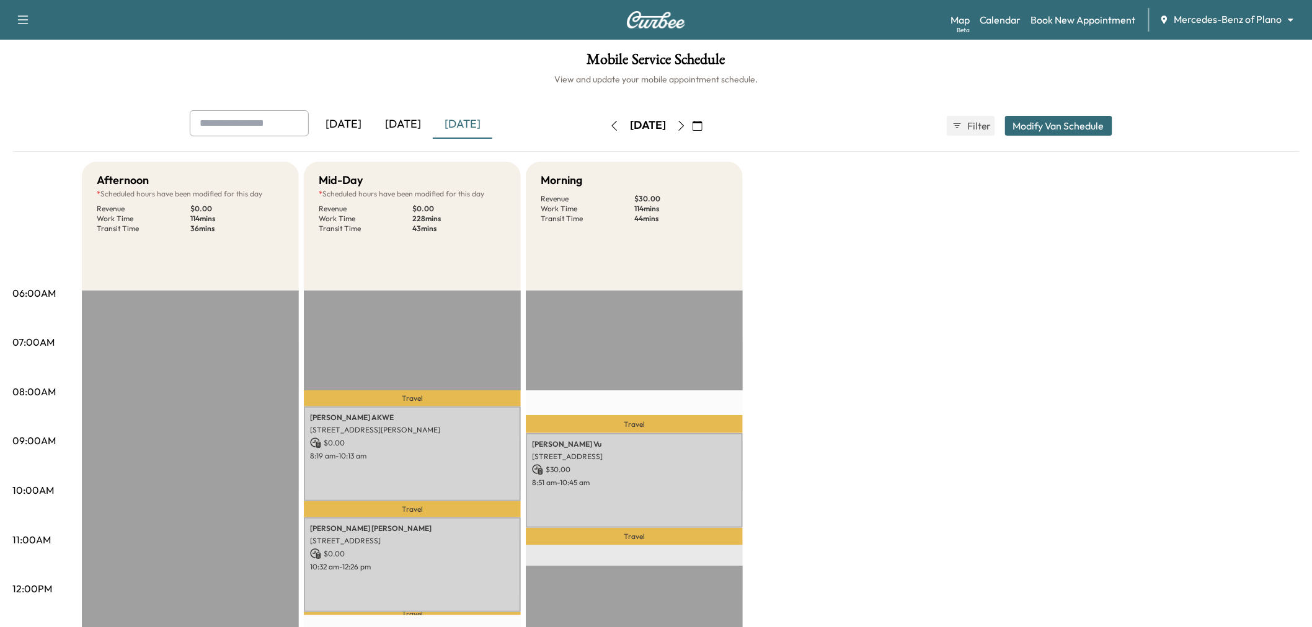
click at [692, 123] on button "button" at bounding box center [681, 126] width 21 height 20
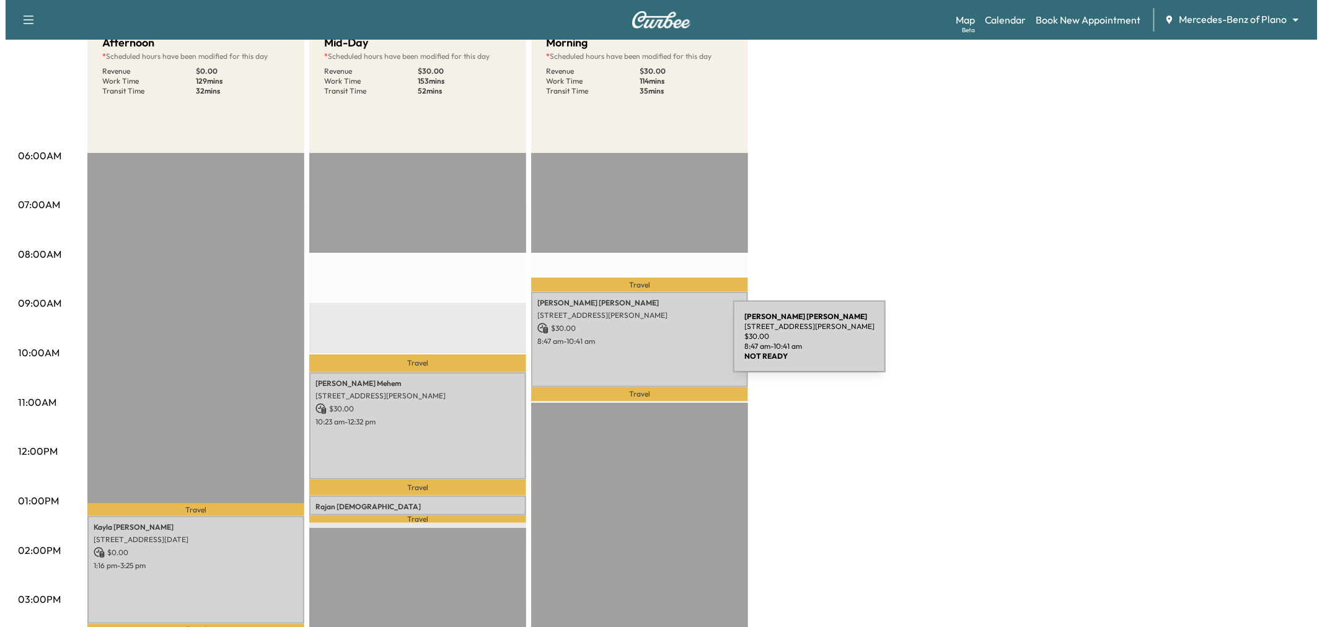
scroll to position [206, 0]
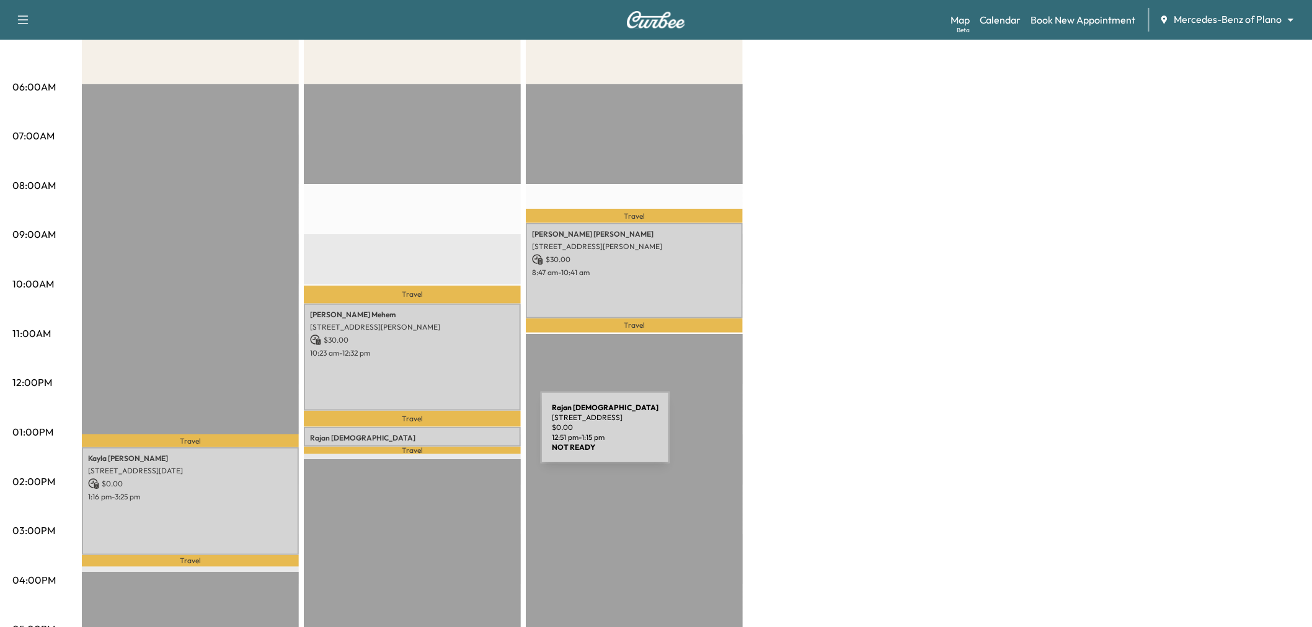
click at [448, 435] on p "[PERSON_NAME]" at bounding box center [412, 438] width 205 height 10
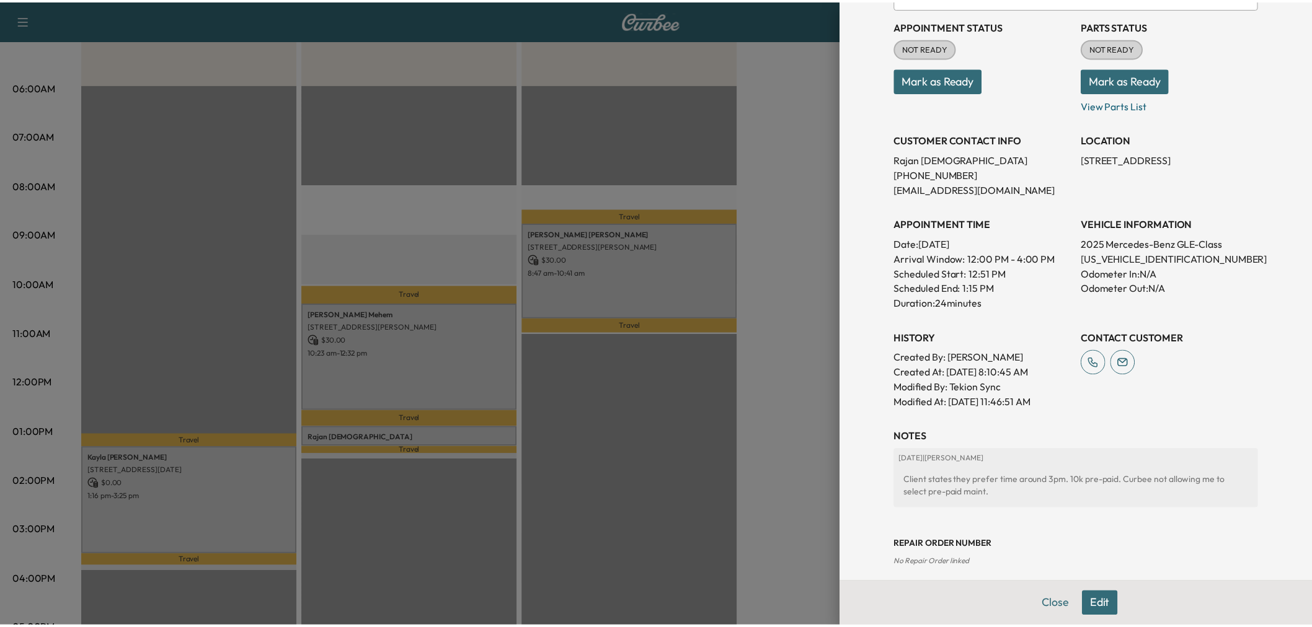
scroll to position [0, 0]
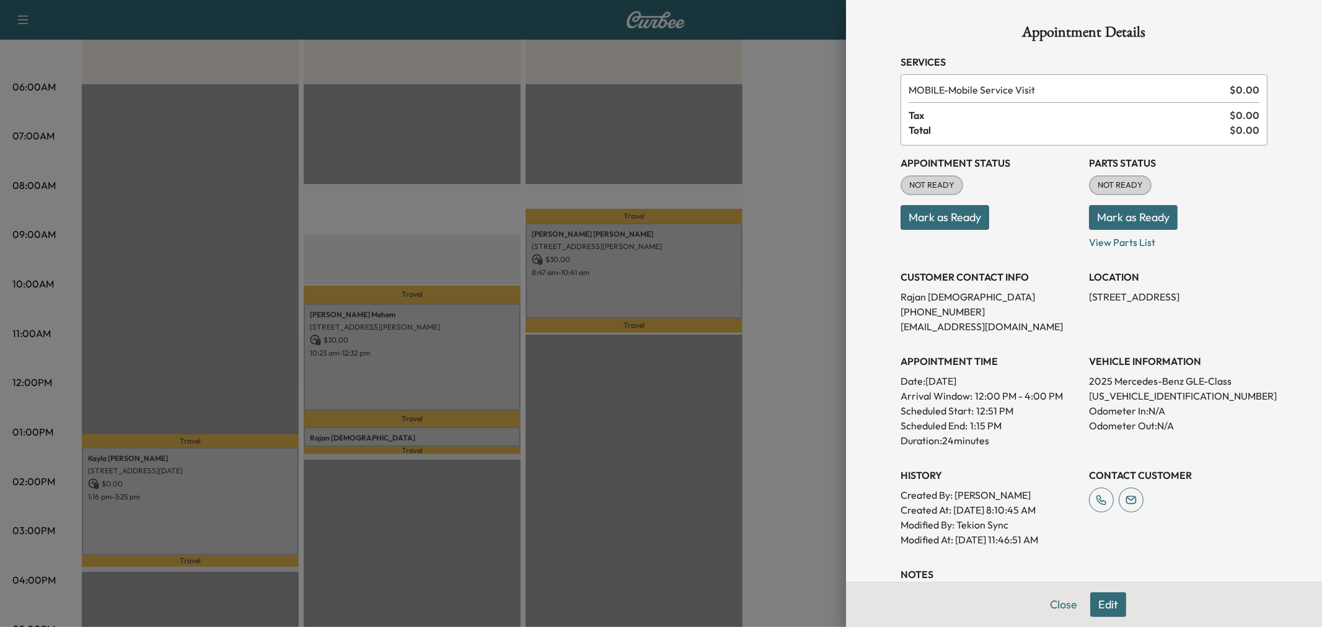
click at [1100, 609] on button "Edit" at bounding box center [1109, 605] width 36 height 25
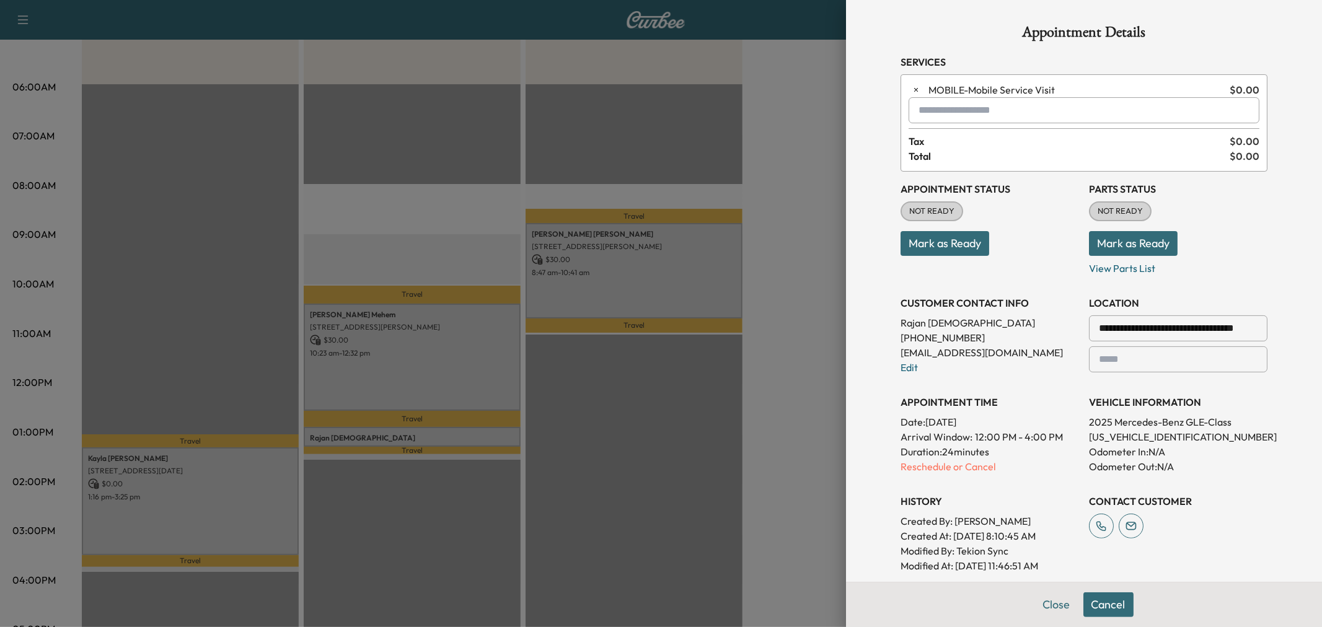
click at [931, 116] on input "text" at bounding box center [1084, 110] width 351 height 26
click at [1006, 136] on p "10KPPM - Mercedes 10k Service" at bounding box center [1029, 142] width 249 height 17
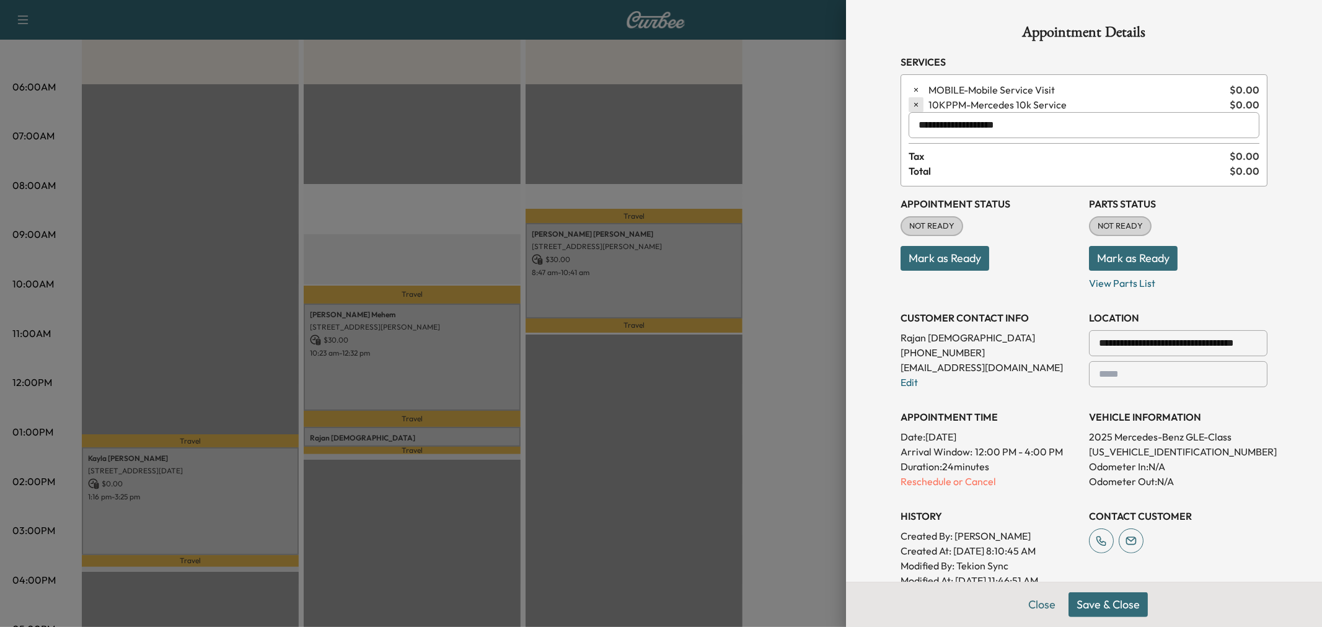
type input "**********"
click at [914, 105] on icon "button" at bounding box center [916, 105] width 4 height 4
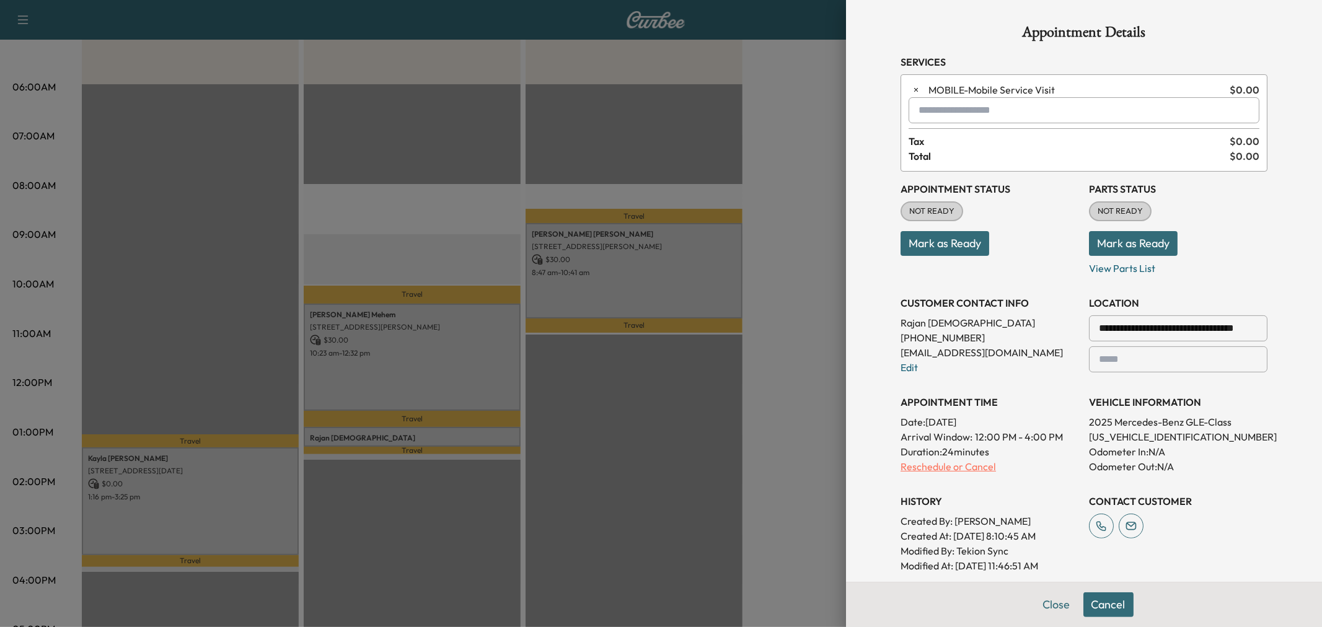
click at [947, 461] on p "Reschedule or Cancel" at bounding box center [990, 466] width 179 height 15
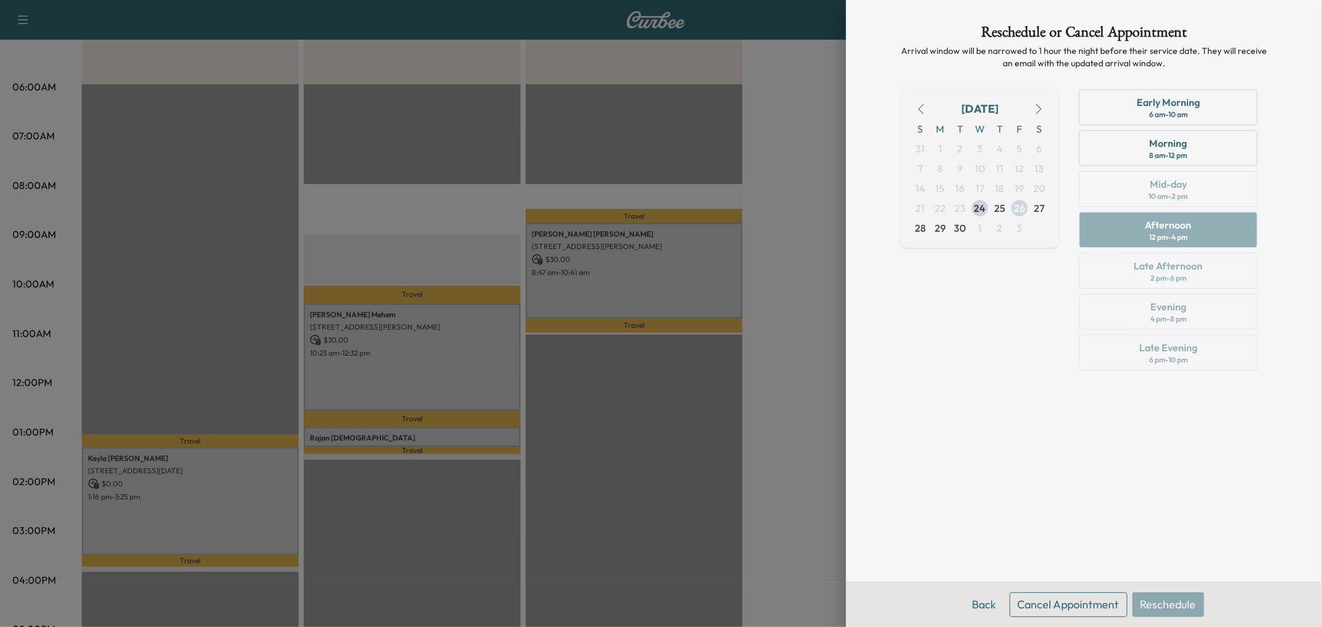
click at [1017, 206] on span "26" at bounding box center [1019, 208] width 11 height 15
click at [1174, 154] on div "8 am - 12 pm" at bounding box center [1169, 156] width 38 height 10
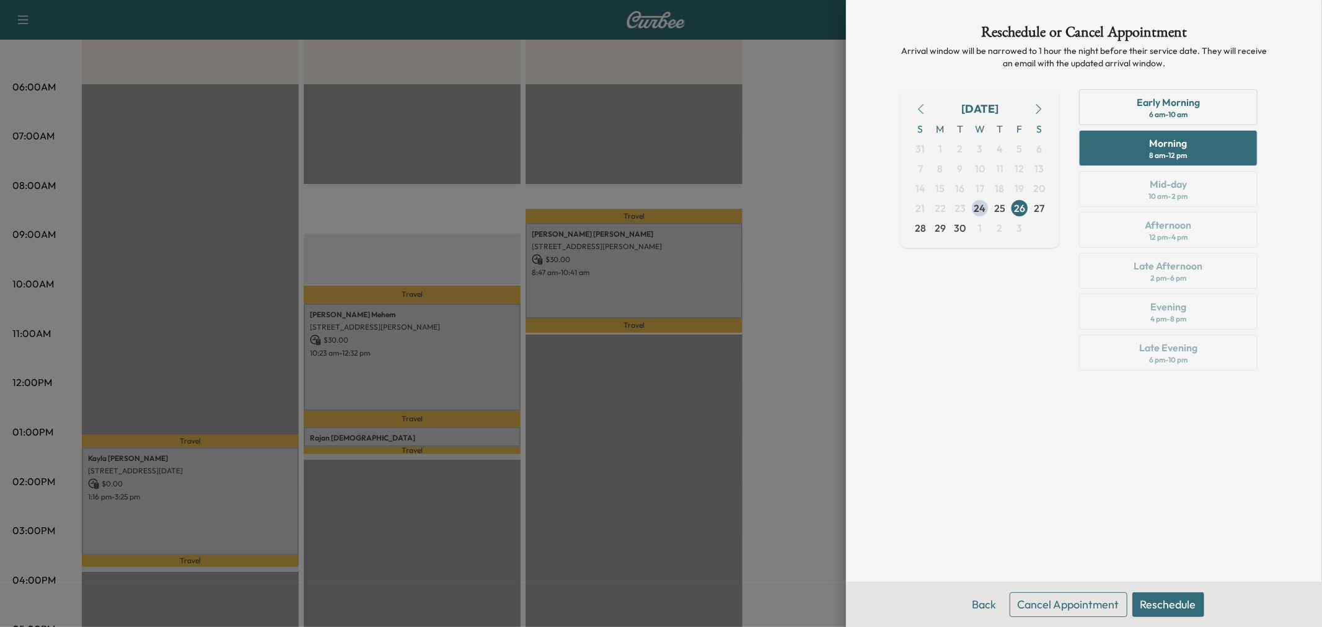
click at [1182, 603] on button "Reschedule" at bounding box center [1169, 605] width 72 height 25
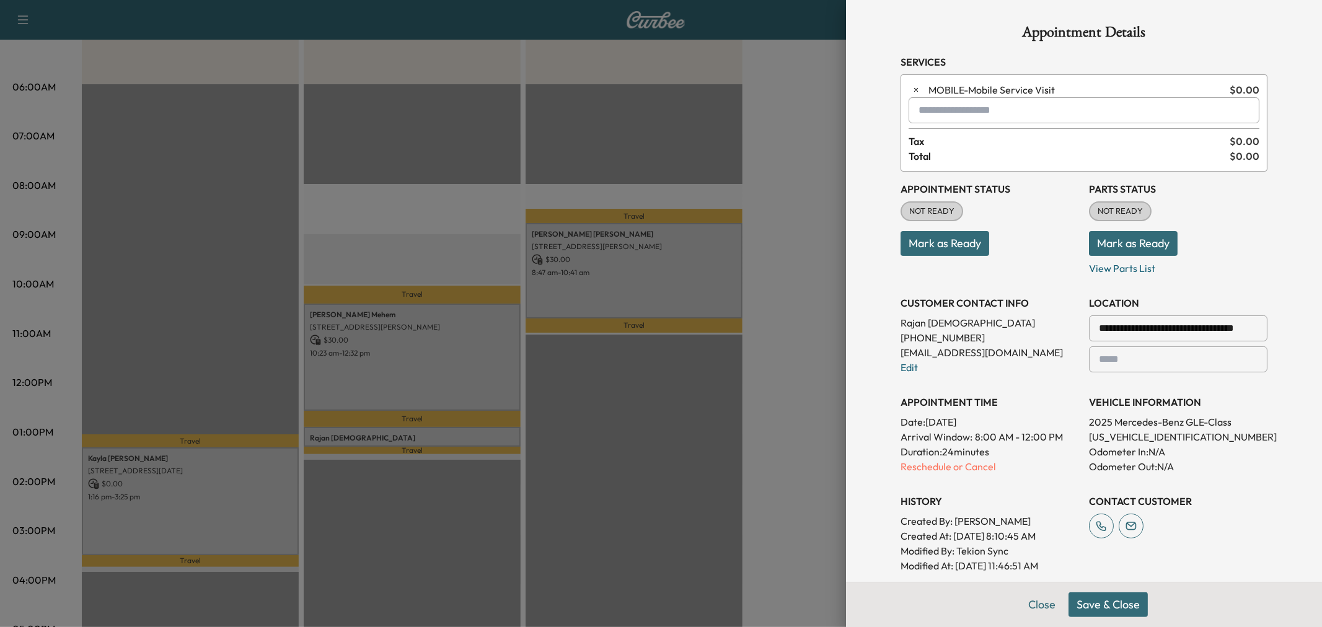
click at [947, 108] on input "text" at bounding box center [1084, 110] width 351 height 26
click at [988, 143] on p "10KPPM - Mercedes 10k Service" at bounding box center [1029, 142] width 249 height 17
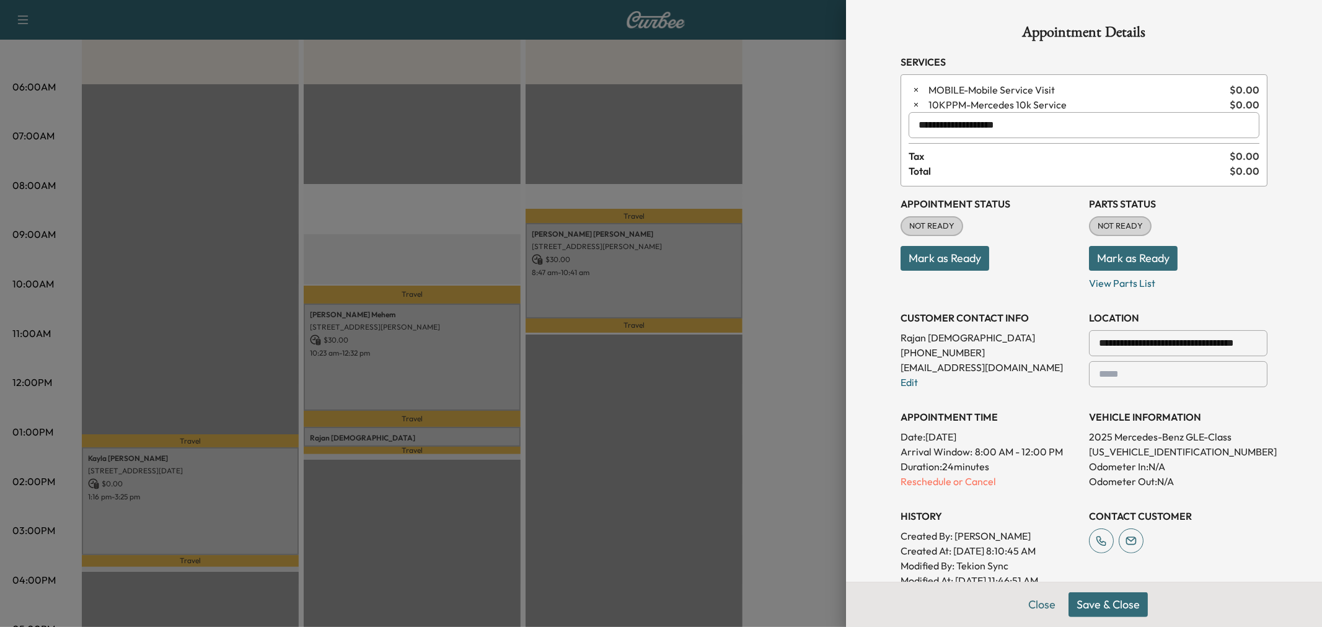
type input "**********"
click at [1082, 606] on button "Save & Close" at bounding box center [1108, 605] width 79 height 25
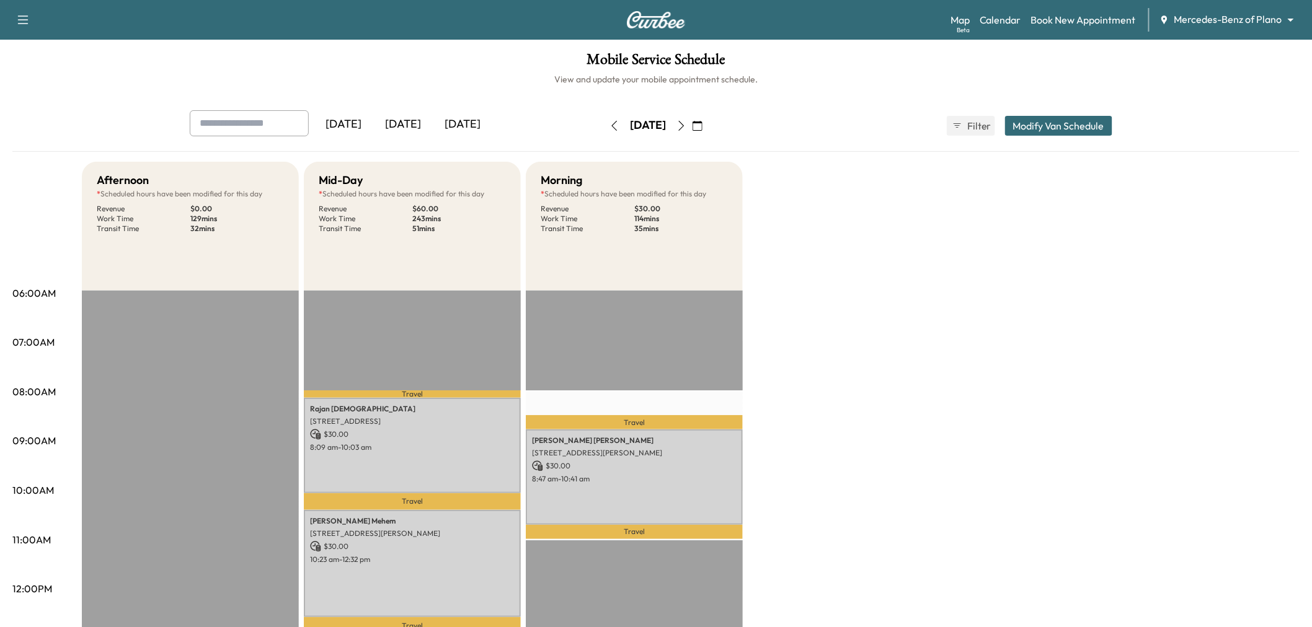
click at [1056, 125] on button "Modify Van Schedule" at bounding box center [1058, 126] width 107 height 20
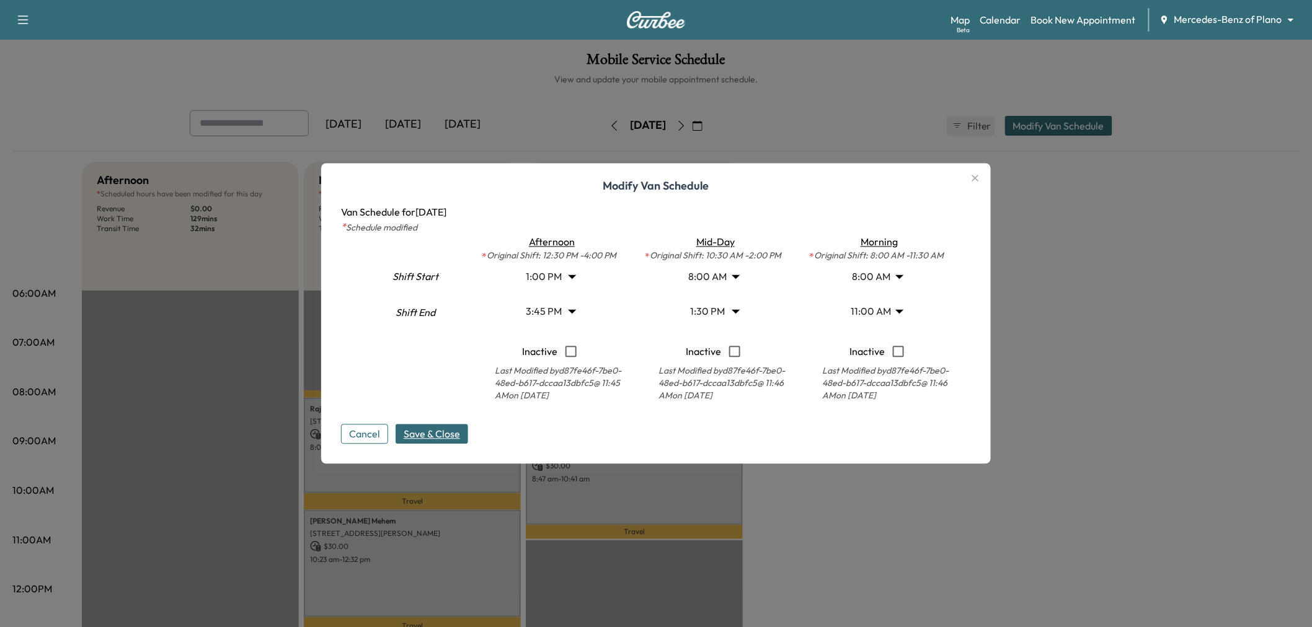
click at [978, 177] on icon "button" at bounding box center [975, 178] width 15 height 15
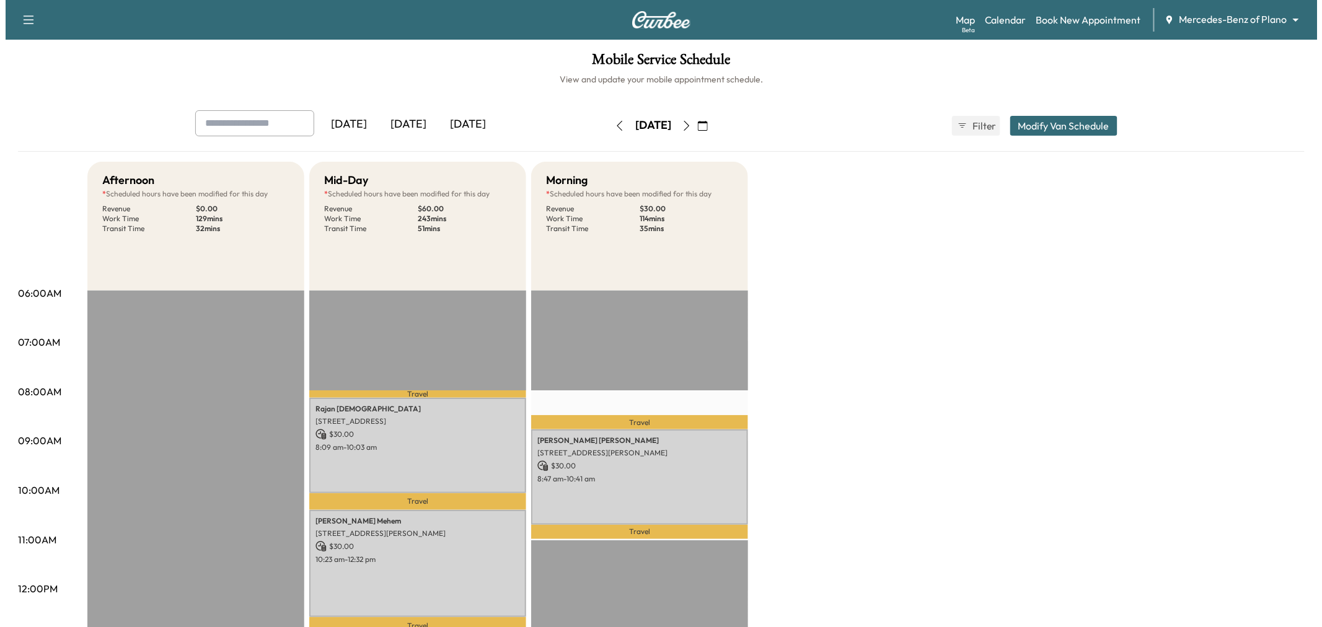
scroll to position [69, 0]
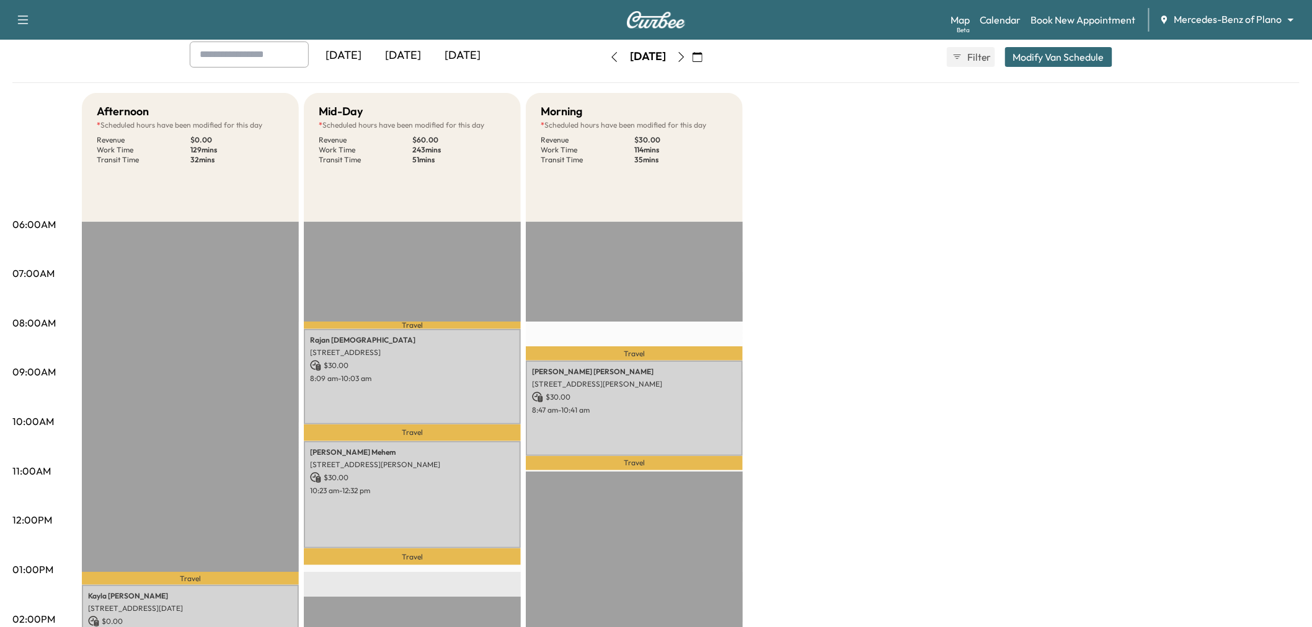
click at [1048, 65] on button "Modify Van Schedule" at bounding box center [1058, 57] width 107 height 20
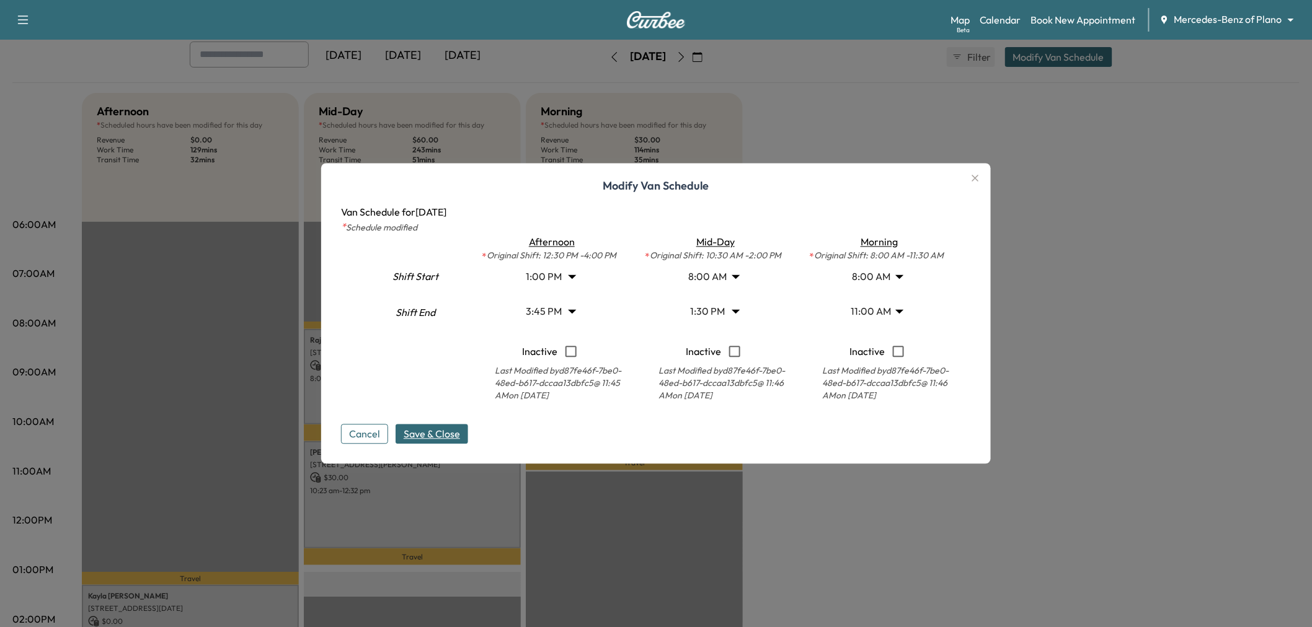
click at [1048, 59] on div at bounding box center [656, 313] width 1312 height 627
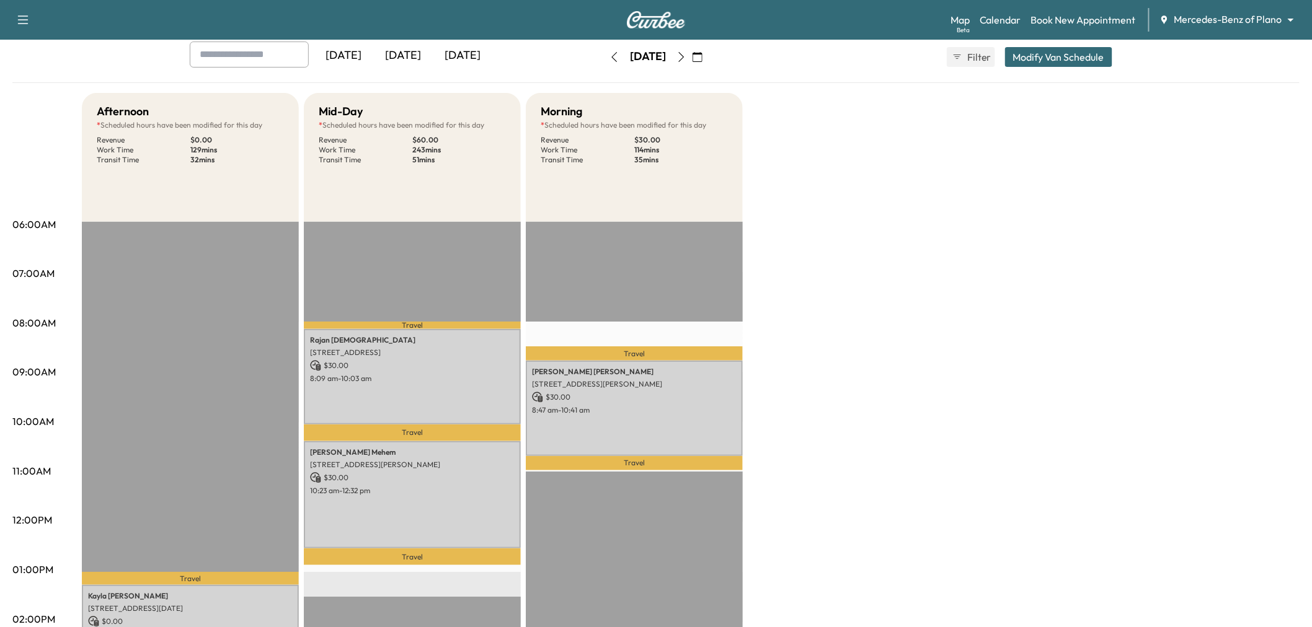
click at [1044, 52] on button "Modify Van Schedule" at bounding box center [1058, 57] width 107 height 20
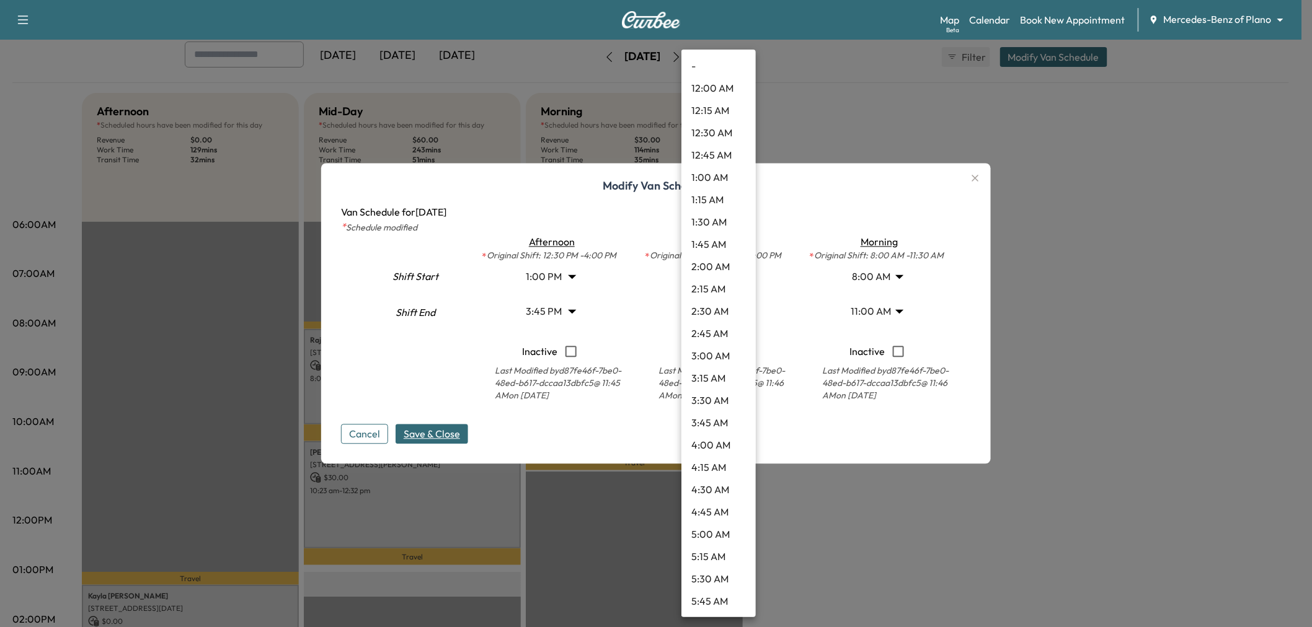
click at [722, 310] on body "Support Log Out Map Beta Calendar Book New Appointment Mercedes-Benz of Plano *…" at bounding box center [656, 244] width 1312 height 627
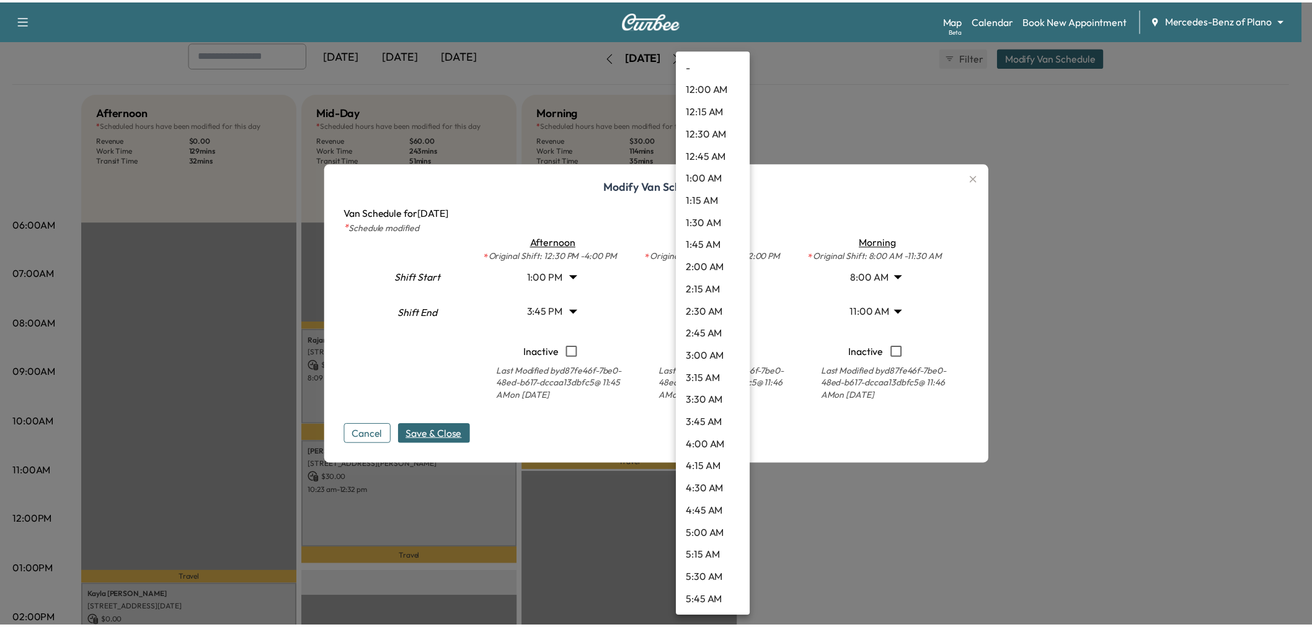
scroll to position [959, 0]
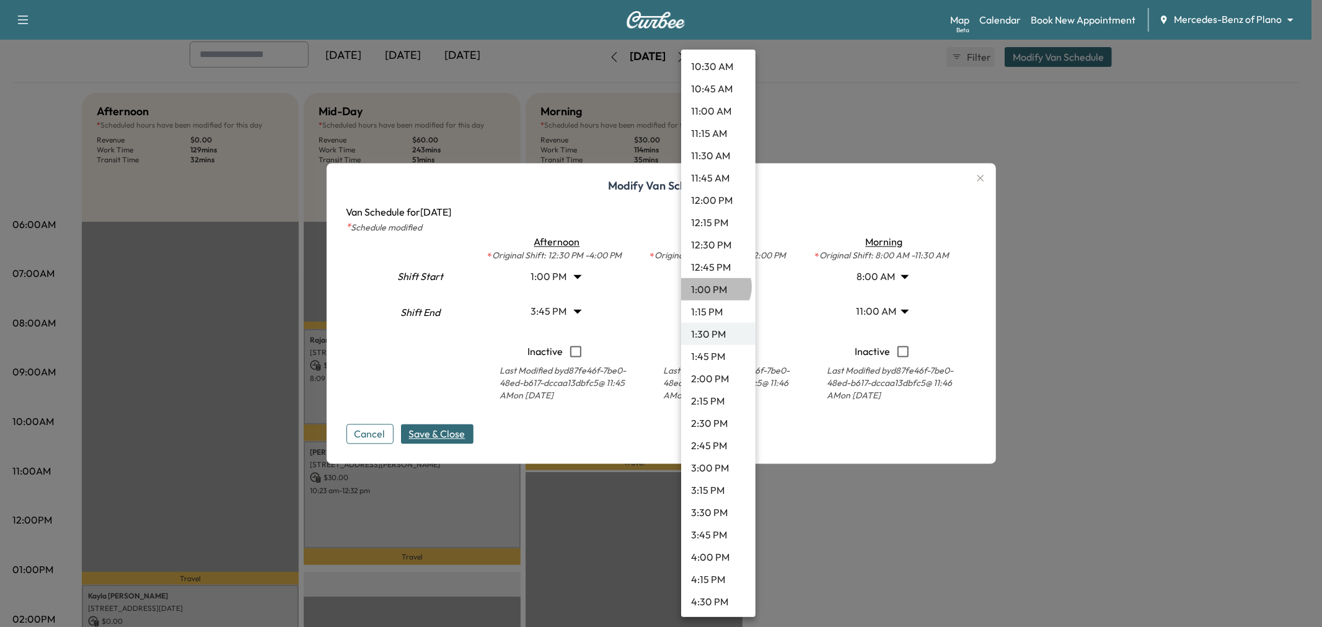
click at [715, 286] on li "1:00 PM" at bounding box center [718, 289] width 74 height 22
type input "**"
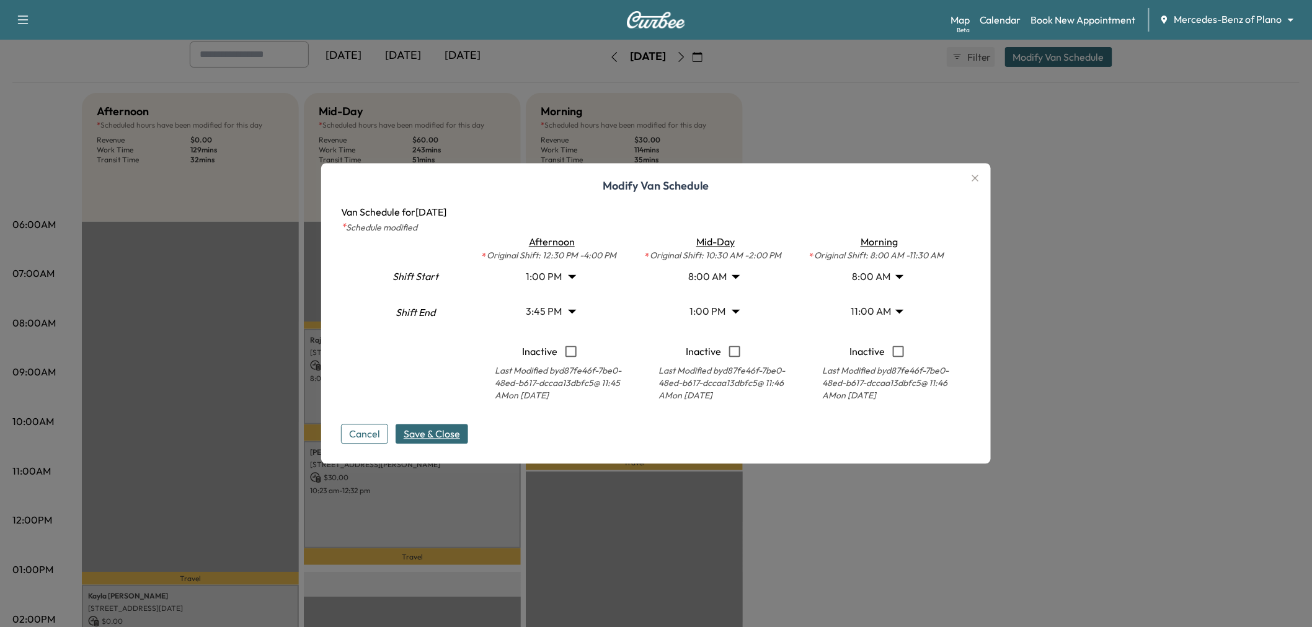
click at [438, 435] on span "Save & Close" at bounding box center [432, 434] width 56 height 15
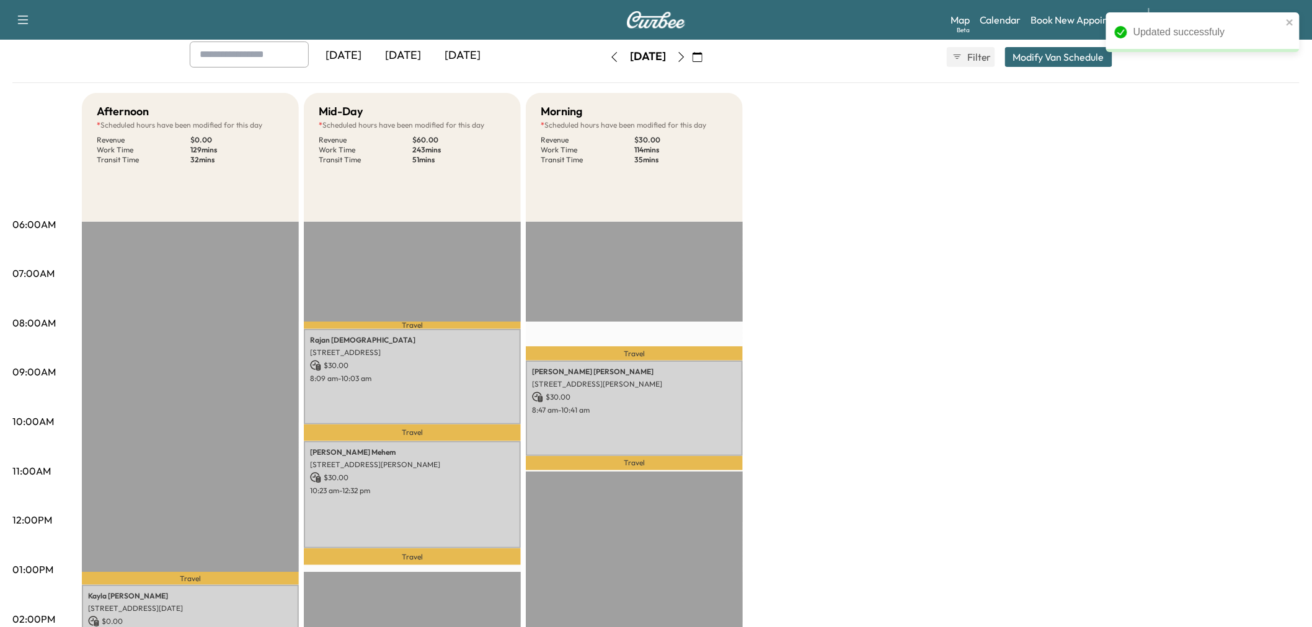
click at [860, 531] on div "Afternoon * Scheduled hours have been modified for this day Revenue $ 0.00 Work…" at bounding box center [691, 558] width 1218 height 930
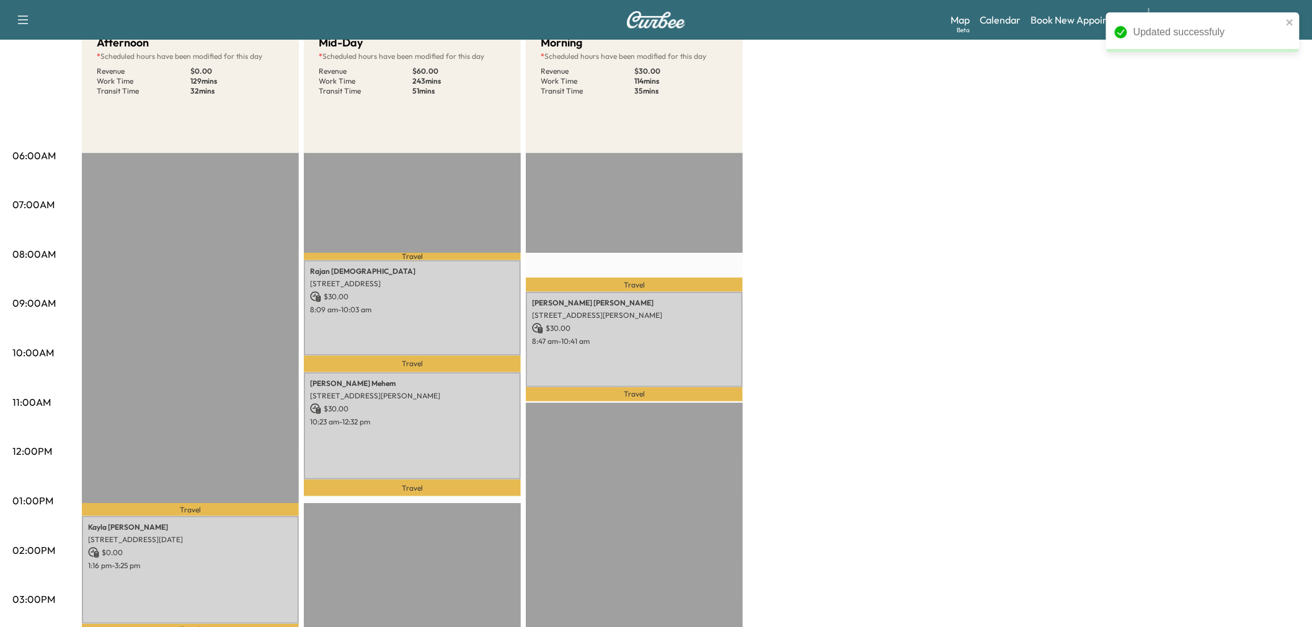
scroll to position [0, 0]
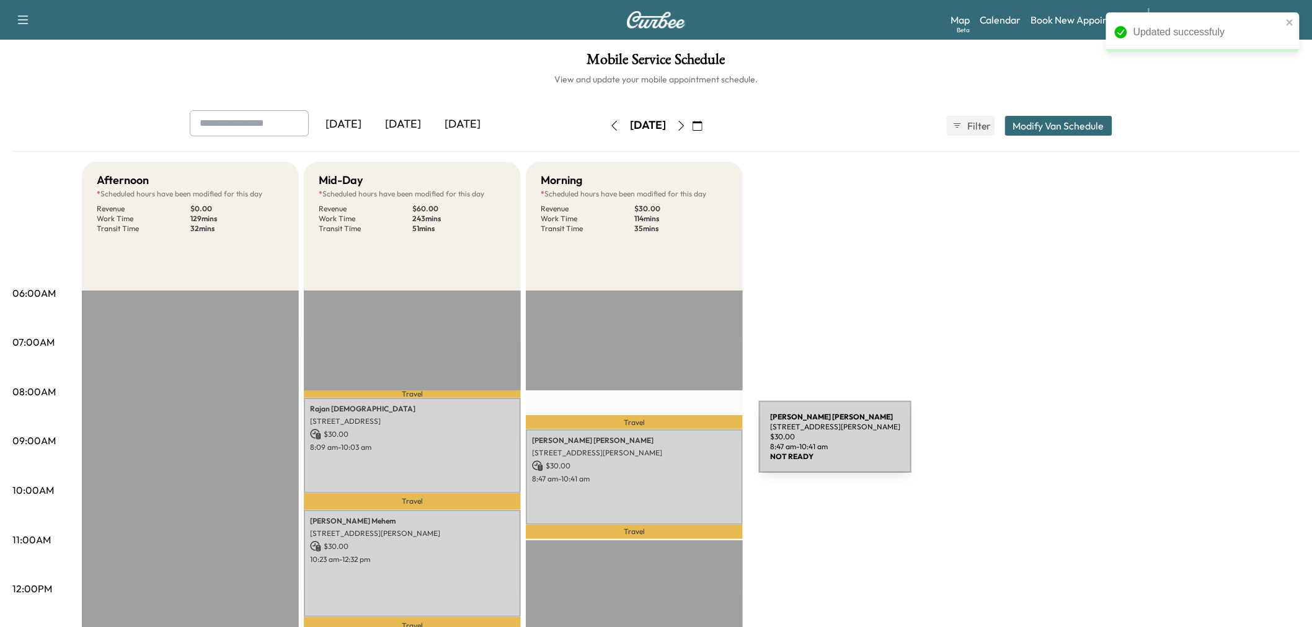
click at [666, 445] on div "[PERSON_NAME] [STREET_ADDRESS][PERSON_NAME] $ 30.00 8:47 am - 10:41 am" at bounding box center [634, 477] width 217 height 95
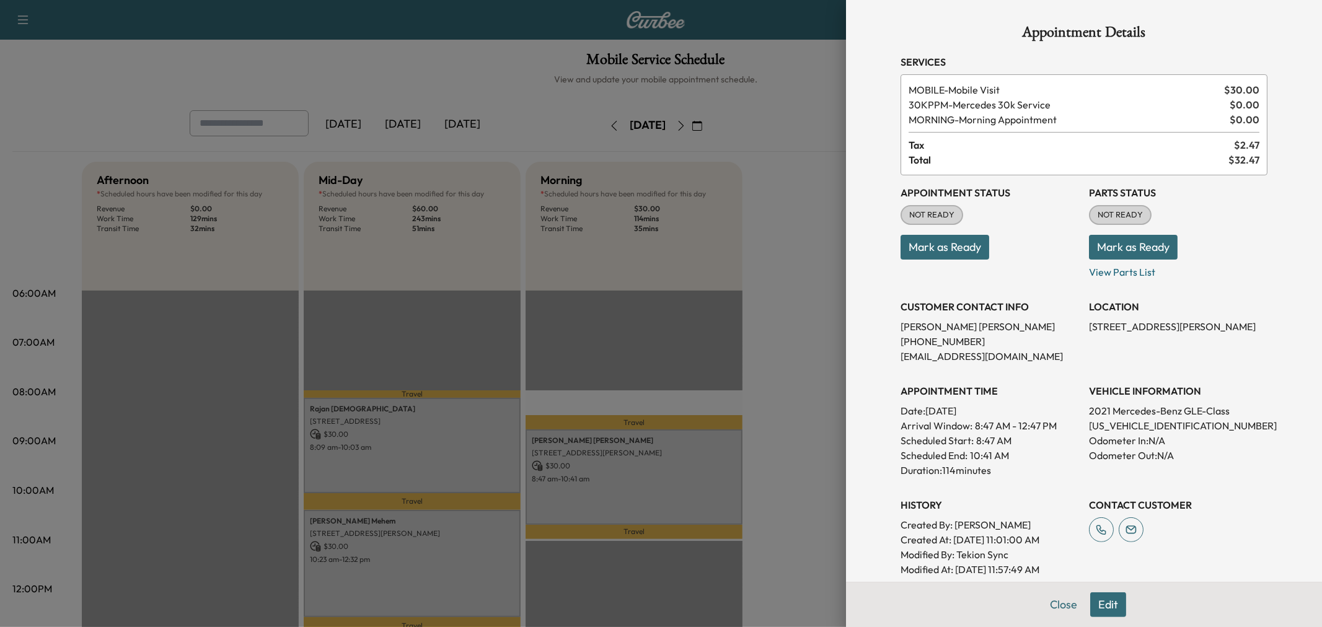
click at [648, 473] on div at bounding box center [661, 313] width 1322 height 627
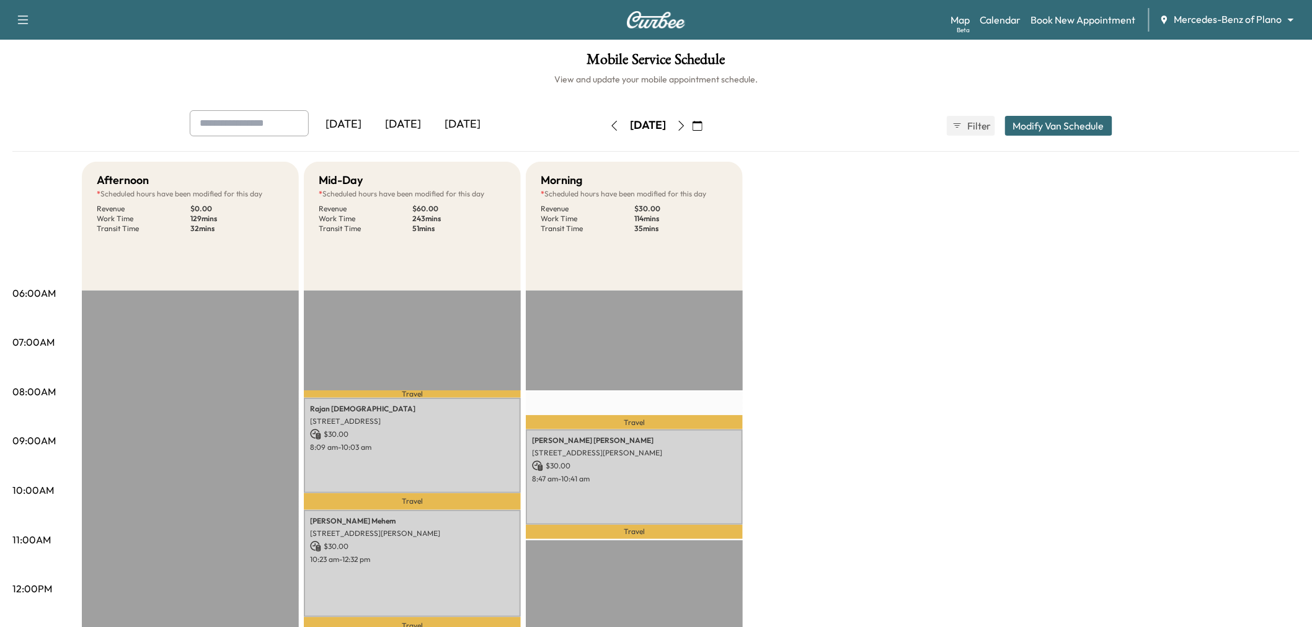
click at [797, 391] on div "Afternoon * Scheduled hours have been modified for this day Revenue $ 0.00 Work…" at bounding box center [691, 627] width 1218 height 930
click at [932, 394] on div "Afternoon * Scheduled hours have been modified for this day Revenue $ 0.00 Work…" at bounding box center [691, 627] width 1218 height 930
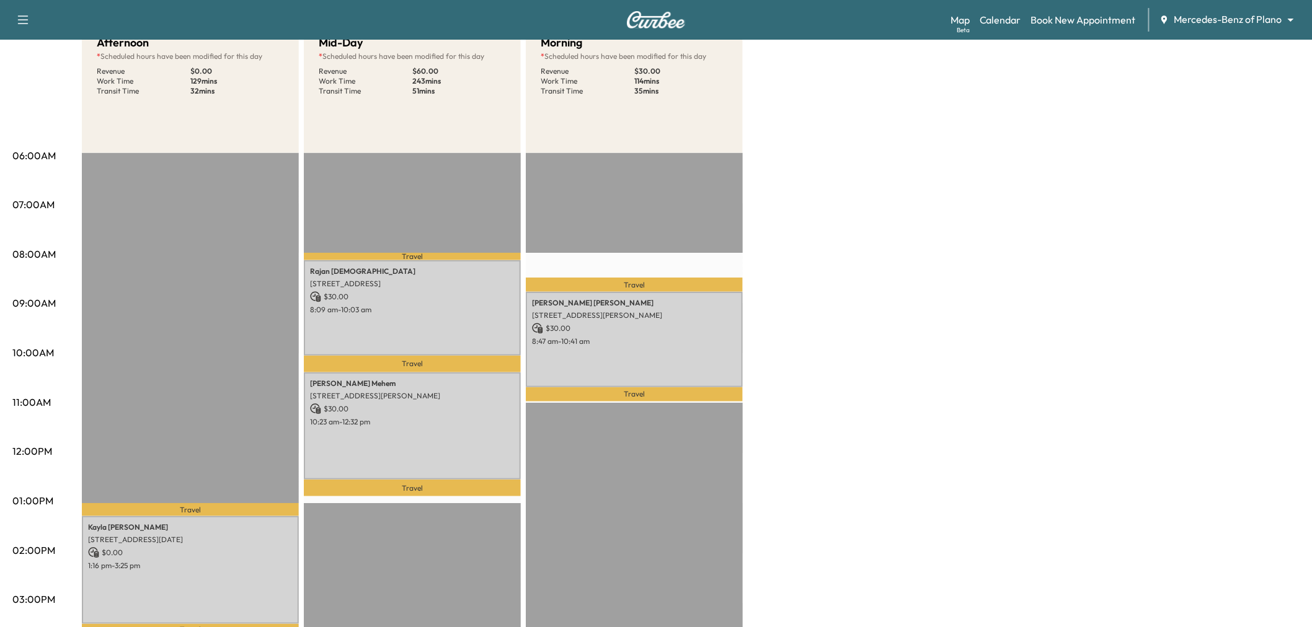
click at [862, 401] on div "Afternoon * Scheduled hours have been modified for this day Revenue $ 0.00 Work…" at bounding box center [691, 489] width 1218 height 930
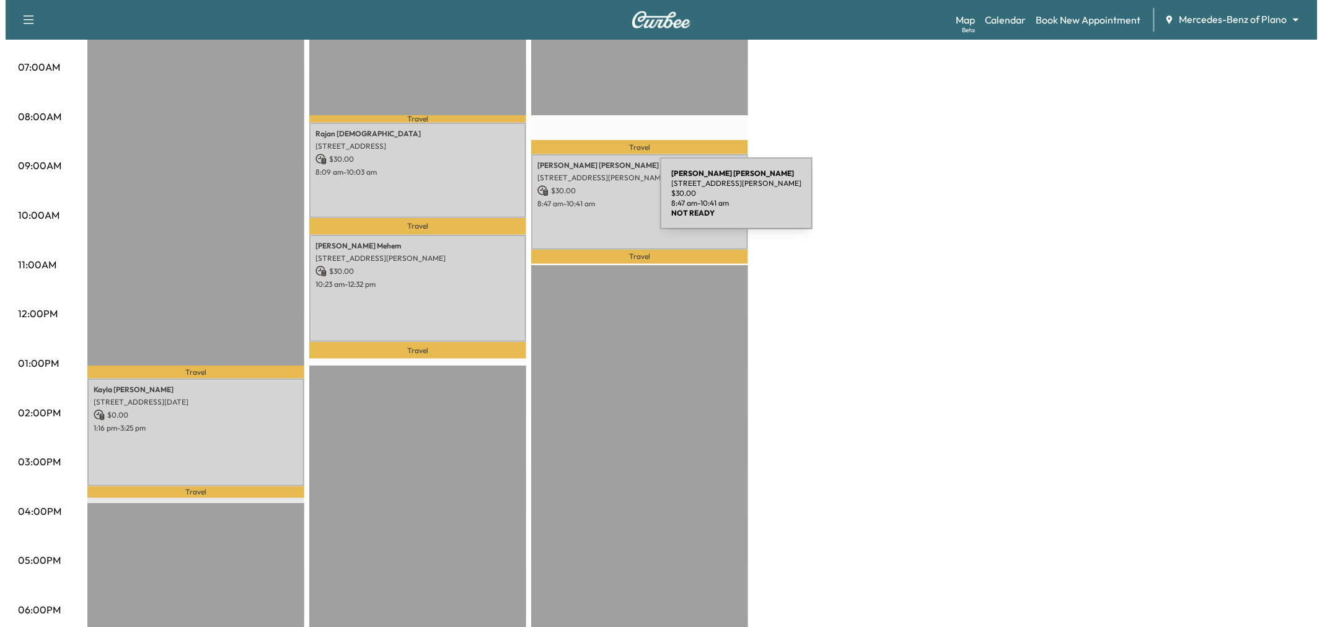
scroll to position [0, 0]
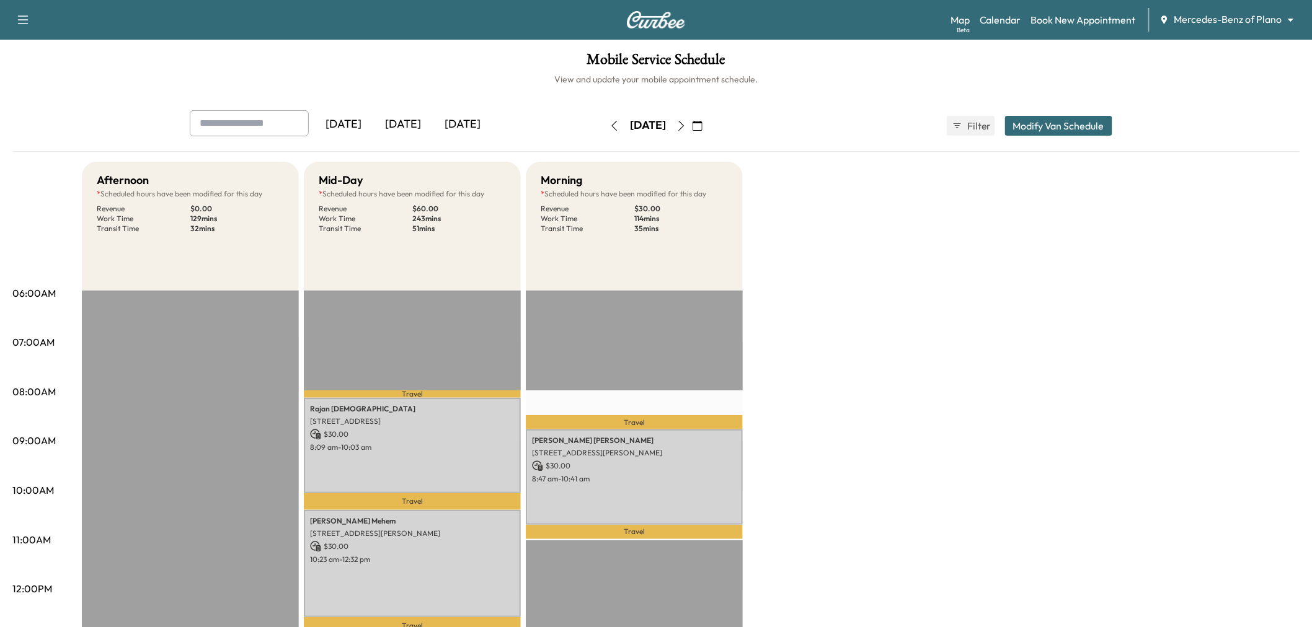
click at [609, 122] on icon "button" at bounding box center [614, 126] width 10 height 10
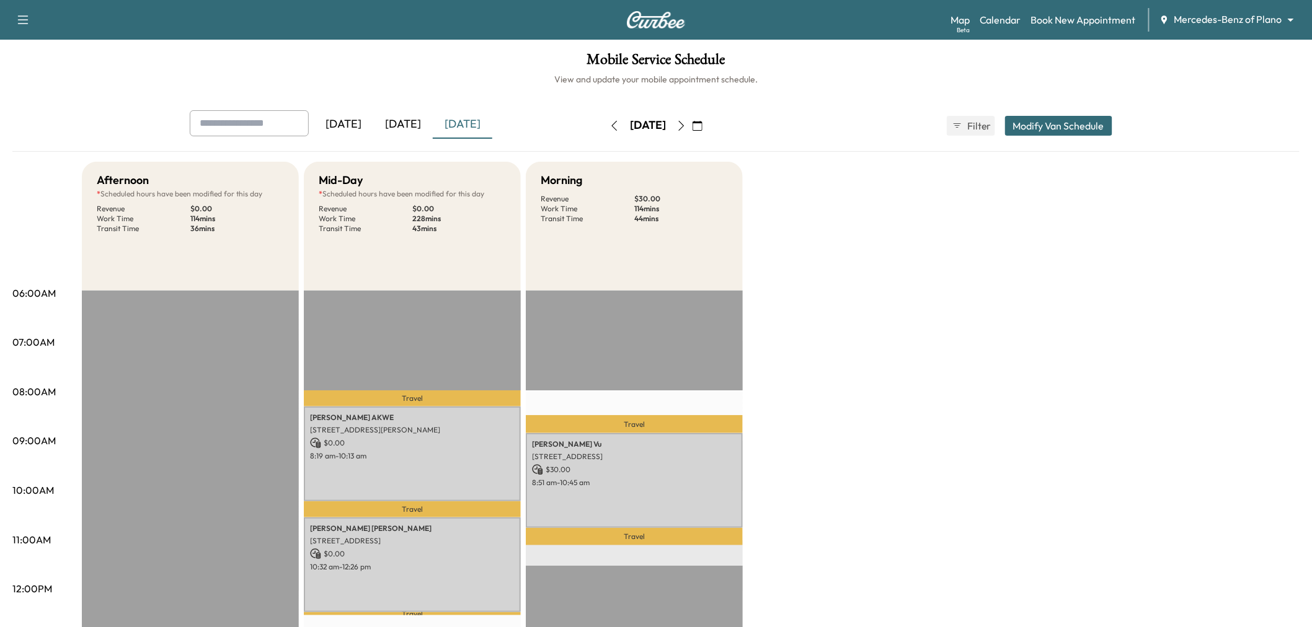
click at [609, 121] on icon "button" at bounding box center [614, 126] width 10 height 10
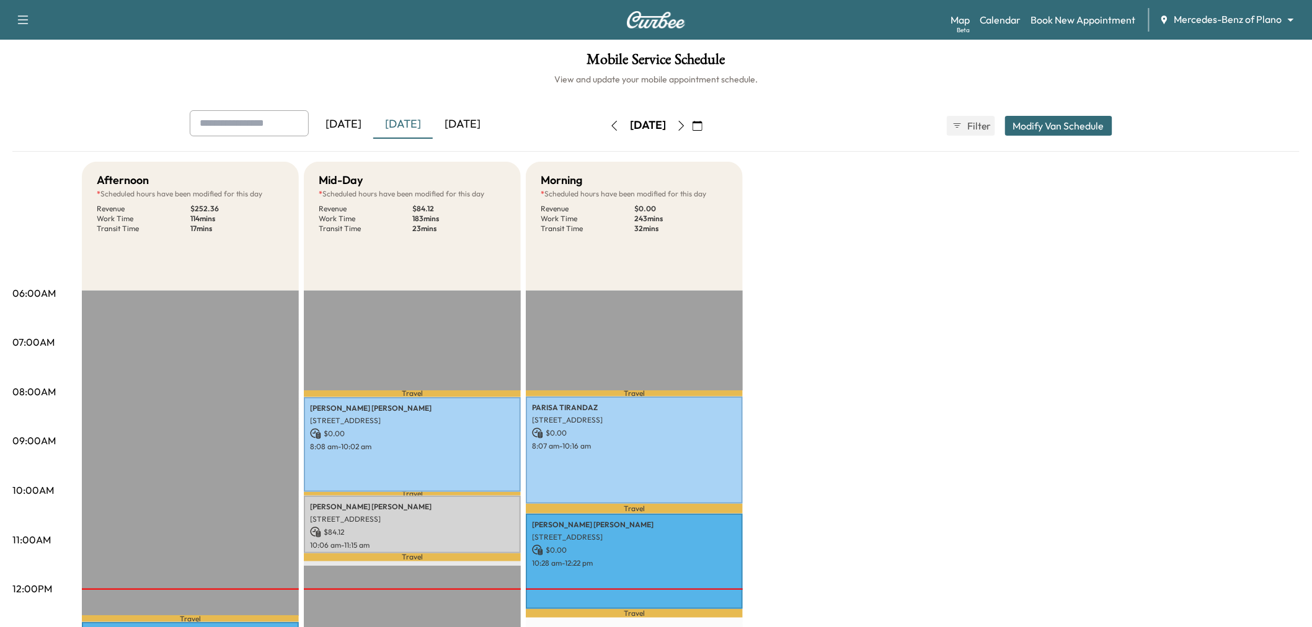
click at [604, 126] on button "button" at bounding box center [614, 126] width 21 height 20
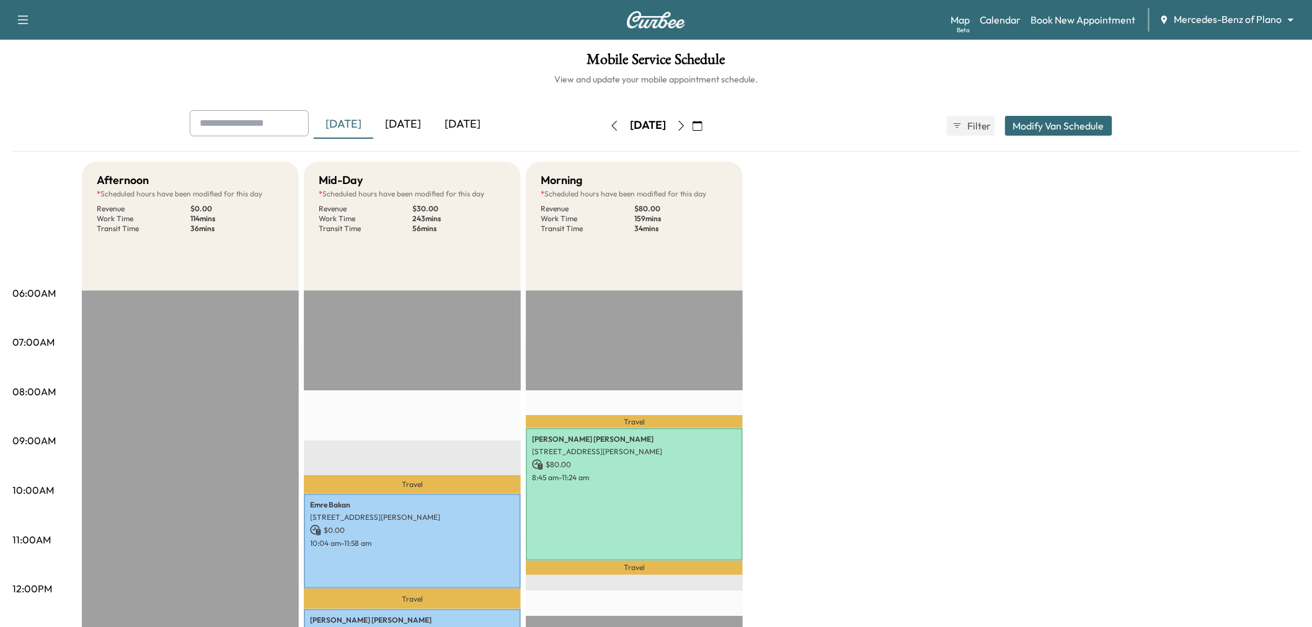
click at [879, 285] on div "Afternoon * Scheduled hours have been modified for this day Revenue $ 0.00 Work…" at bounding box center [691, 627] width 1218 height 930
click at [686, 126] on icon "button" at bounding box center [681, 126] width 10 height 10
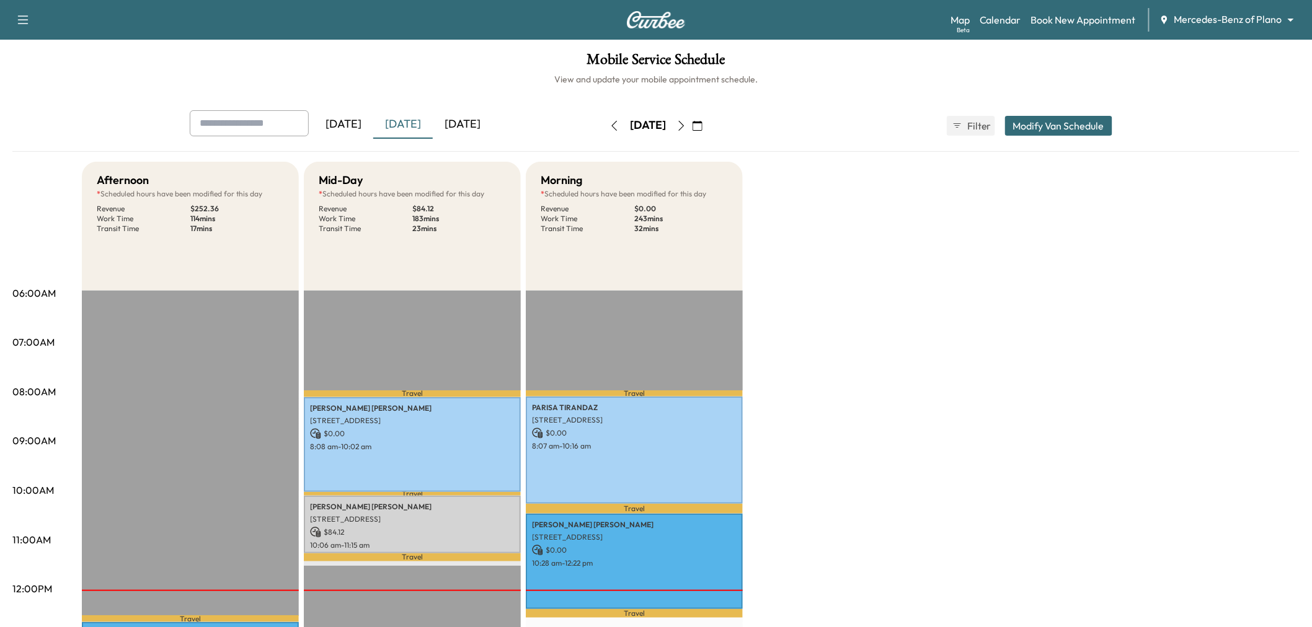
click at [686, 126] on icon "button" at bounding box center [681, 126] width 10 height 10
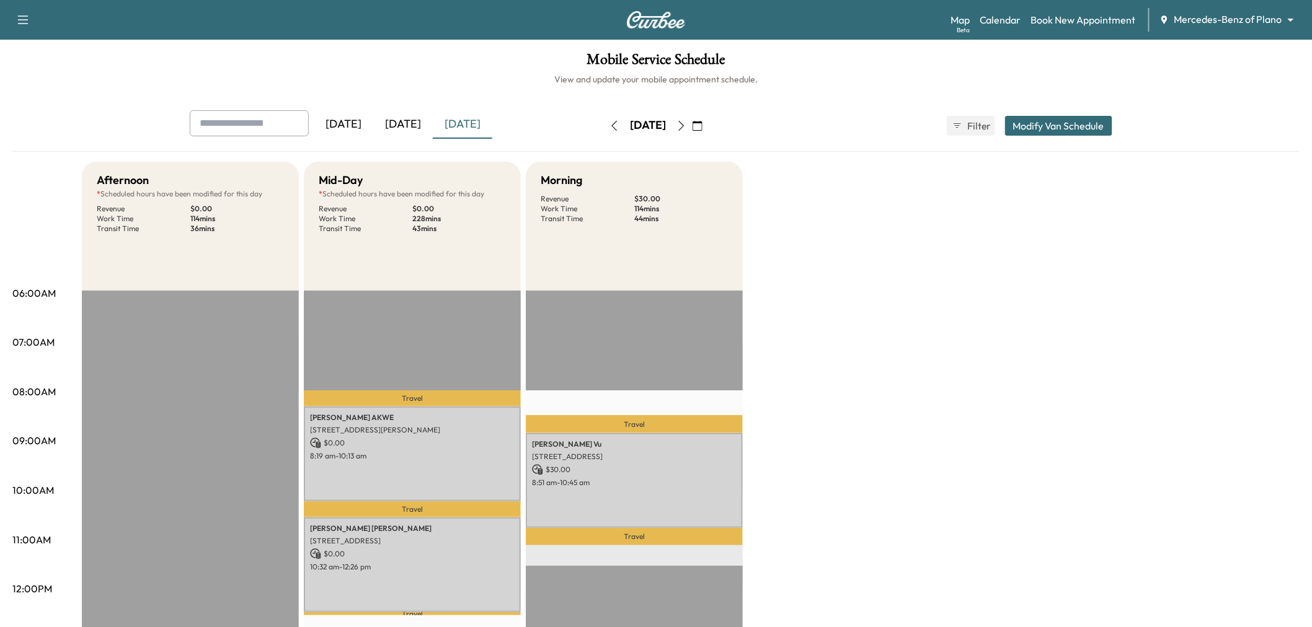
click at [686, 126] on icon "button" at bounding box center [681, 126] width 10 height 10
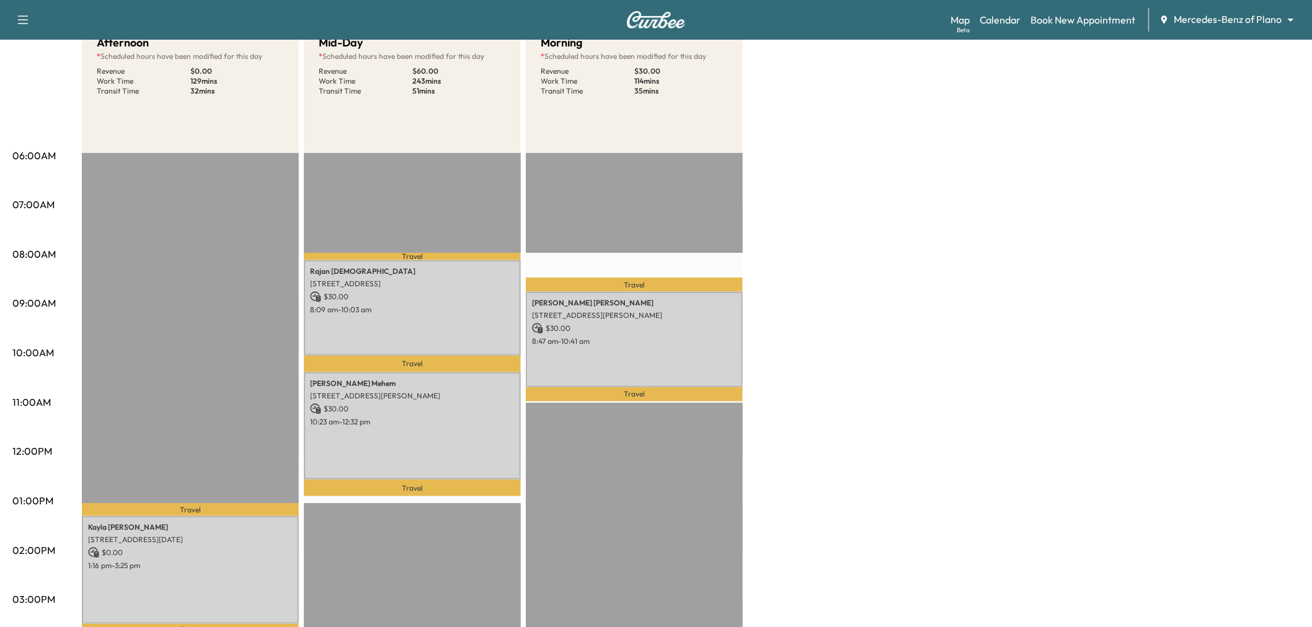
scroll to position [69, 0]
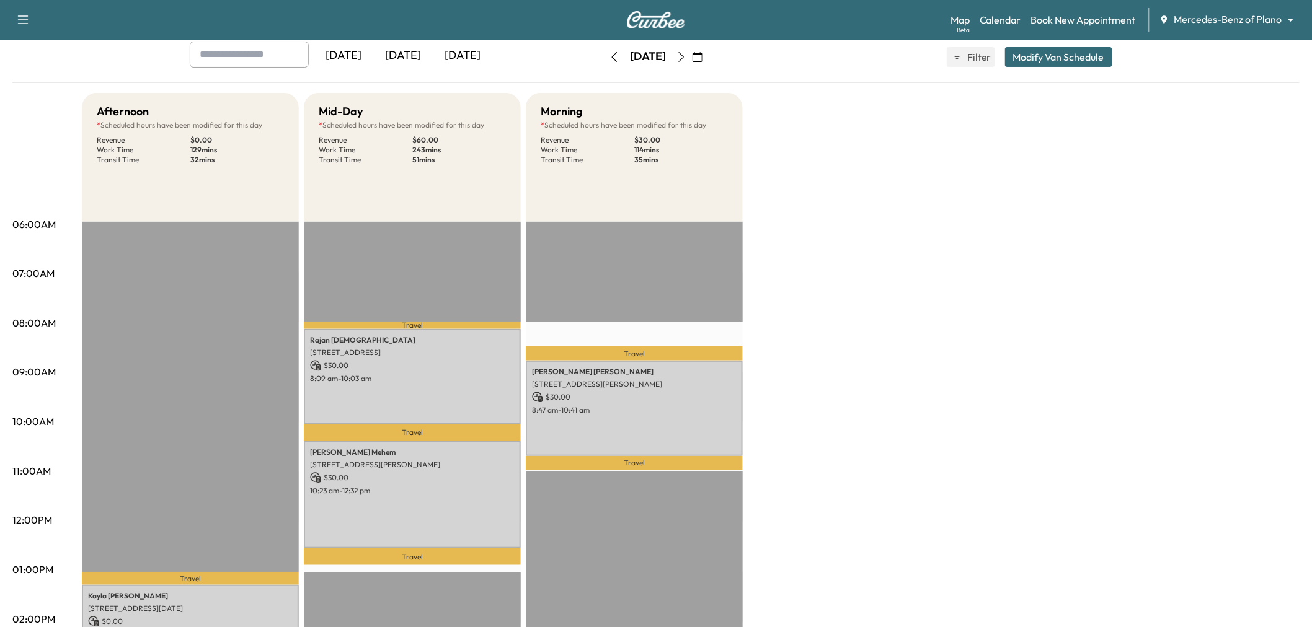
click at [686, 53] on icon "button" at bounding box center [681, 57] width 10 height 10
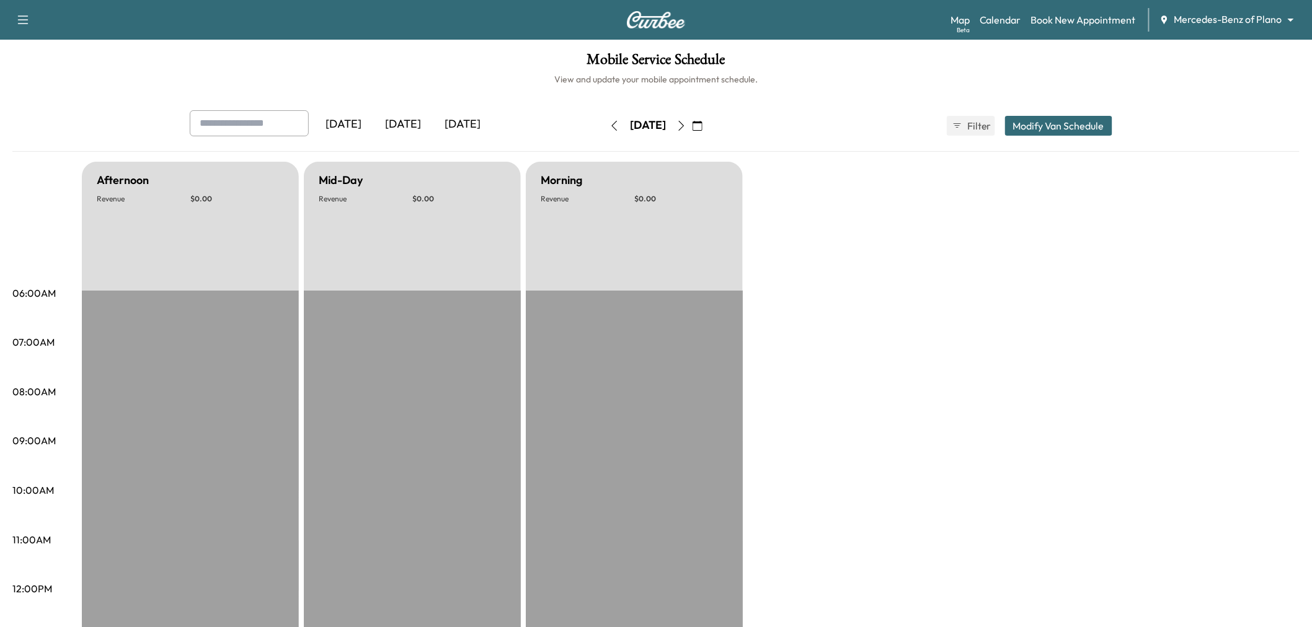
click at [604, 133] on button "button" at bounding box center [614, 126] width 21 height 20
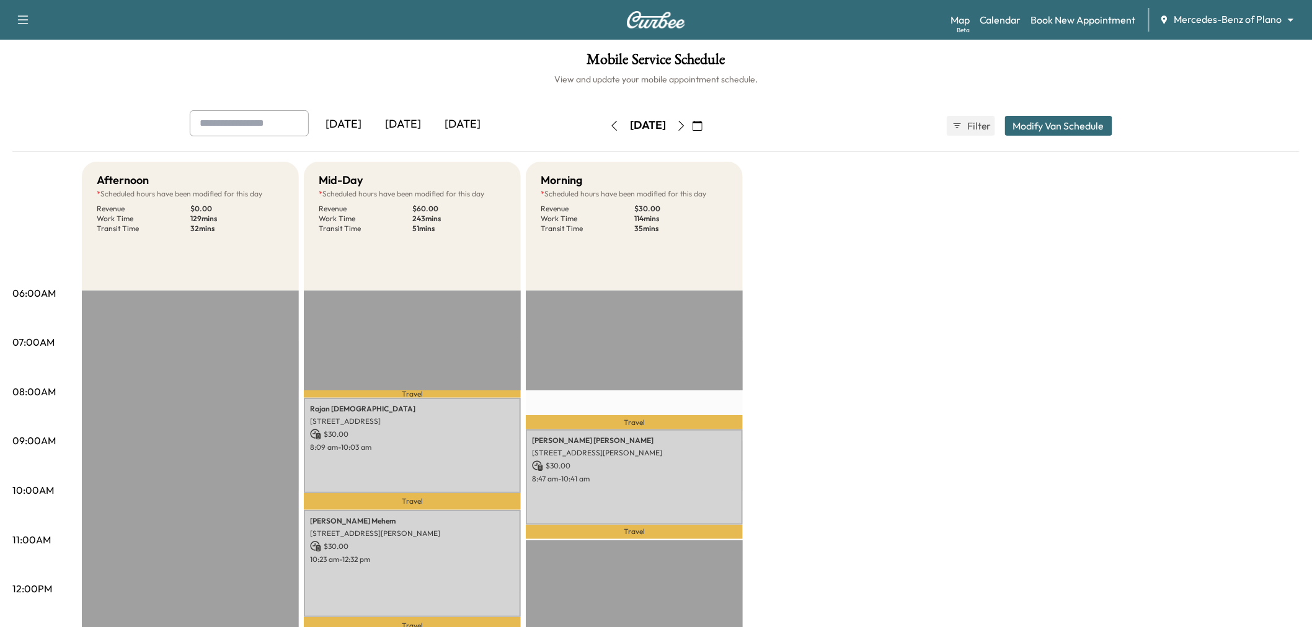
click at [921, 353] on div "Afternoon * Scheduled hours have been modified for this day Revenue $ 0.00 Work…" at bounding box center [691, 627] width 1218 height 930
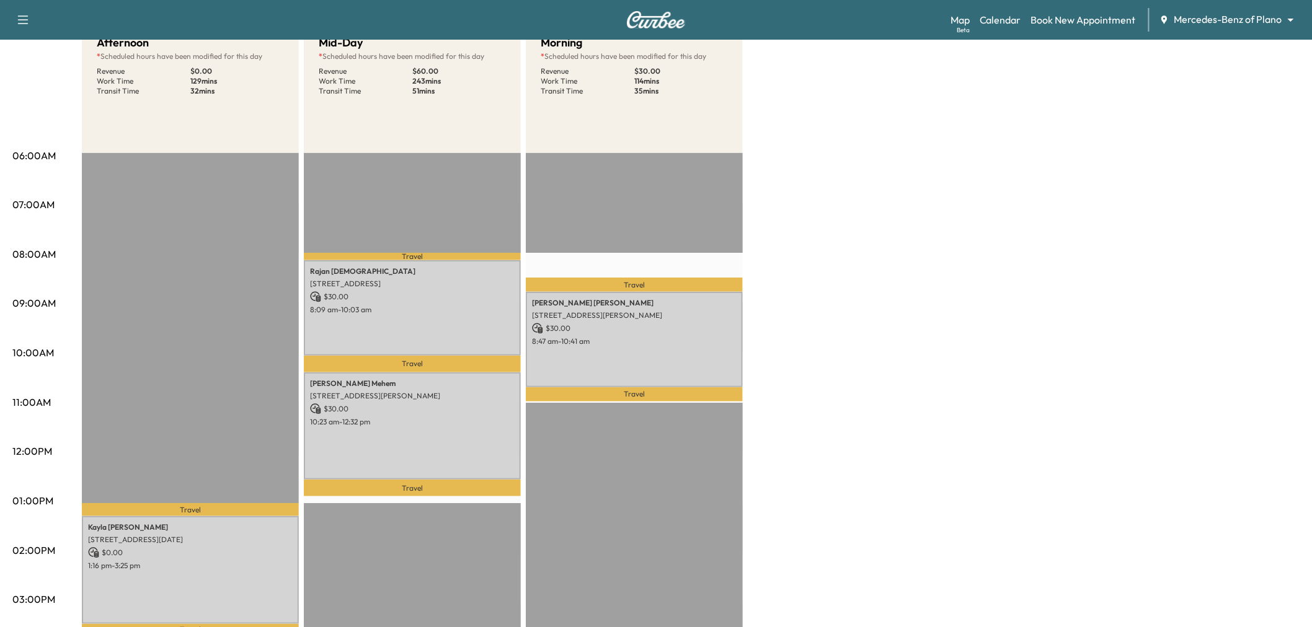
scroll to position [206, 0]
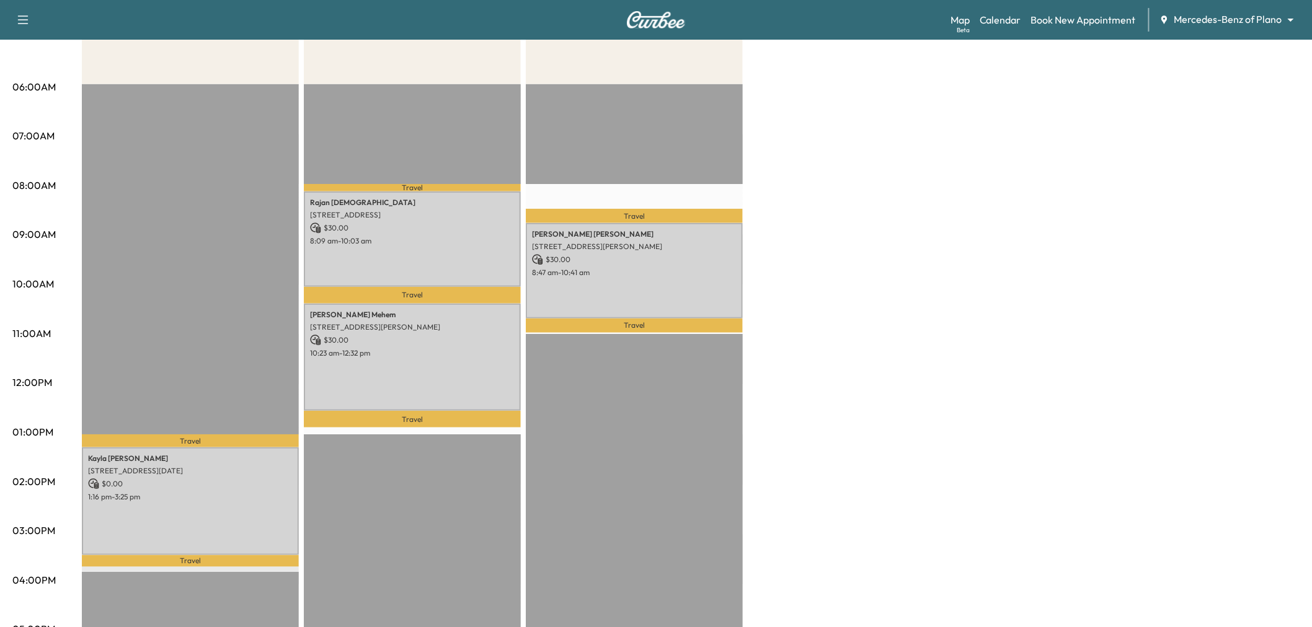
click at [992, 304] on div "Afternoon * Scheduled hours have been modified for this day Revenue $ 0.00 Work…" at bounding box center [691, 420] width 1218 height 930
click at [971, 278] on div "Afternoon * Scheduled hours have been modified for this day Revenue $ 0.00 Work…" at bounding box center [691, 420] width 1218 height 930
click at [1017, 298] on div "Afternoon * Scheduled hours have been modified for this day Revenue $ 0.00 Work…" at bounding box center [691, 420] width 1218 height 930
click at [1009, 291] on div "Afternoon * Scheduled hours have been modified for this day Revenue $ 0.00 Work…" at bounding box center [691, 420] width 1218 height 930
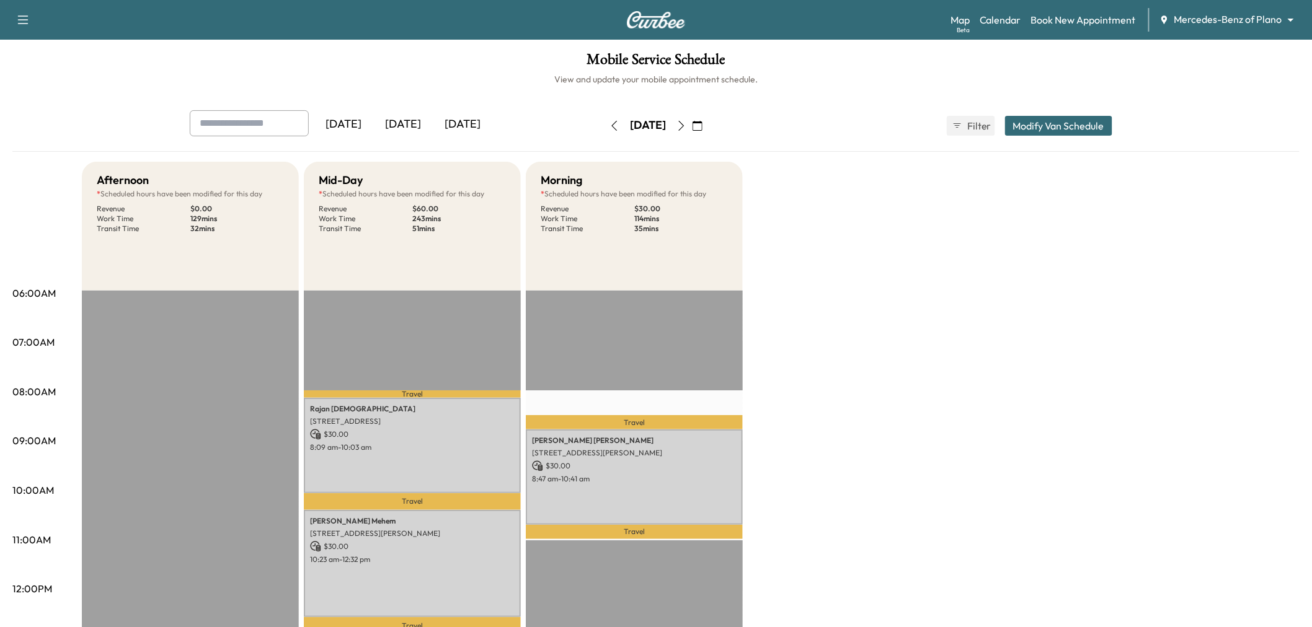
click at [609, 124] on icon "button" at bounding box center [614, 126] width 10 height 10
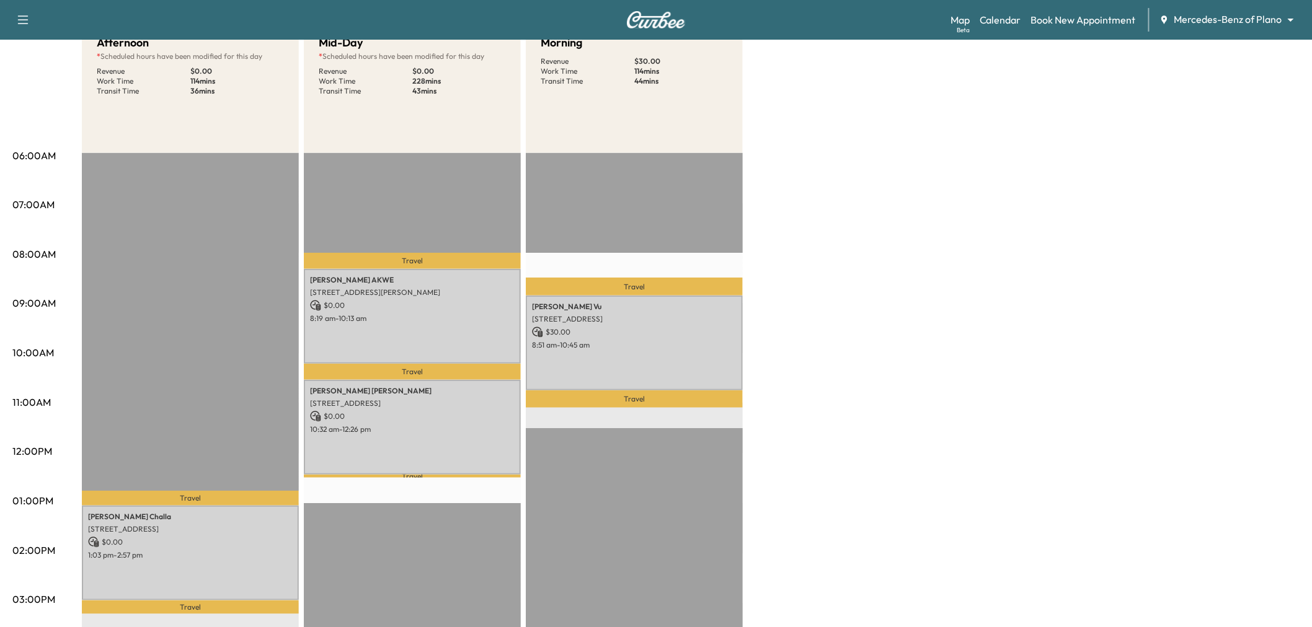
scroll to position [69, 0]
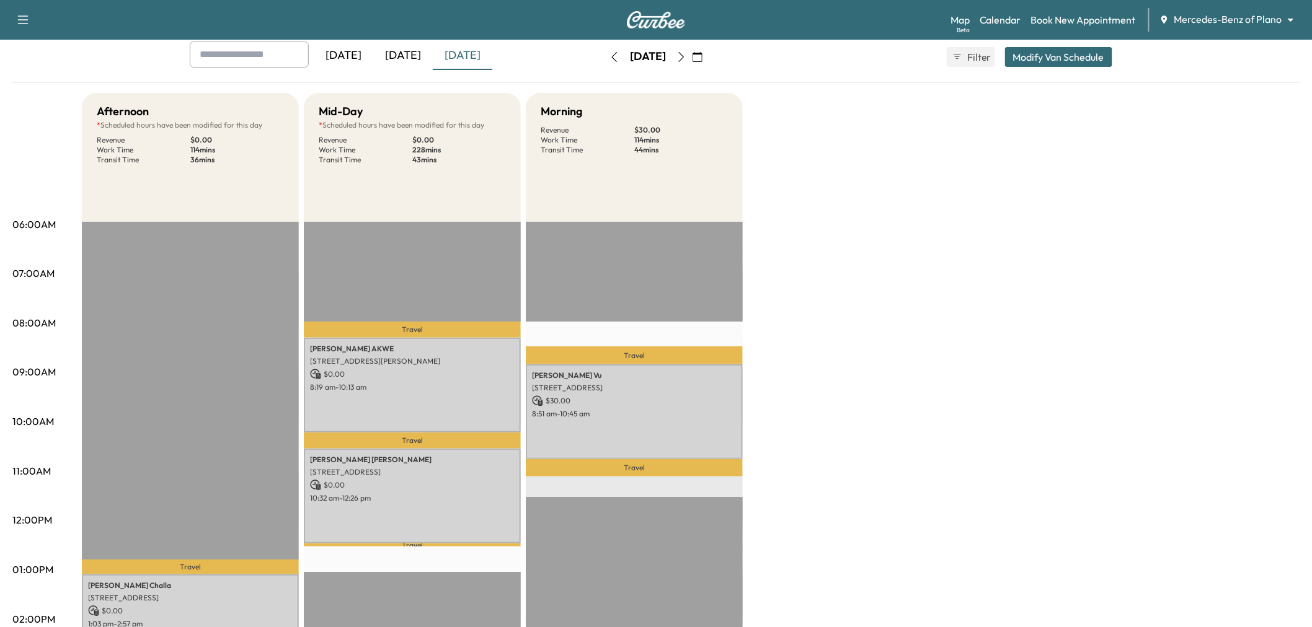
click at [1076, 58] on button "Modify Van Schedule" at bounding box center [1058, 57] width 107 height 20
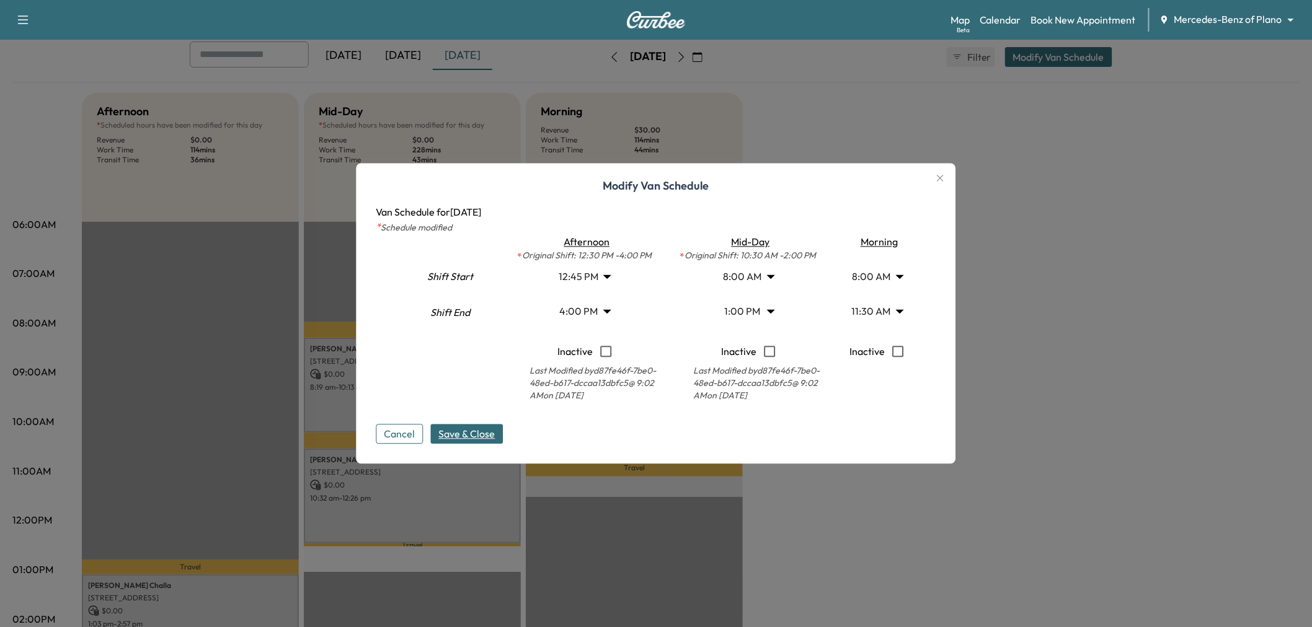
click at [948, 171] on icon "button" at bounding box center [940, 178] width 15 height 15
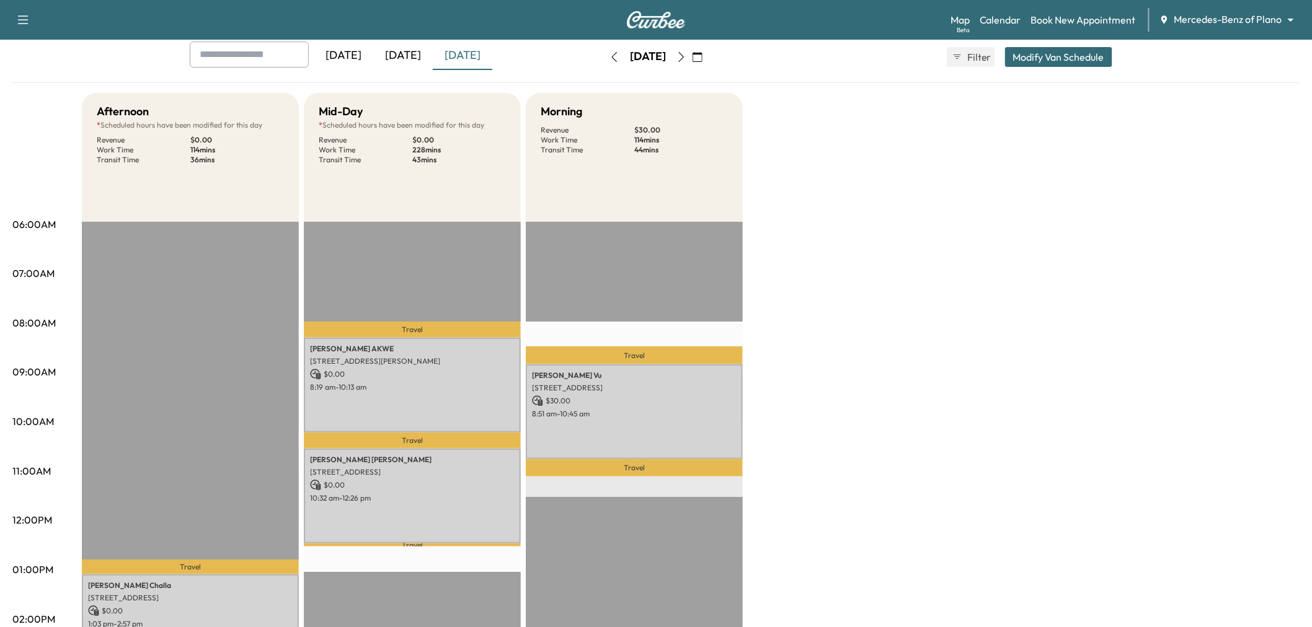
click at [949, 215] on div "Afternoon * Scheduled hours have been modified for this day Revenue $ 0.00 Work…" at bounding box center [691, 558] width 1218 height 930
click at [686, 58] on icon "button" at bounding box center [681, 57] width 10 height 10
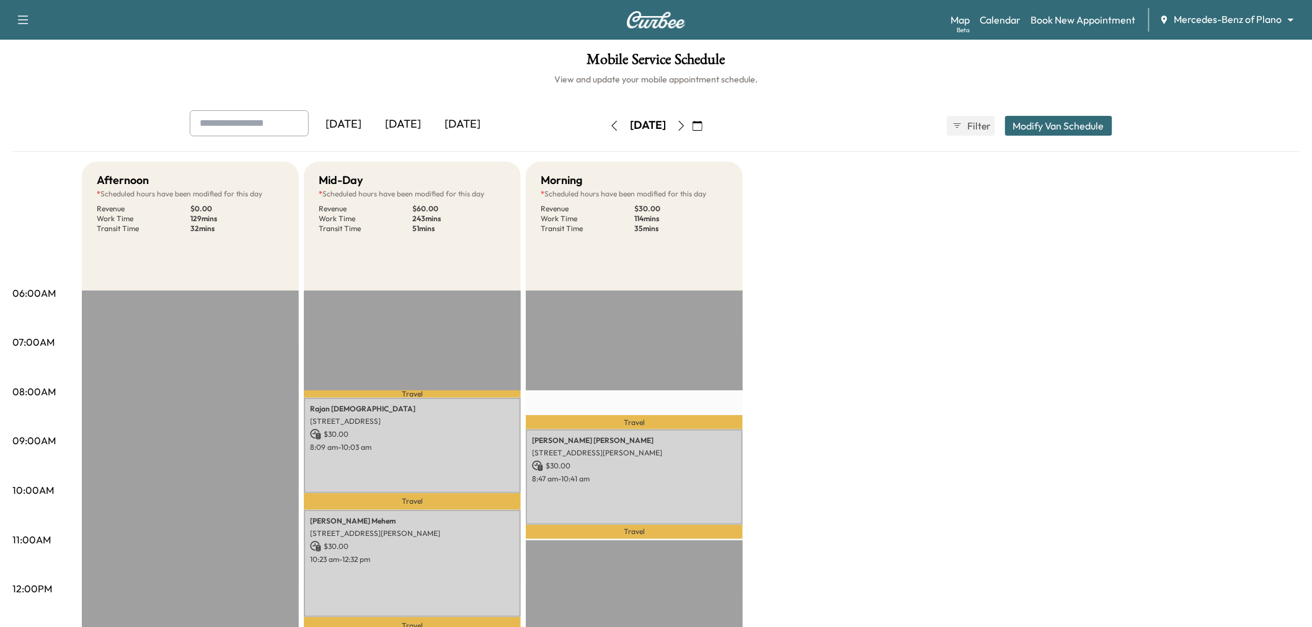
click at [686, 125] on icon "button" at bounding box center [681, 126] width 10 height 10
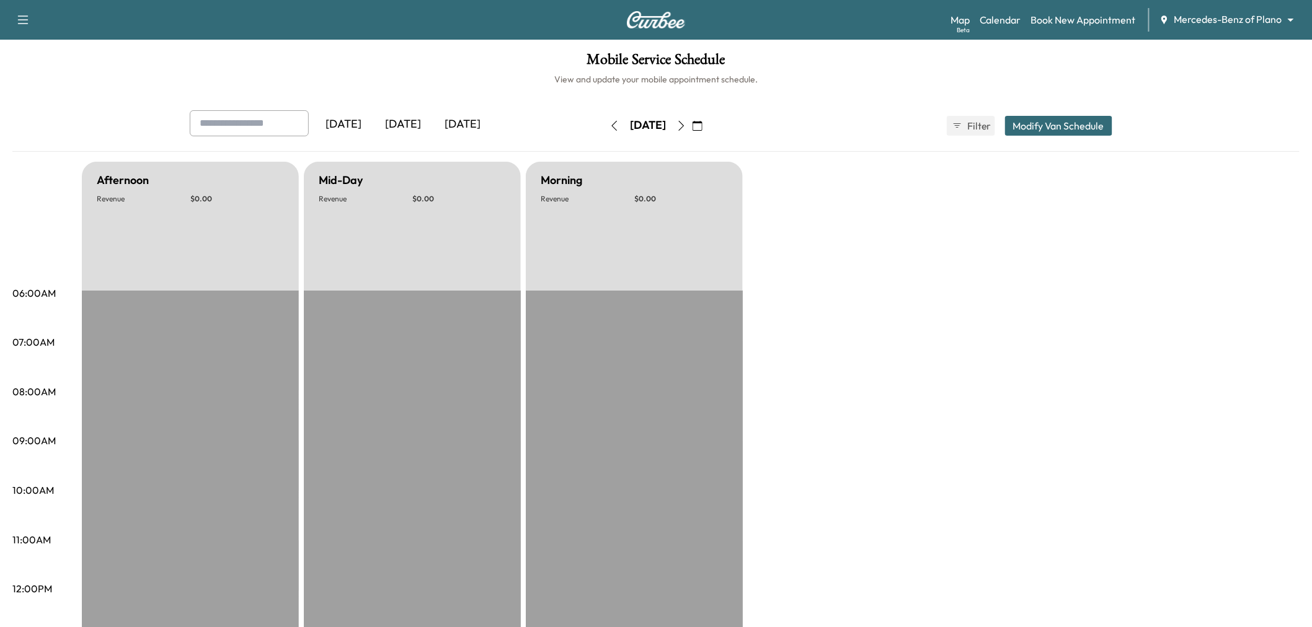
click at [686, 125] on icon "button" at bounding box center [681, 126] width 10 height 10
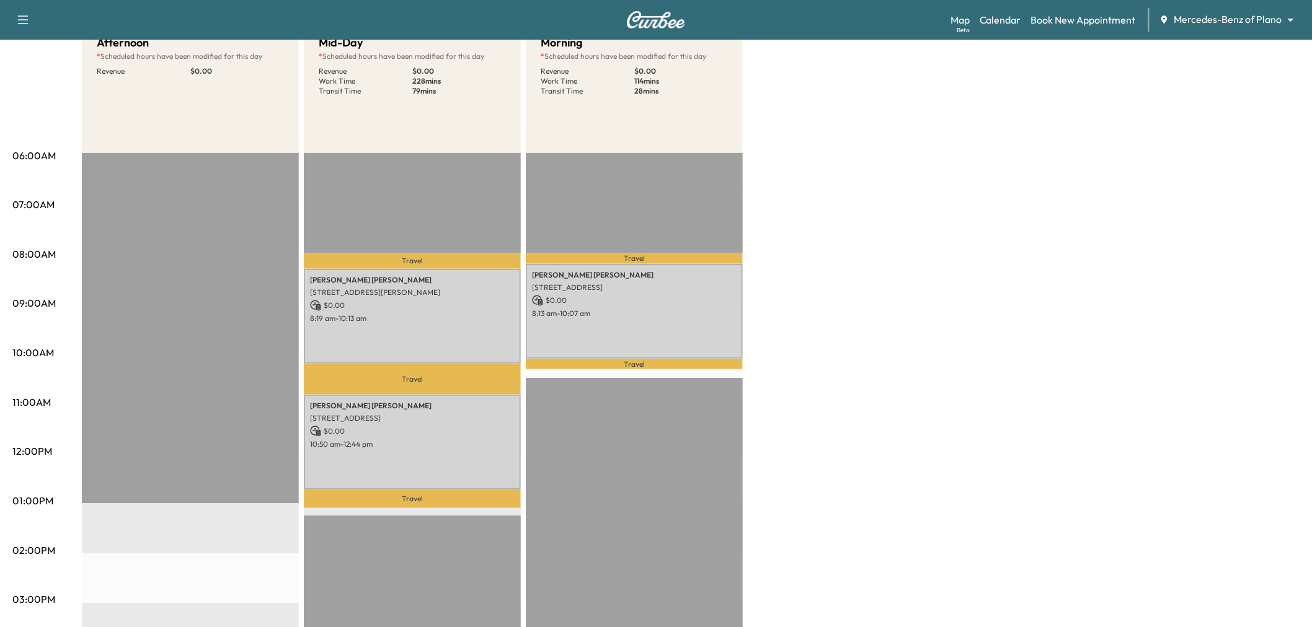
scroll to position [69, 0]
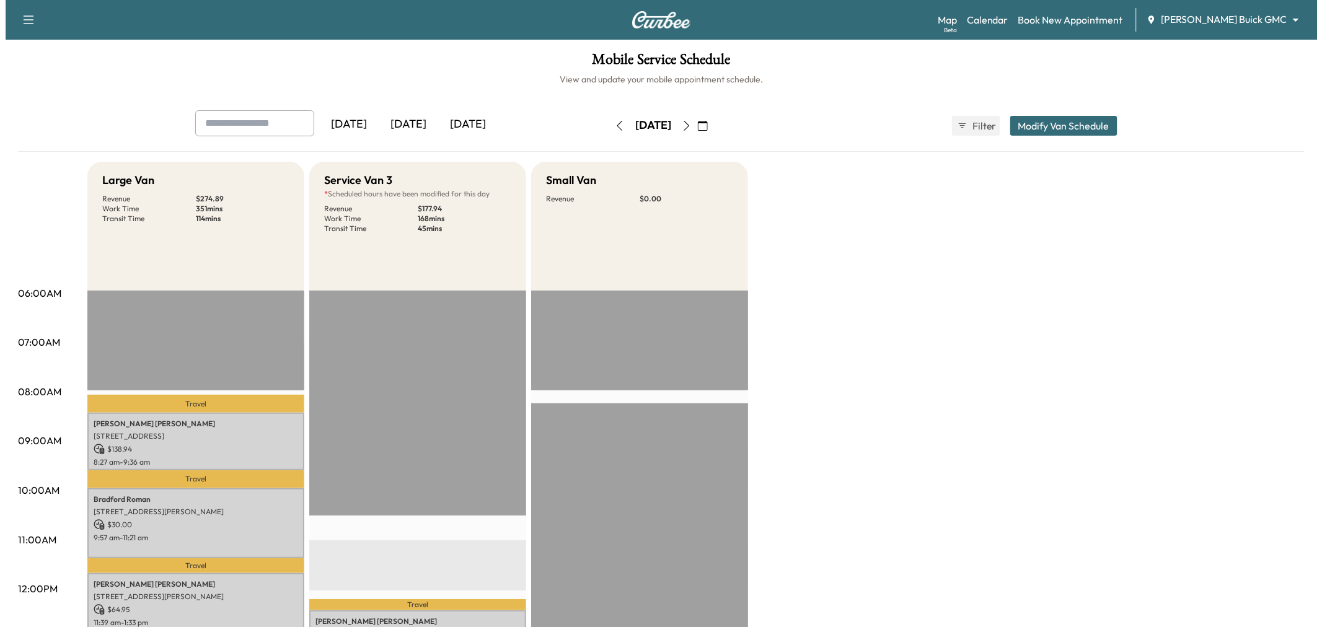
scroll to position [206, 0]
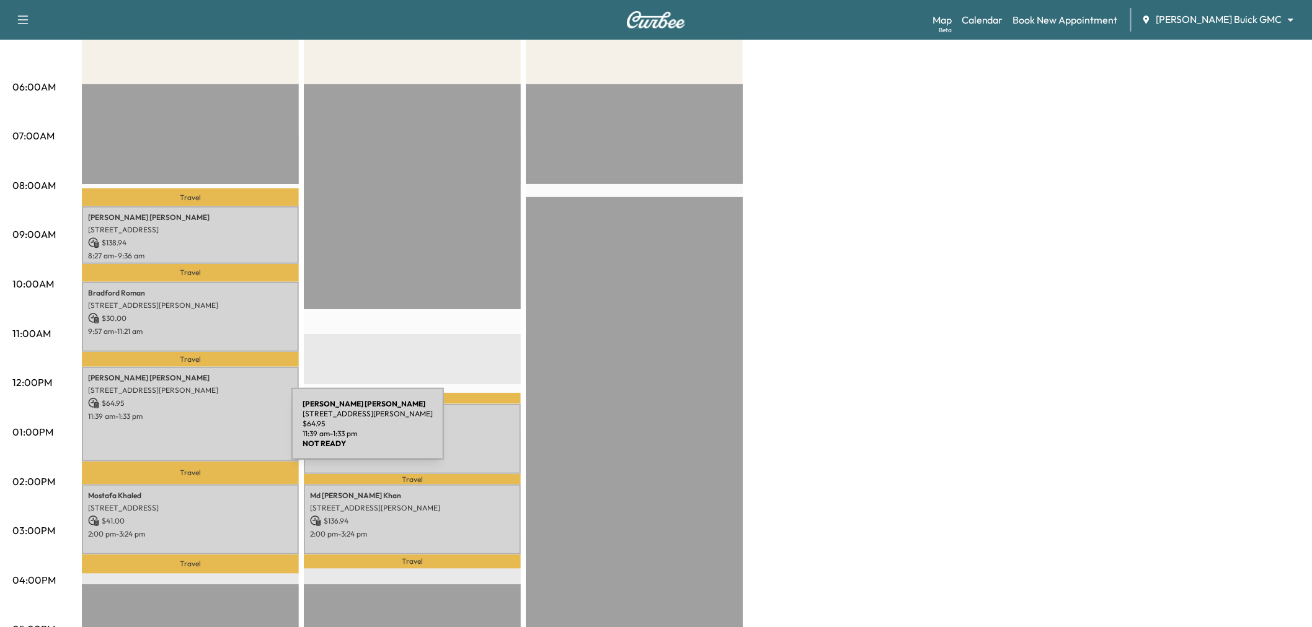
click at [198, 431] on div "[PERSON_NAME] [STREET_ADDRESS][PERSON_NAME] $ 64.95 11:39 am - 1:33 pm" at bounding box center [190, 414] width 217 height 95
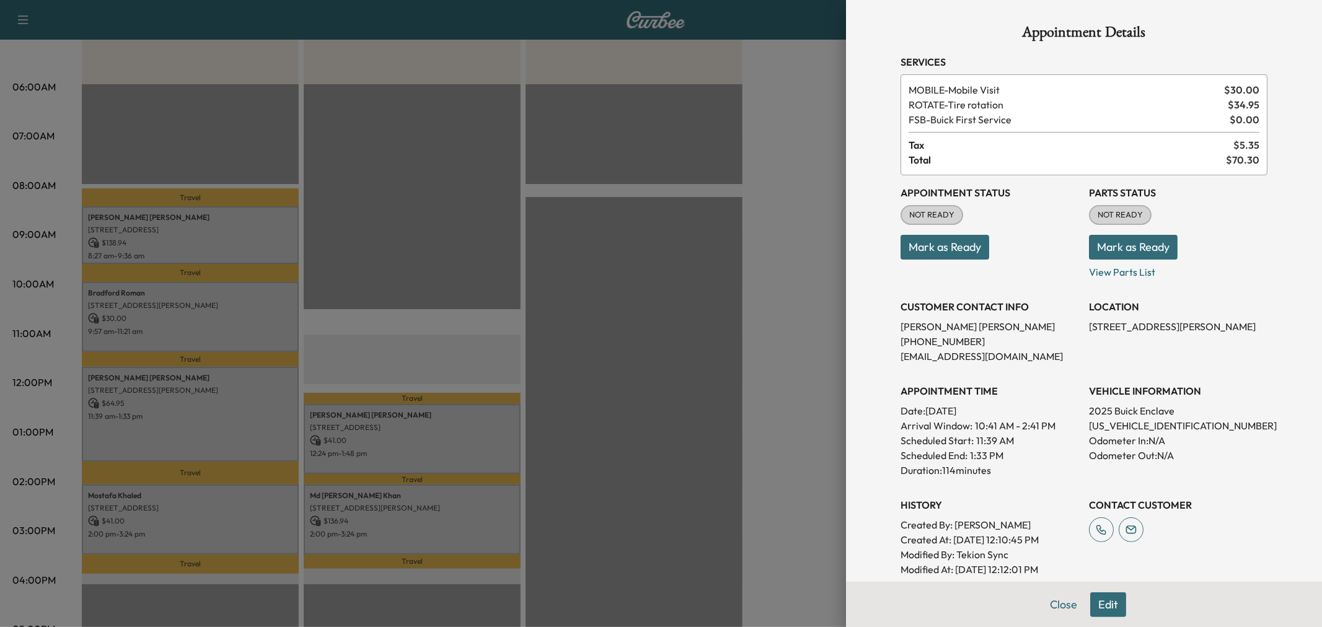
click at [1095, 605] on button "Edit" at bounding box center [1109, 605] width 36 height 25
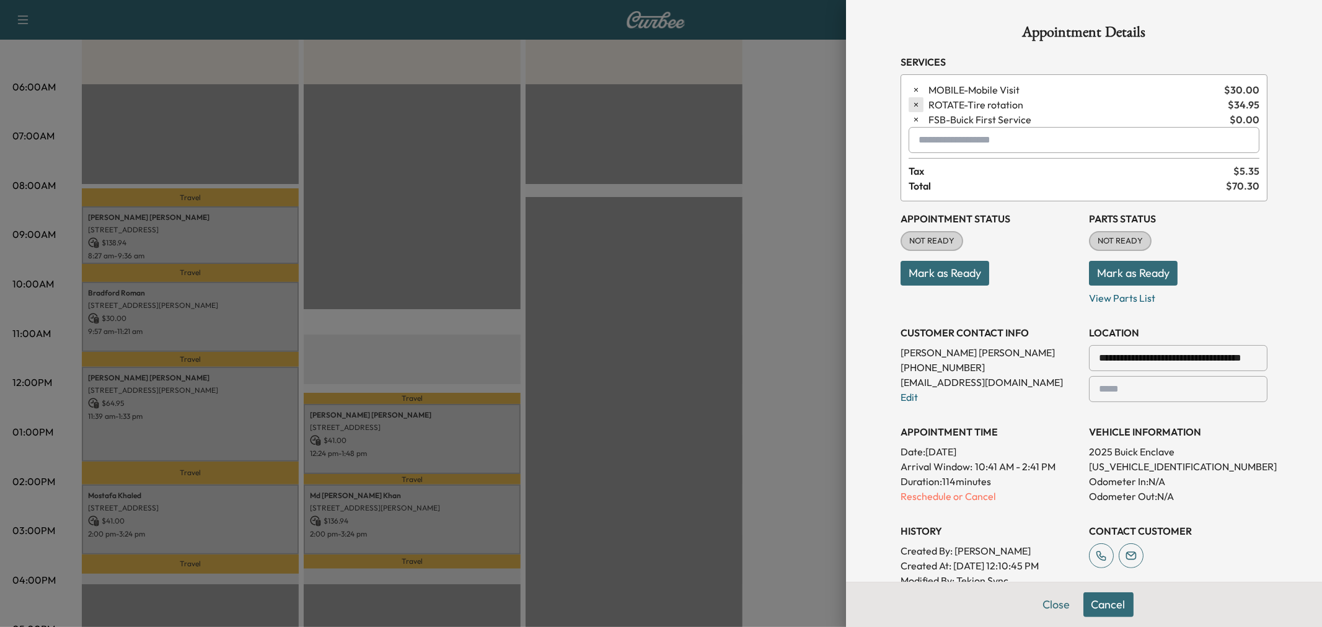
click at [912, 100] on icon "button" at bounding box center [916, 104] width 9 height 9
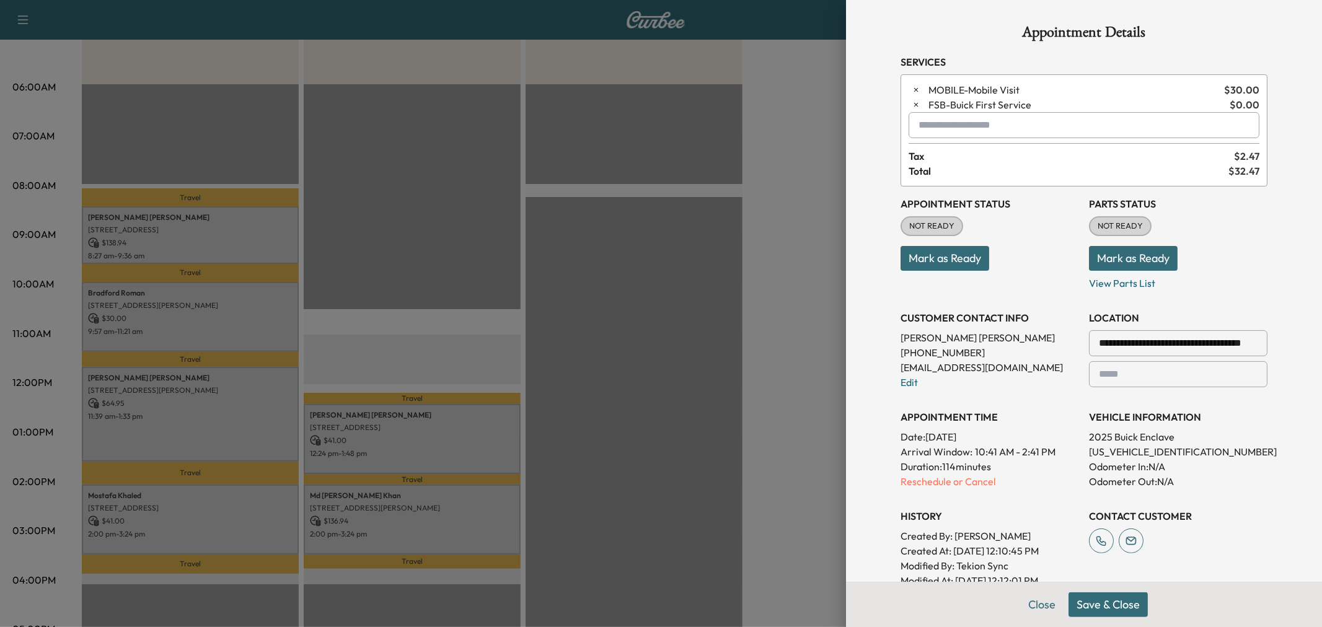
click at [1090, 599] on button "Save & Close" at bounding box center [1108, 605] width 79 height 25
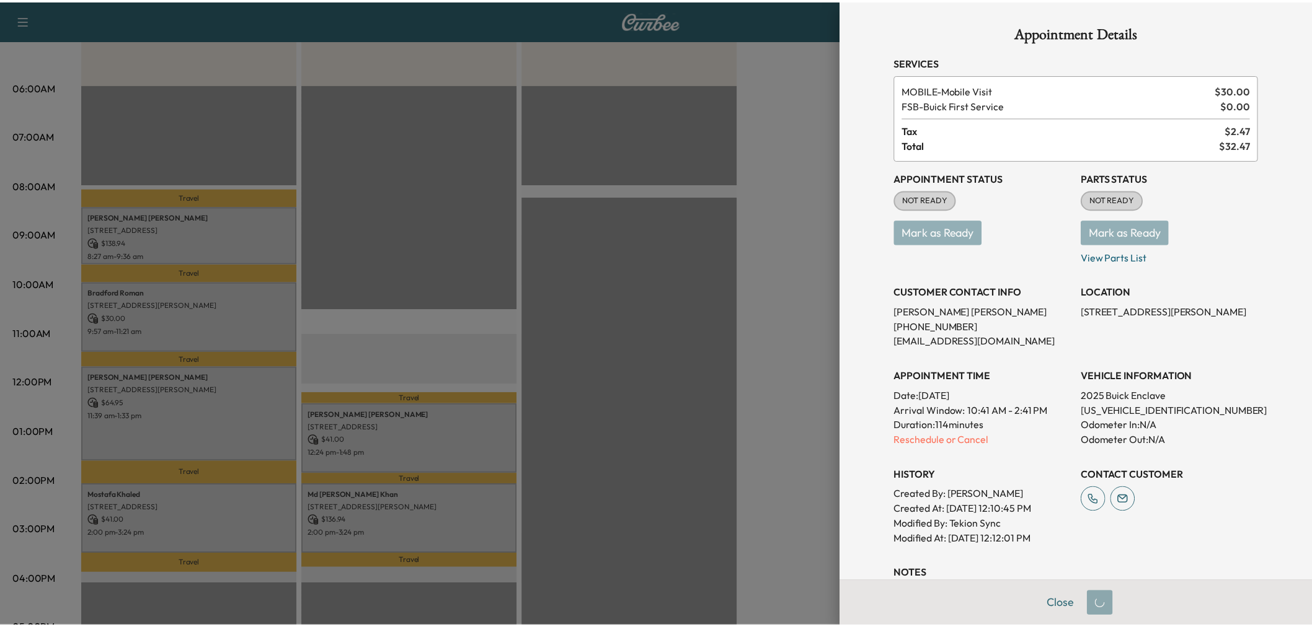
scroll to position [164, 0]
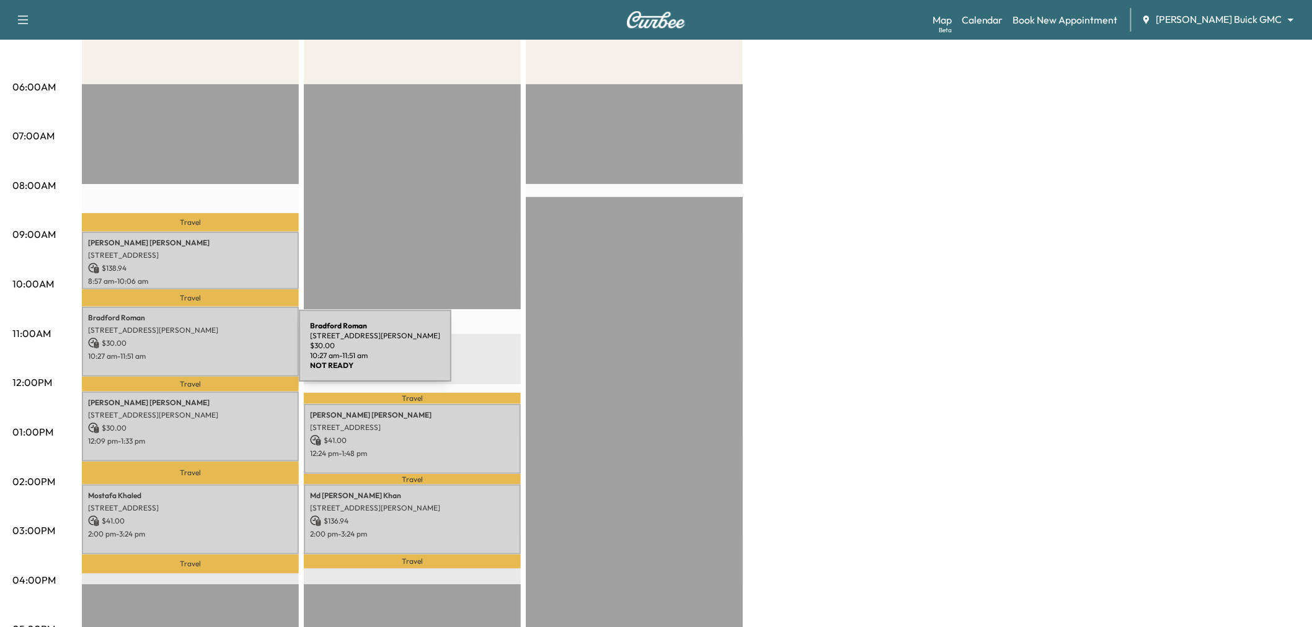
click at [206, 353] on p "10:27 am - 11:51 am" at bounding box center [190, 357] width 205 height 10
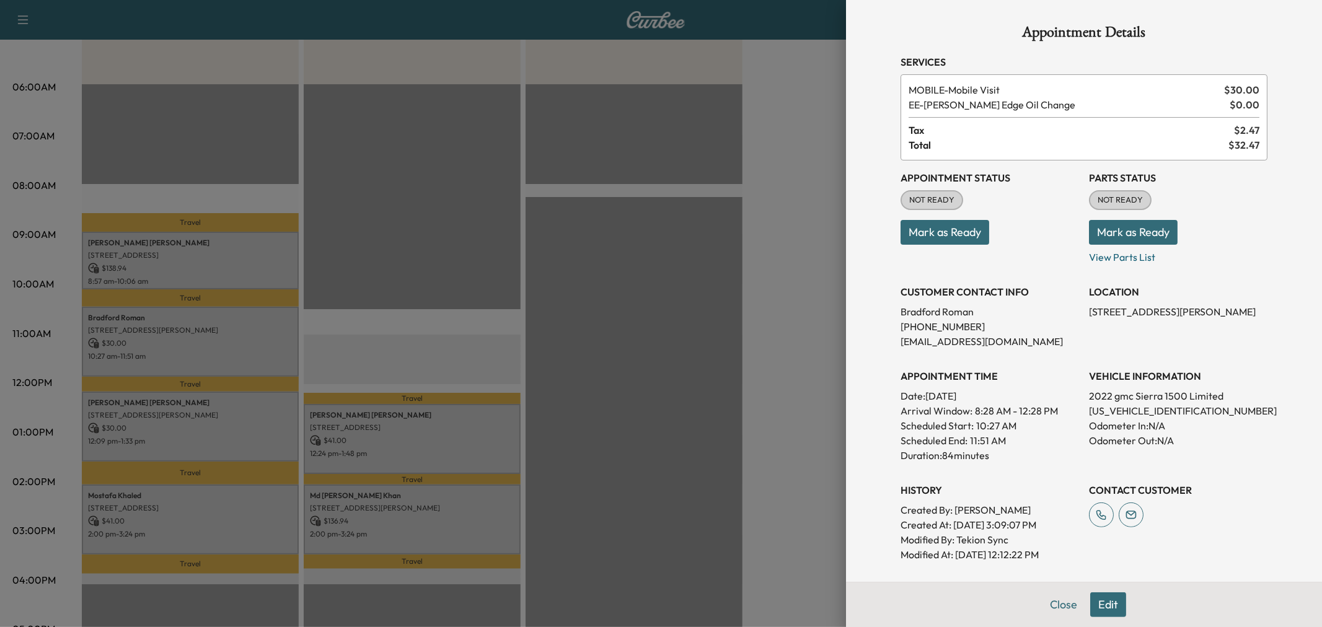
click at [182, 258] on div at bounding box center [661, 313] width 1322 height 627
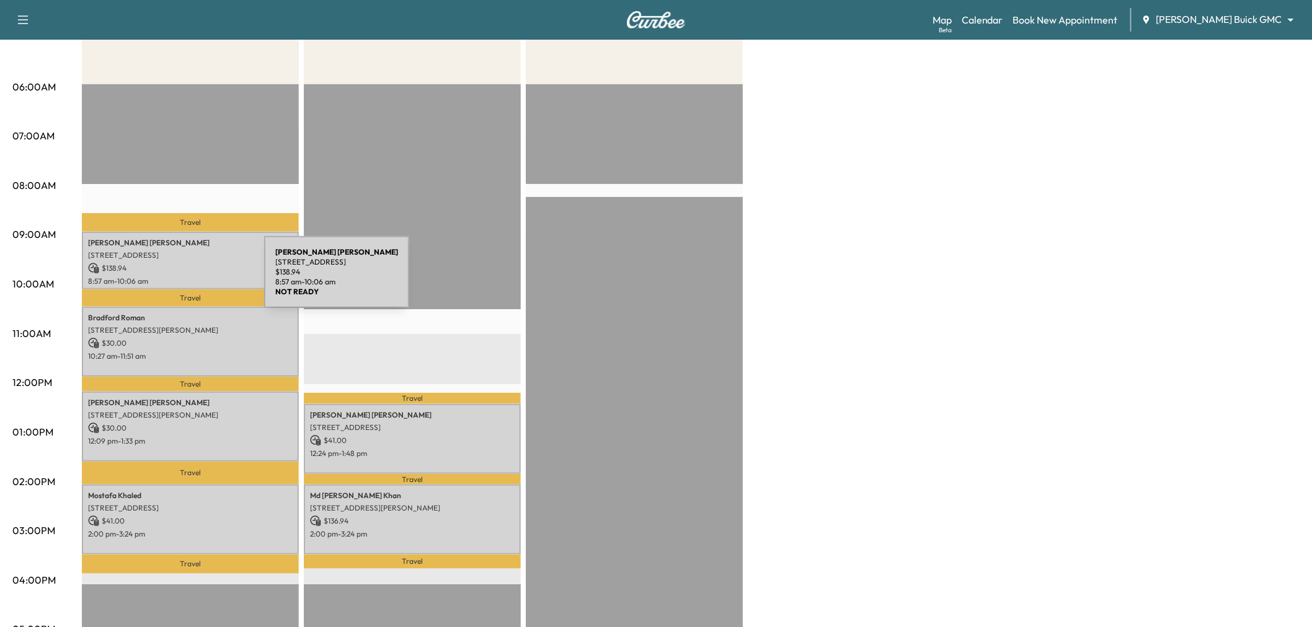
click at [171, 280] on p "8:57 am - 10:06 am" at bounding box center [190, 282] width 205 height 10
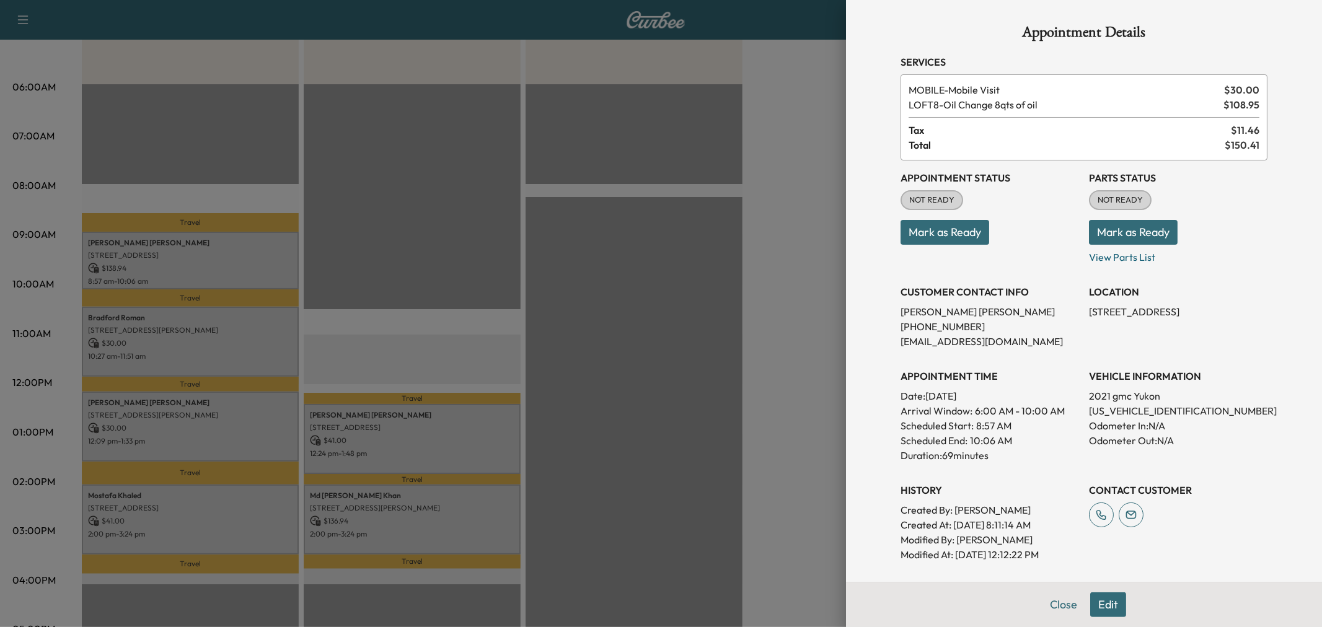
click at [190, 401] on div at bounding box center [661, 313] width 1322 height 627
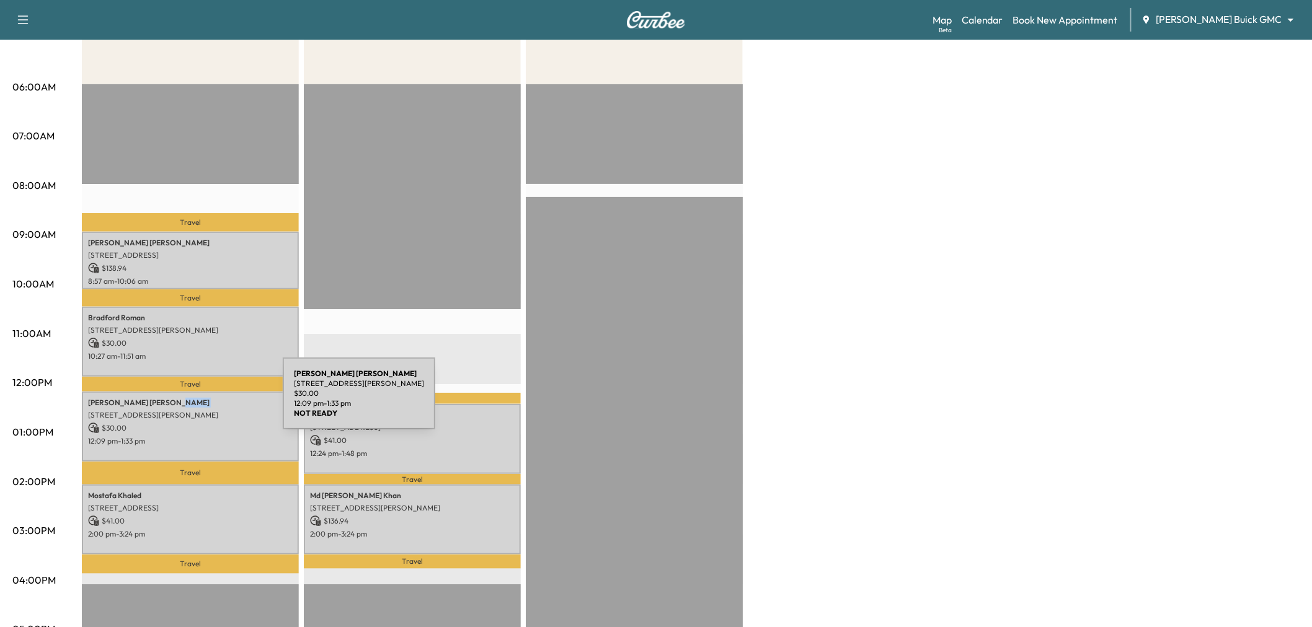
click at [190, 401] on p "Angelia Robinson" at bounding box center [190, 403] width 205 height 10
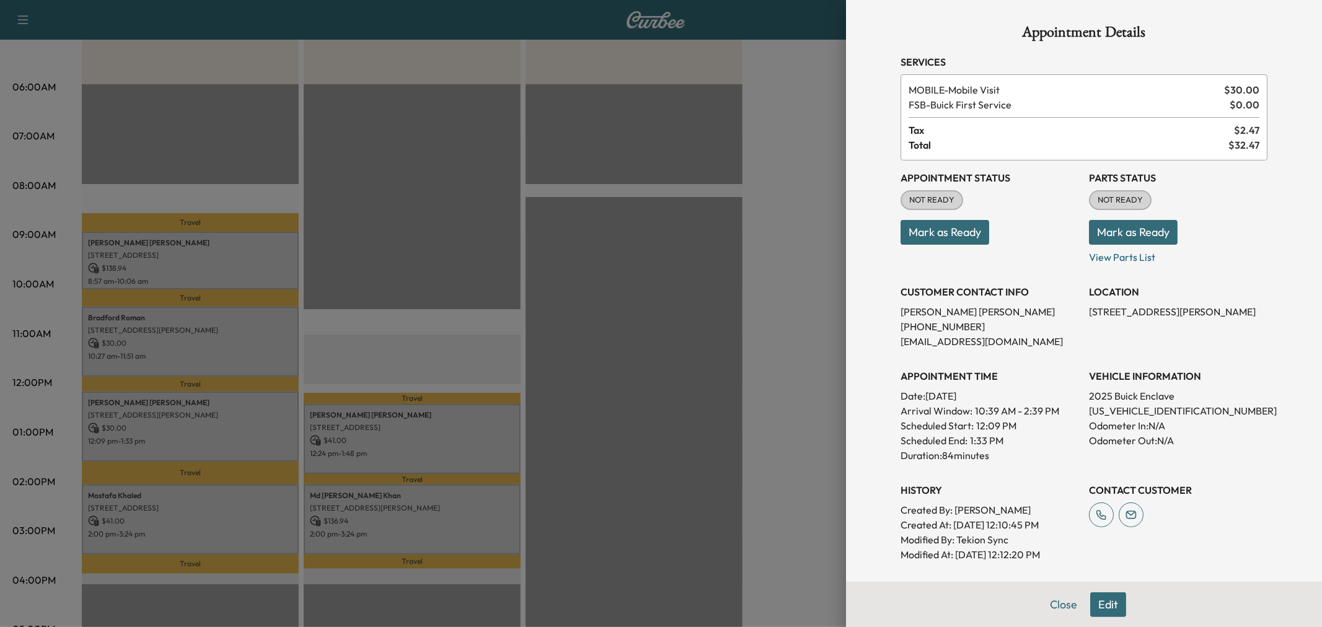
click at [197, 509] on div at bounding box center [661, 313] width 1322 height 627
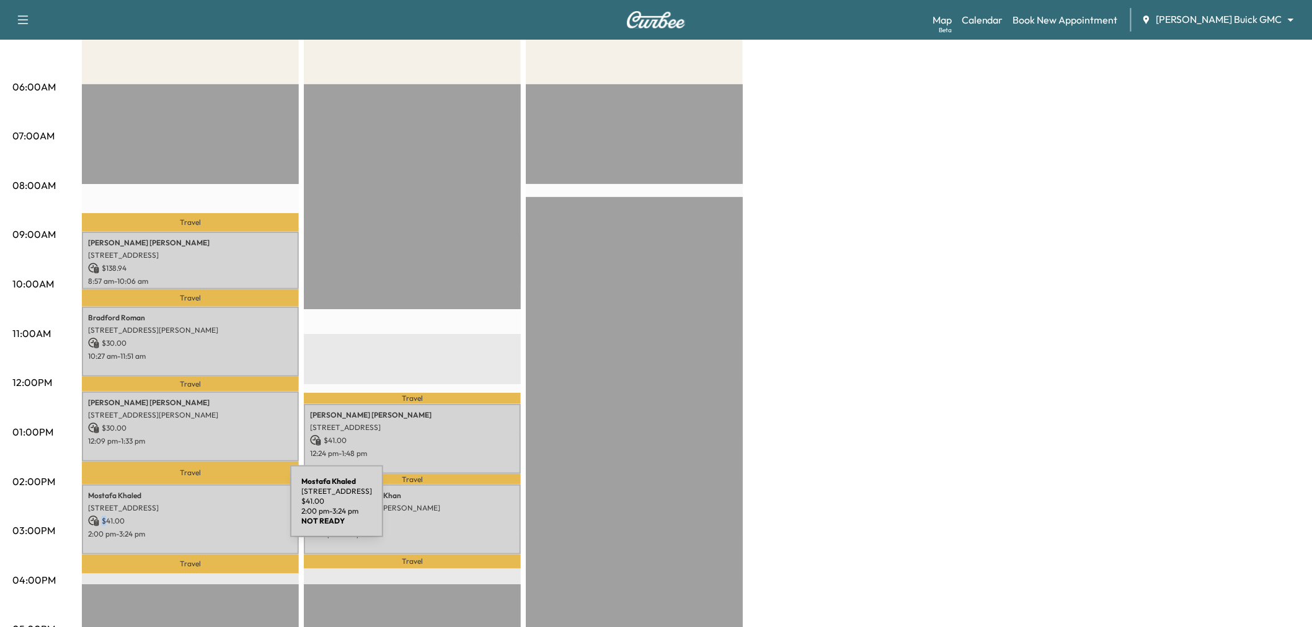
click at [197, 509] on div "Mostafa Khaled 6033 East Northwest Highway, 1089, Dallas, TX 75231, US $ 41.00 …" at bounding box center [190, 520] width 217 height 70
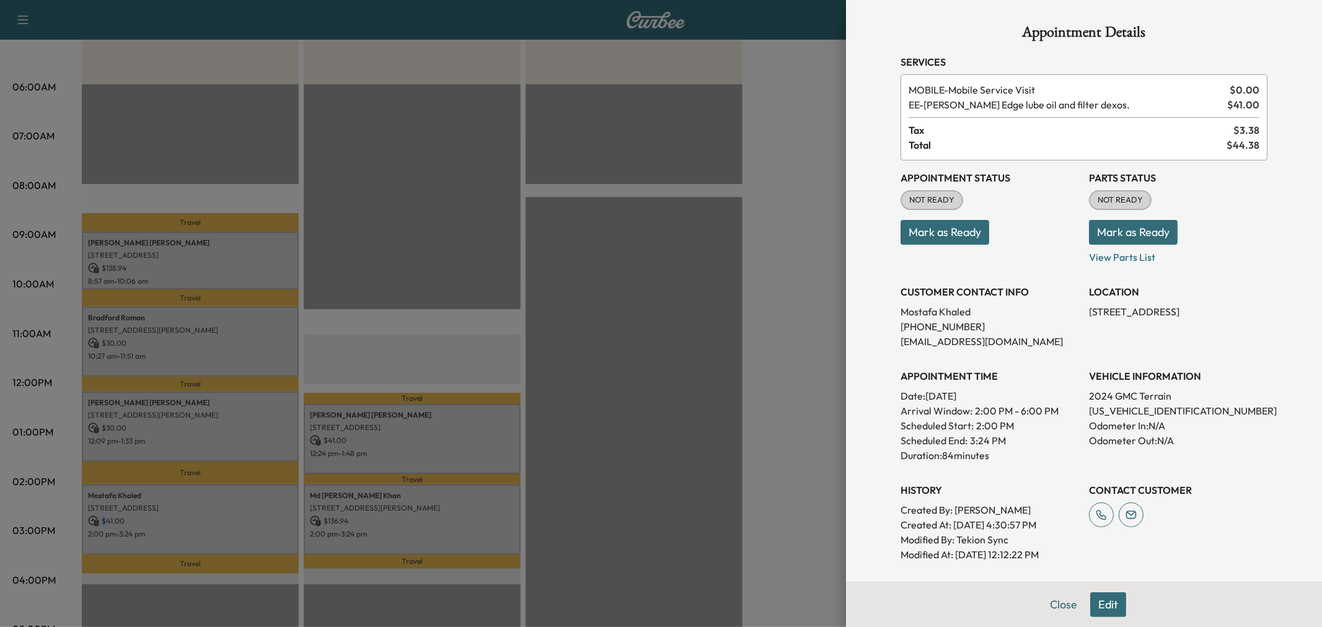
click at [197, 509] on div at bounding box center [661, 313] width 1322 height 627
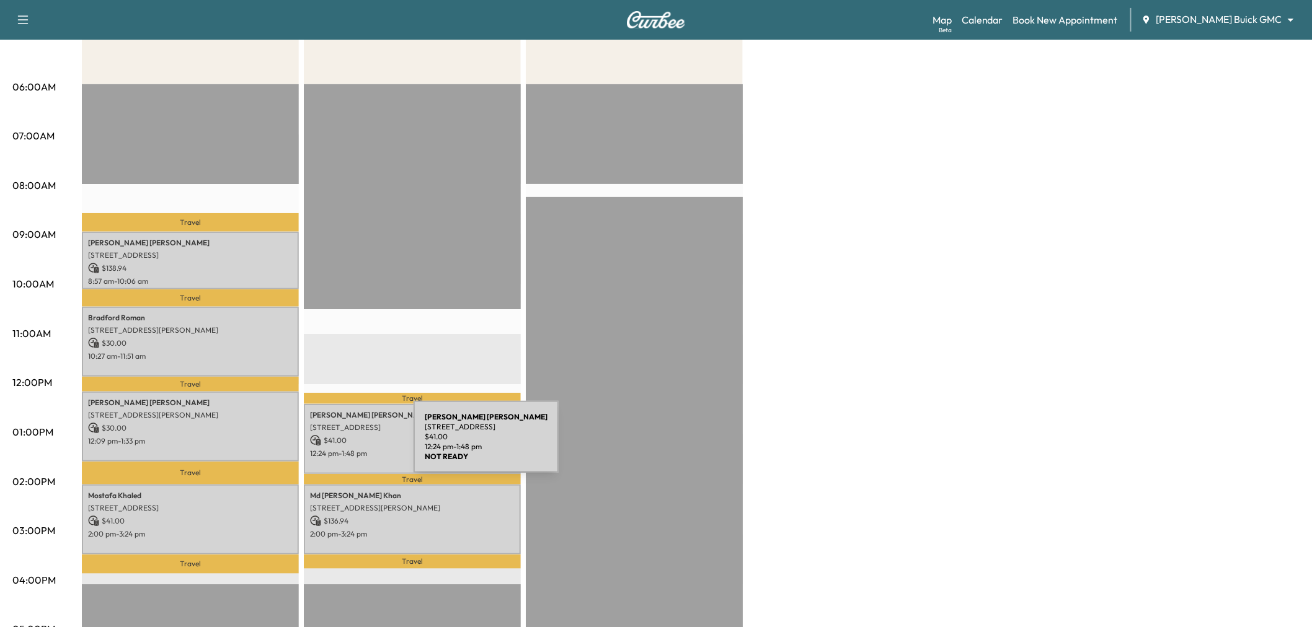
click at [321, 449] on p "12:24 pm - 1:48 pm" at bounding box center [412, 454] width 205 height 10
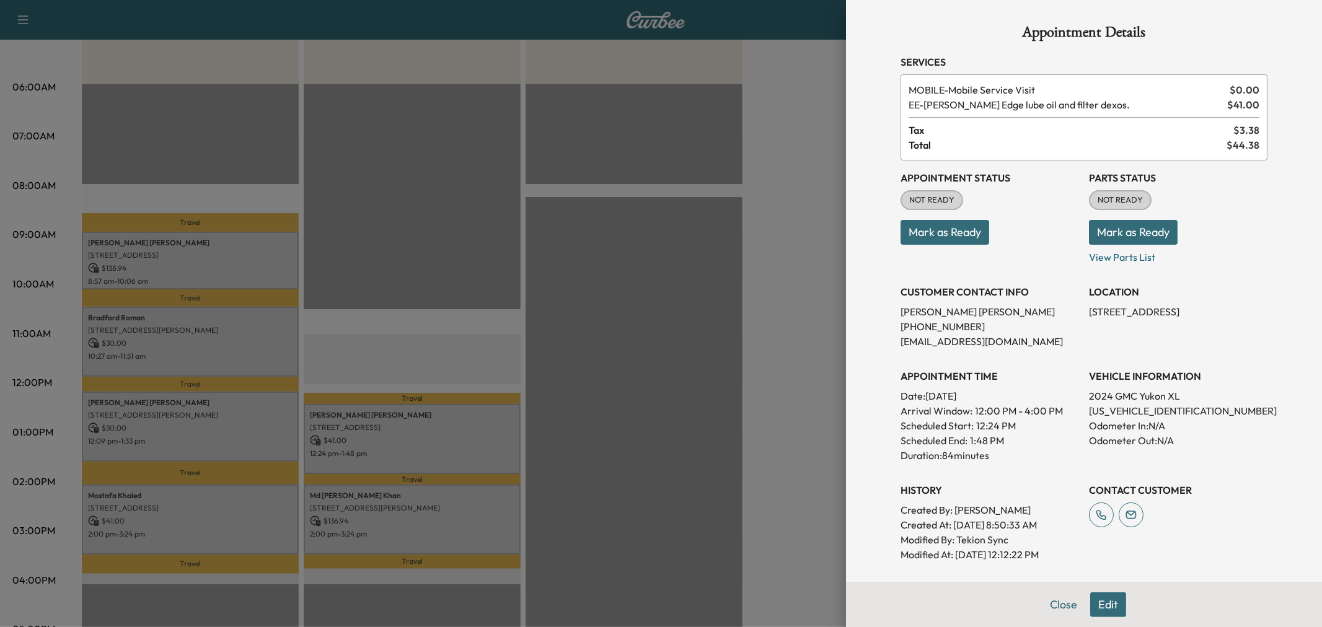
click at [335, 443] on div at bounding box center [661, 313] width 1322 height 627
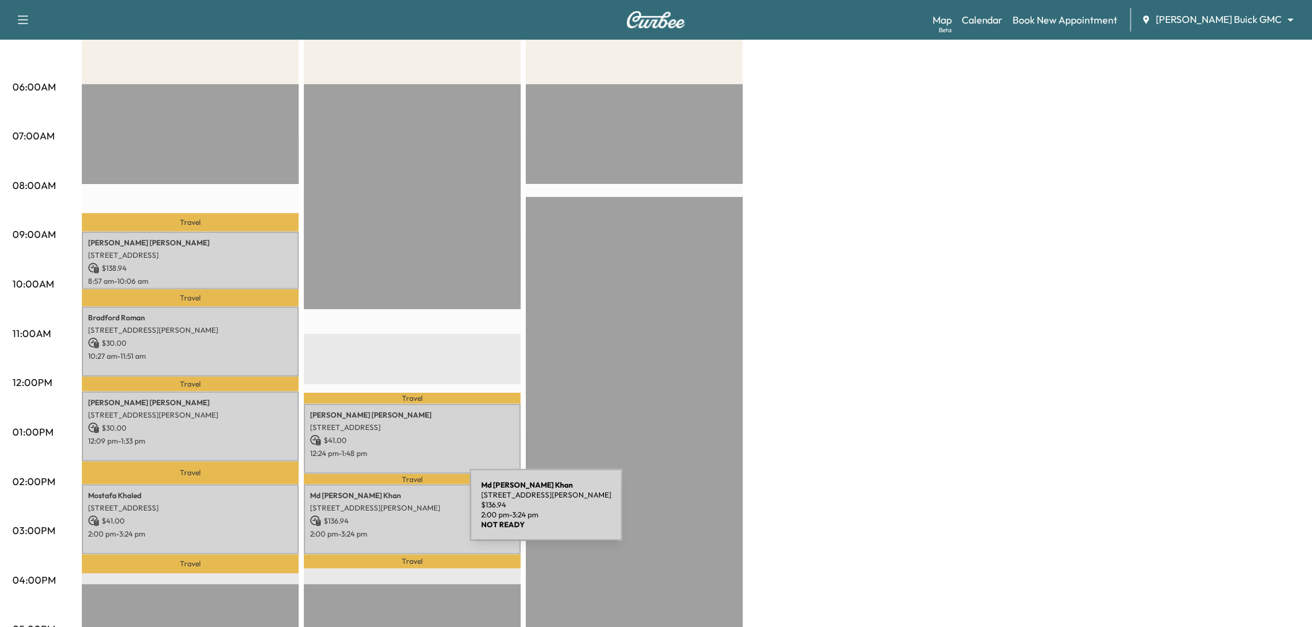
click at [377, 516] on p "$ 136.94" at bounding box center [412, 521] width 205 height 11
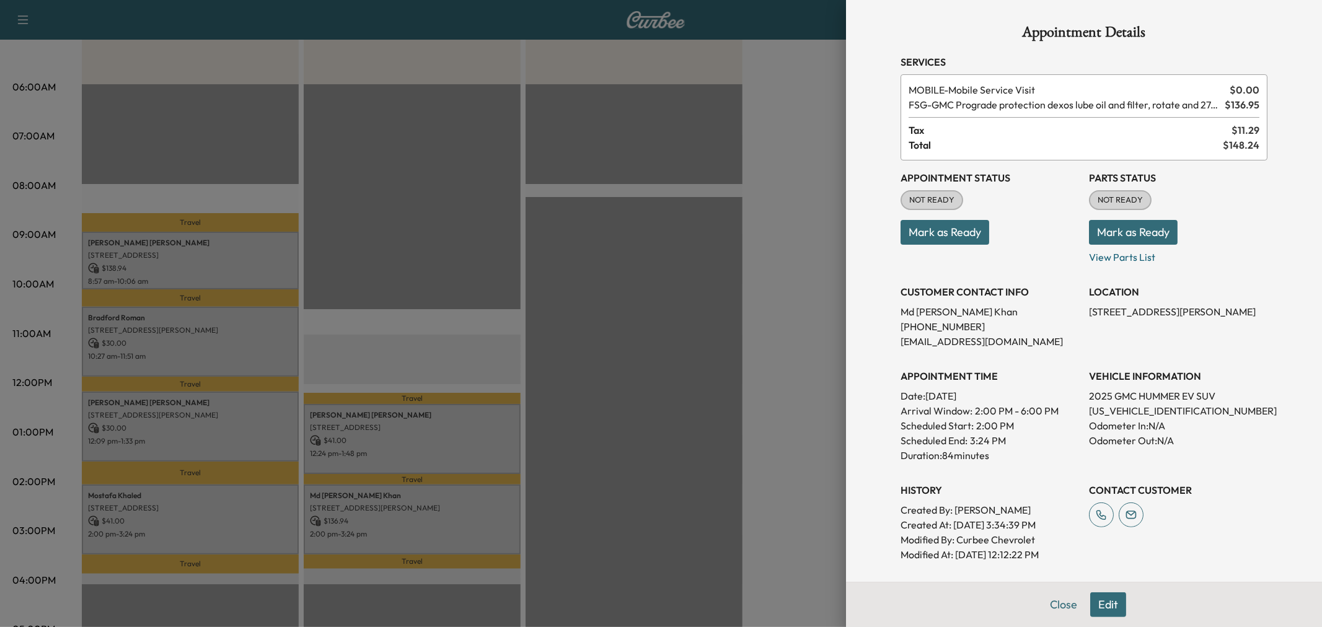
click at [377, 513] on div at bounding box center [661, 313] width 1322 height 627
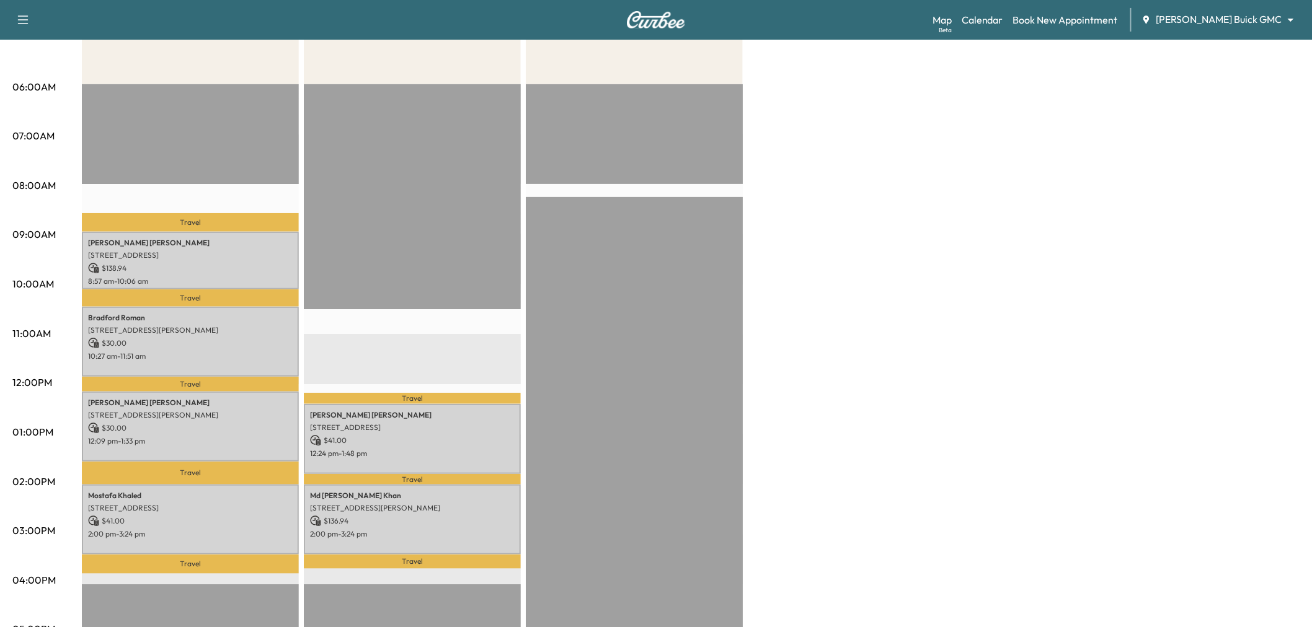
click at [878, 274] on div "Large Van Revenue $ 239.94 Work Time 321 mins Transit Time 114 mins Travel Bret…" at bounding box center [691, 420] width 1218 height 930
